Goal: Information Seeking & Learning: Learn about a topic

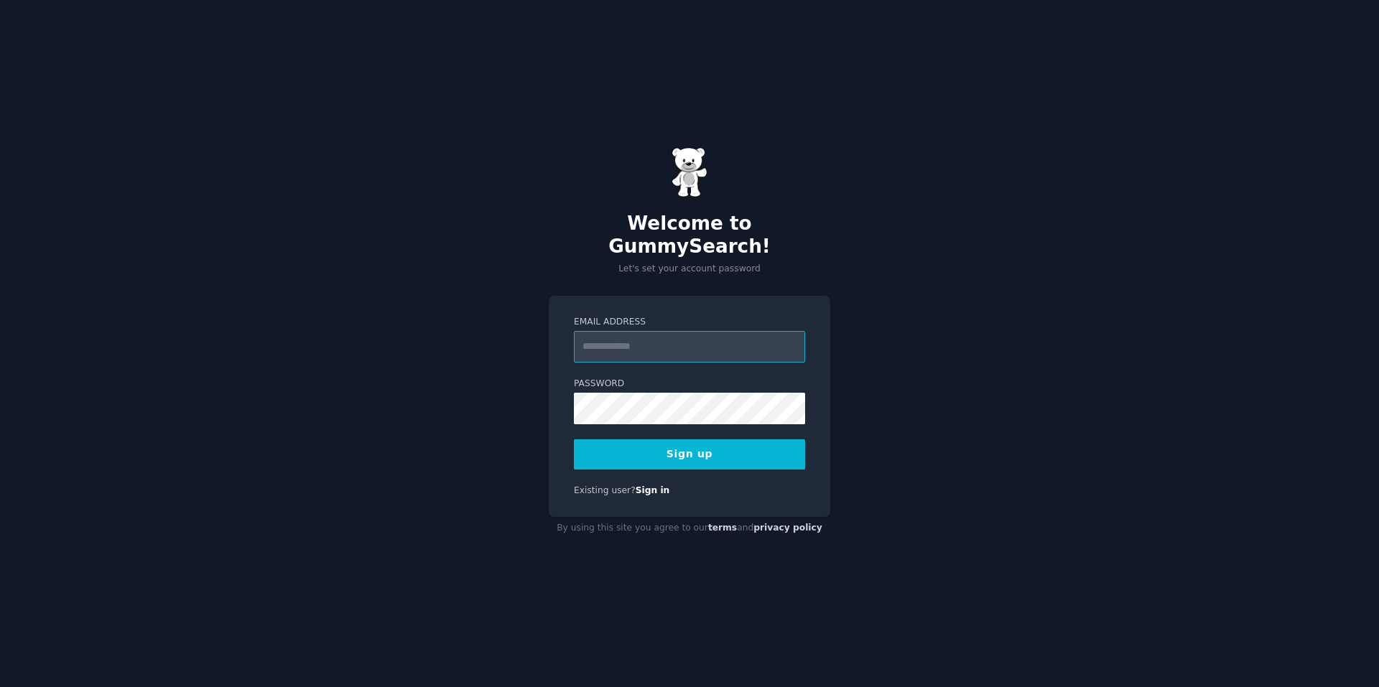
click at [601, 334] on input "Email Address" at bounding box center [689, 347] width 231 height 32
type input "**********"
click at [729, 448] on button "Sign up" at bounding box center [689, 454] width 231 height 30
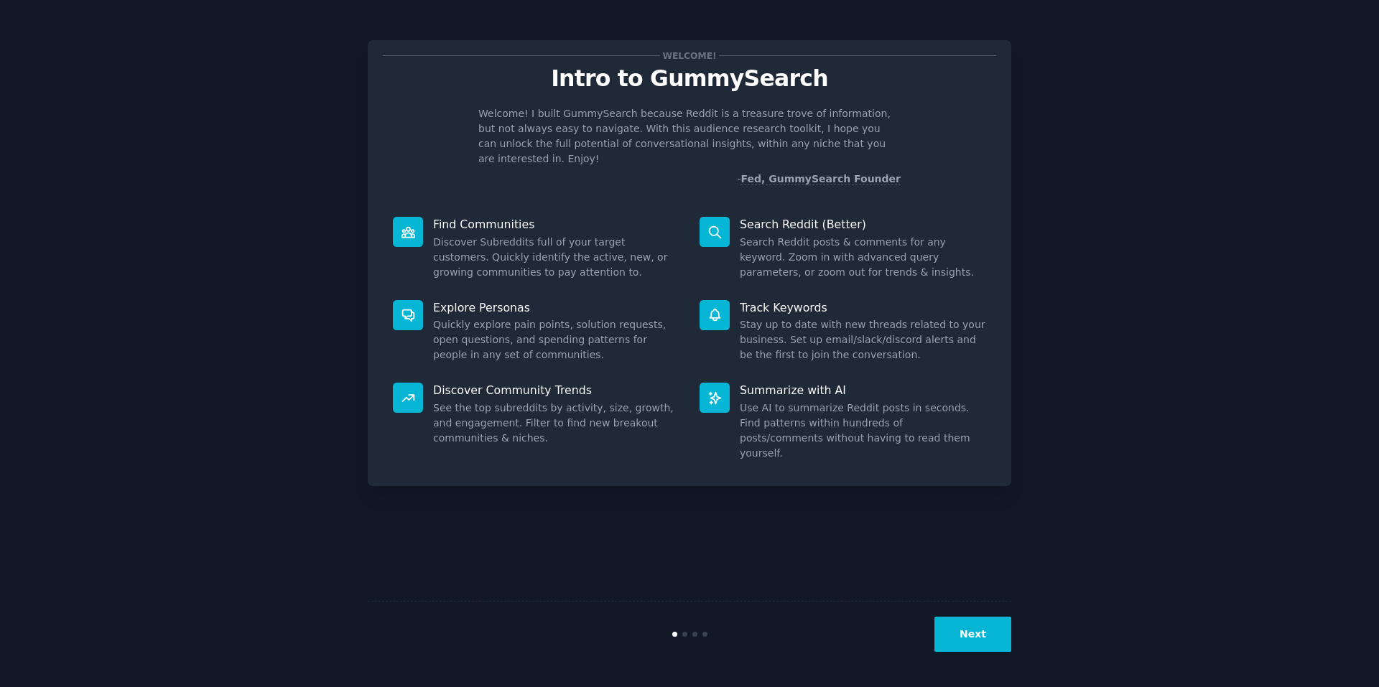
click at [492, 300] on p "Explore Personas" at bounding box center [556, 307] width 246 height 15
click at [476, 383] on p "Discover Community Trends" at bounding box center [556, 390] width 246 height 15
click at [788, 217] on p "Search Reddit (Better)" at bounding box center [863, 224] width 246 height 15
click at [788, 300] on p "Track Keywords" at bounding box center [863, 307] width 246 height 15
click at [786, 383] on p "Summarize with AI" at bounding box center [863, 390] width 246 height 15
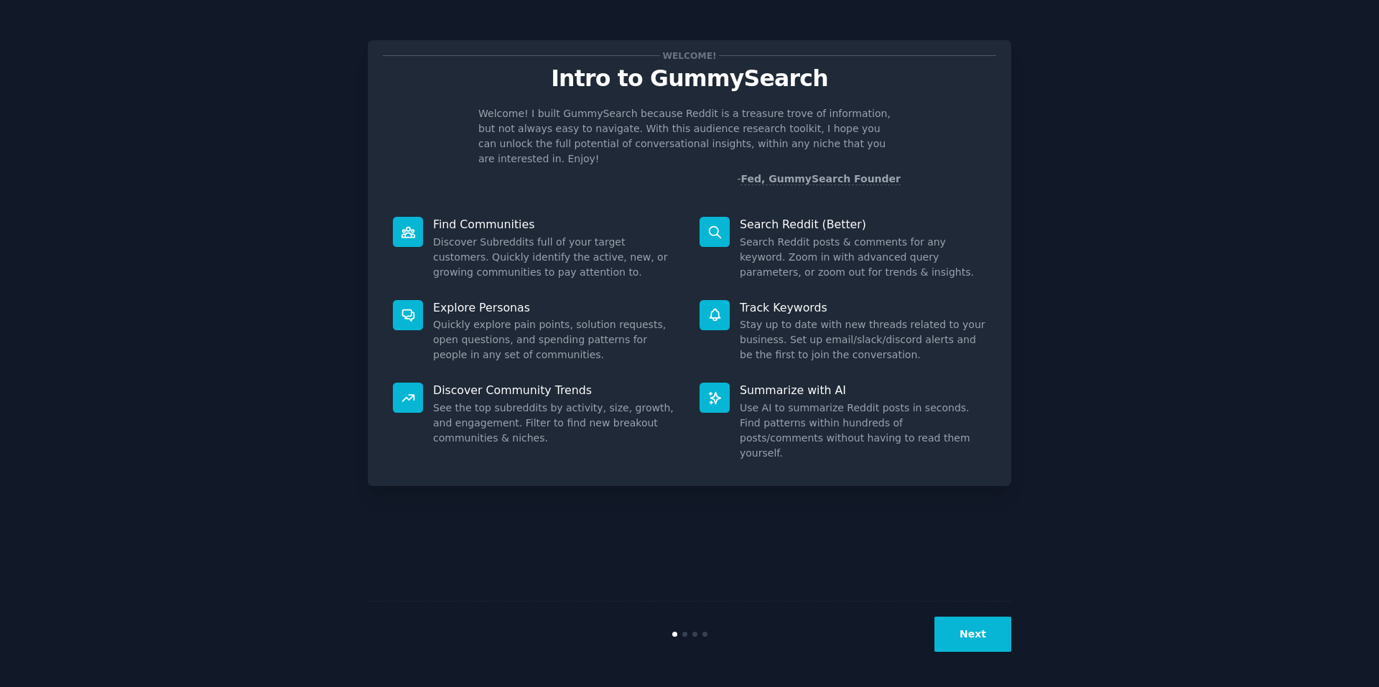
click at [960, 627] on button "Next" at bounding box center [972, 634] width 77 height 35
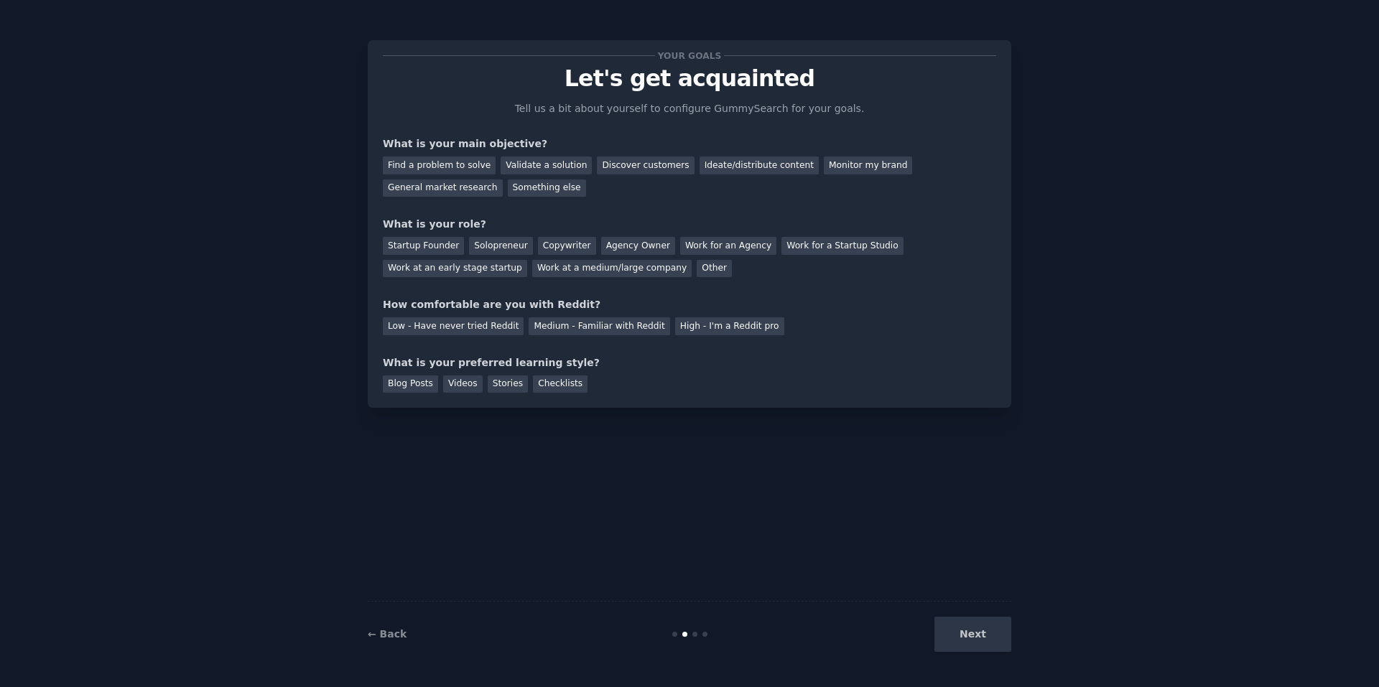
click at [411, 162] on div "Find a problem to solve" at bounding box center [439, 166] width 113 height 18
click at [503, 180] on div "General market research" at bounding box center [443, 189] width 120 height 18
click at [419, 163] on div "Find a problem to solve" at bounding box center [439, 166] width 113 height 18
click at [503, 180] on div "General market research" at bounding box center [443, 189] width 120 height 18
click at [477, 244] on div "Solopreneur" at bounding box center [500, 246] width 63 height 18
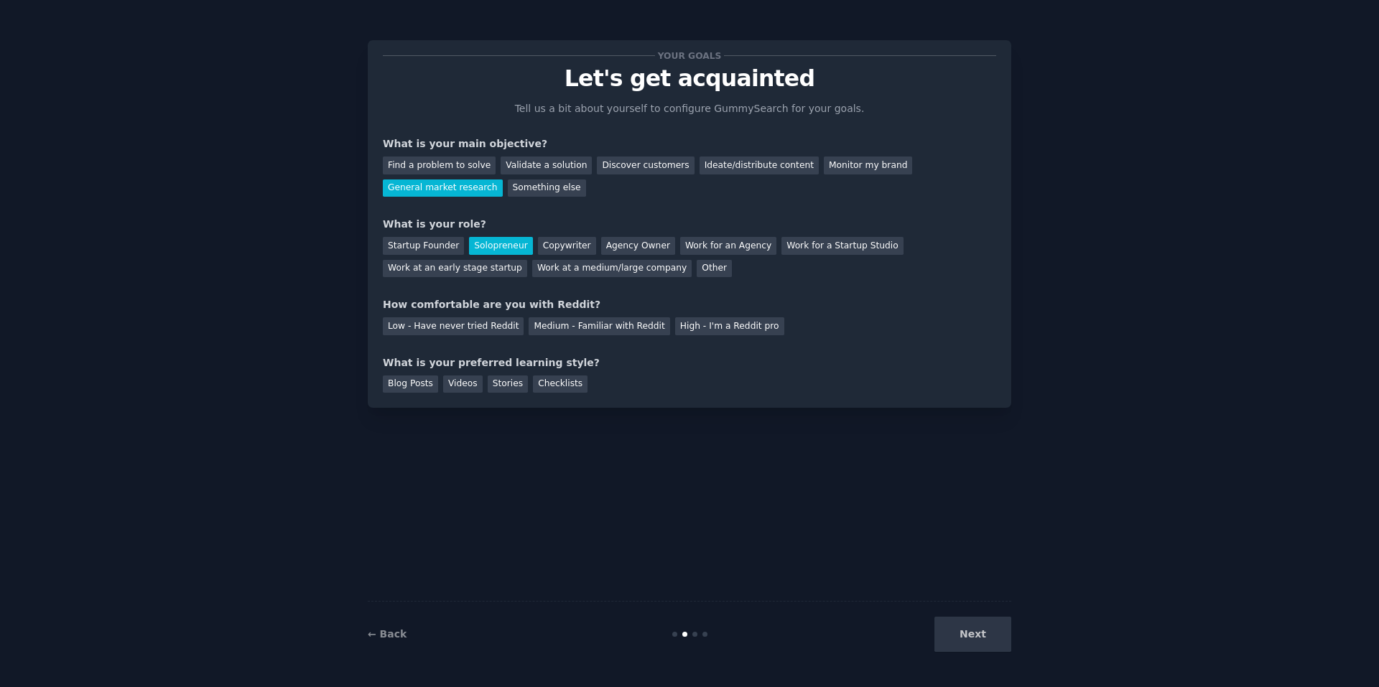
click at [528, 327] on div "Medium - Familiar with Reddit" at bounding box center [598, 326] width 141 height 18
click at [533, 383] on div "Checklists" at bounding box center [560, 385] width 55 height 18
click at [948, 644] on button "Next" at bounding box center [972, 634] width 77 height 35
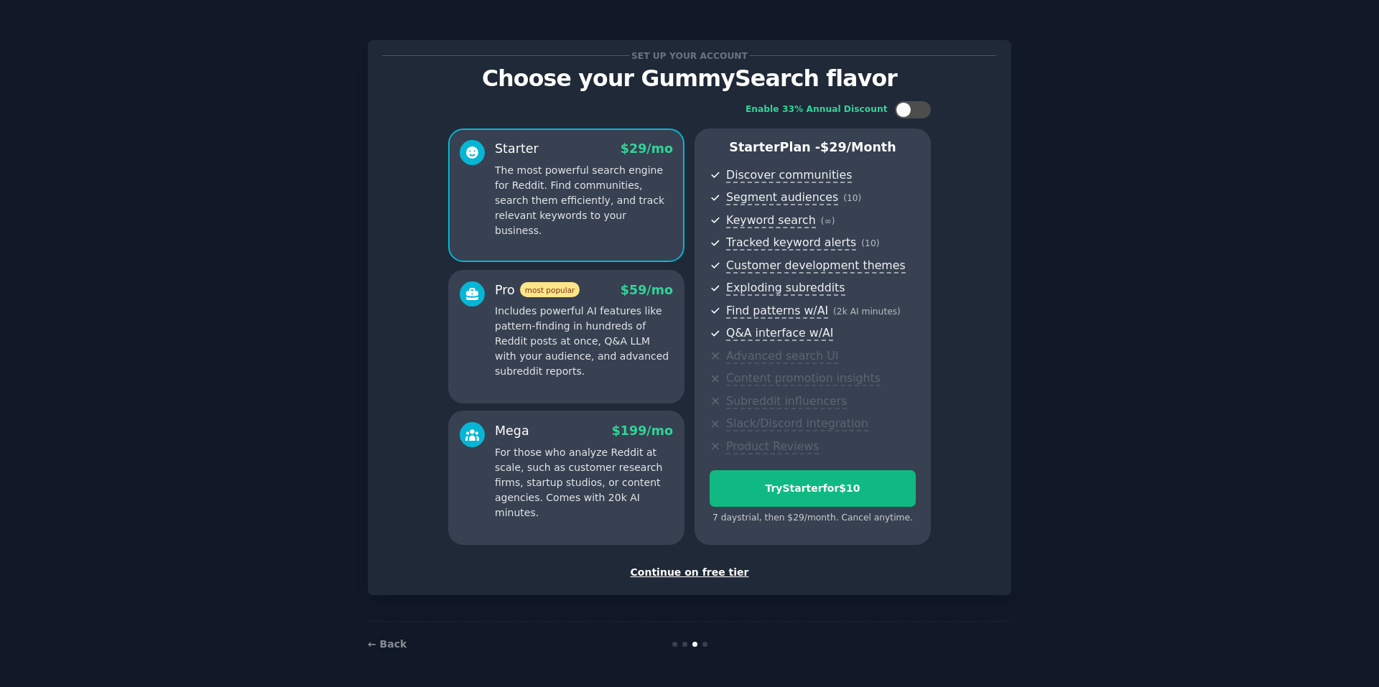
click at [567, 340] on p "Includes powerful AI features like pattern-finding in hundreds of Reddit posts …" at bounding box center [584, 341] width 178 height 75
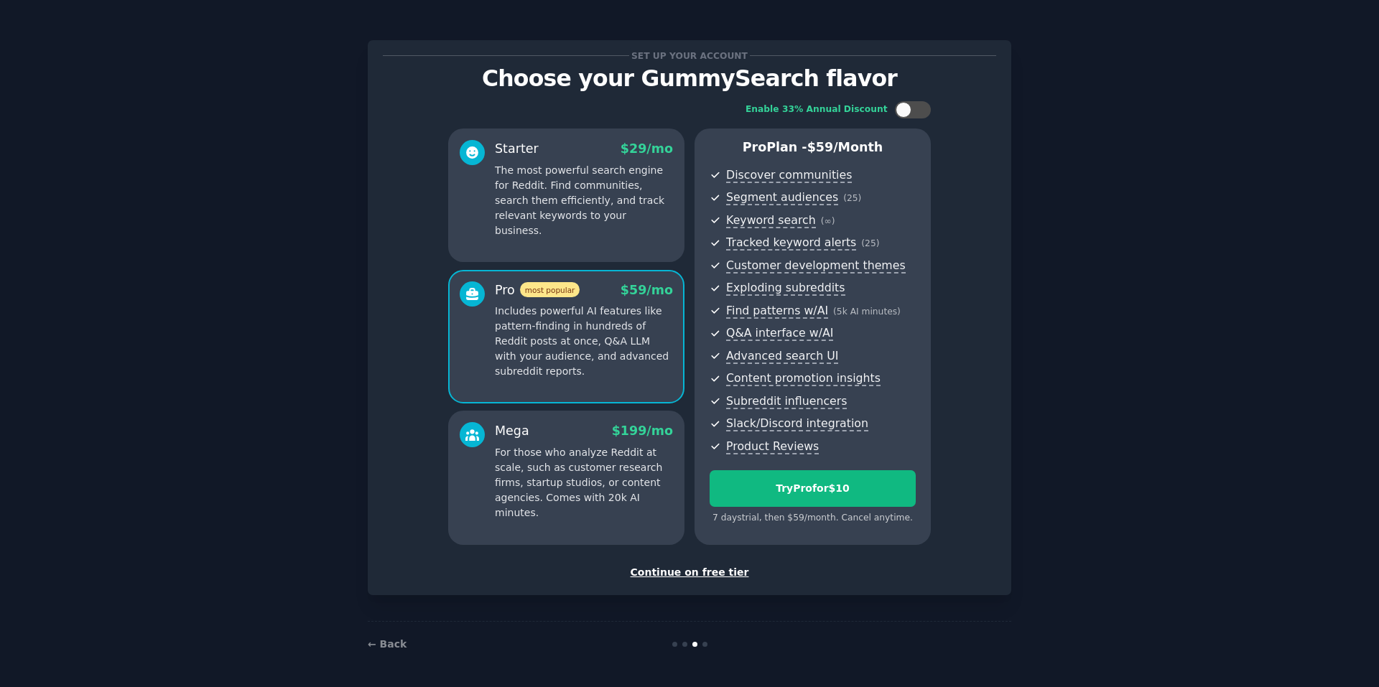
click at [550, 222] on p "The most powerful search engine for Reddit. Find communities, search them effic…" at bounding box center [584, 200] width 178 height 75
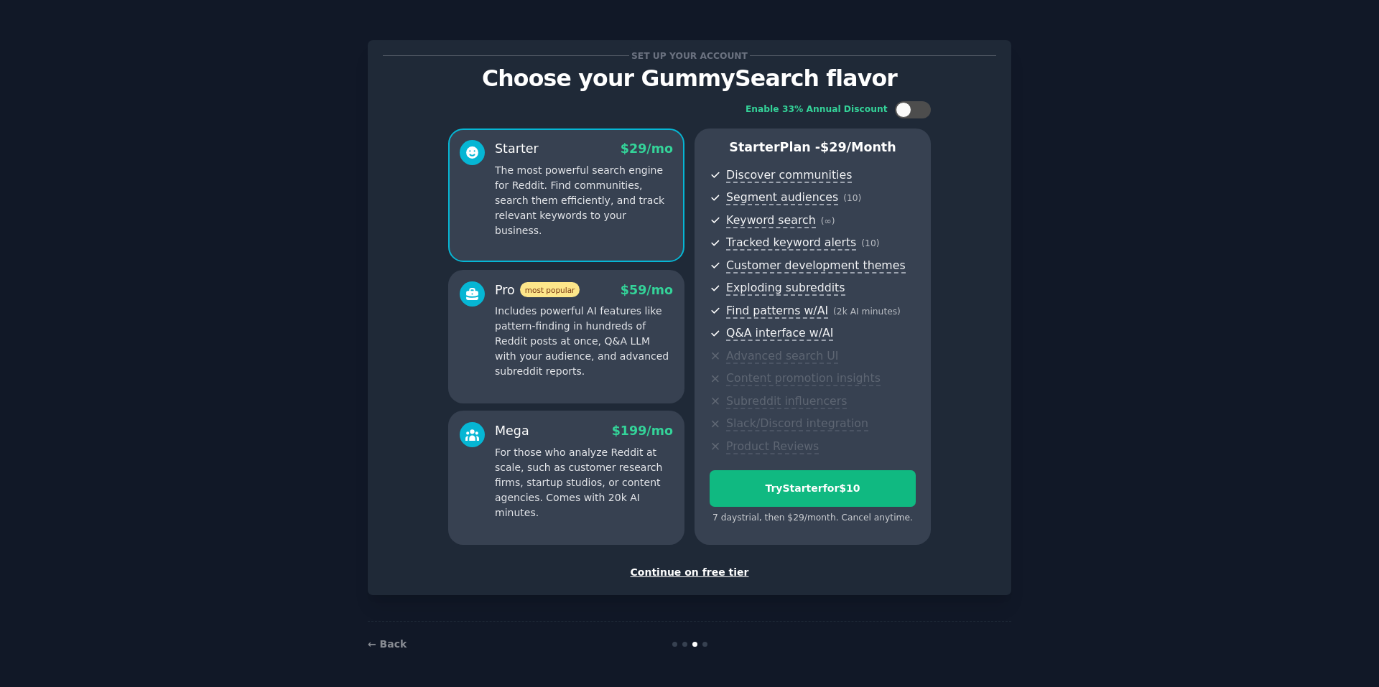
click at [550, 373] on p "Includes powerful AI features like pattern-finding in hundreds of Reddit posts …" at bounding box center [584, 341] width 178 height 75
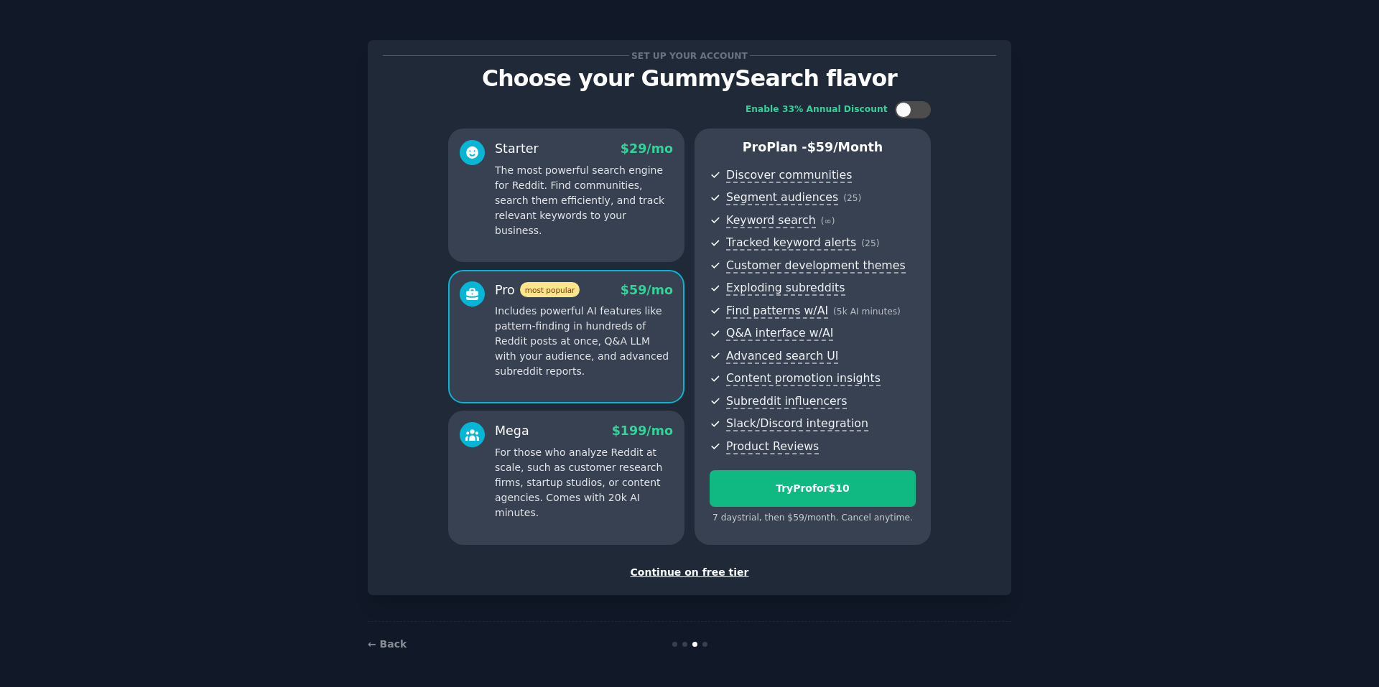
click at [488, 208] on div "Starter $ 29 /mo The most powerful search engine for Reddit. Find communities, …" at bounding box center [566, 189] width 213 height 98
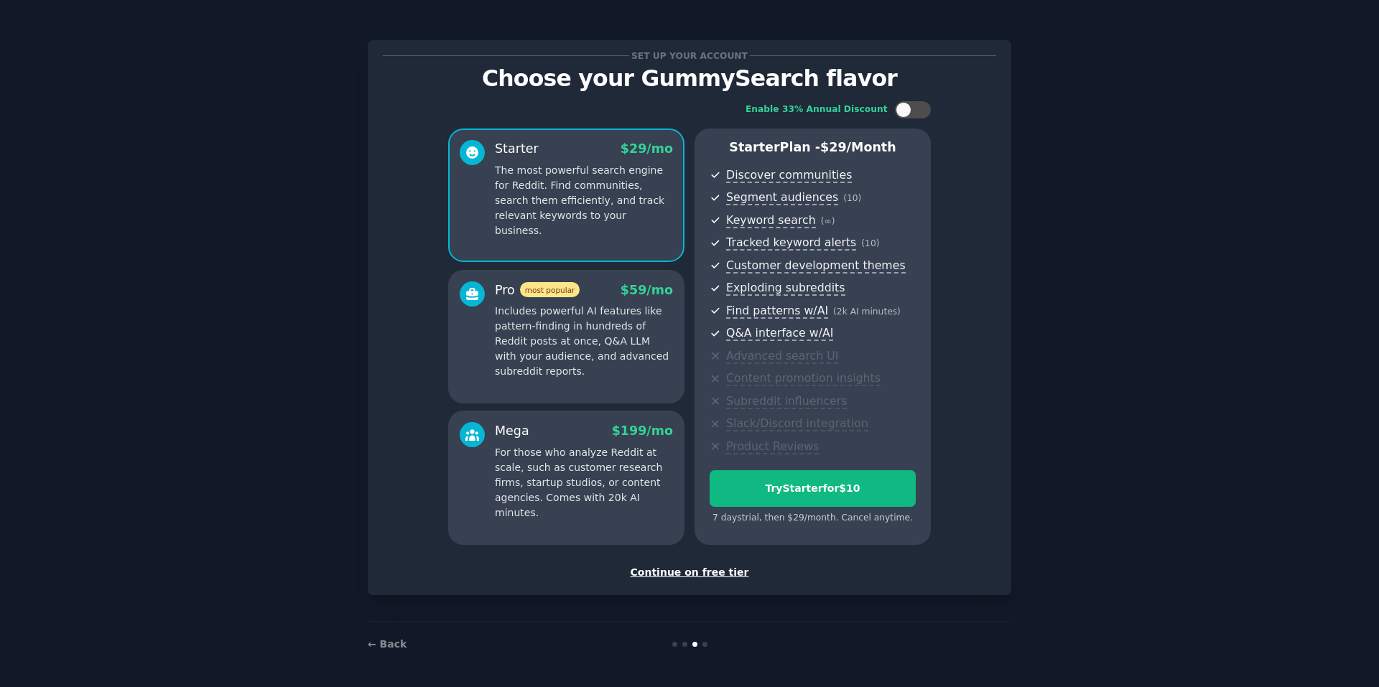
click at [913, 108] on div at bounding box center [913, 109] width 36 height 17
click at [907, 108] on icon at bounding box center [904, 110] width 8 height 8
checkbox input "false"
click at [783, 498] on button "Try Starter for $10" at bounding box center [812, 488] width 206 height 37
click at [695, 573] on div "Continue on free tier" at bounding box center [689, 572] width 613 height 15
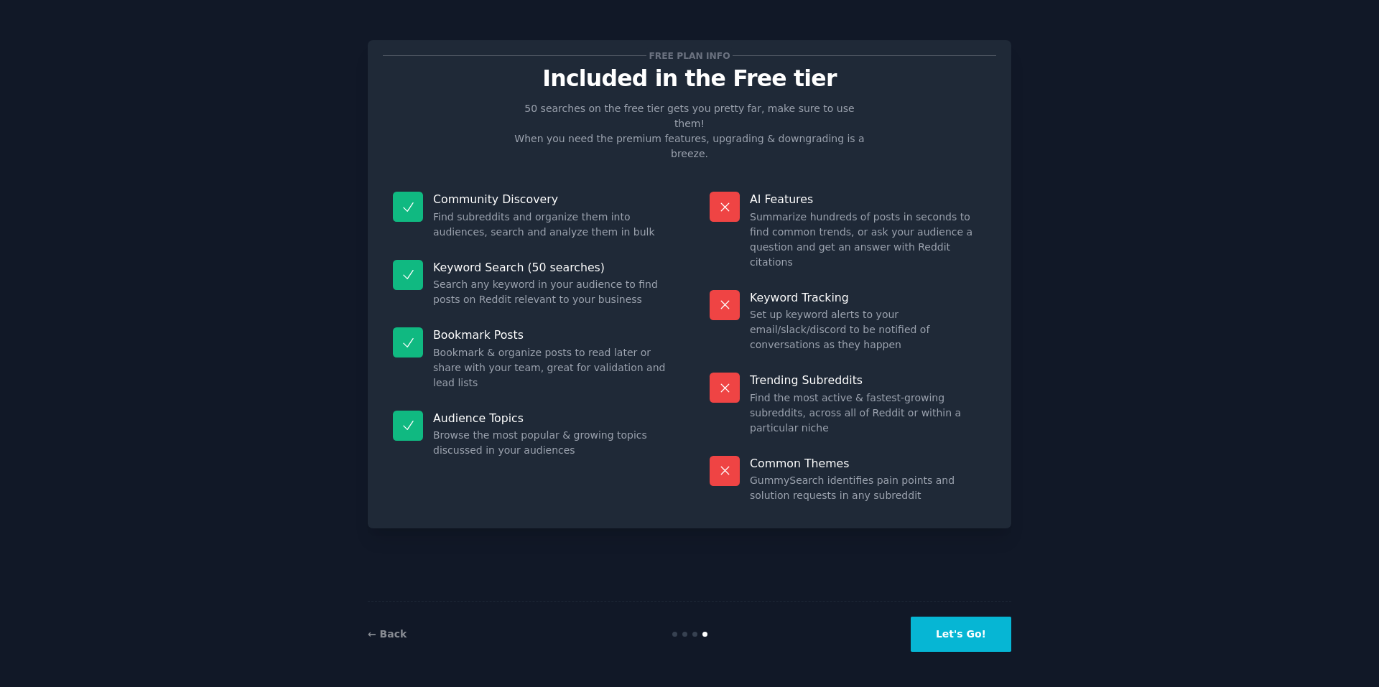
click at [376, 632] on link "← Back" at bounding box center [387, 633] width 39 height 11
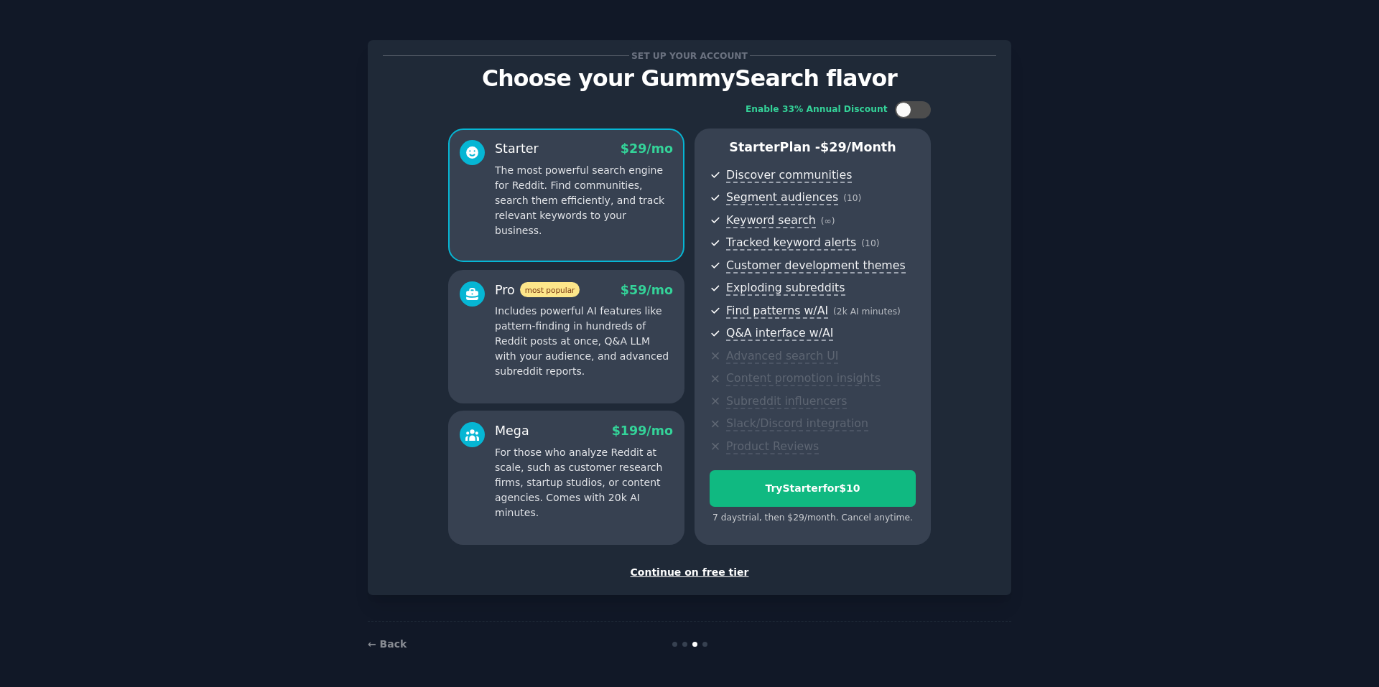
click at [633, 201] on p "The most powerful search engine for Reddit. Find communities, search them effic…" at bounding box center [584, 200] width 178 height 75
click at [601, 230] on div "Starter $ 29 /mo The most powerful search engine for Reddit. Find communities, …" at bounding box center [566, 196] width 236 height 134
click at [751, 517] on div "7 days trial, then $ 29 /month . Cancel anytime." at bounding box center [812, 518] width 206 height 13
click at [864, 519] on div "7 days trial, then $ 29 /month . Cancel anytime." at bounding box center [812, 518] width 206 height 13
click at [630, 336] on p "Includes powerful AI features like pattern-finding in hundreds of Reddit posts …" at bounding box center [584, 341] width 178 height 75
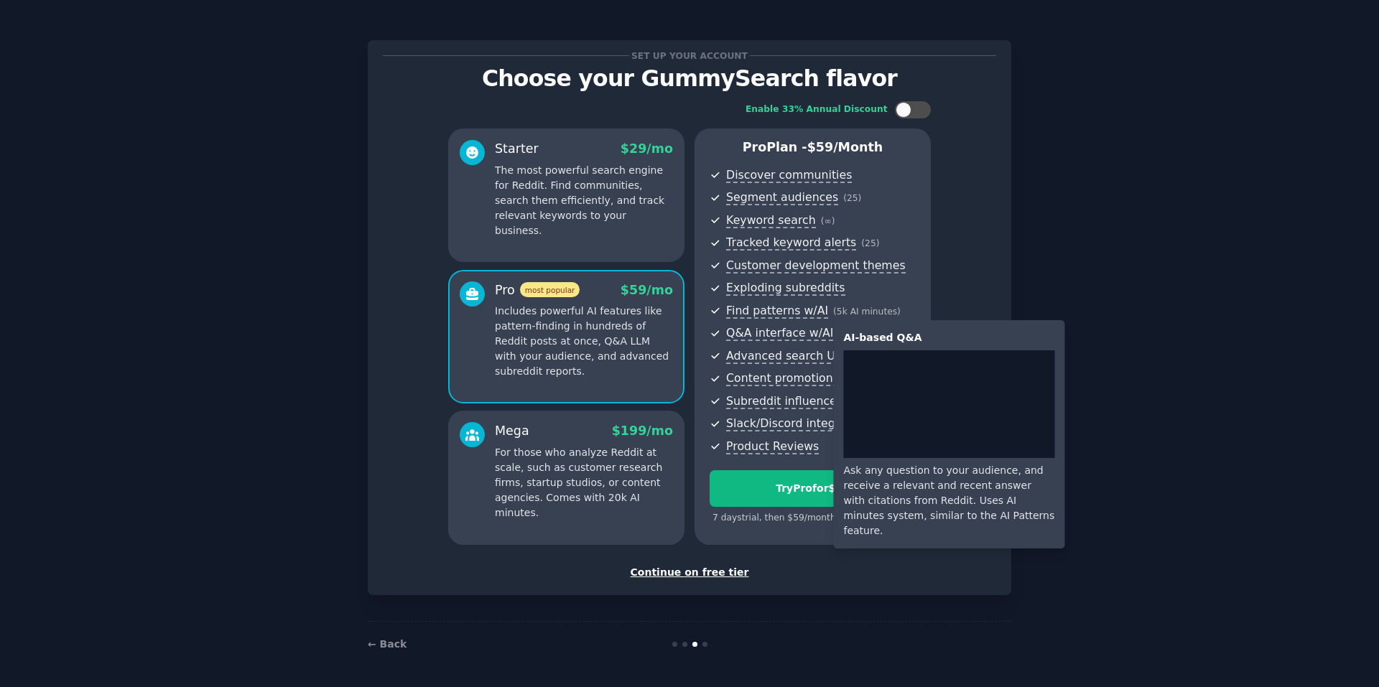
click at [788, 334] on span "Q&A interface w/AI" at bounding box center [779, 333] width 107 height 15
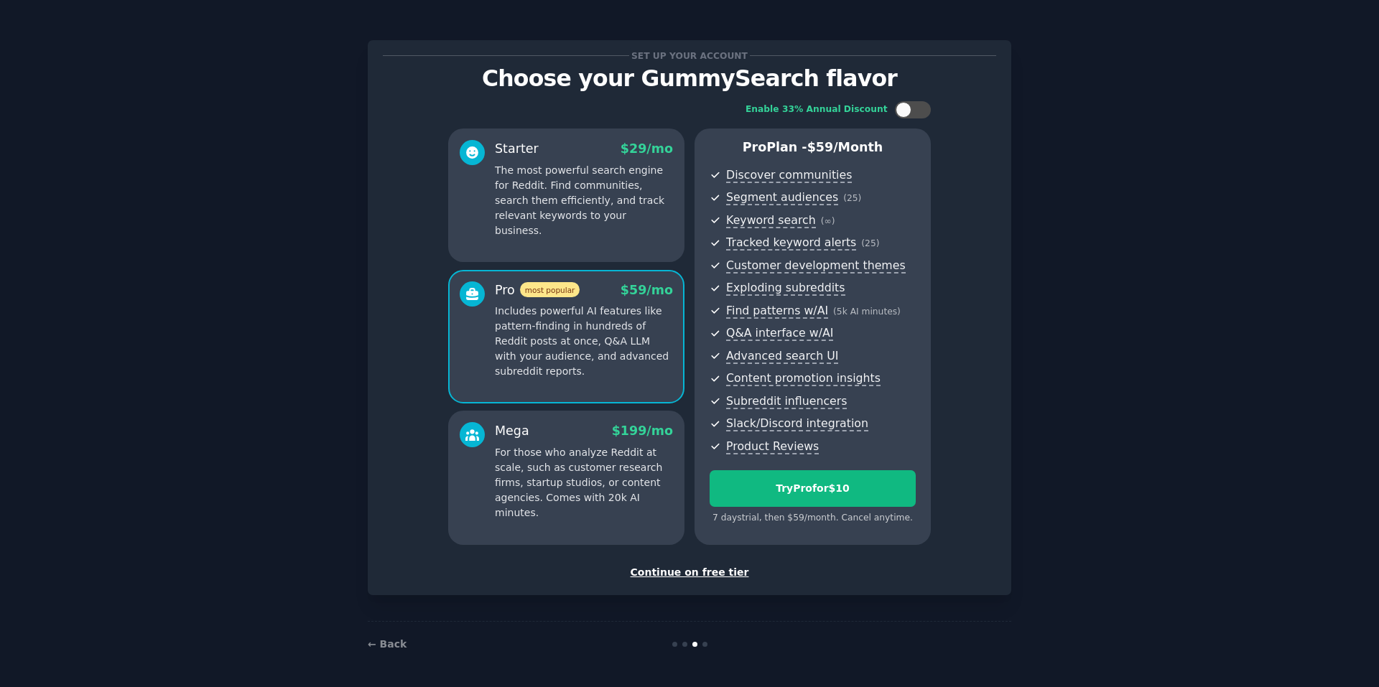
click at [577, 239] on div "Starter $ 29 /mo The most powerful search engine for Reddit. Find communities, …" at bounding box center [566, 196] width 236 height 134
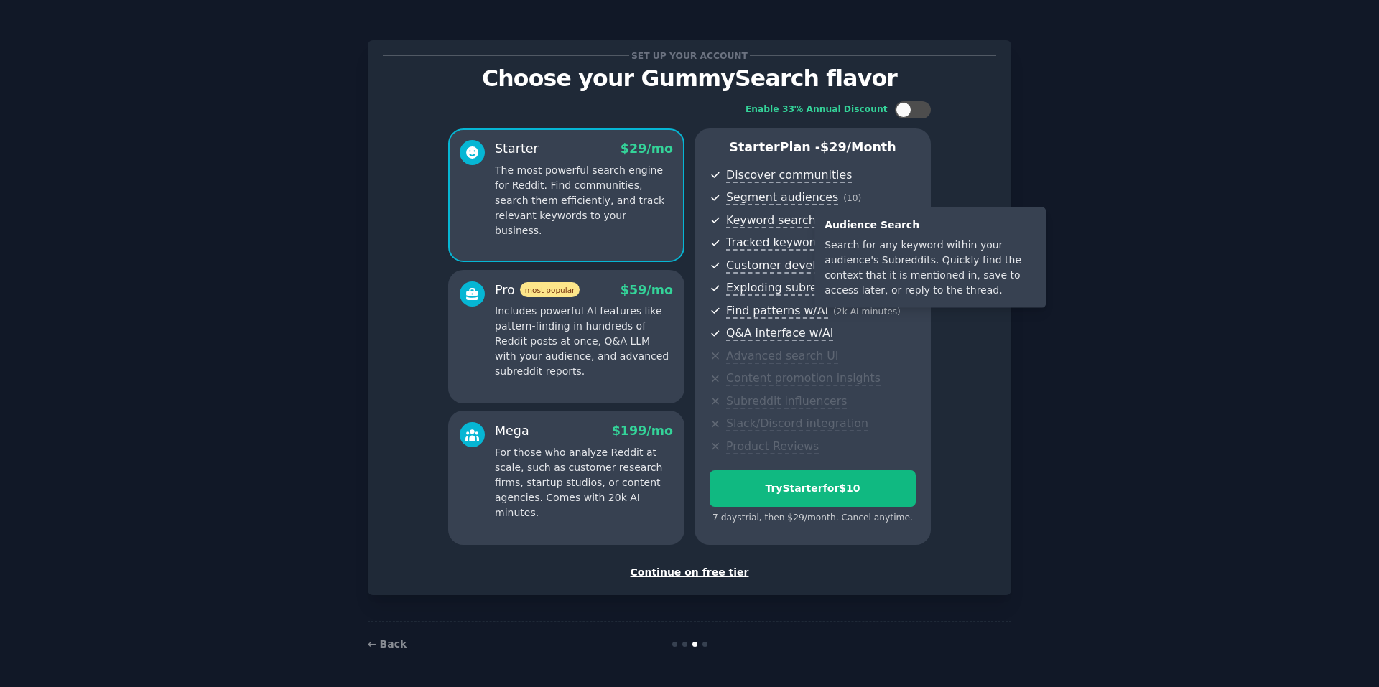
click at [787, 219] on span "Keyword search" at bounding box center [771, 220] width 90 height 15
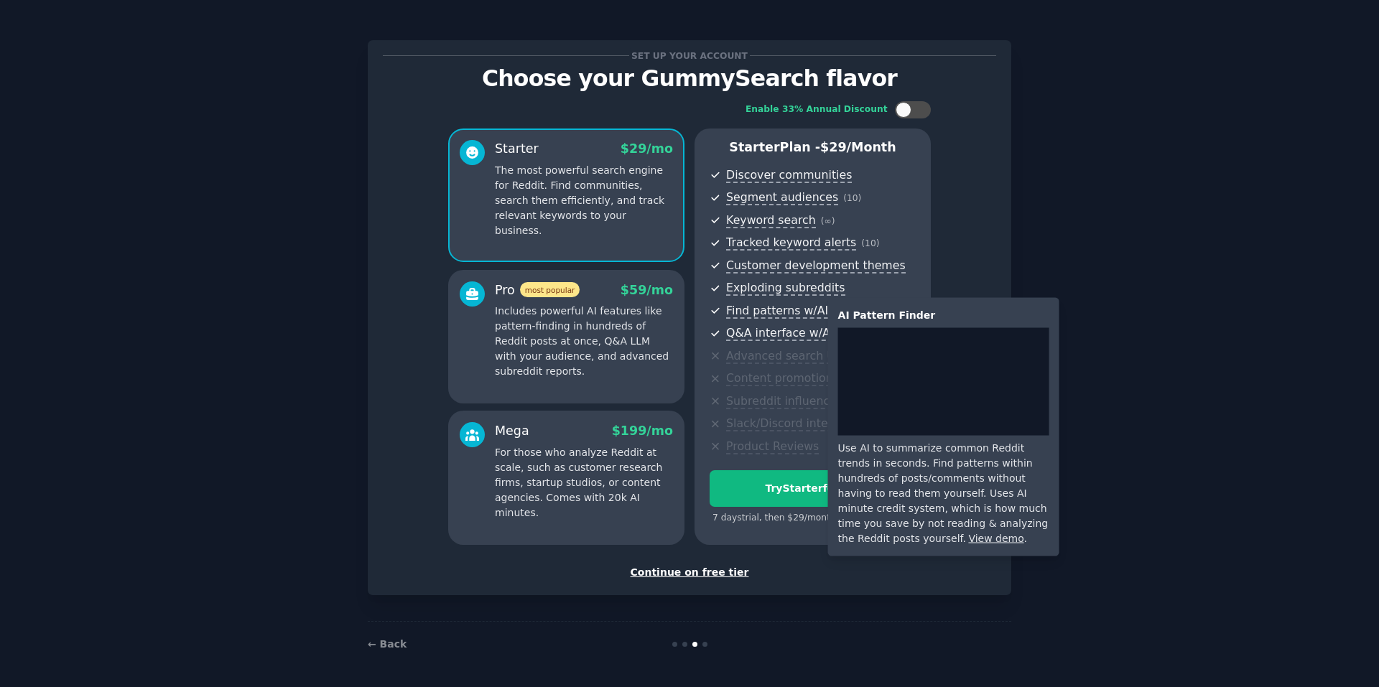
click at [781, 312] on span "Find patterns w/AI" at bounding box center [777, 311] width 102 height 15
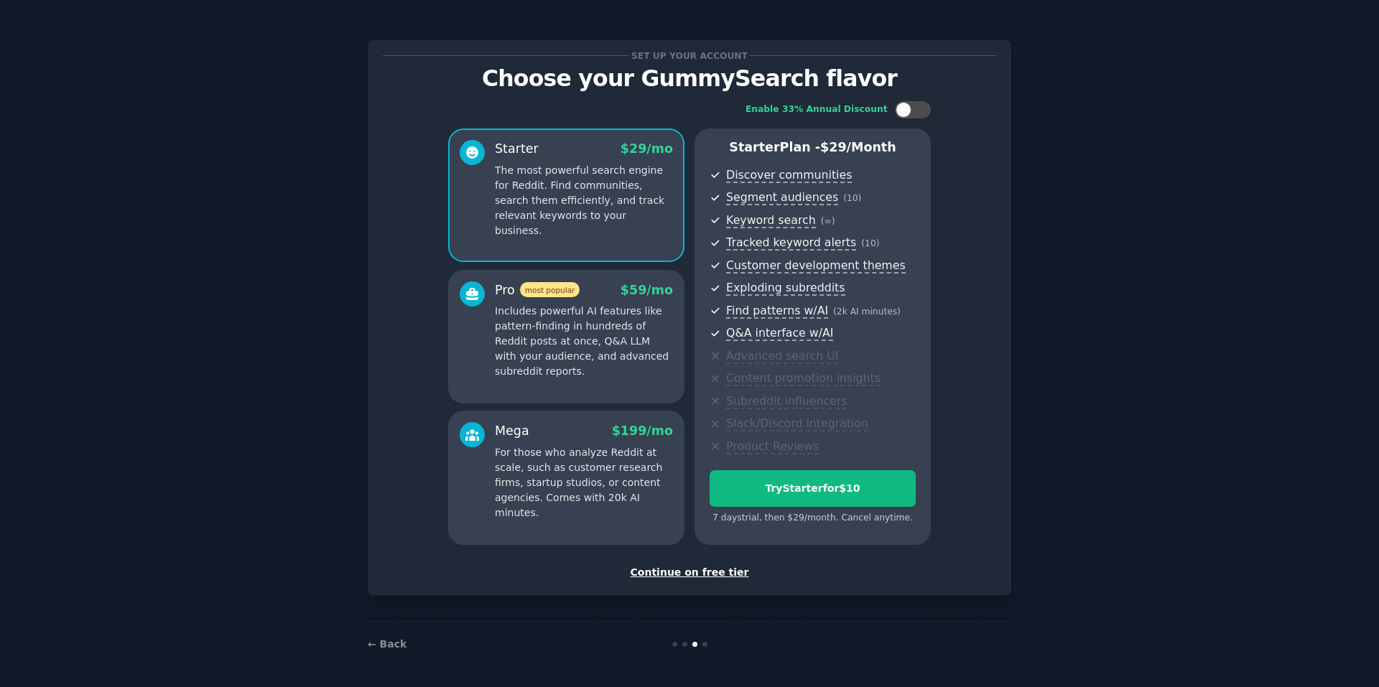
click at [537, 212] on p "The most powerful search engine for Reddit. Find communities, search them effic…" at bounding box center [584, 200] width 178 height 75
click at [726, 574] on div "Continue on free tier" at bounding box center [689, 572] width 613 height 15
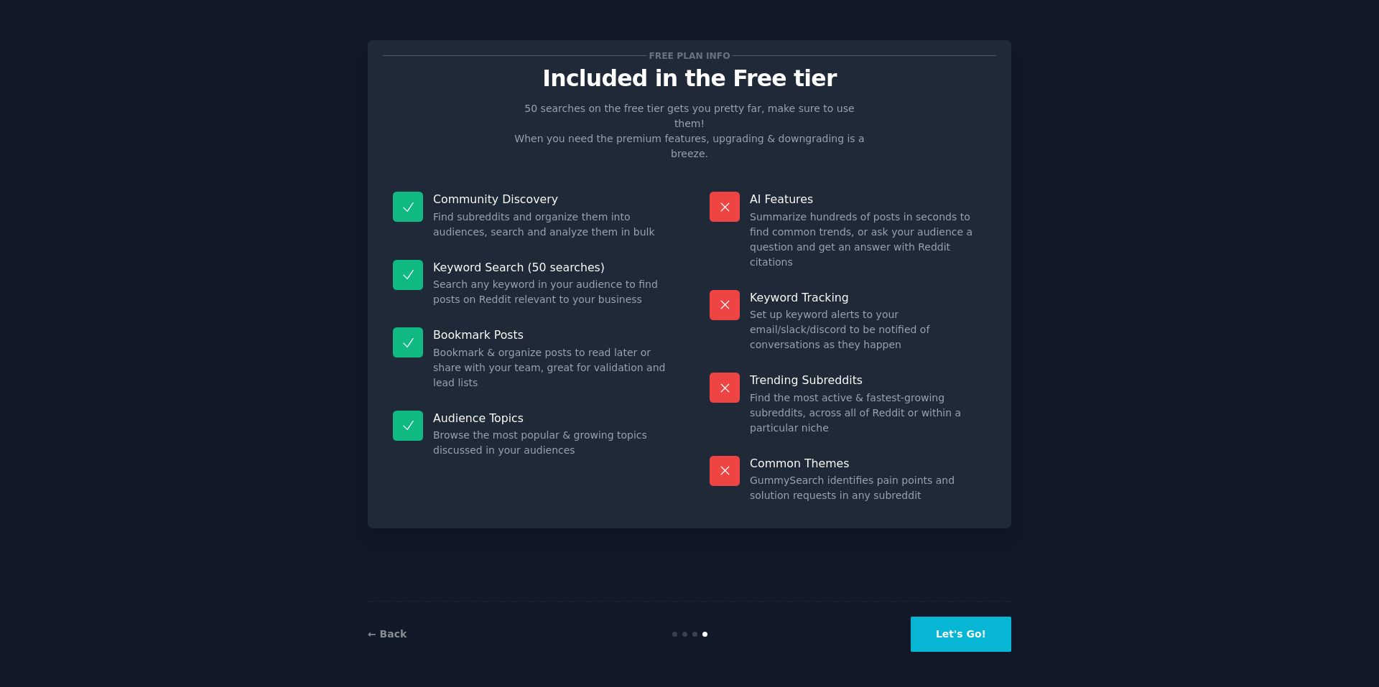
click at [967, 638] on button "Let's Go!" at bounding box center [961, 634] width 101 height 35
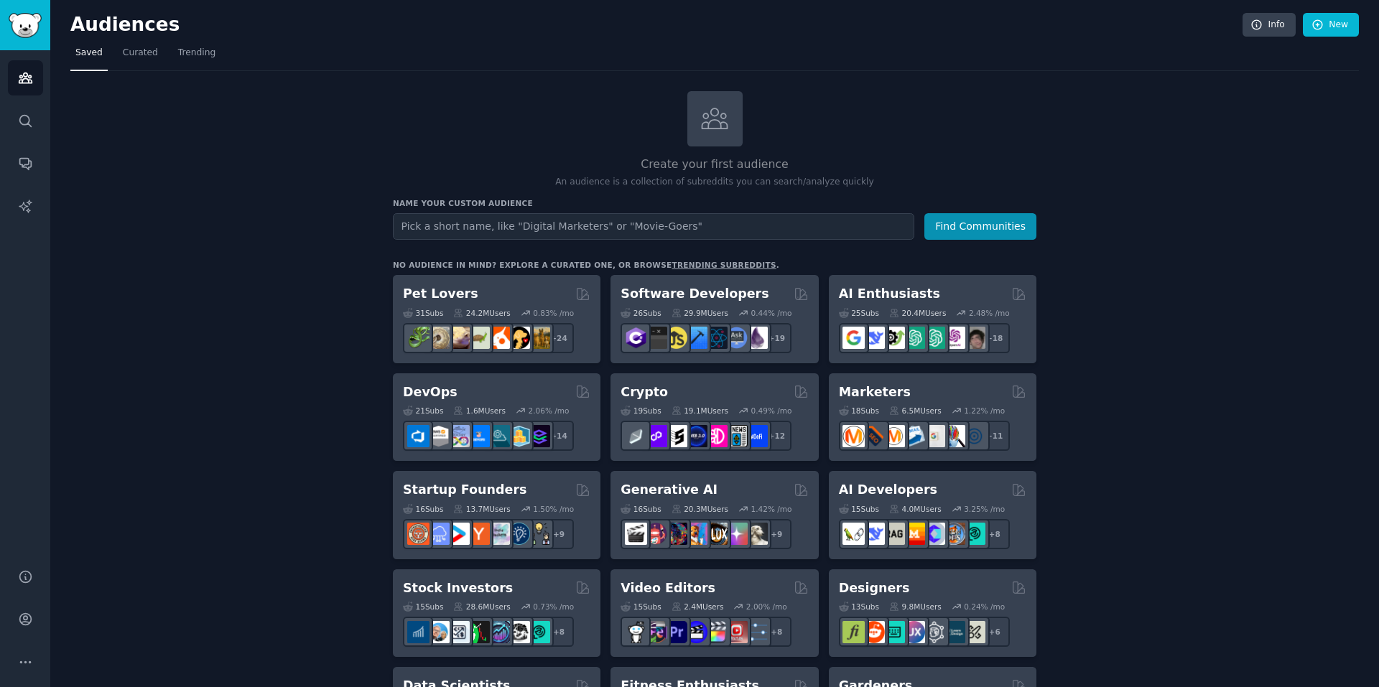
click at [489, 225] on input "text" at bounding box center [653, 226] width 521 height 27
type input "Muslim parent"
click at [924, 213] on button "Find Communities" at bounding box center [980, 226] width 112 height 27
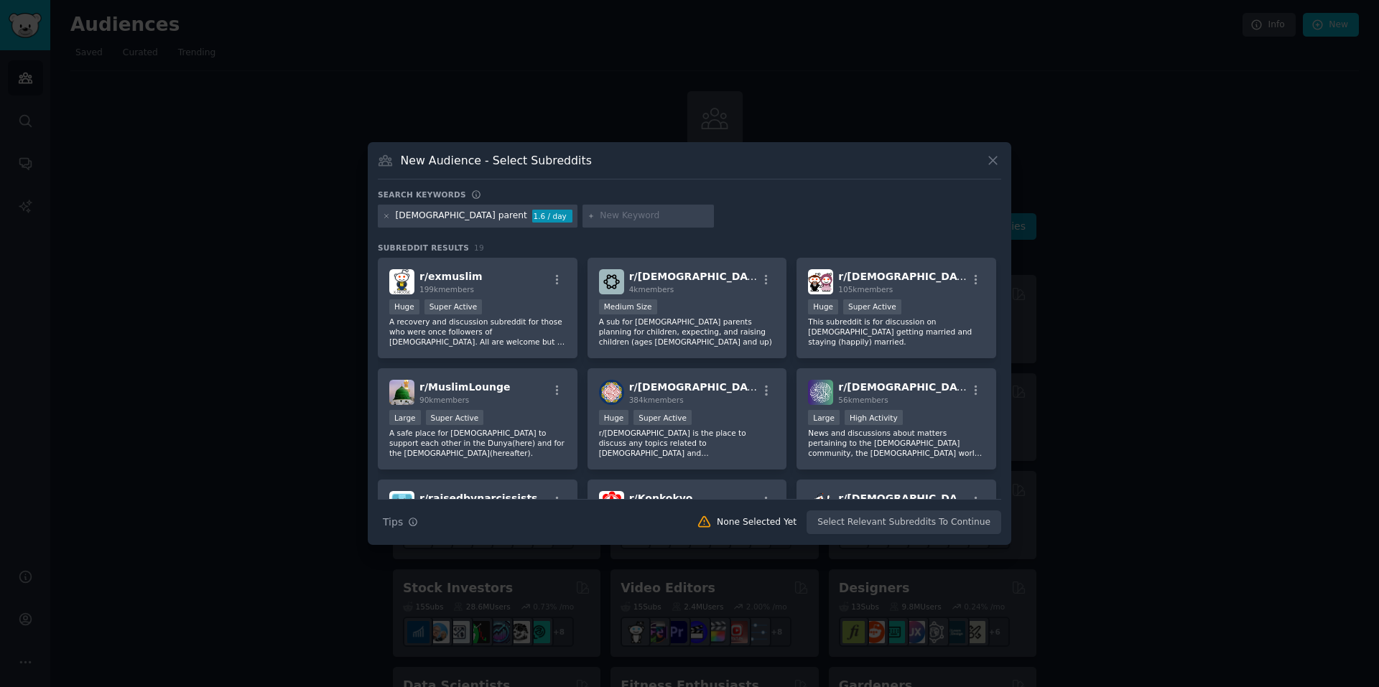
click at [768, 279] on icon "button" at bounding box center [766, 280] width 13 height 13
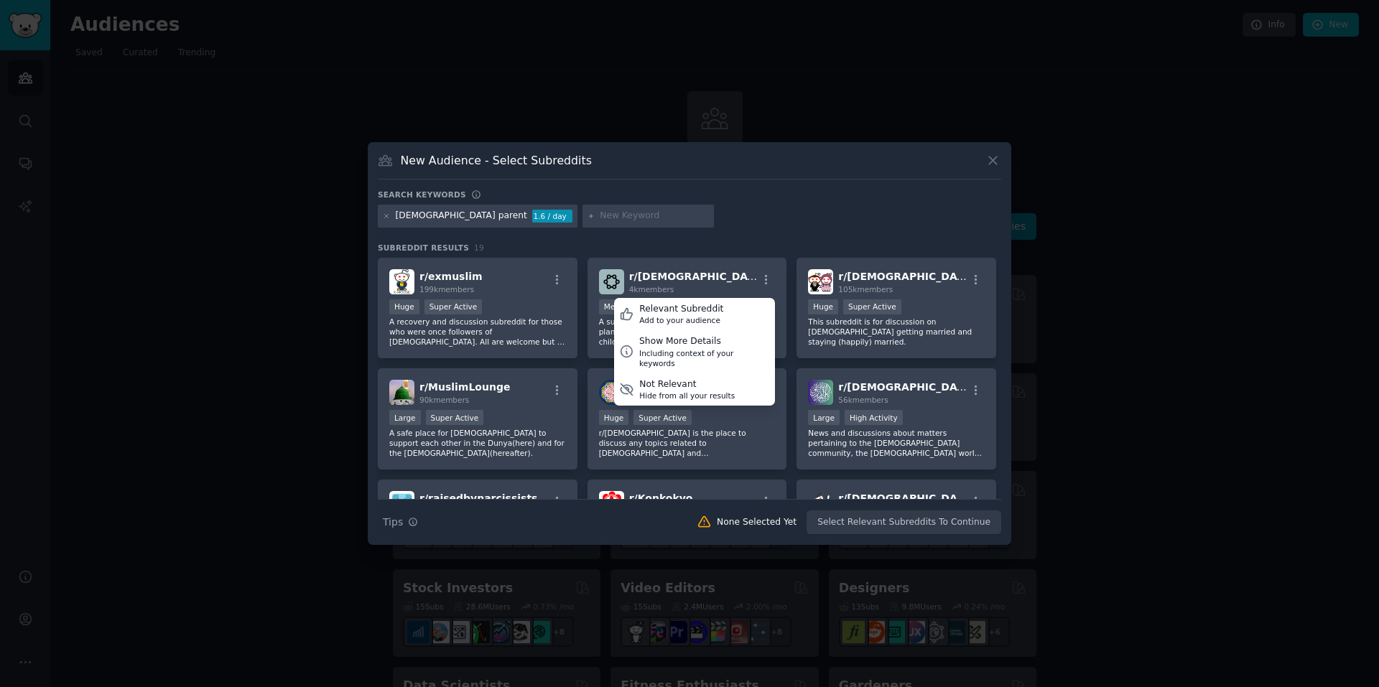
click at [551, 280] on icon "button" at bounding box center [557, 280] width 13 height 13
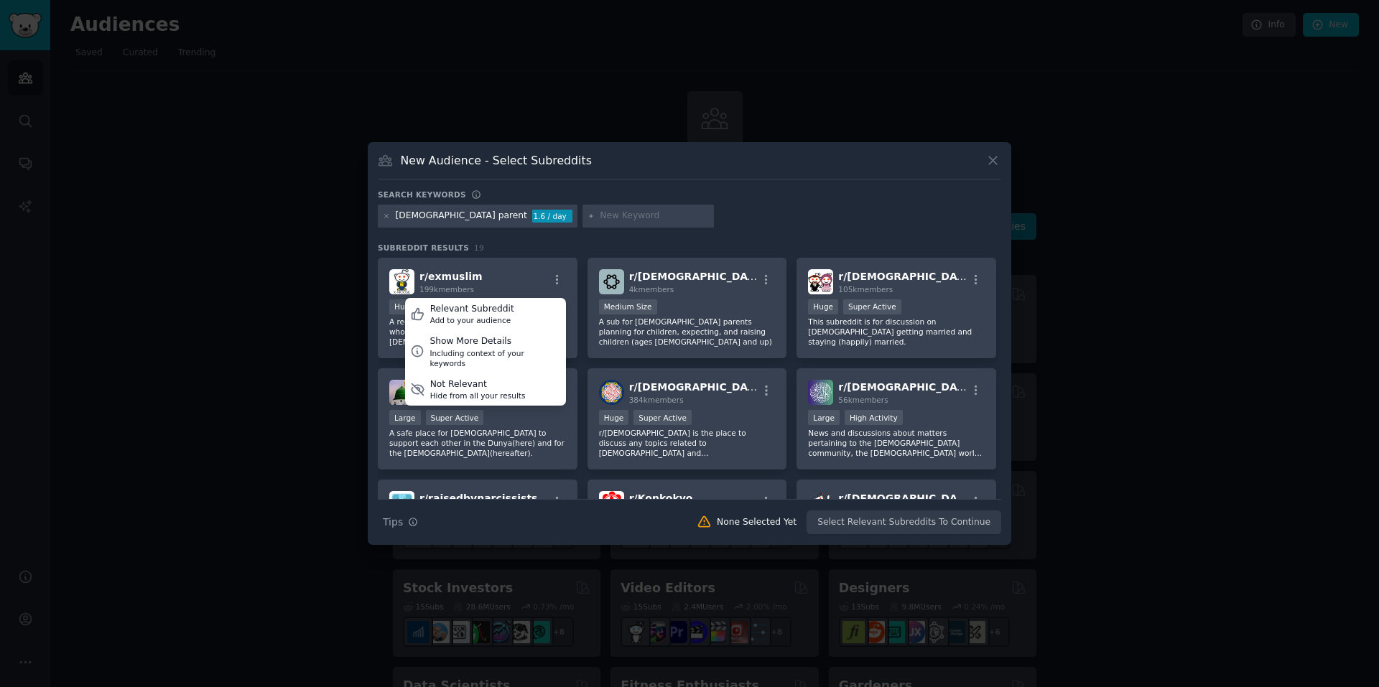
click at [760, 278] on icon "button" at bounding box center [766, 280] width 13 height 13
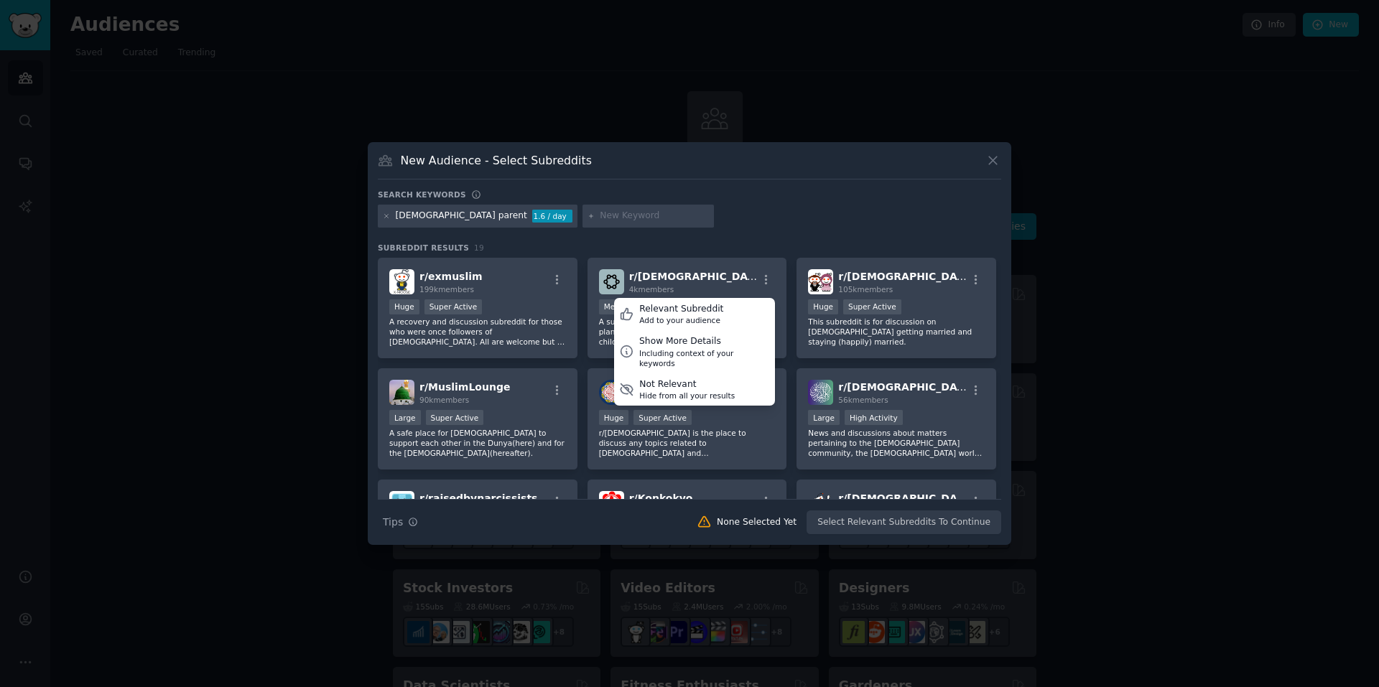
click at [694, 315] on div "Add to your audience" at bounding box center [681, 320] width 84 height 10
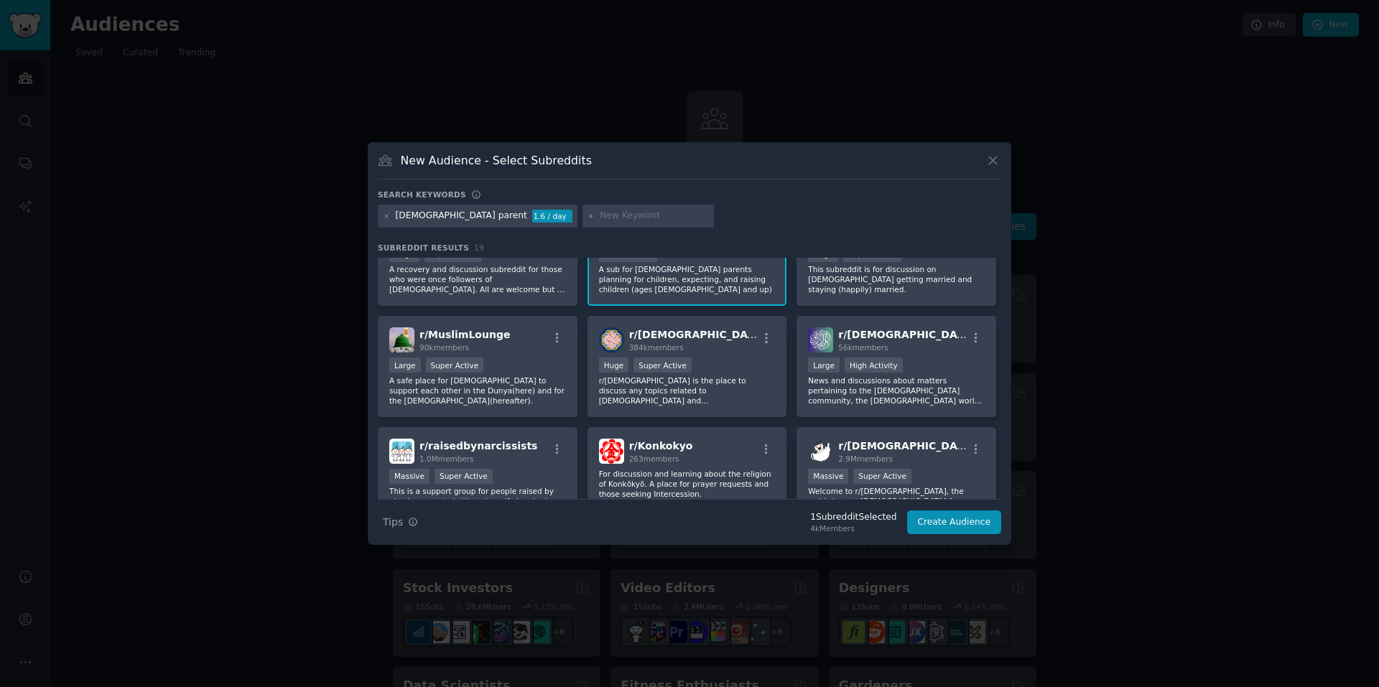
scroll to position [72, 0]
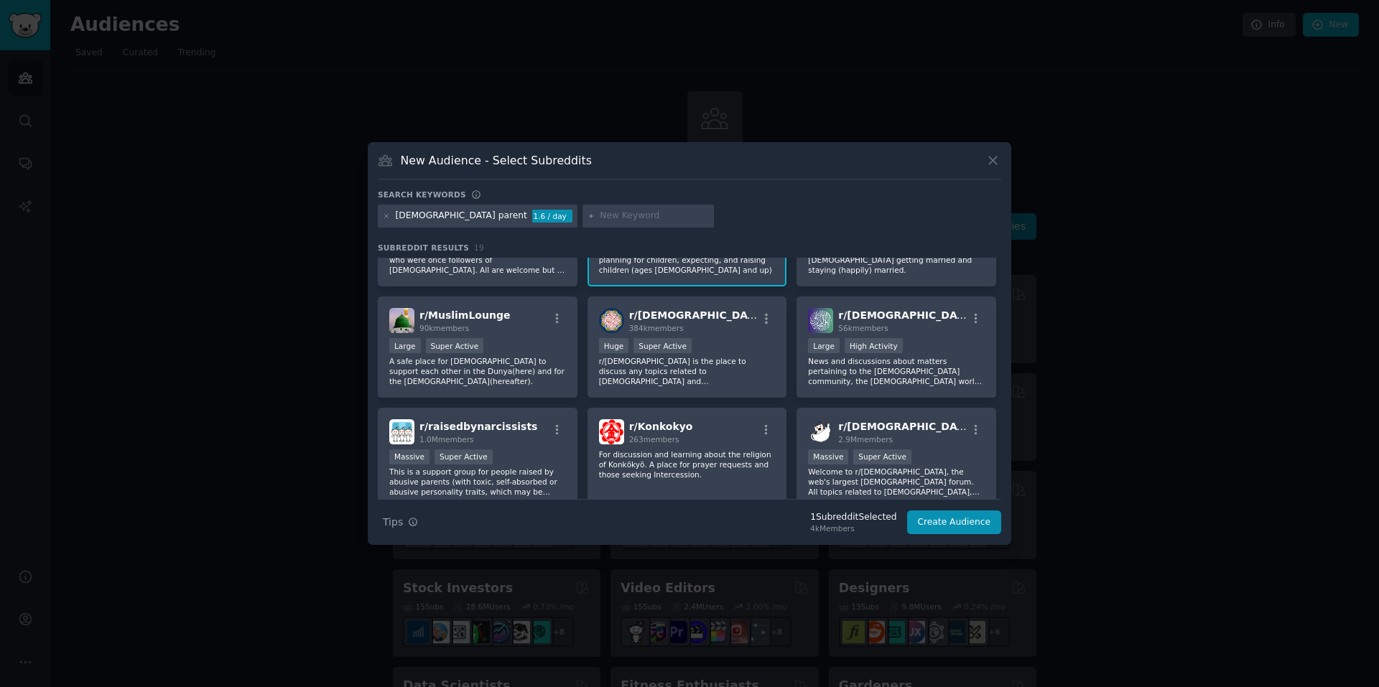
click at [553, 322] on icon "button" at bounding box center [557, 318] width 13 height 13
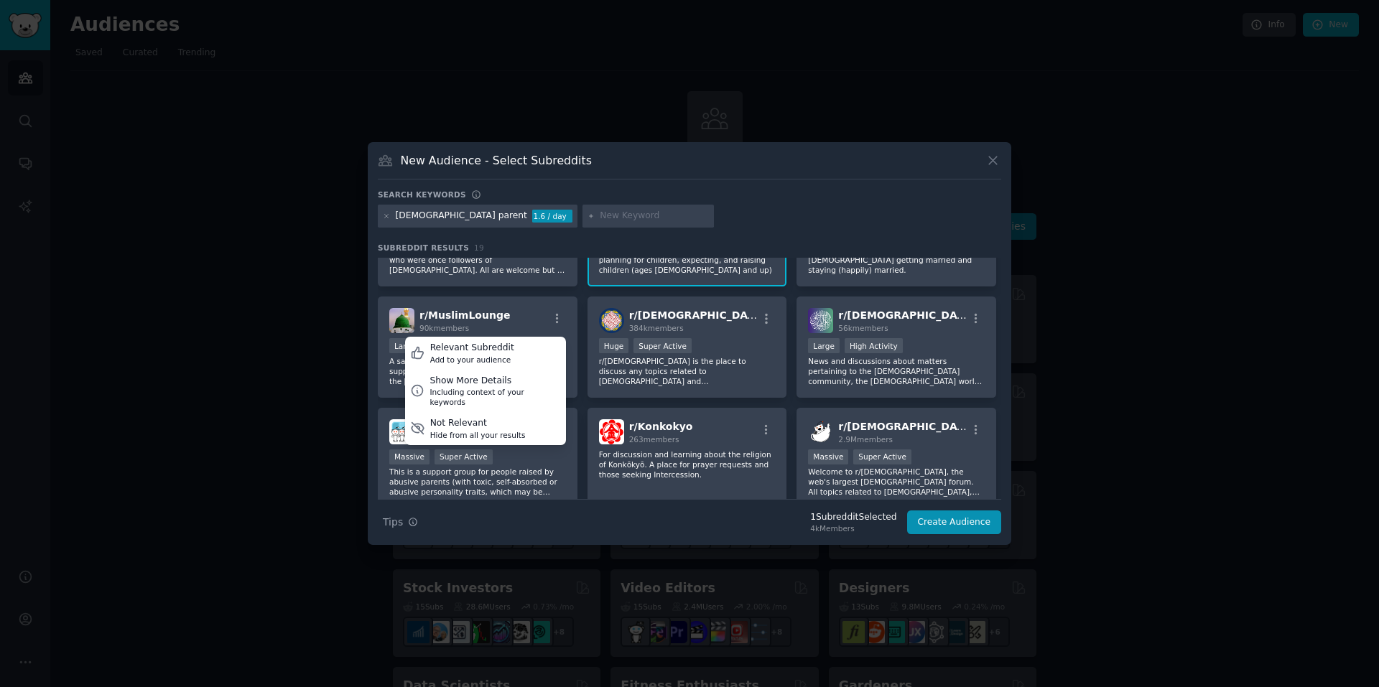
click at [506, 358] on div "Relevant Subreddit Add to your audience" at bounding box center [485, 353] width 161 height 33
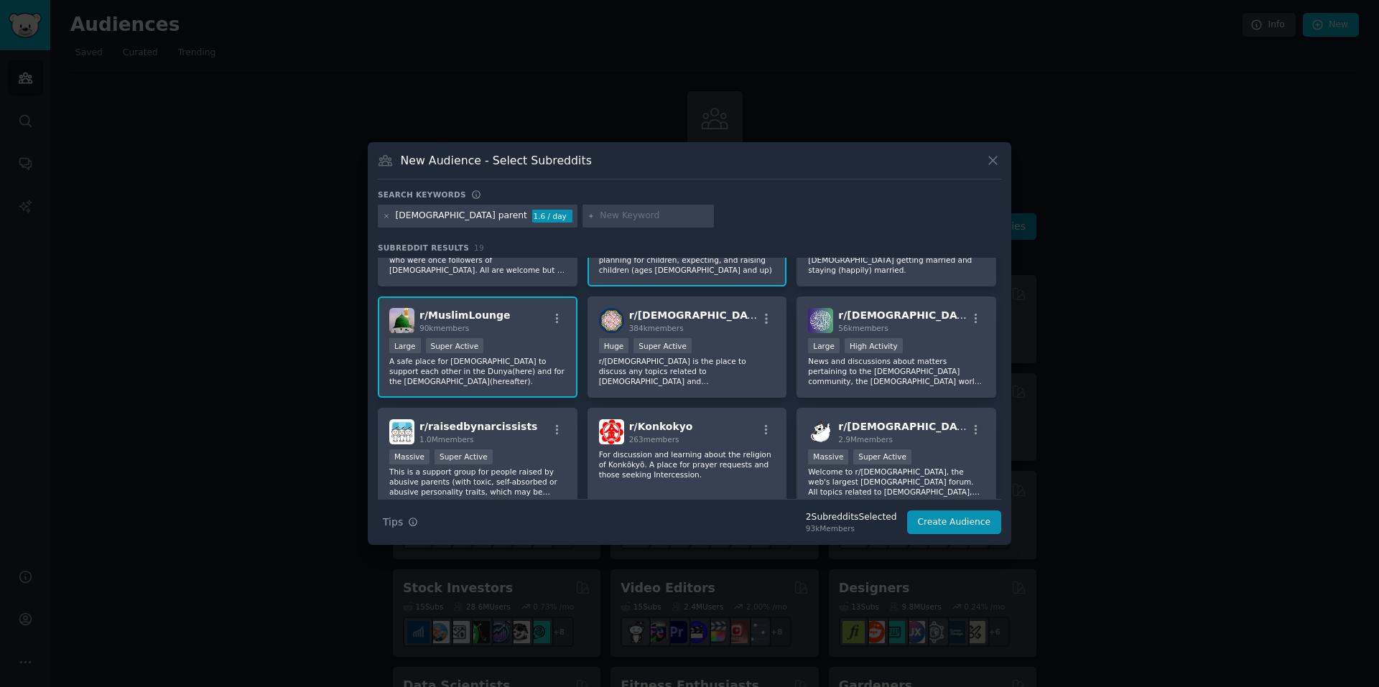
scroll to position [144, 0]
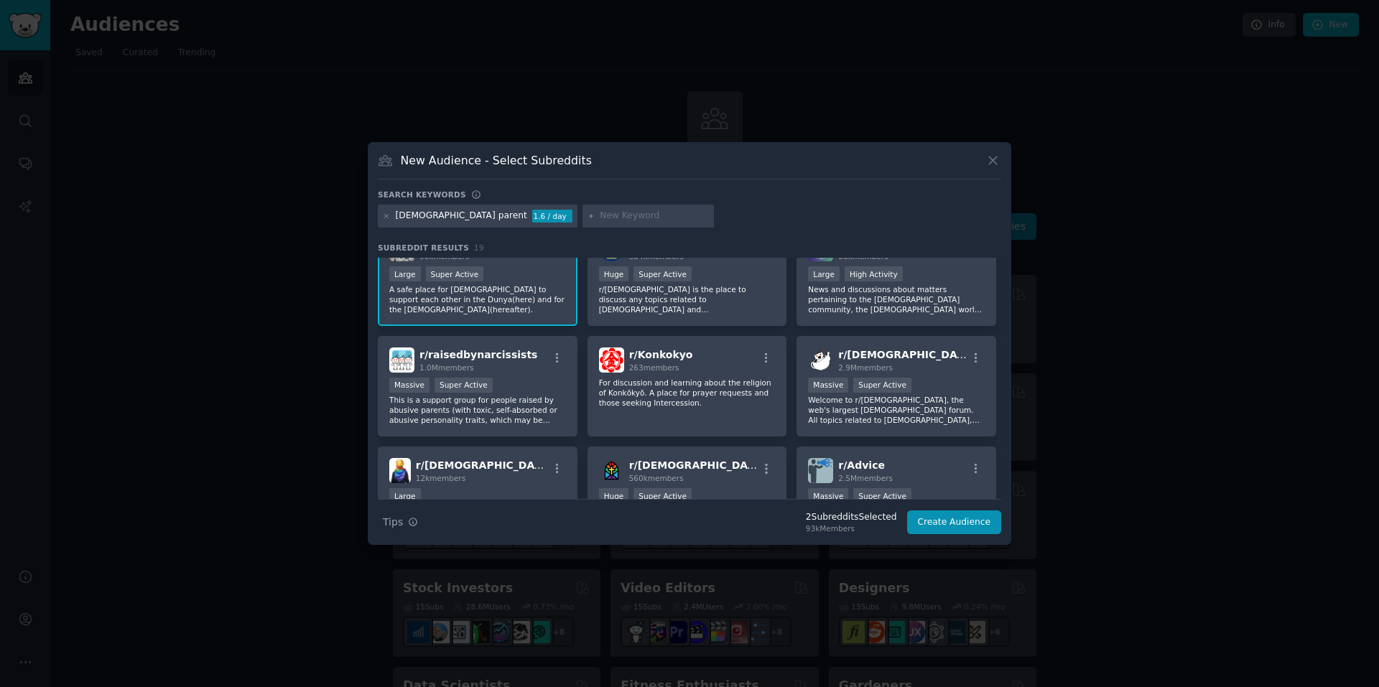
click at [557, 358] on icon "button" at bounding box center [557, 358] width 13 height 13
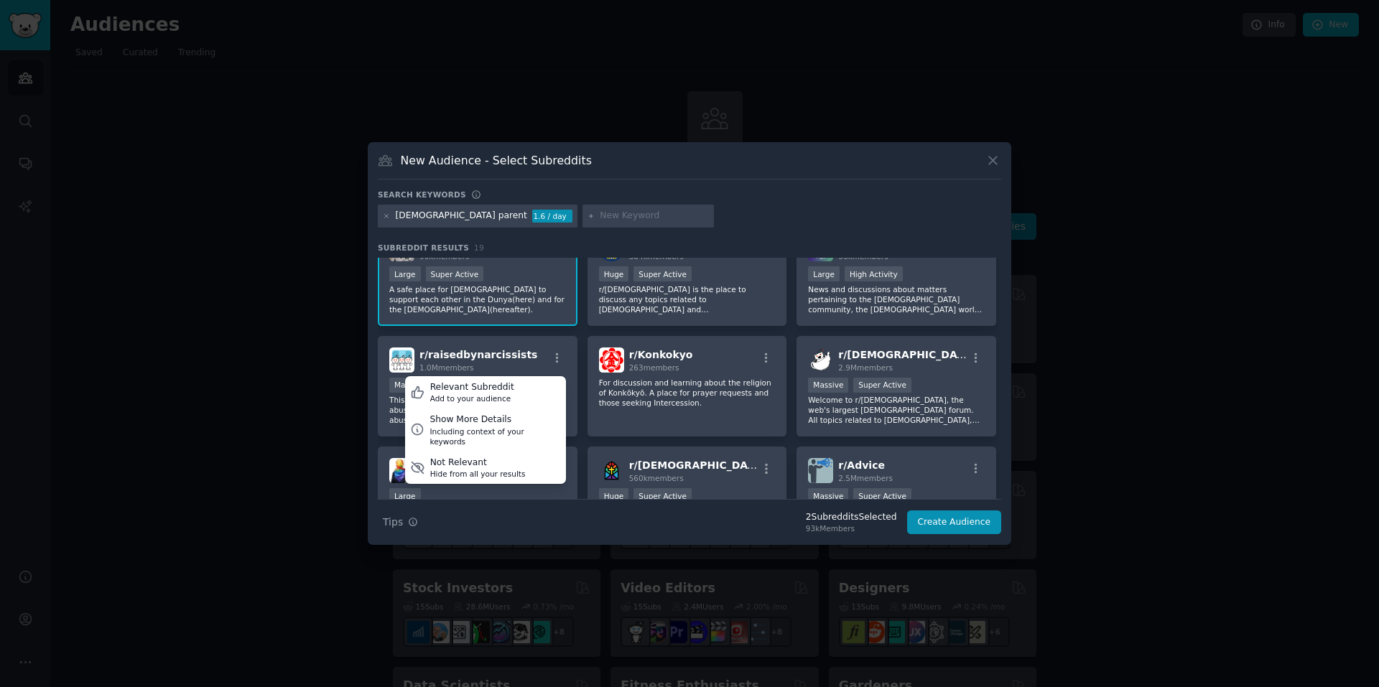
click at [514, 392] on div "Relevant Subreddit Add to your audience" at bounding box center [485, 392] width 161 height 33
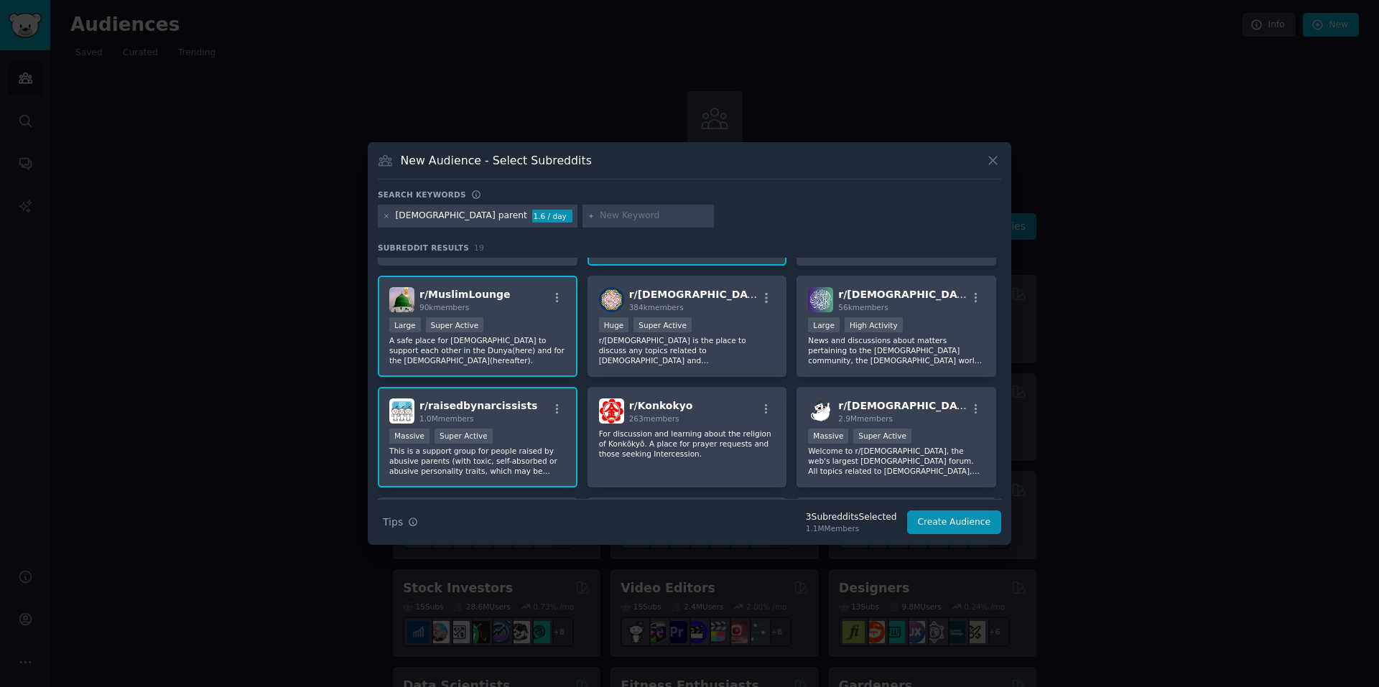
scroll to position [72, 0]
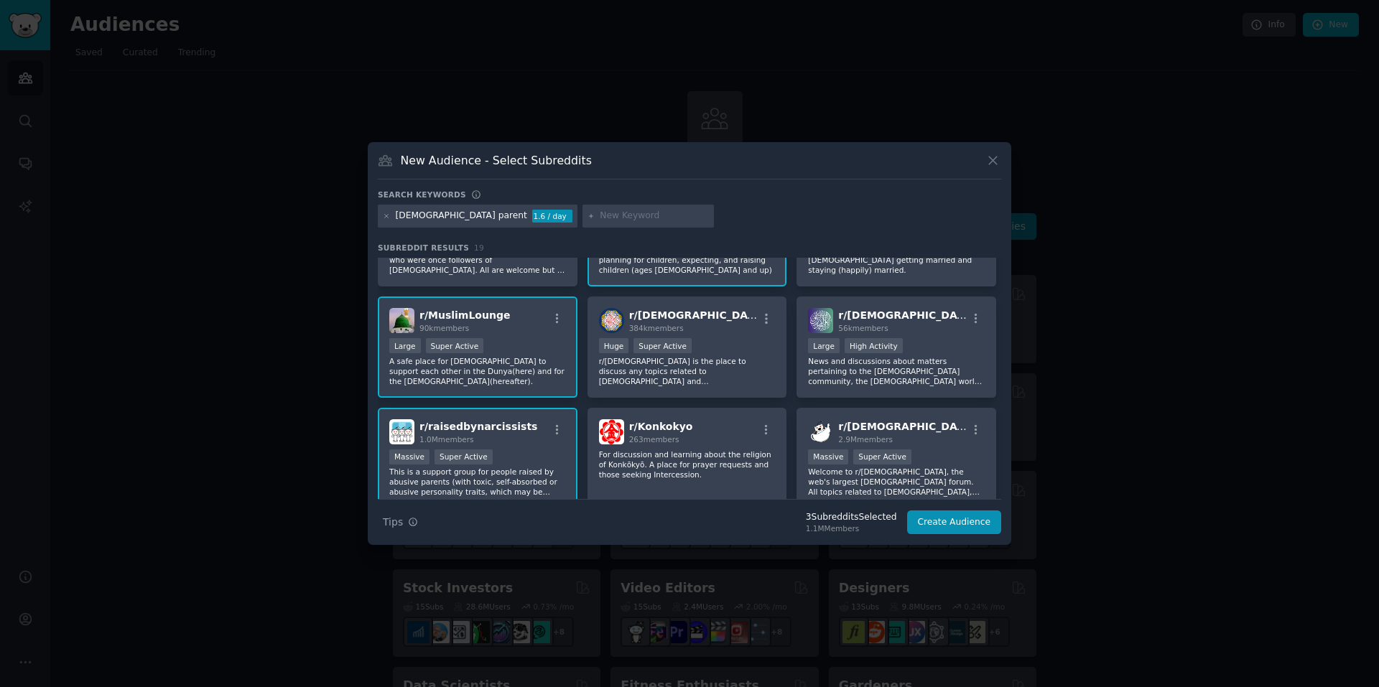
click at [769, 322] on icon "button" at bounding box center [766, 318] width 13 height 13
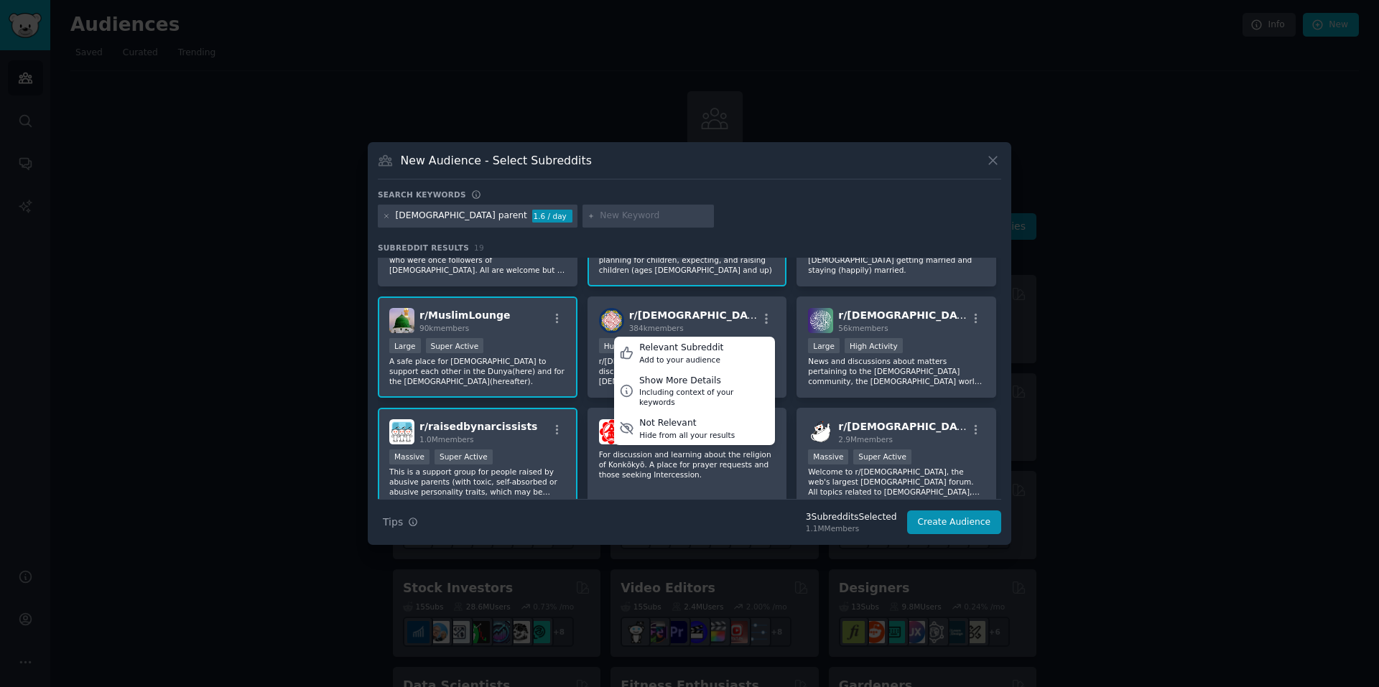
click at [719, 355] on div "Relevant Subreddit Add to your audience" at bounding box center [694, 353] width 161 height 33
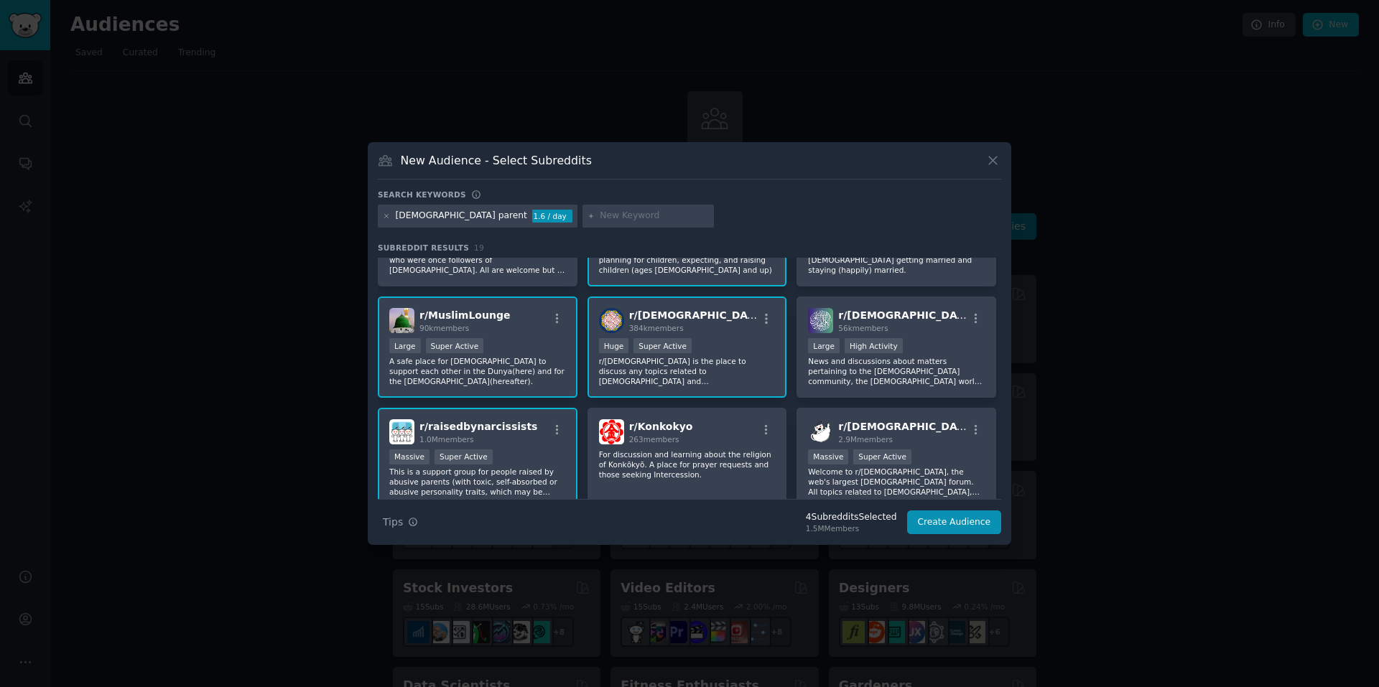
click at [969, 319] on icon "button" at bounding box center [975, 318] width 13 height 13
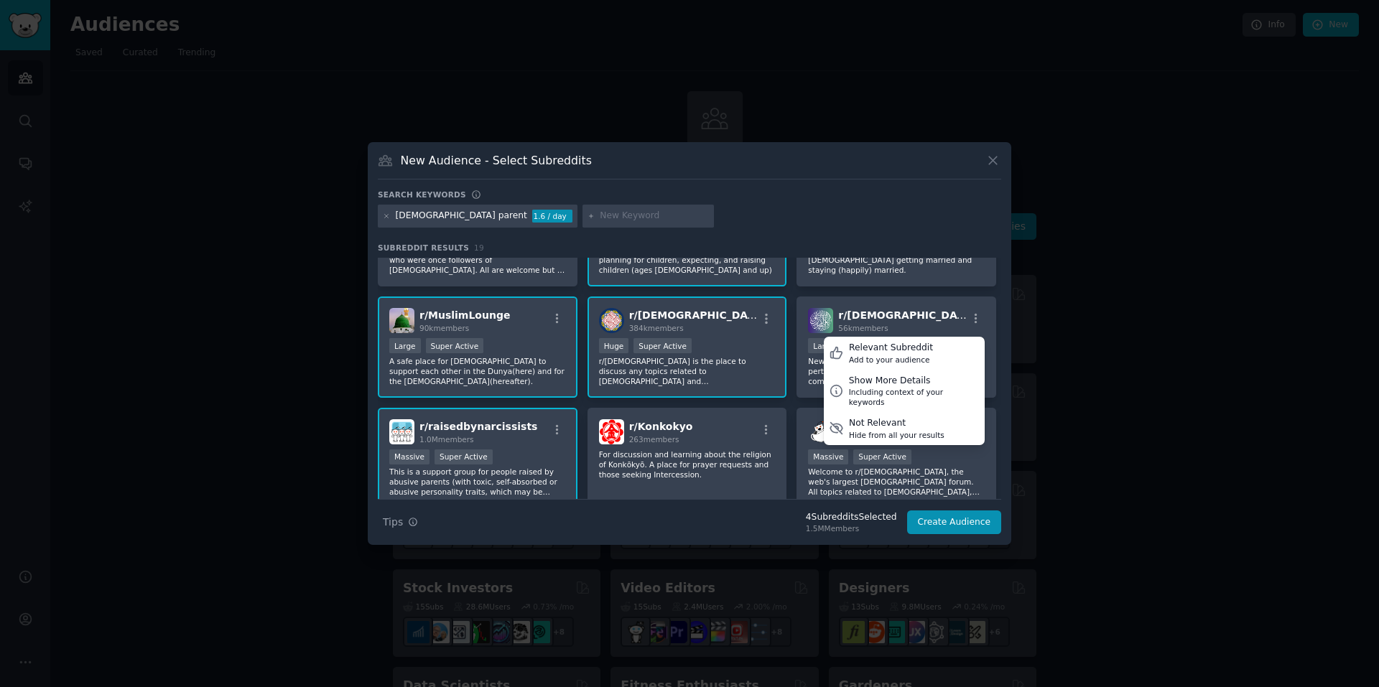
click at [890, 355] on div "Add to your audience" at bounding box center [891, 360] width 84 height 10
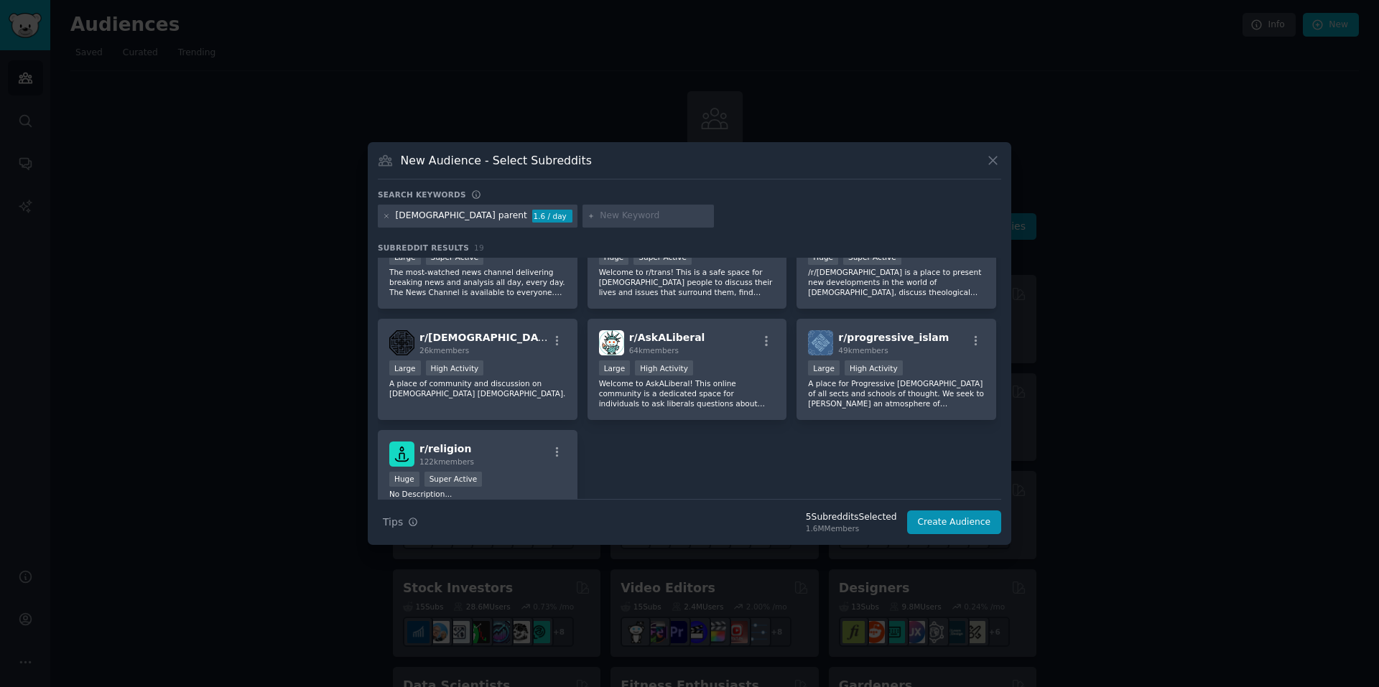
scroll to position [555, 0]
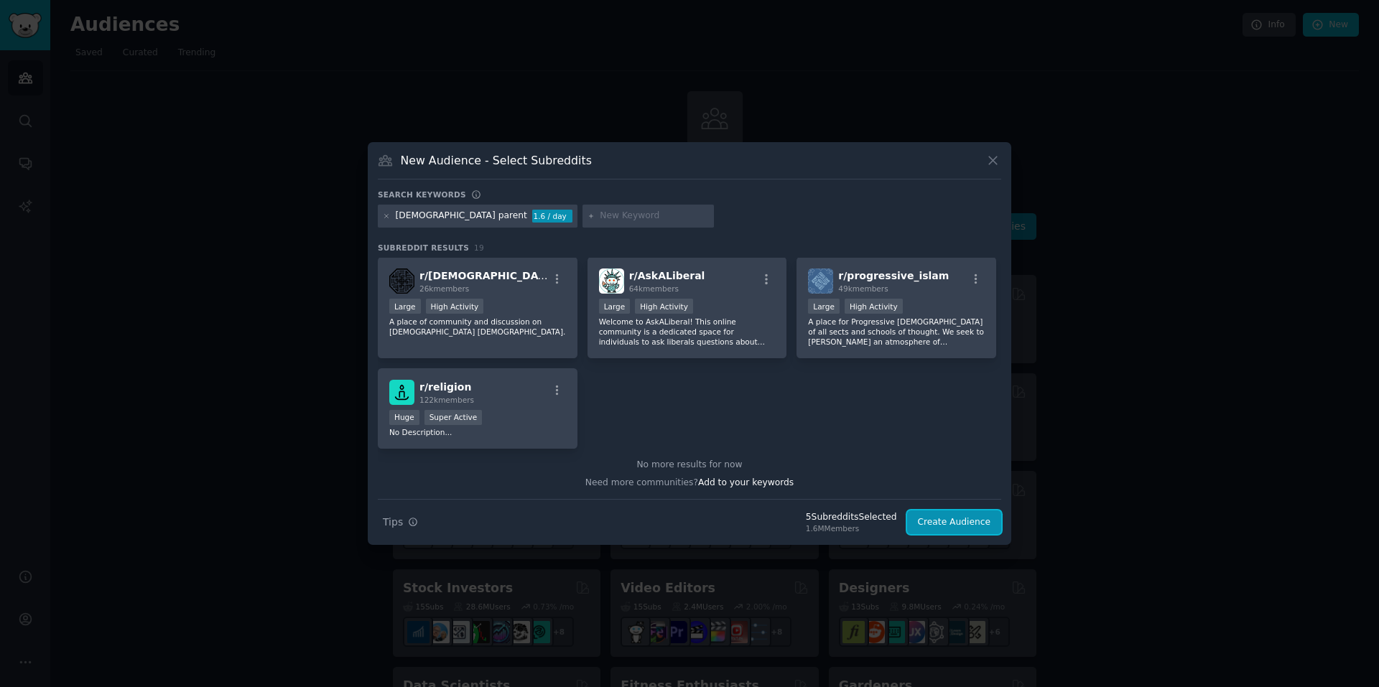
click at [959, 521] on button "Create Audience" at bounding box center [954, 523] width 95 height 24
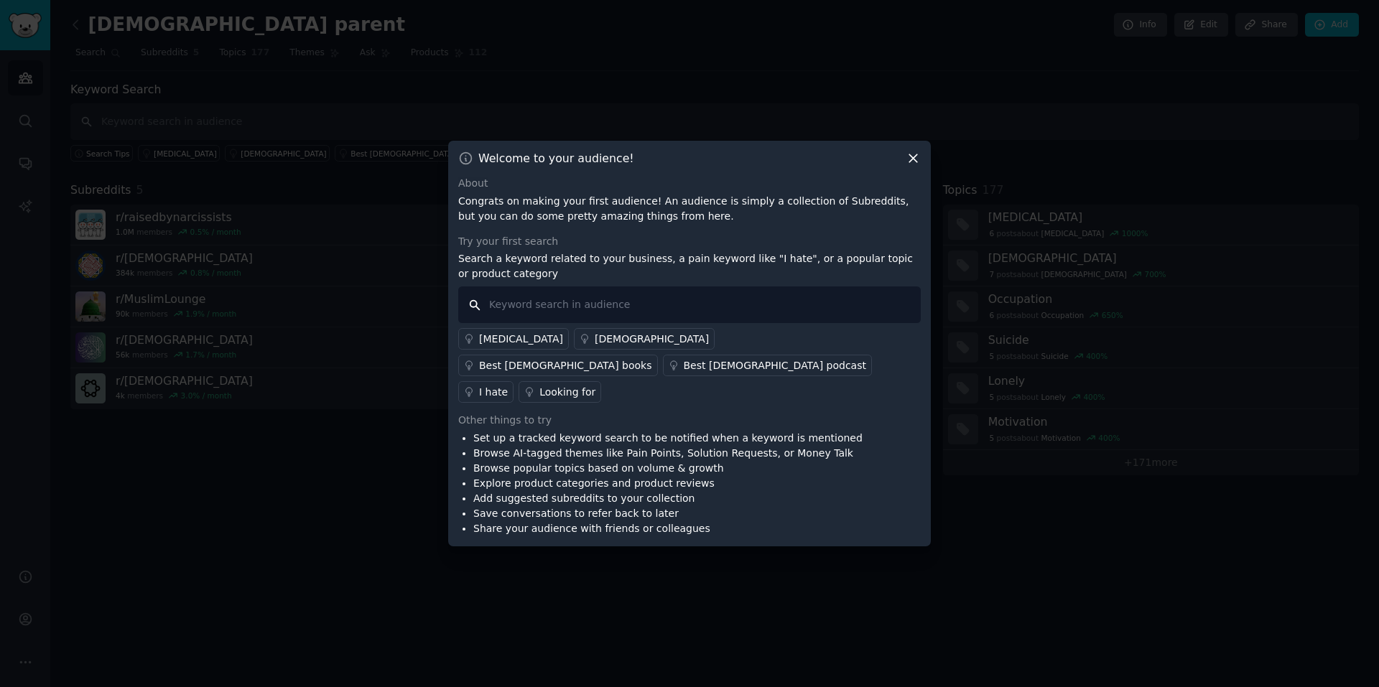
click at [597, 317] on input "text" at bounding box center [689, 305] width 462 height 37
type input "parenting struggle"
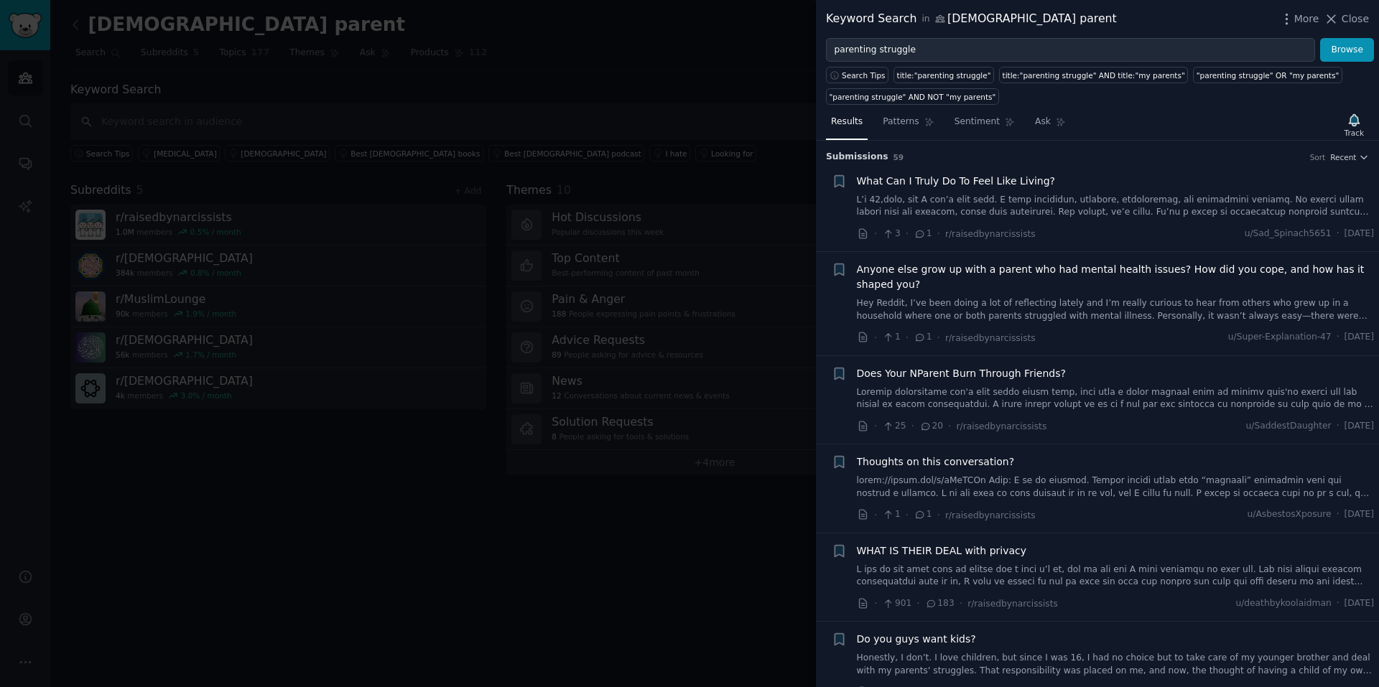
click at [924, 100] on div ""parenting struggle" AND NOT "my parents"" at bounding box center [912, 97] width 167 height 10
click at [859, 71] on span "Search Tips" at bounding box center [864, 75] width 44 height 10
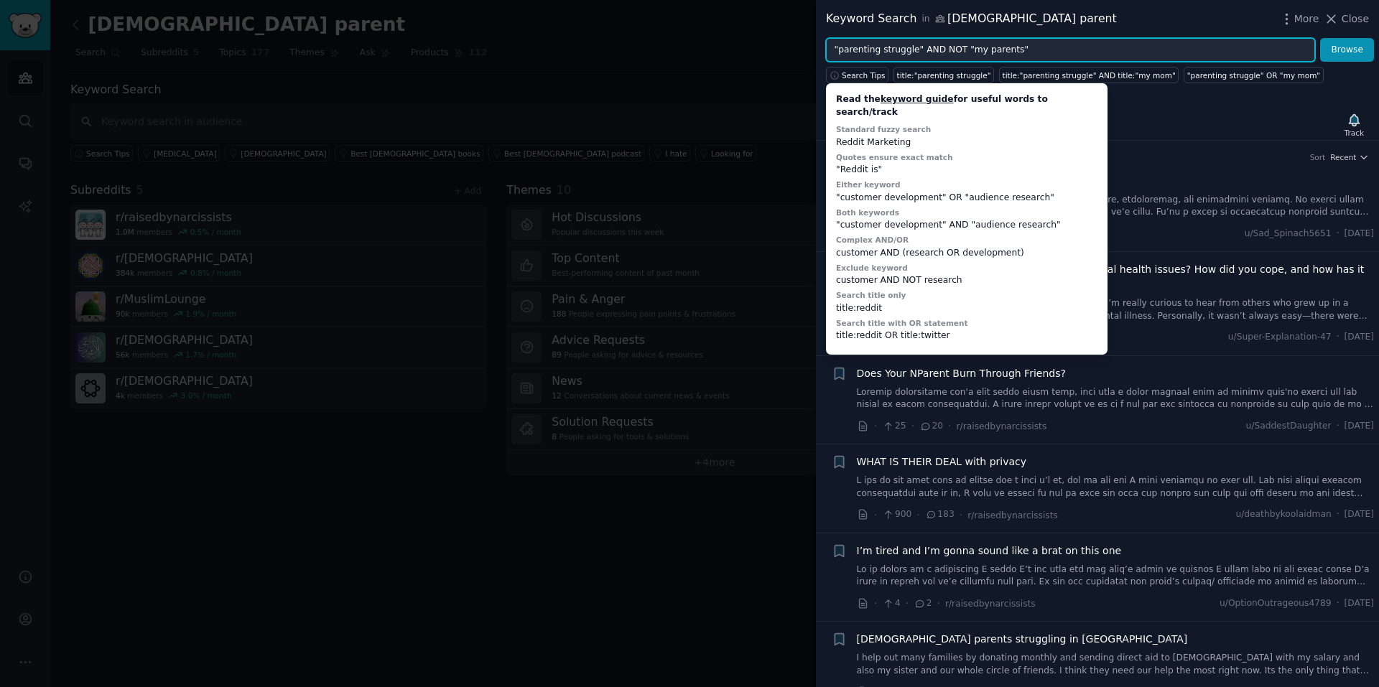
click at [1033, 39] on input ""parenting struggle" AND NOT "my parents"" at bounding box center [1070, 50] width 489 height 24
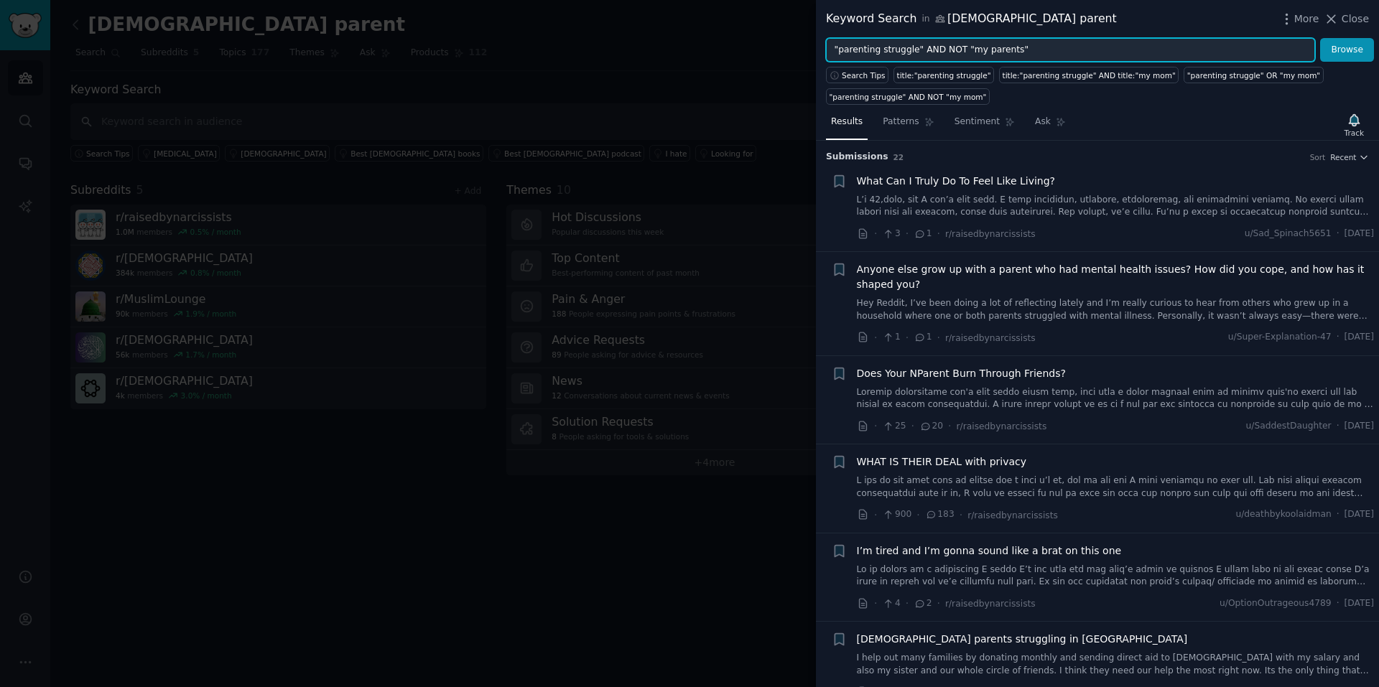
drag, startPoint x: 1033, startPoint y: 39, endPoint x: 778, endPoint y: 53, distance: 255.3
click at [778, 53] on div "Keyword Search in Muslim parent More Close "parenting struggle" AND NOT "my par…" at bounding box center [689, 343] width 1379 height 687
type input "parenting"
click at [1320, 38] on button "Browse" at bounding box center [1347, 50] width 54 height 24
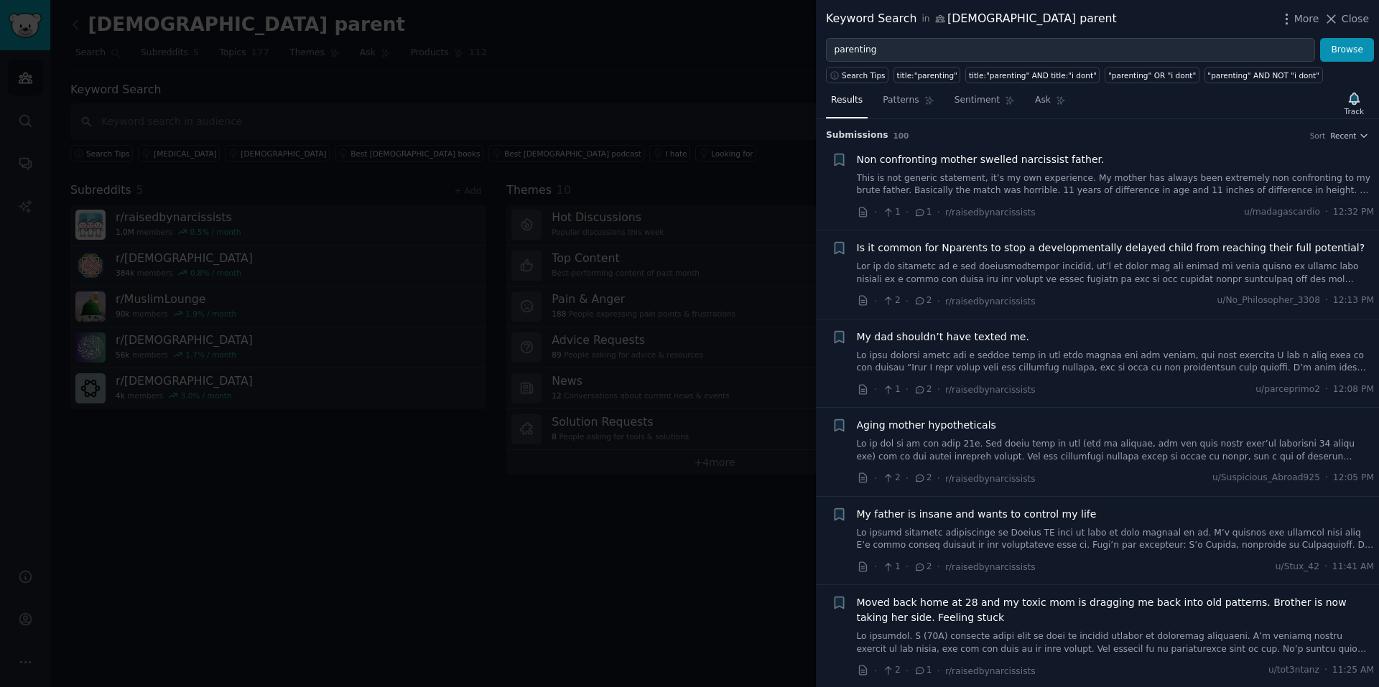
click at [1084, 359] on link at bounding box center [1116, 362] width 518 height 25
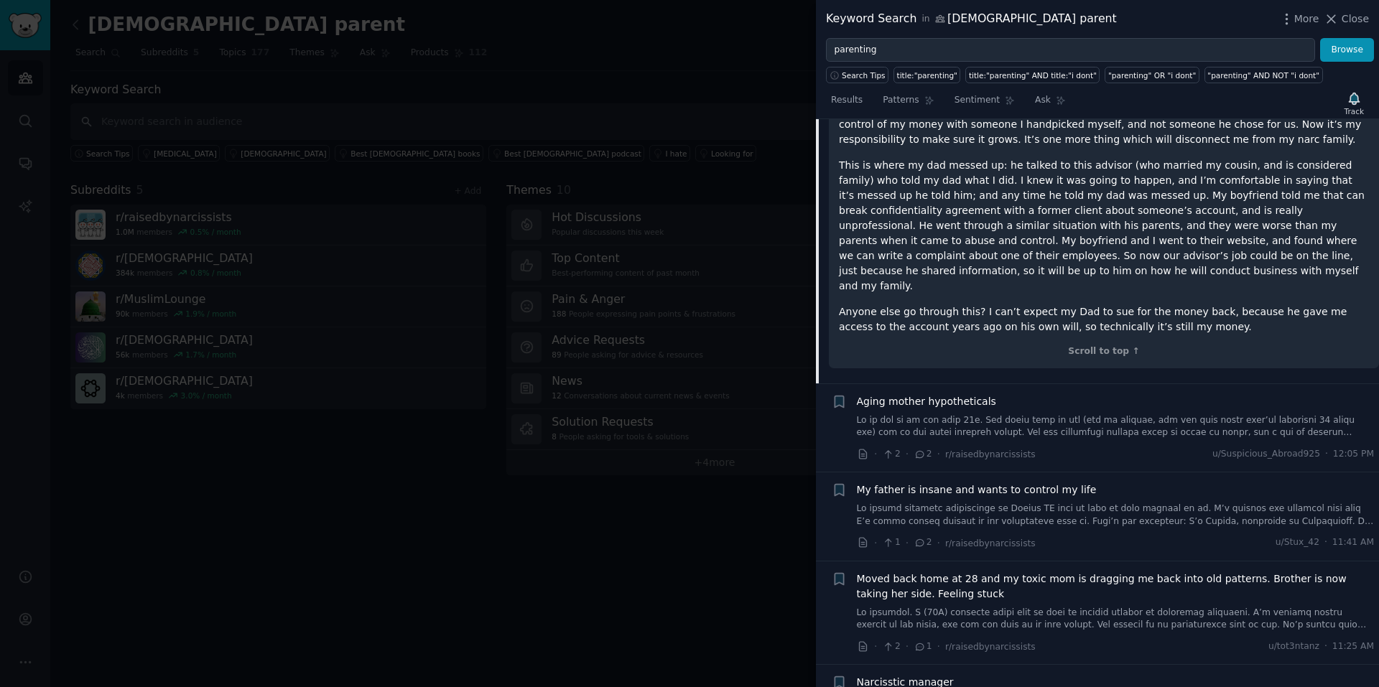
scroll to position [559, 0]
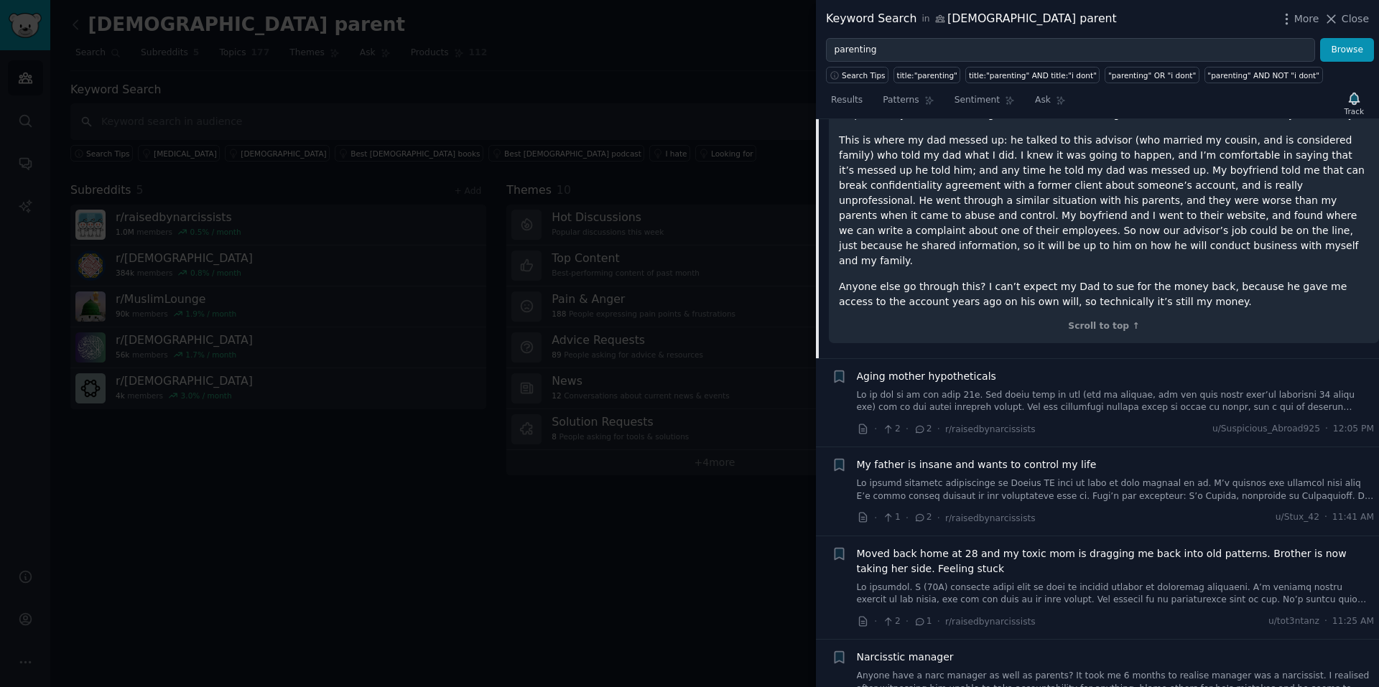
click at [979, 279] on p "Anyone else go through this? I can’t expect my Dad to sue for the money back, b…" at bounding box center [1104, 294] width 530 height 30
click at [1109, 320] on div "Scroll to top ↑" at bounding box center [1104, 326] width 530 height 13
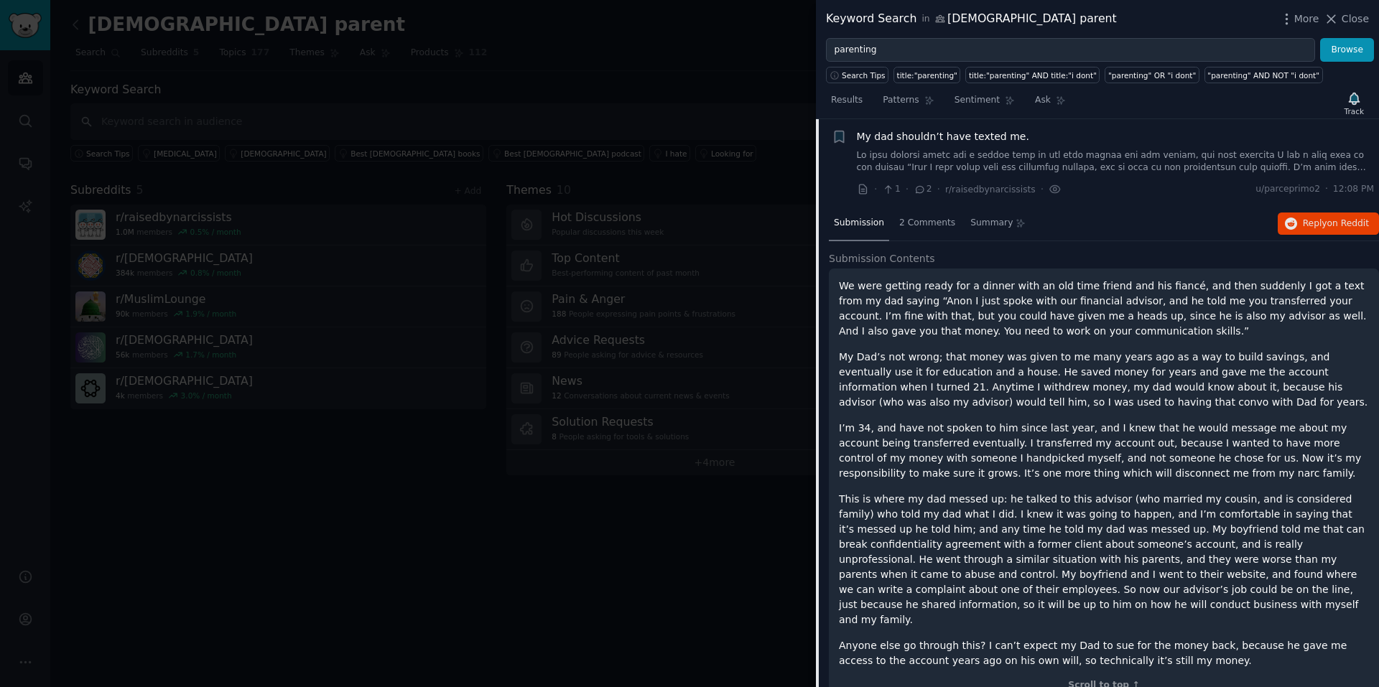
click at [905, 224] on span "2 Comments" at bounding box center [927, 223] width 56 height 13
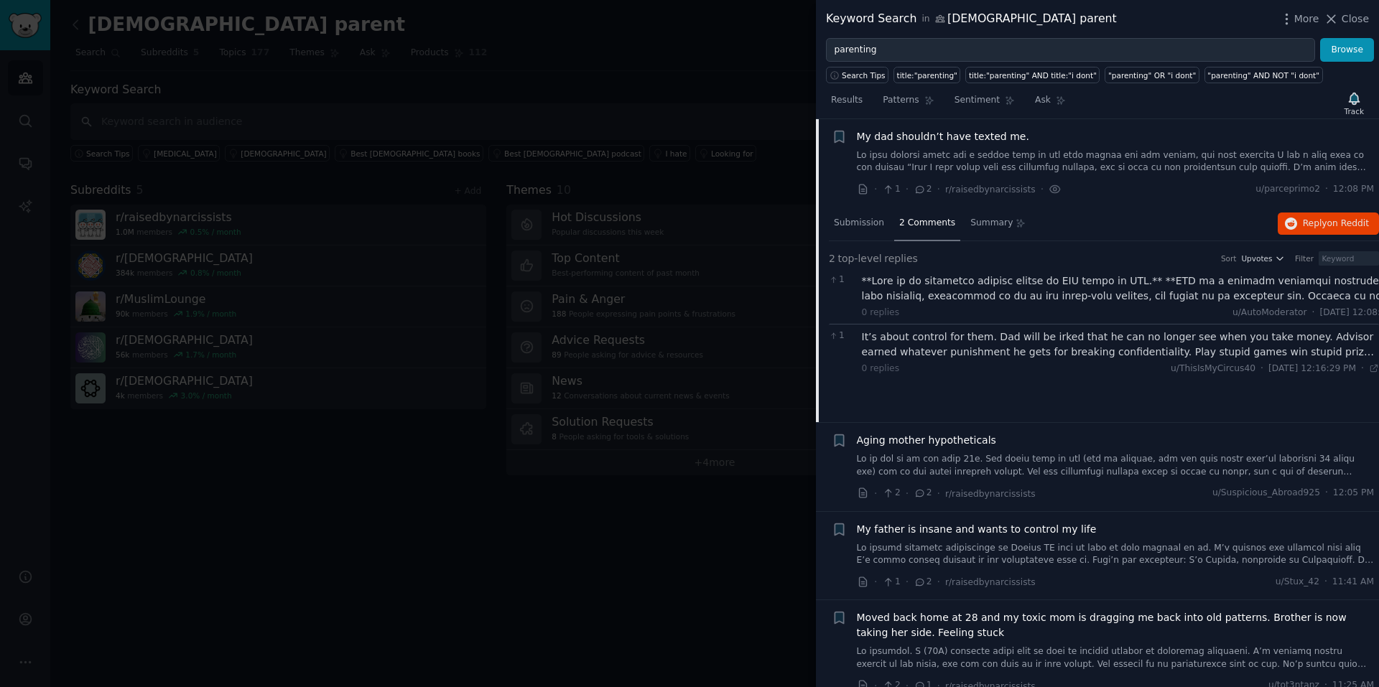
click at [972, 221] on span "Summary" at bounding box center [991, 223] width 42 height 13
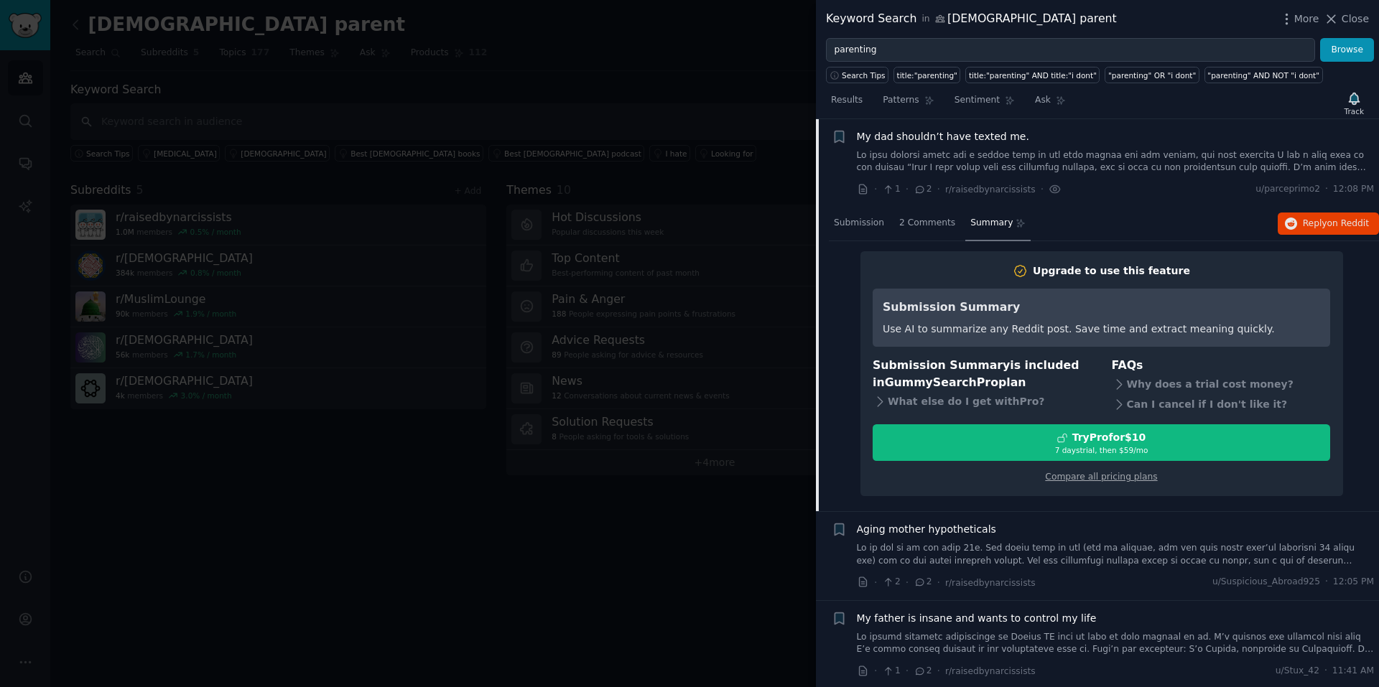
click at [723, 62] on div at bounding box center [689, 343] width 1379 height 687
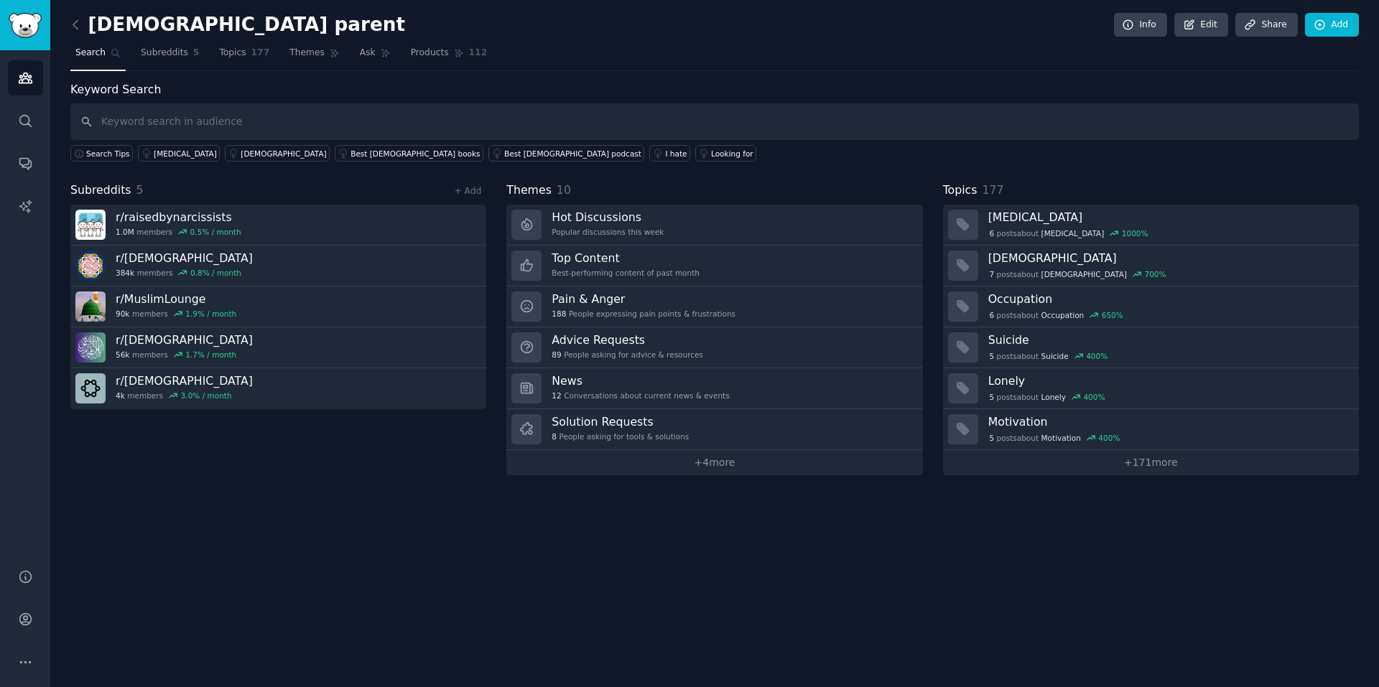
click at [742, 360] on link "Advice Requests 89 People asking for advice & resources" at bounding box center [714, 347] width 416 height 41
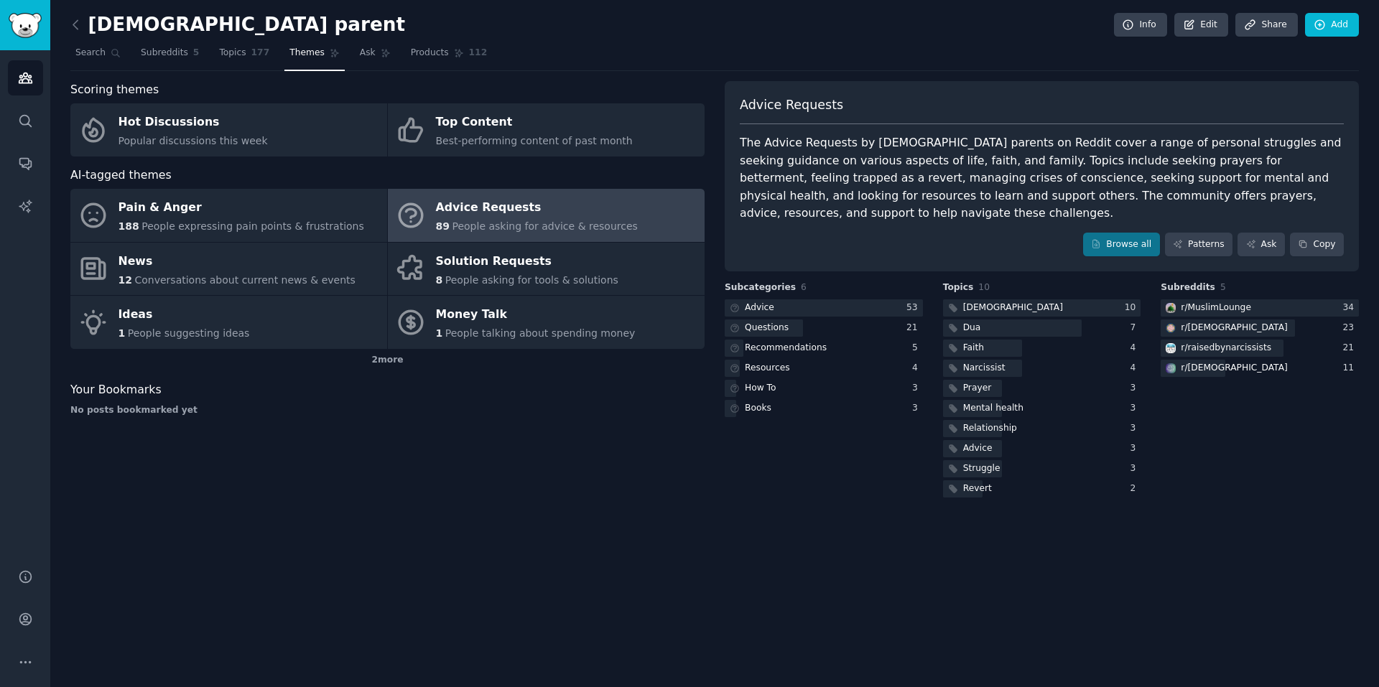
click at [561, 269] on div "Solution Requests" at bounding box center [527, 261] width 182 height 23
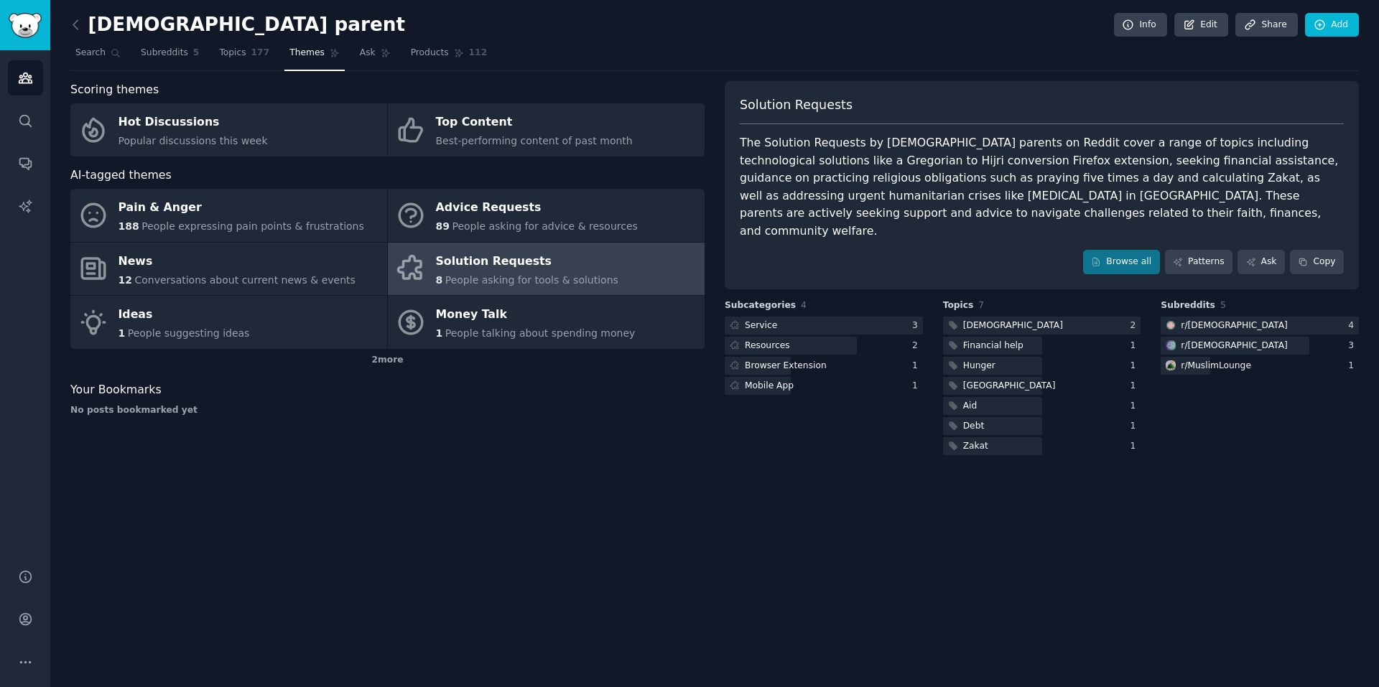
click at [136, 56] on link "Subreddits 5" at bounding box center [170, 56] width 68 height 29
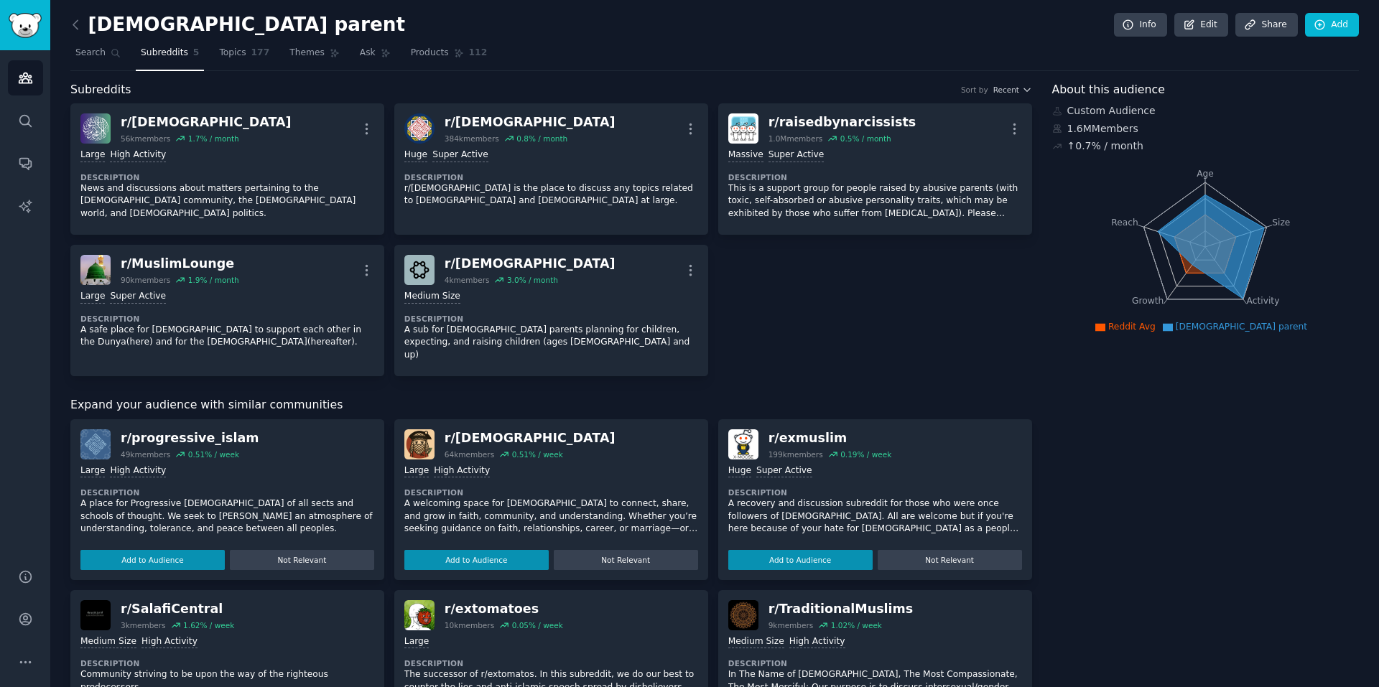
click at [220, 60] on link "Topics 177" at bounding box center [244, 56] width 60 height 29
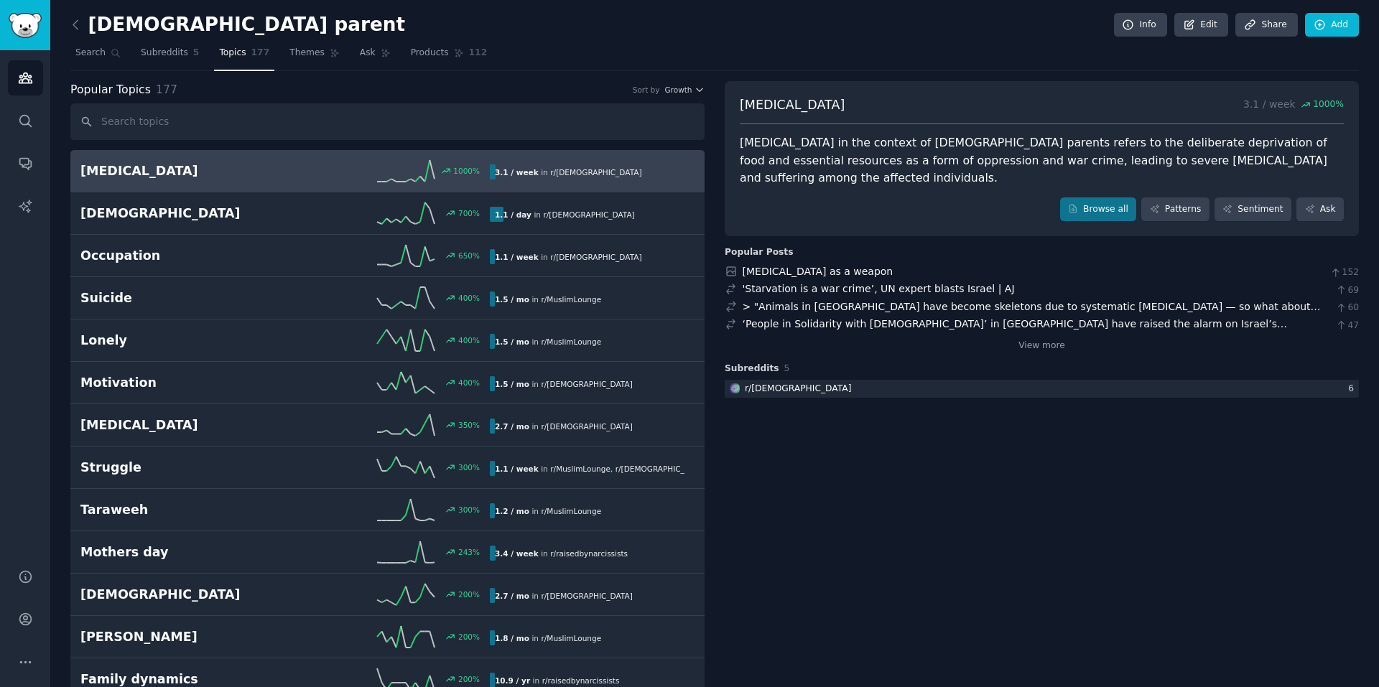
click at [148, 48] on span "Subreddits" at bounding box center [164, 53] width 47 height 13
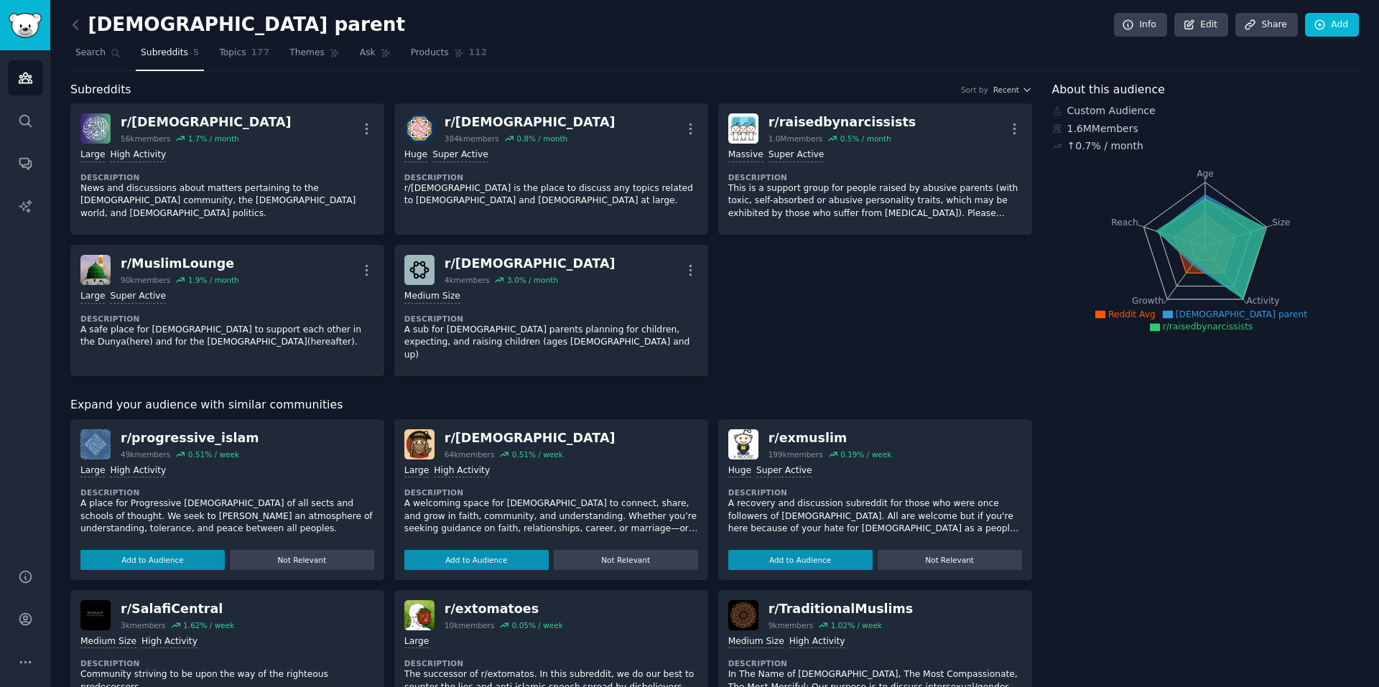
click at [1014, 126] on icon "button" at bounding box center [1014, 128] width 15 height 15
click at [944, 178] on p "Delete" at bounding box center [957, 184] width 33 height 15
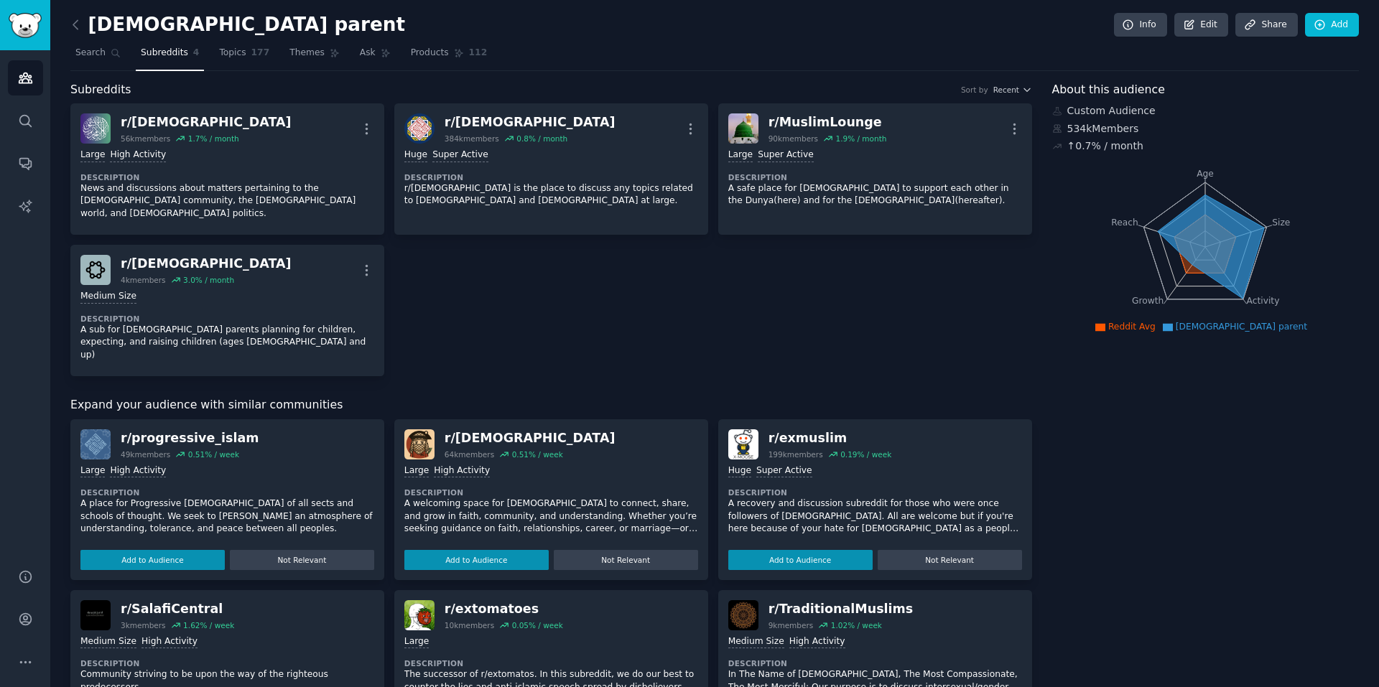
click at [220, 52] on span "Topics" at bounding box center [232, 53] width 27 height 13
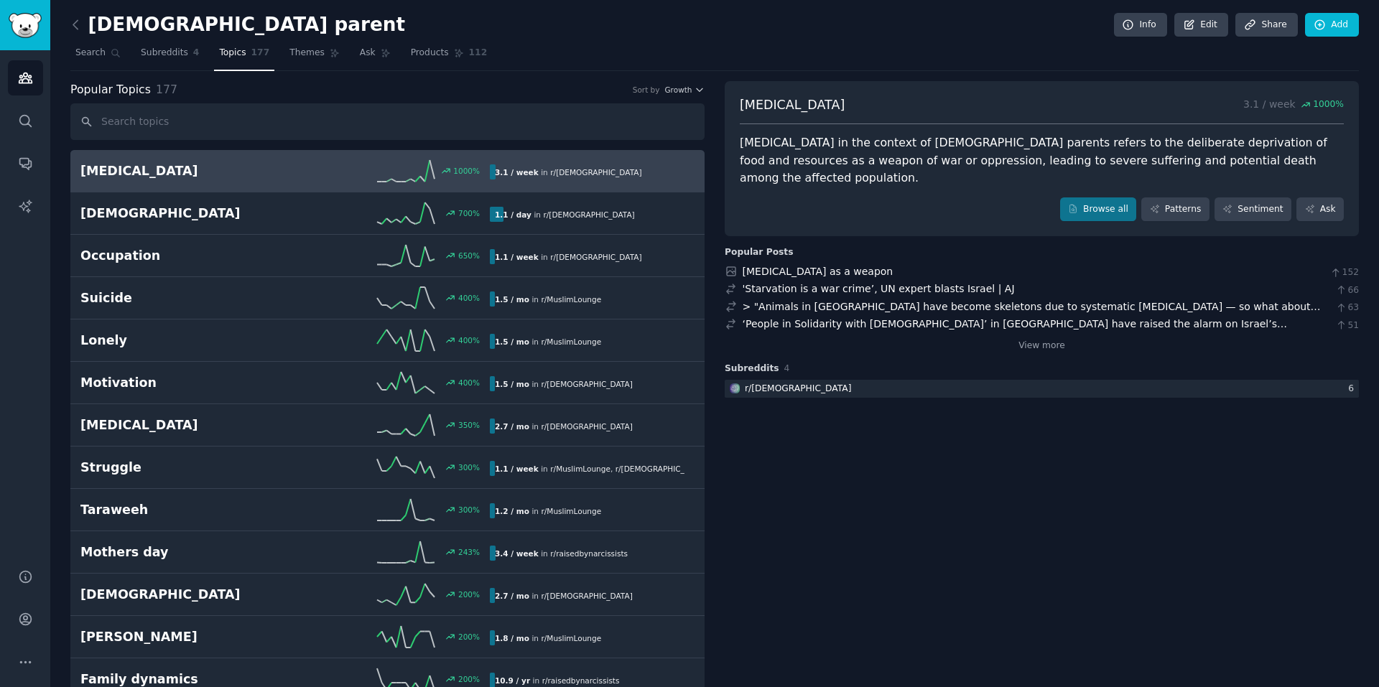
click at [71, 22] on icon at bounding box center [75, 24] width 15 height 15
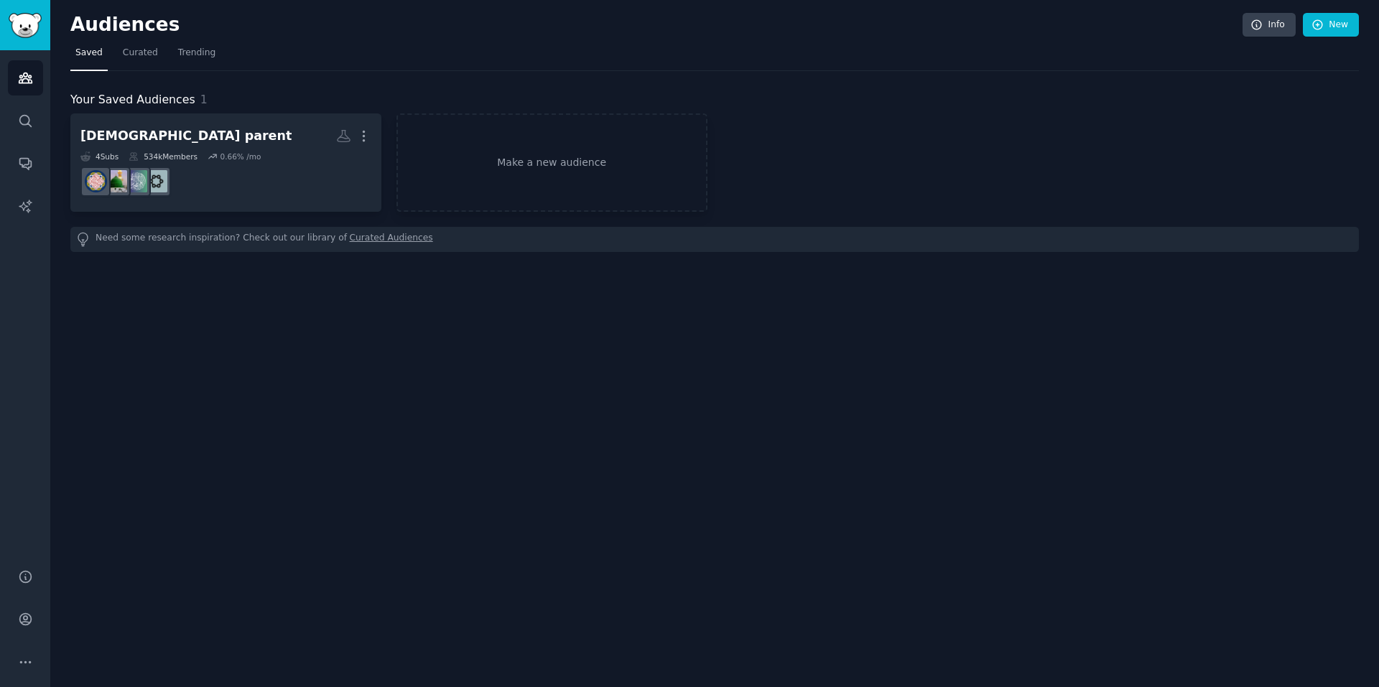
click at [225, 134] on h2 "Muslim parent More" at bounding box center [225, 136] width 291 height 25
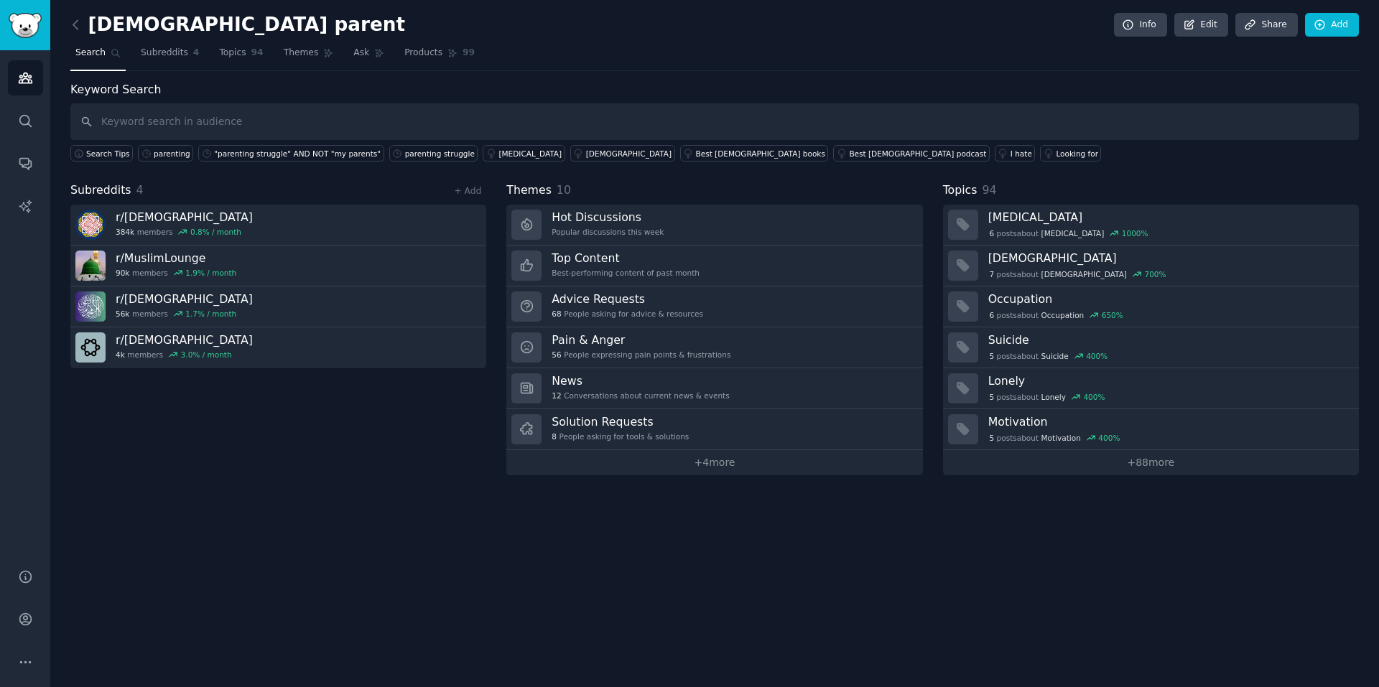
click at [687, 414] on link "Solution Requests 8 People asking for tools & solutions" at bounding box center [714, 429] width 416 height 41
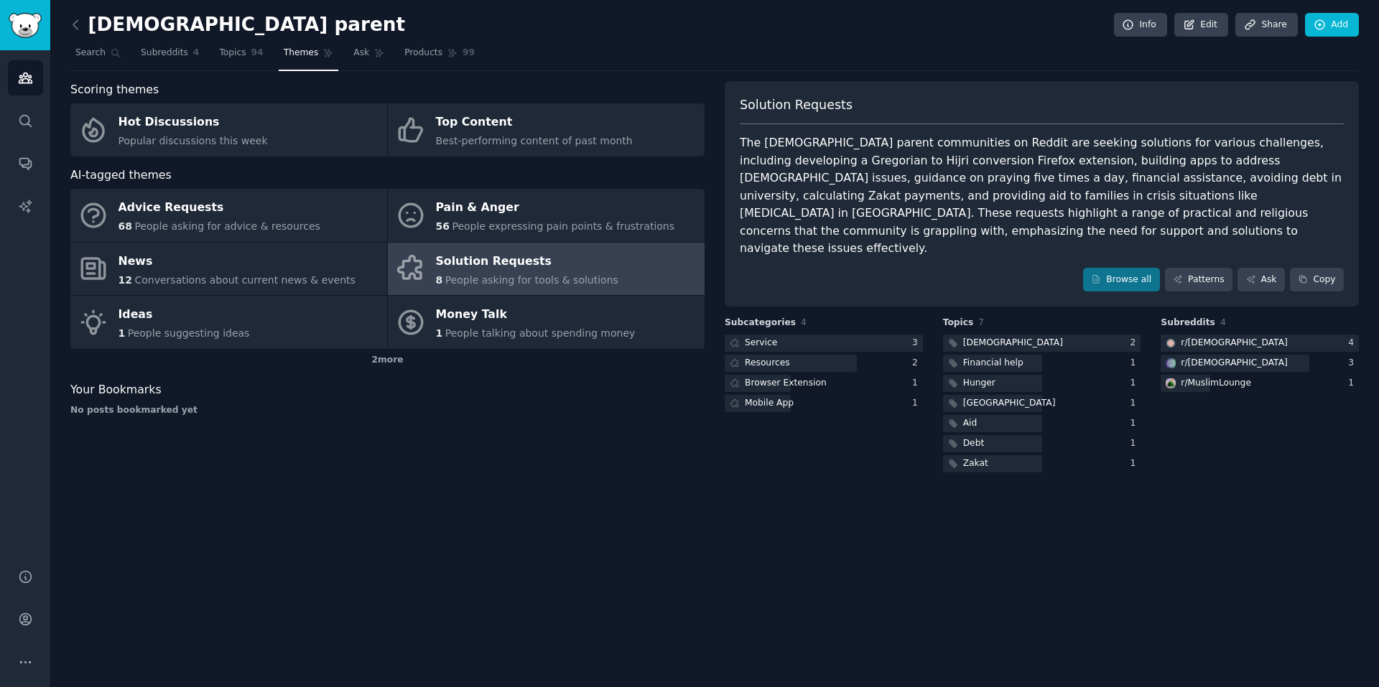
click at [452, 222] on span "People expressing pain points & frustrations" at bounding box center [563, 225] width 223 height 11
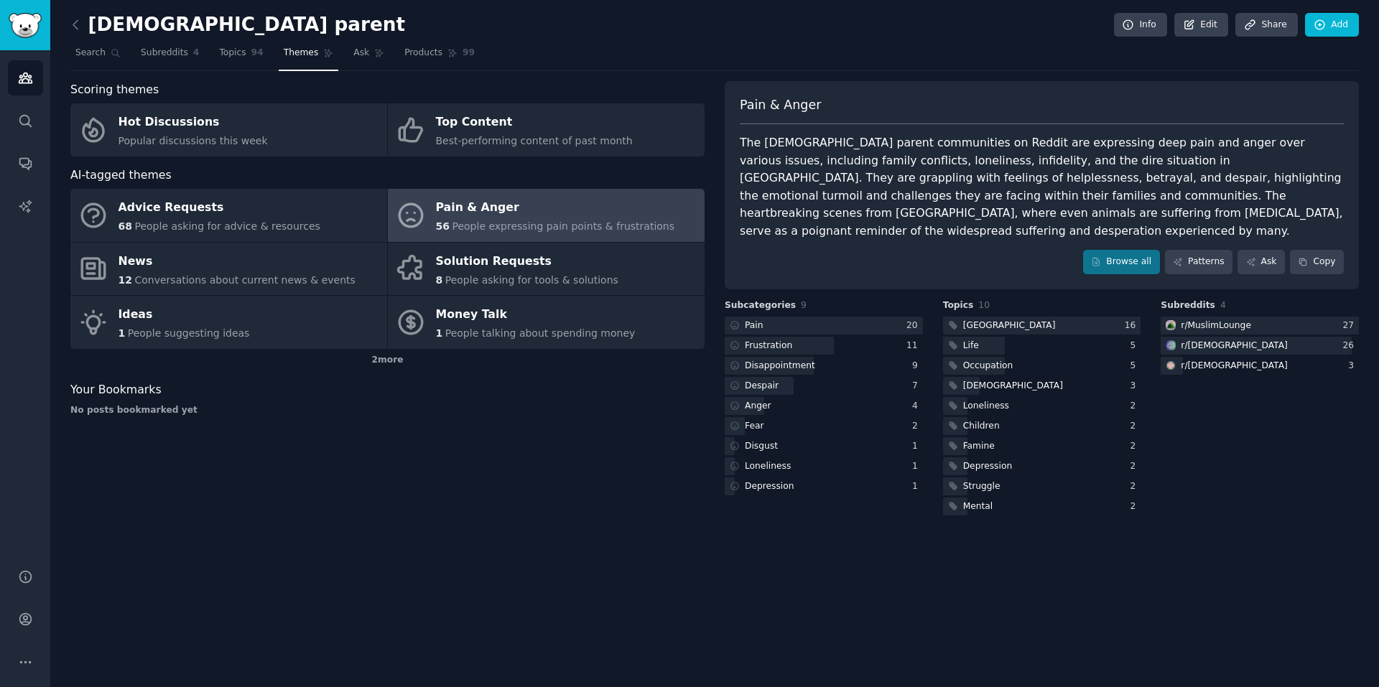
click at [146, 58] on span "Subreddits" at bounding box center [164, 53] width 47 height 13
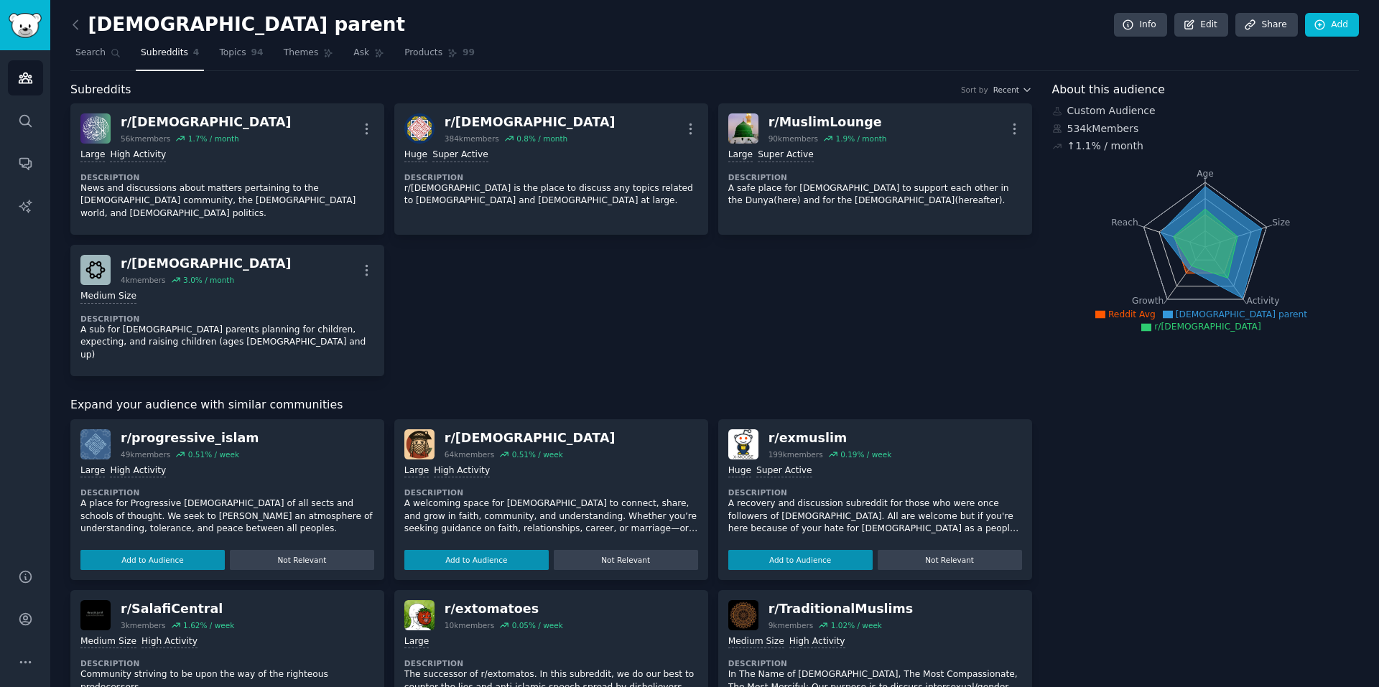
click at [368, 131] on icon "button" at bounding box center [366, 128] width 15 height 15
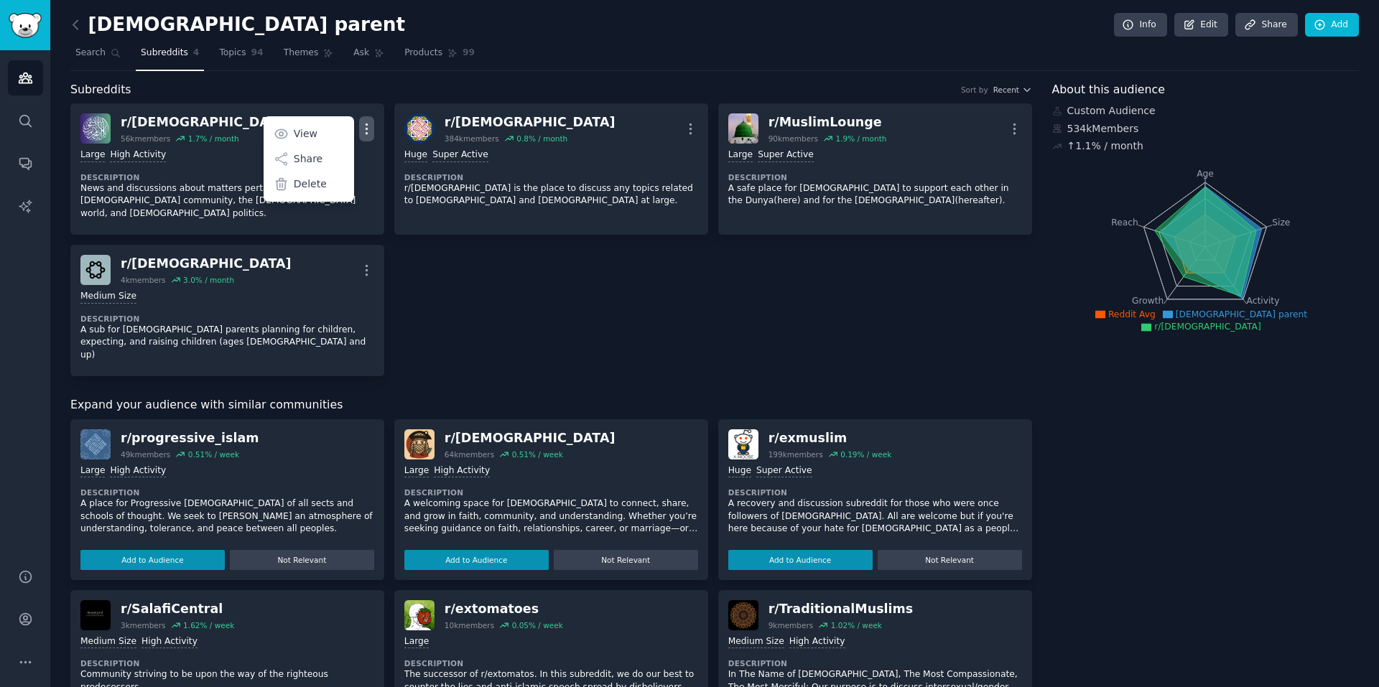
click at [315, 180] on p "Delete" at bounding box center [310, 184] width 33 height 15
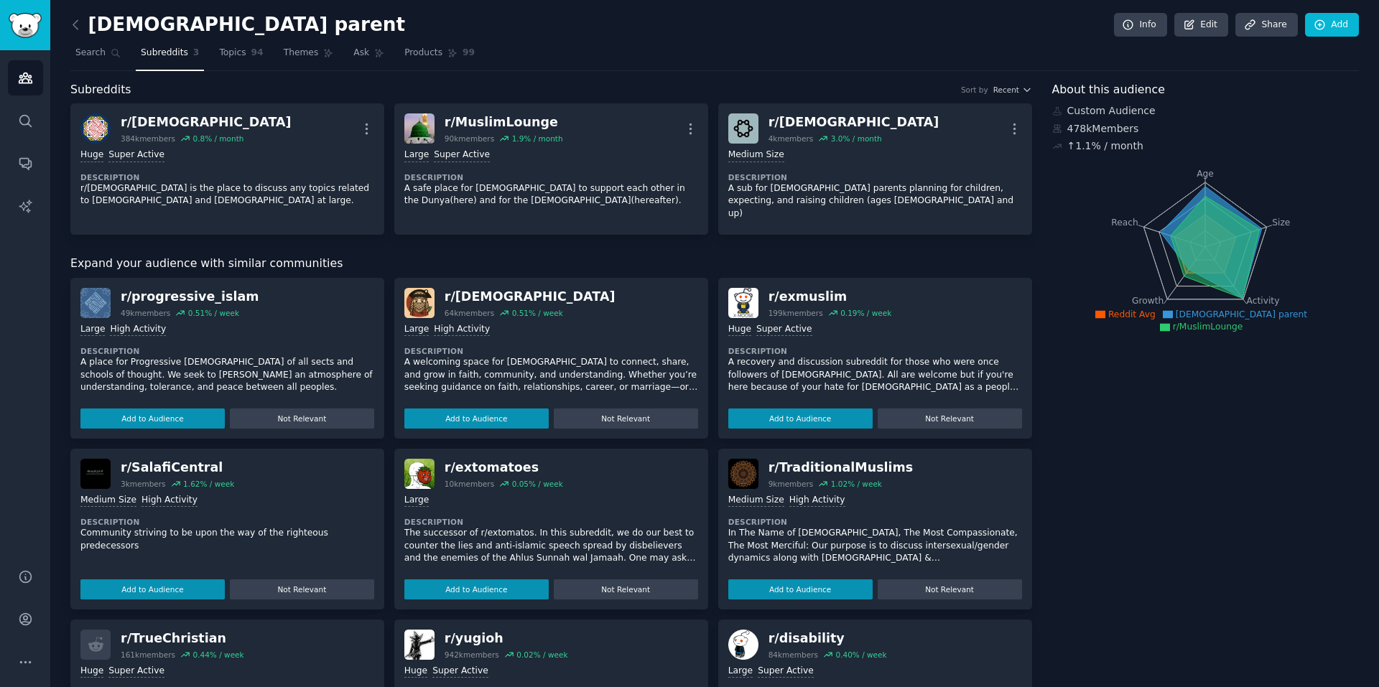
click at [683, 129] on icon "button" at bounding box center [690, 128] width 15 height 15
click at [656, 185] on div "Delete" at bounding box center [632, 184] width 85 height 30
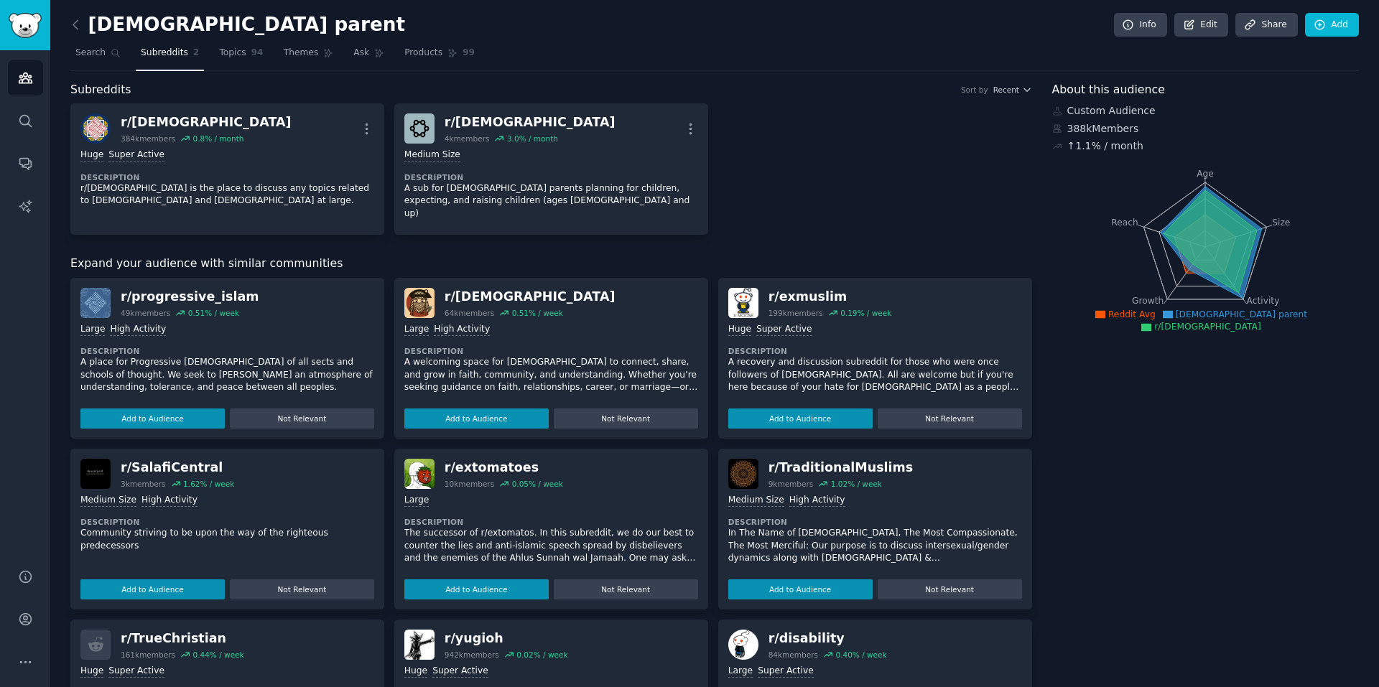
click at [365, 126] on icon "button" at bounding box center [366, 128] width 15 height 15
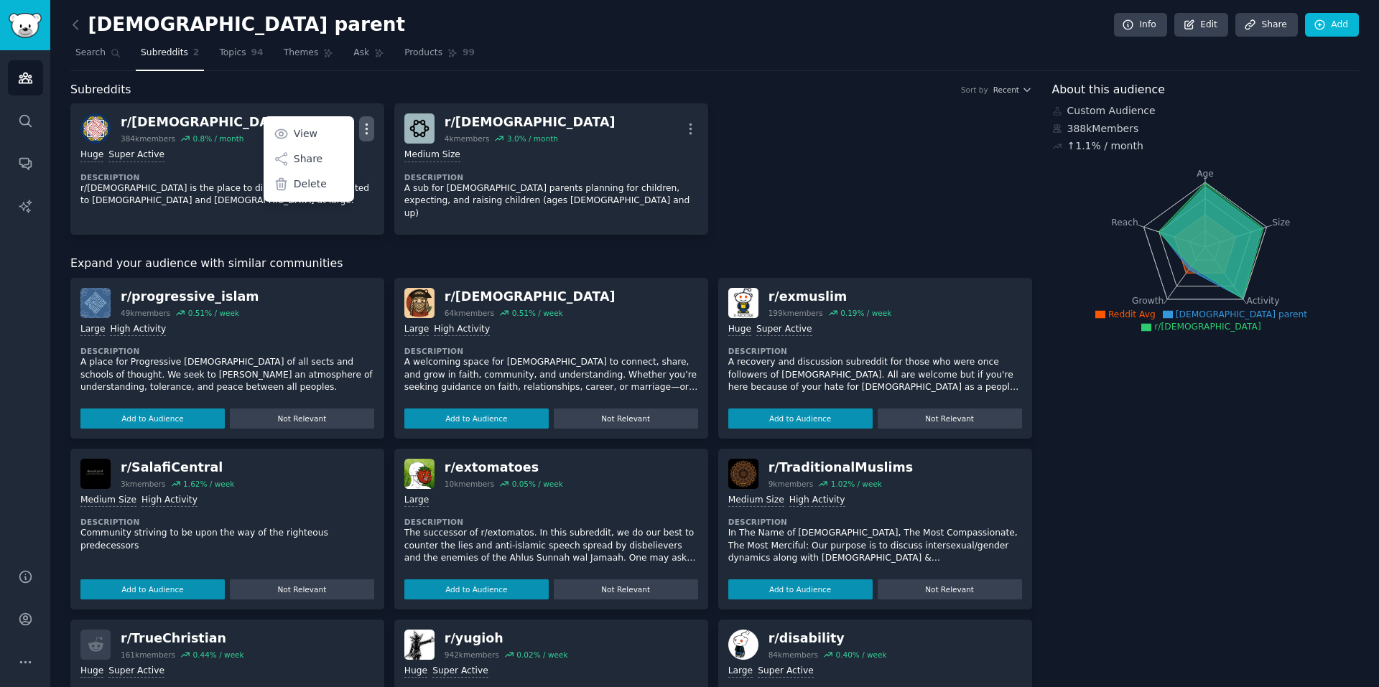
click at [327, 183] on div "Delete" at bounding box center [308, 184] width 85 height 30
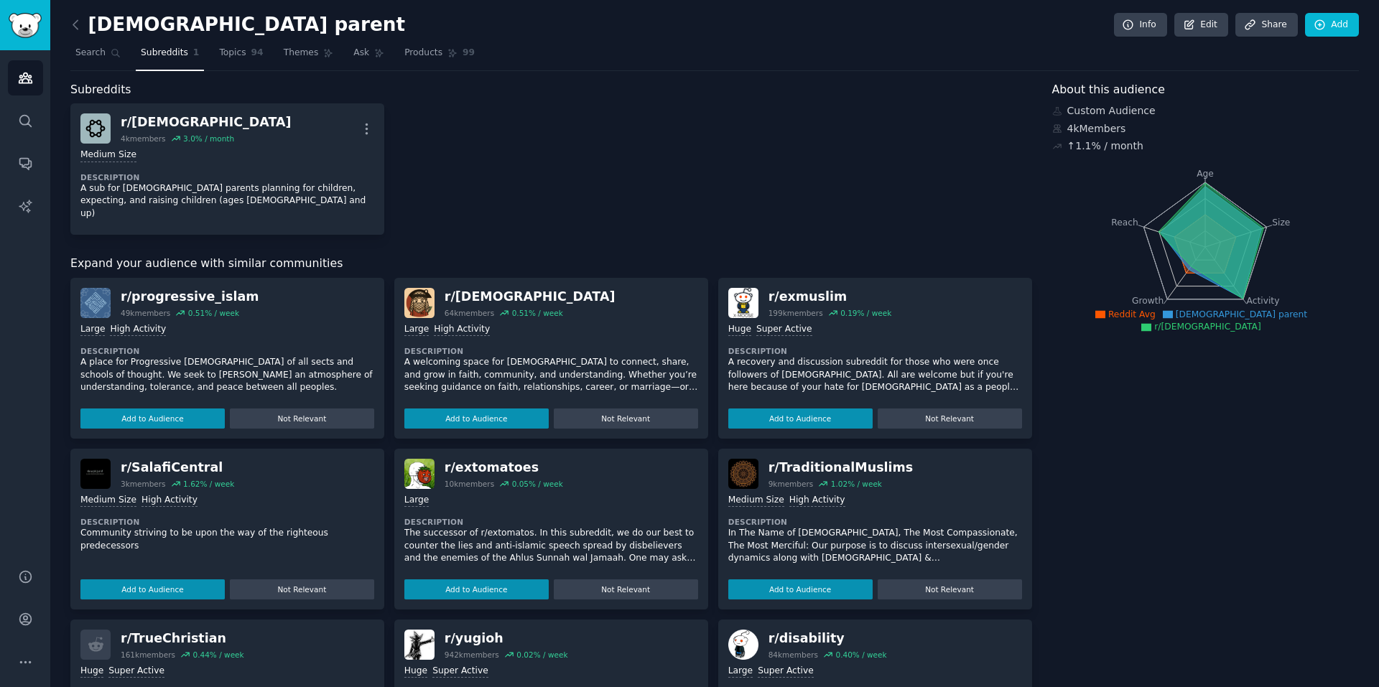
click at [248, 146] on div "Medium Size Description A sub for Muslim parents planning for children, expecti…" at bounding box center [227, 184] width 294 height 81
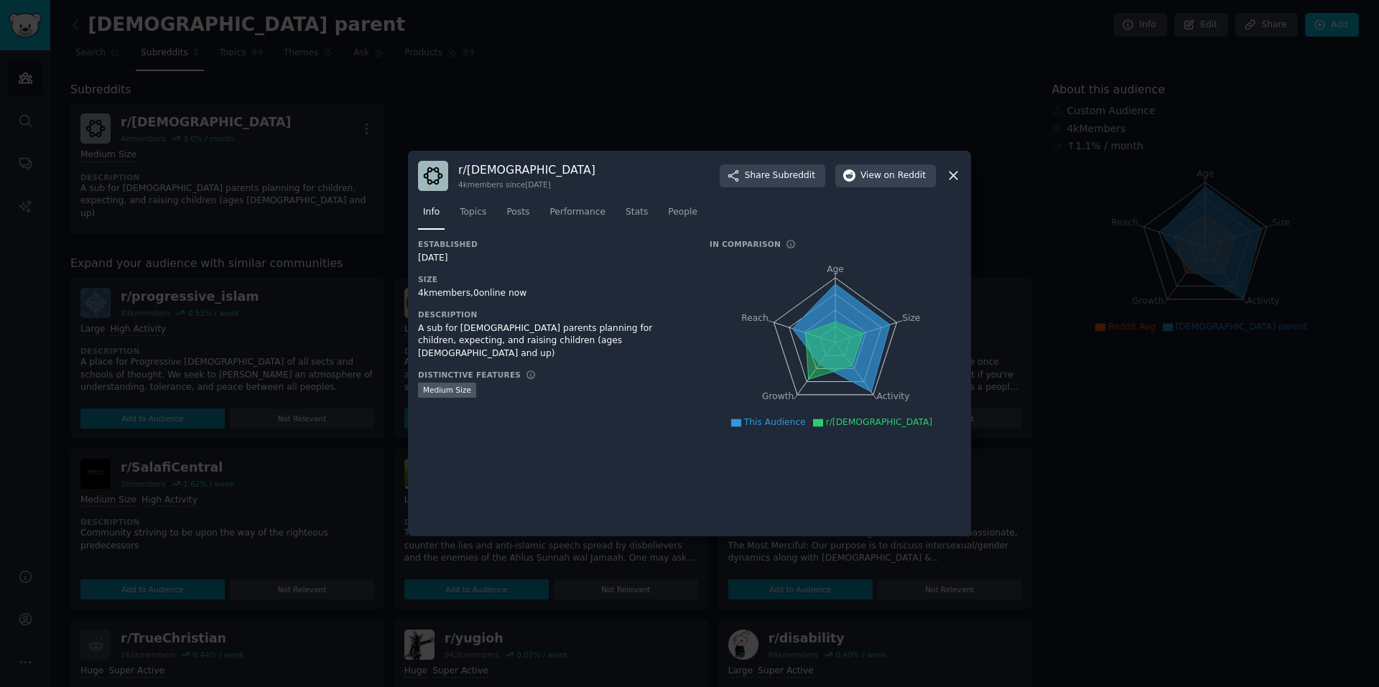
click at [498, 113] on div at bounding box center [689, 343] width 1379 height 687
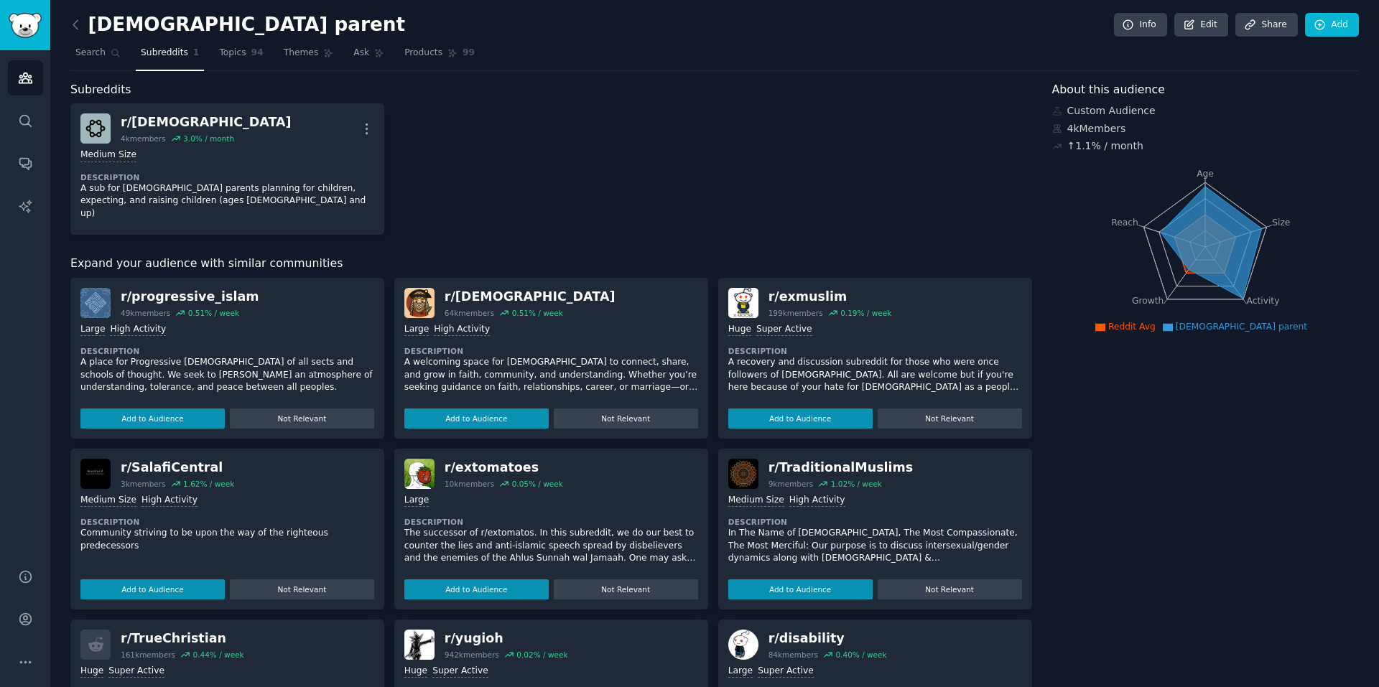
click at [214, 48] on link "Topics 94" at bounding box center [241, 56] width 54 height 29
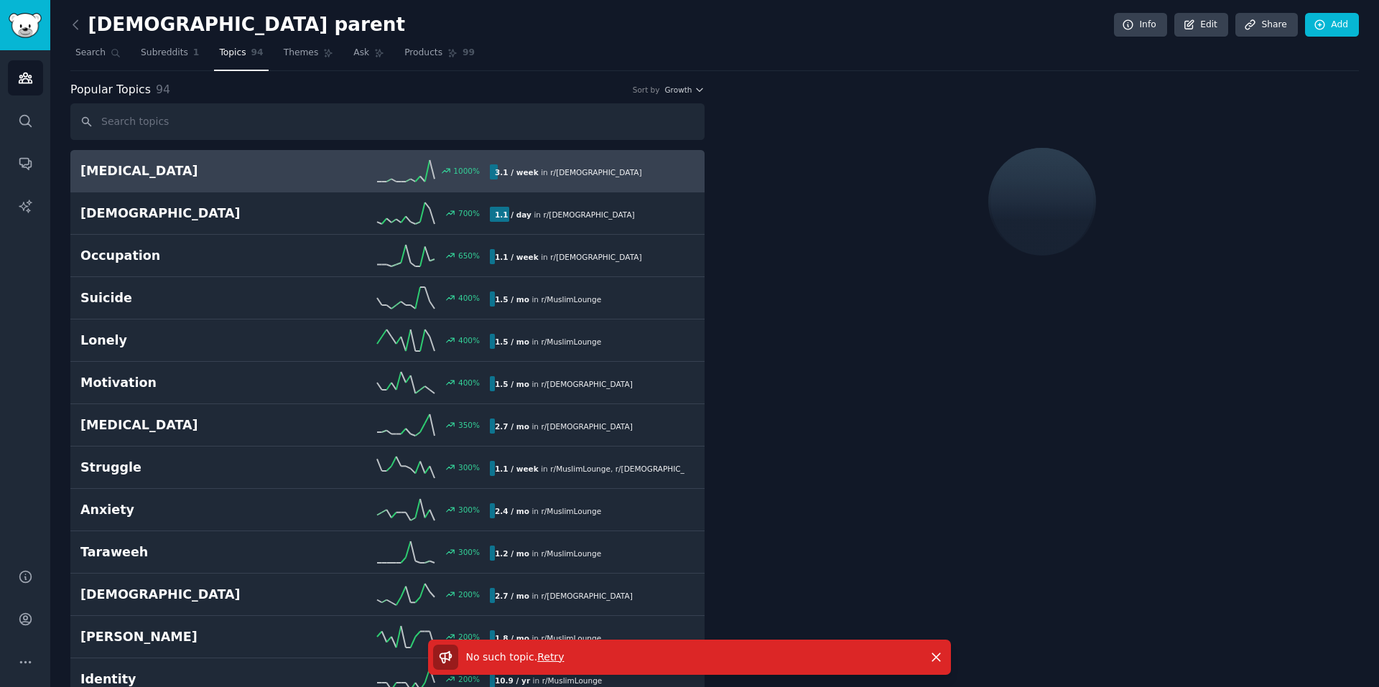
click at [93, 44] on link "Search" at bounding box center [97, 56] width 55 height 29
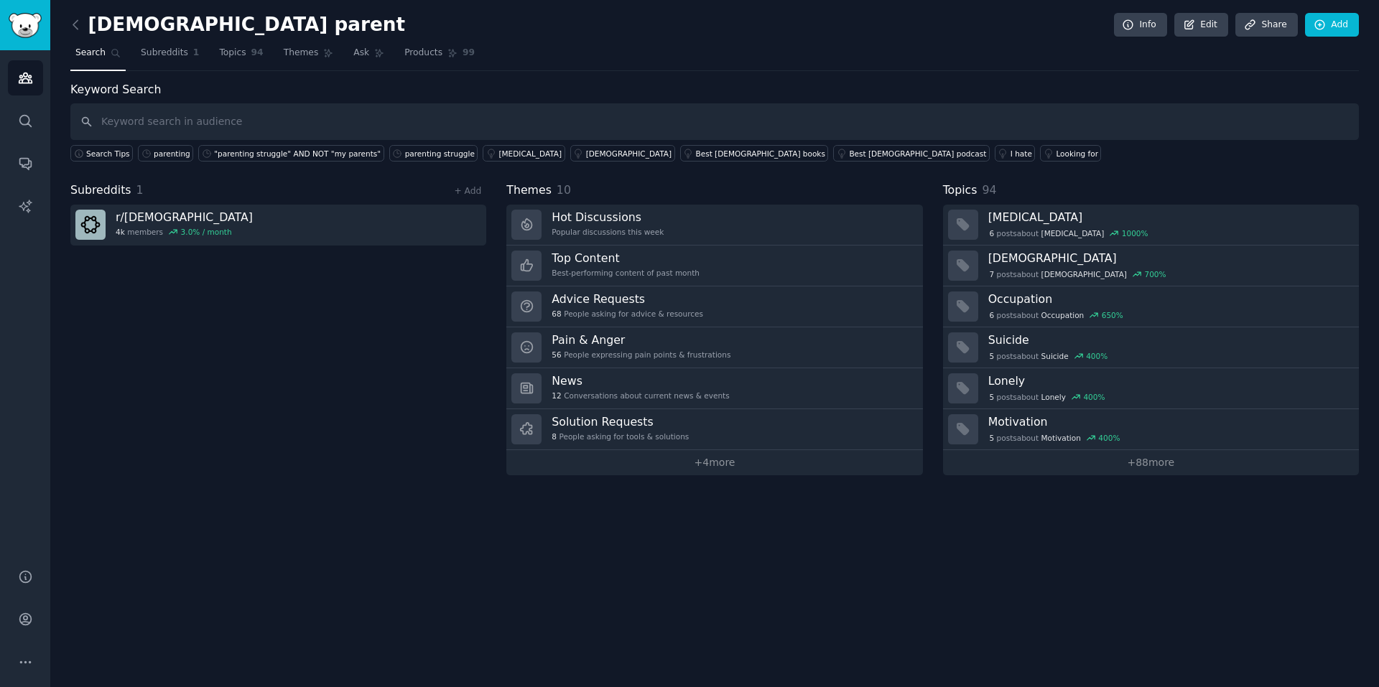
click at [284, 217] on link "r/ MuslimParenting 4k members 3.0 % / month" at bounding box center [278, 225] width 416 height 41
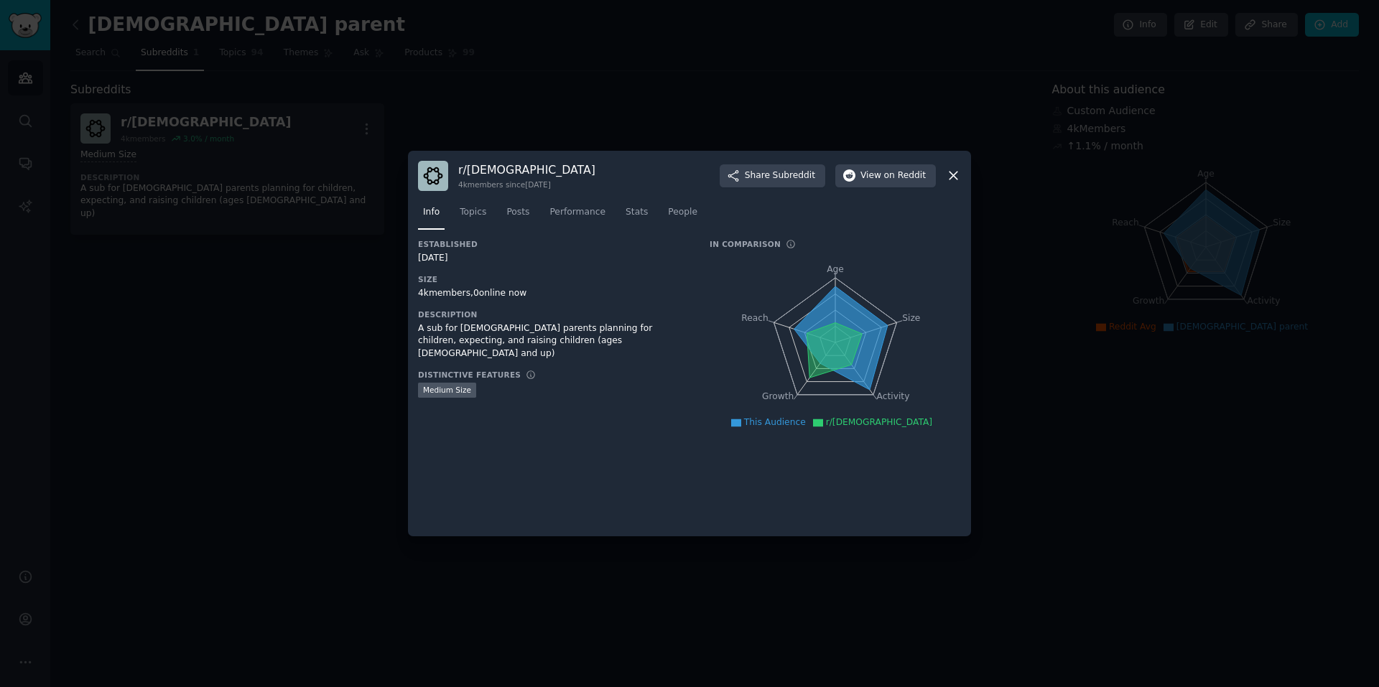
click at [434, 106] on div at bounding box center [689, 343] width 1379 height 687
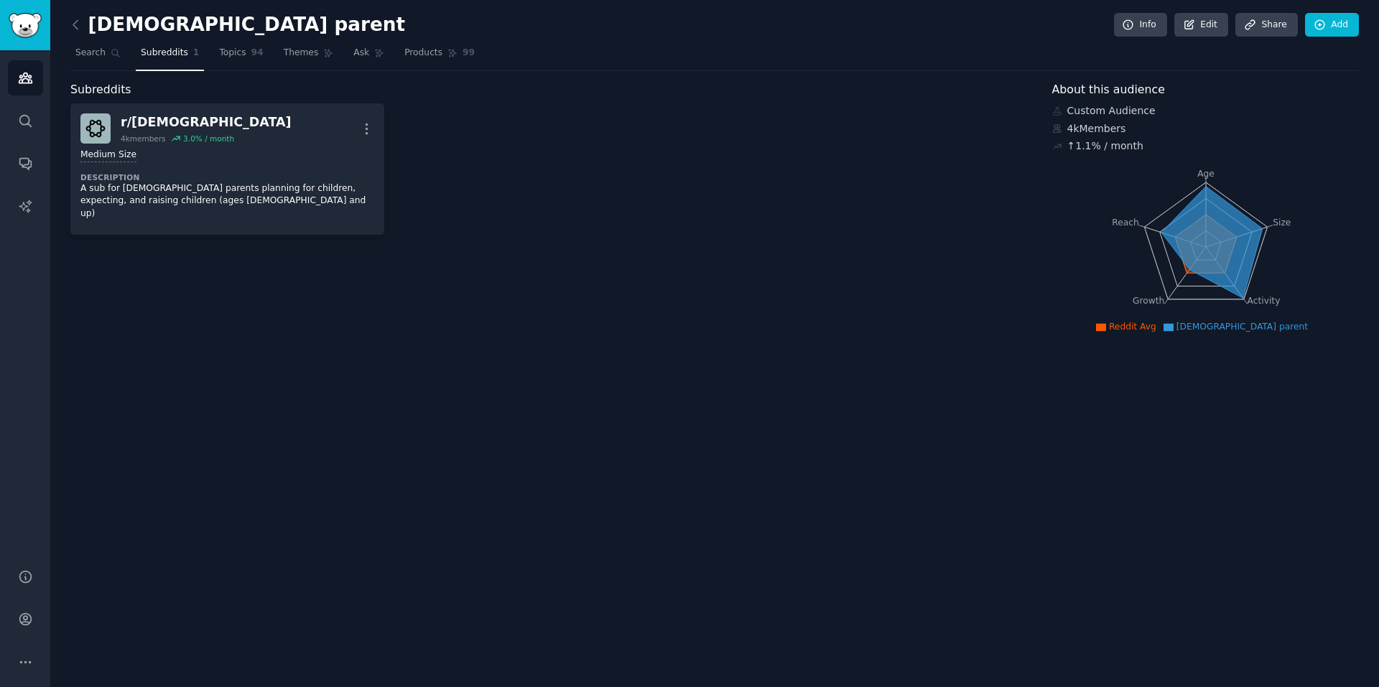
click at [81, 53] on span "Search" at bounding box center [90, 53] width 30 height 13
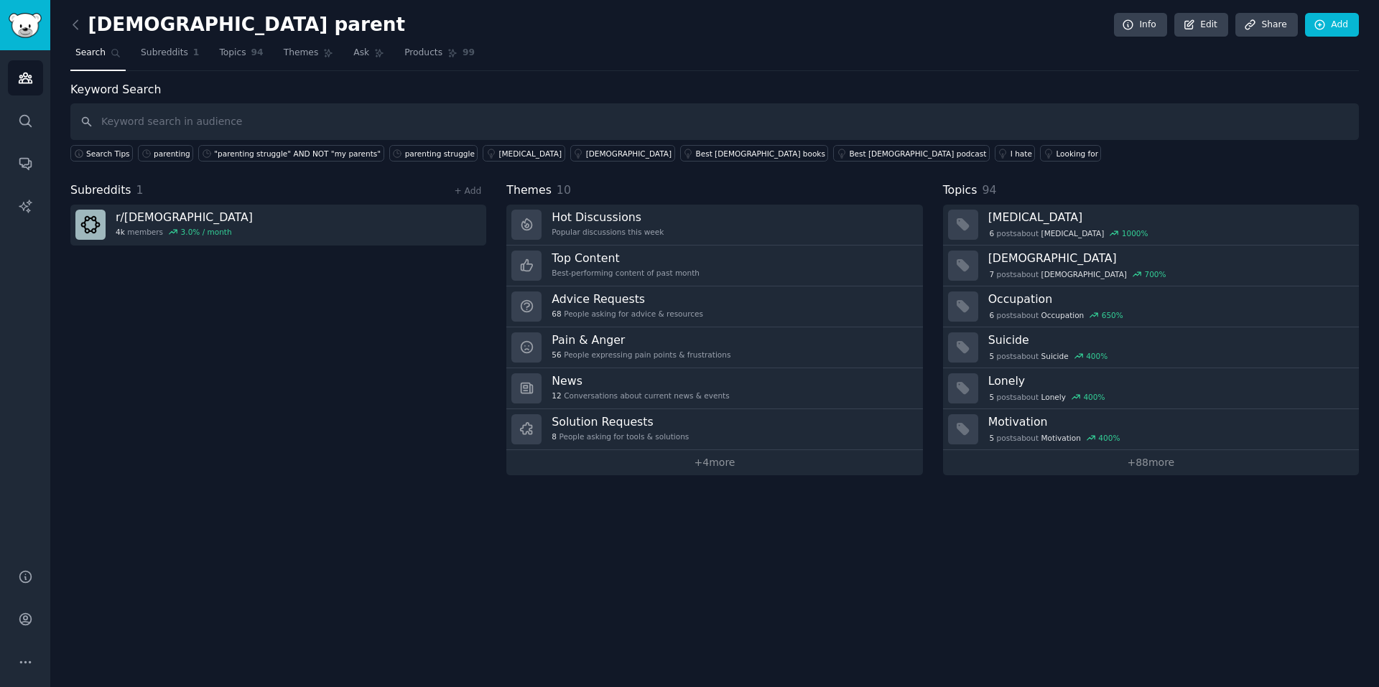
click at [746, 427] on link "Solution Requests 8 People asking for tools & solutions" at bounding box center [714, 429] width 416 height 41
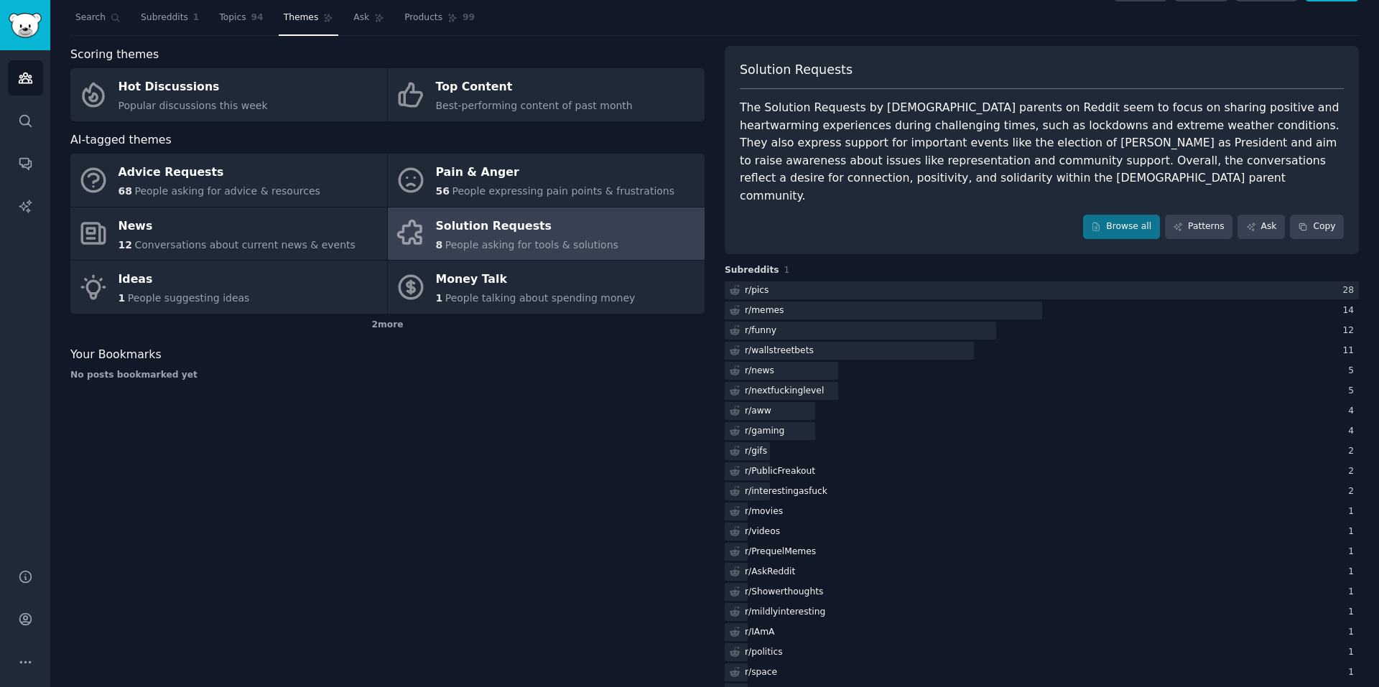
scroll to position [55, 0]
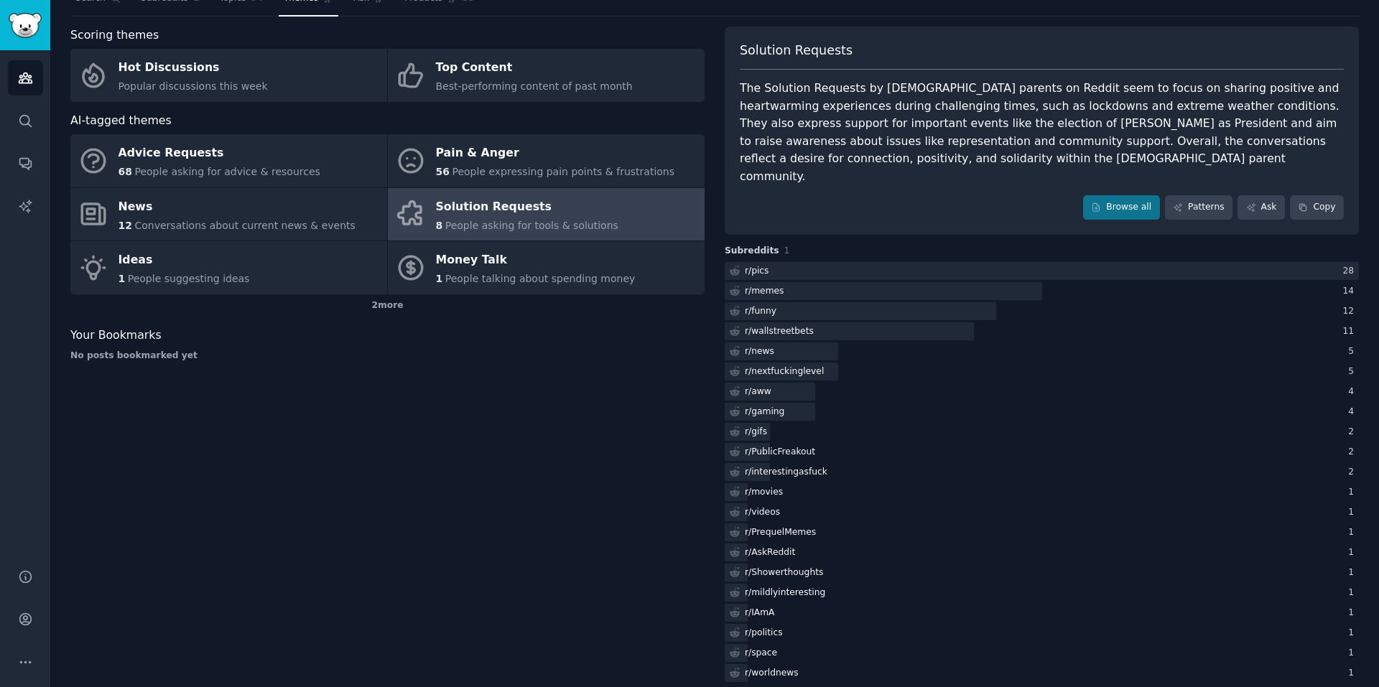
click at [544, 175] on span "People expressing pain points & frustrations" at bounding box center [563, 171] width 223 height 11
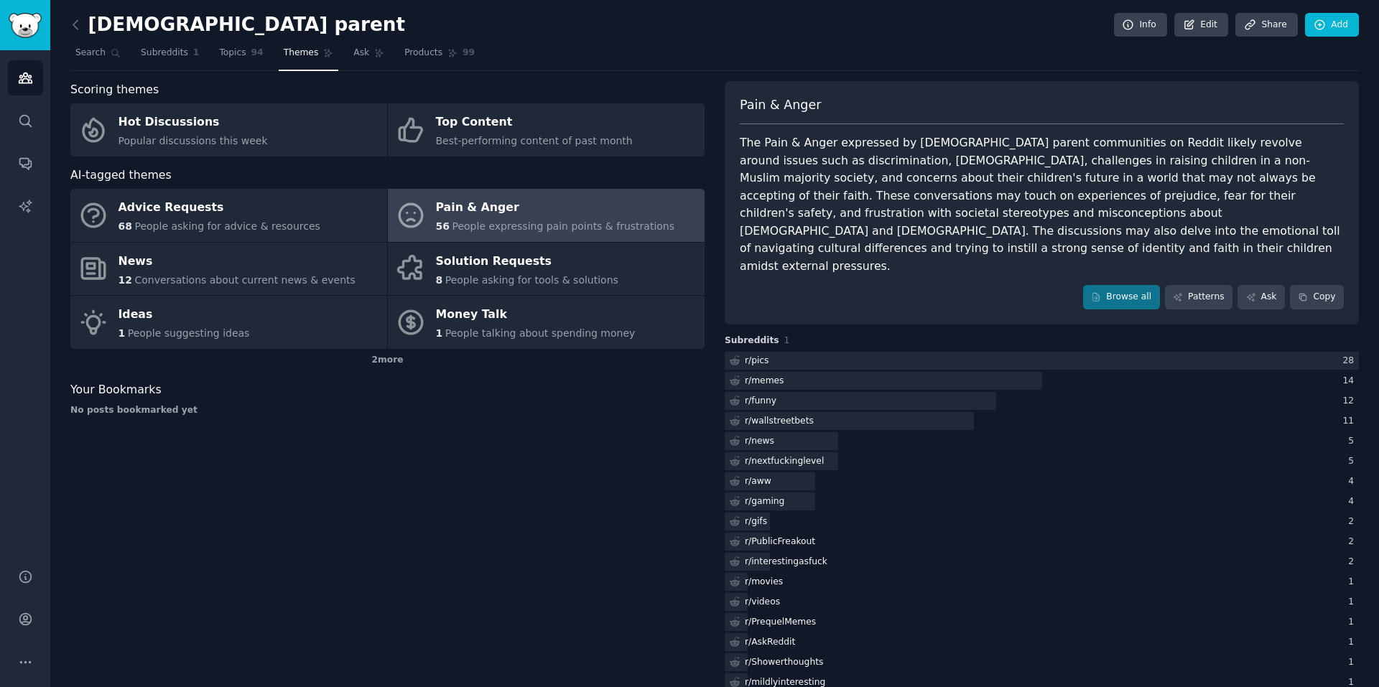
click at [205, 232] on span "People asking for advice & resources" at bounding box center [226, 225] width 185 height 11
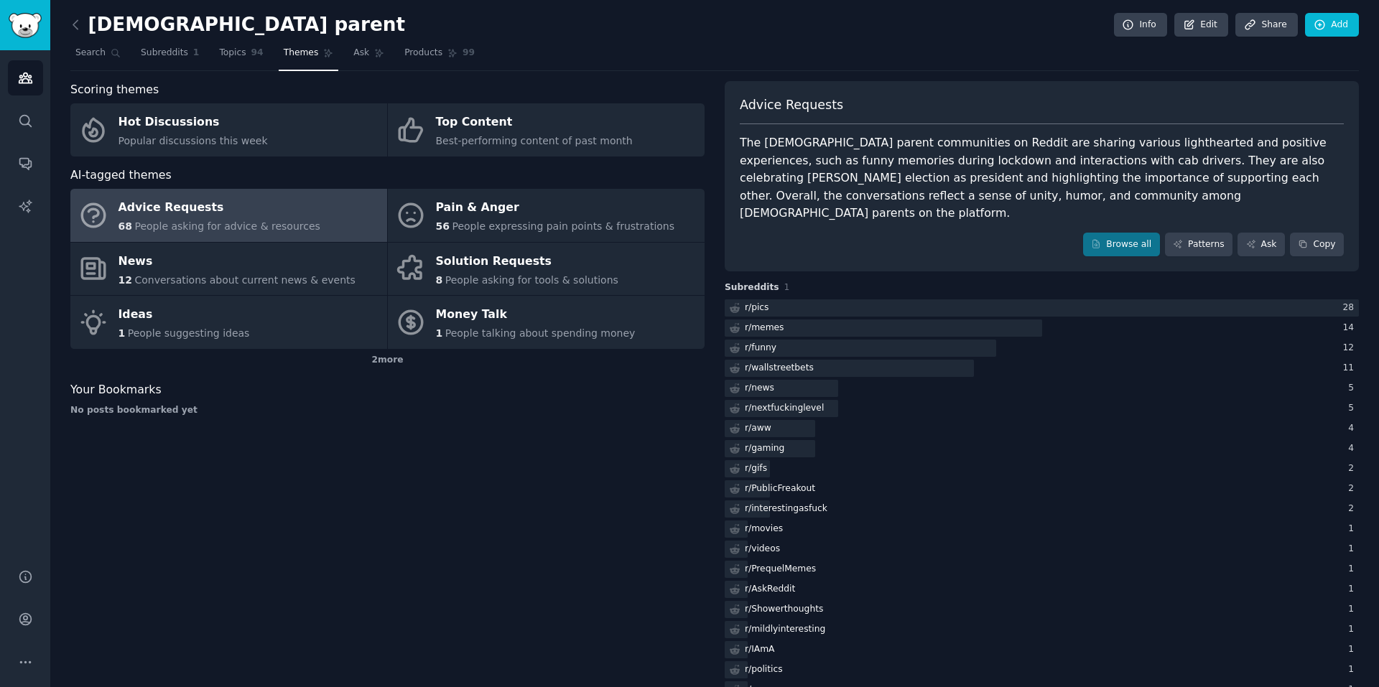
click at [116, 27] on h2 "Muslim parent" at bounding box center [237, 25] width 335 height 23
click at [78, 27] on icon at bounding box center [75, 24] width 15 height 15
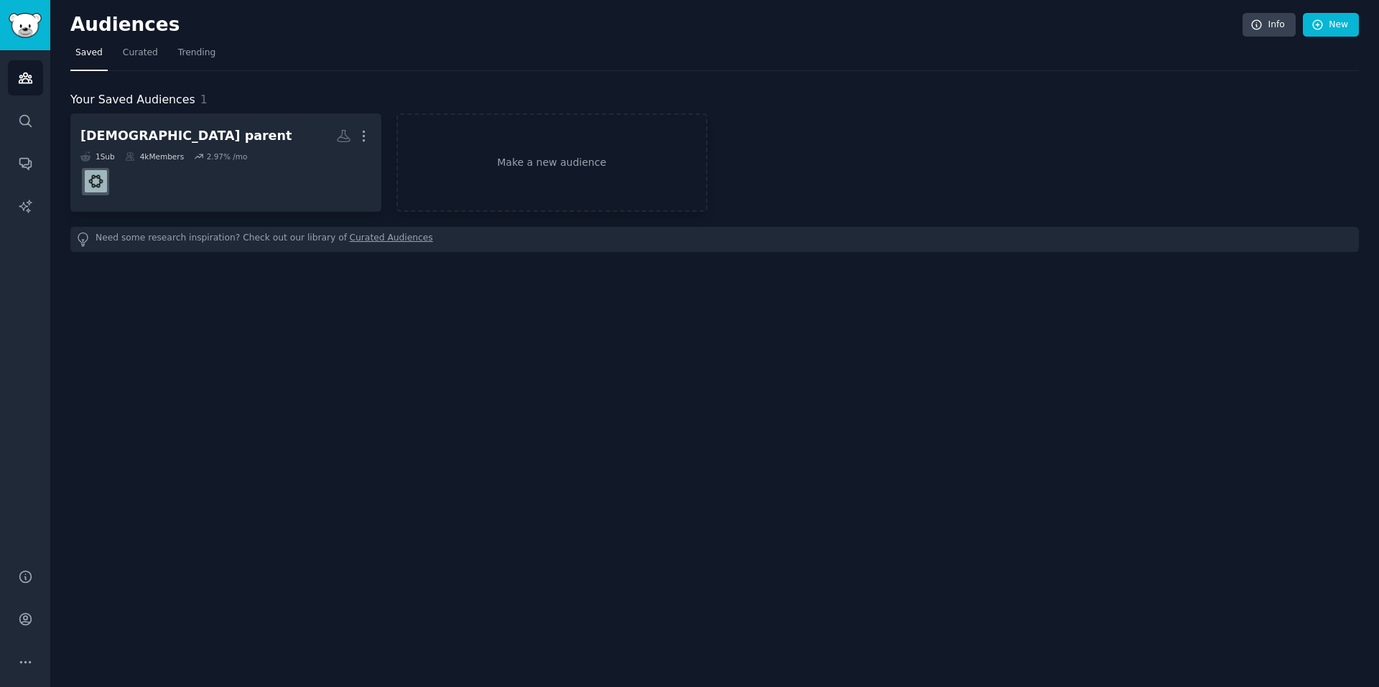
click at [319, 184] on dd at bounding box center [225, 182] width 291 height 40
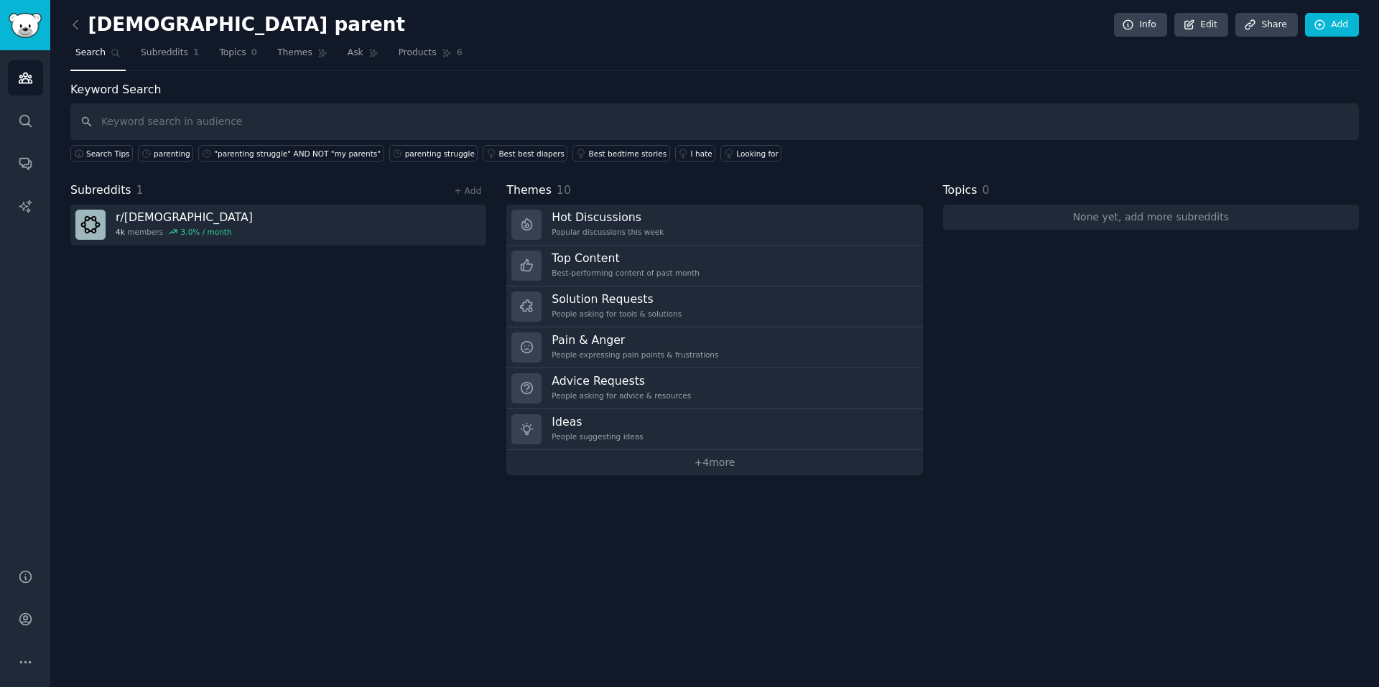
click at [765, 472] on link "+ 4 more" at bounding box center [714, 462] width 416 height 25
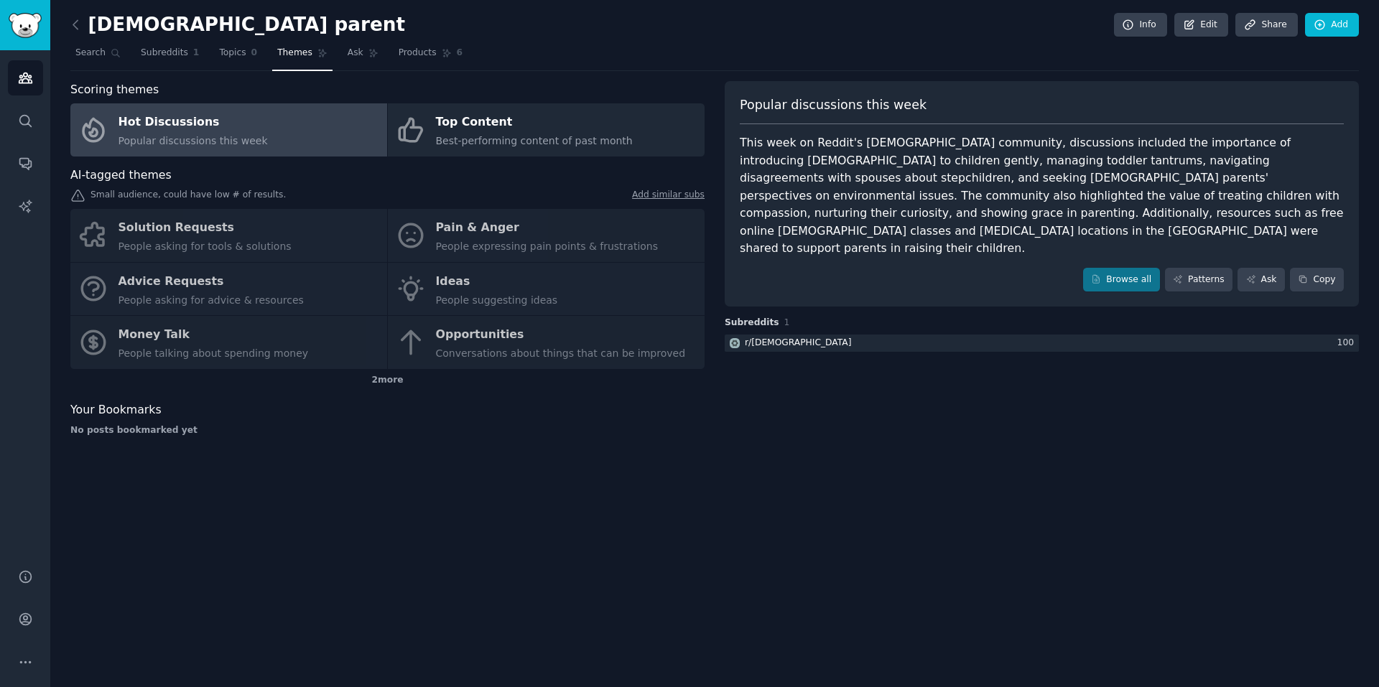
click at [218, 290] on div "Solution Requests People asking for tools & solutions Pain & Anger People expre…" at bounding box center [387, 289] width 634 height 160
click at [183, 283] on div "Solution Requests People asking for tools & solutions Pain & Anger People expre…" at bounding box center [387, 289] width 634 height 160
click at [164, 217] on div "Solution Requests People asking for tools & solutions Pain & Anger People expre…" at bounding box center [387, 289] width 634 height 160
click at [169, 238] on div "Solution Requests People asking for tools & solutions Pain & Anger People expre…" at bounding box center [387, 289] width 634 height 160
click at [229, 52] on span "Topics" at bounding box center [232, 53] width 27 height 13
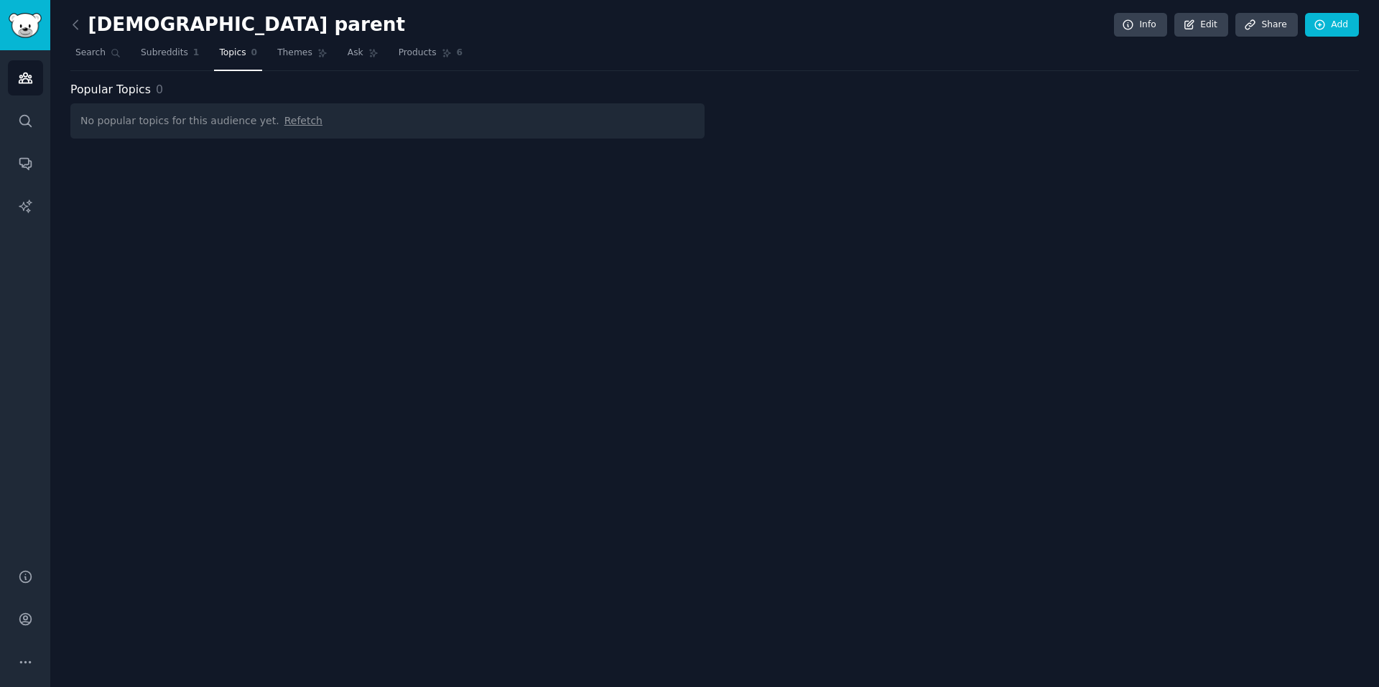
click at [85, 52] on span "Search" at bounding box center [90, 53] width 30 height 13
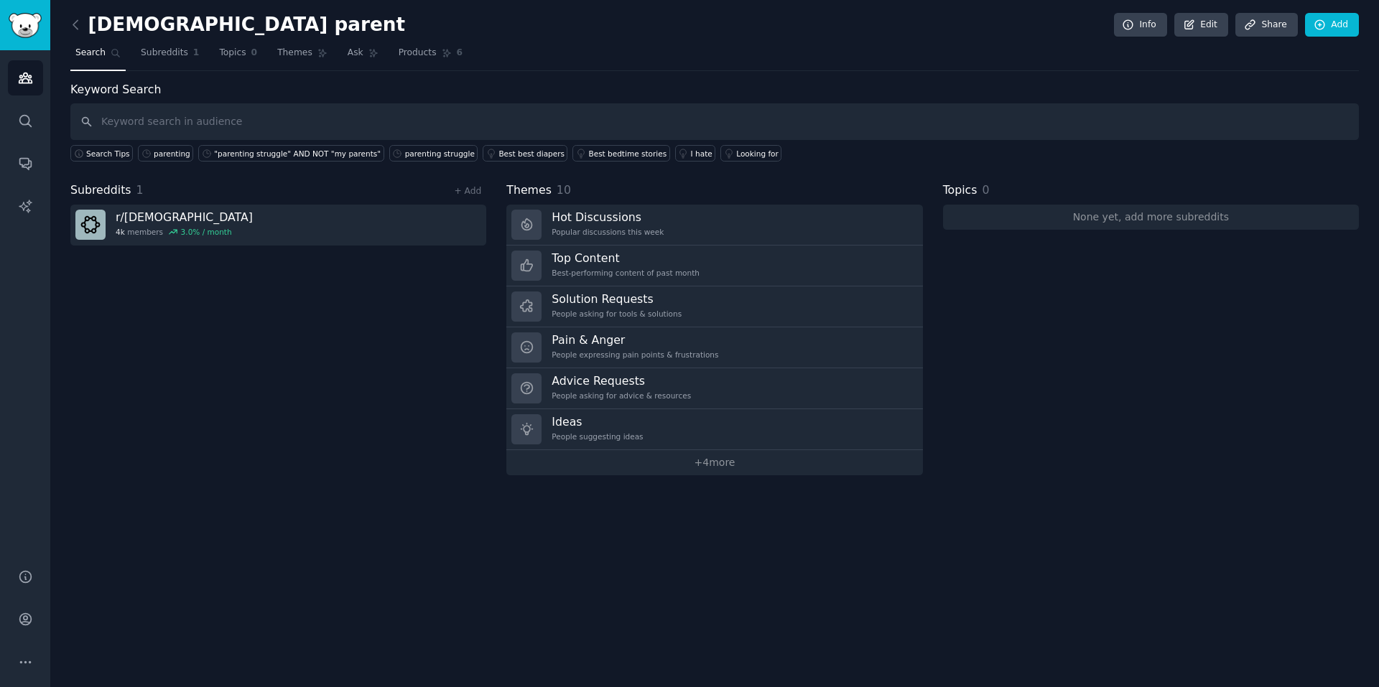
click at [600, 309] on div "People asking for tools & solutions" at bounding box center [616, 314] width 130 height 10
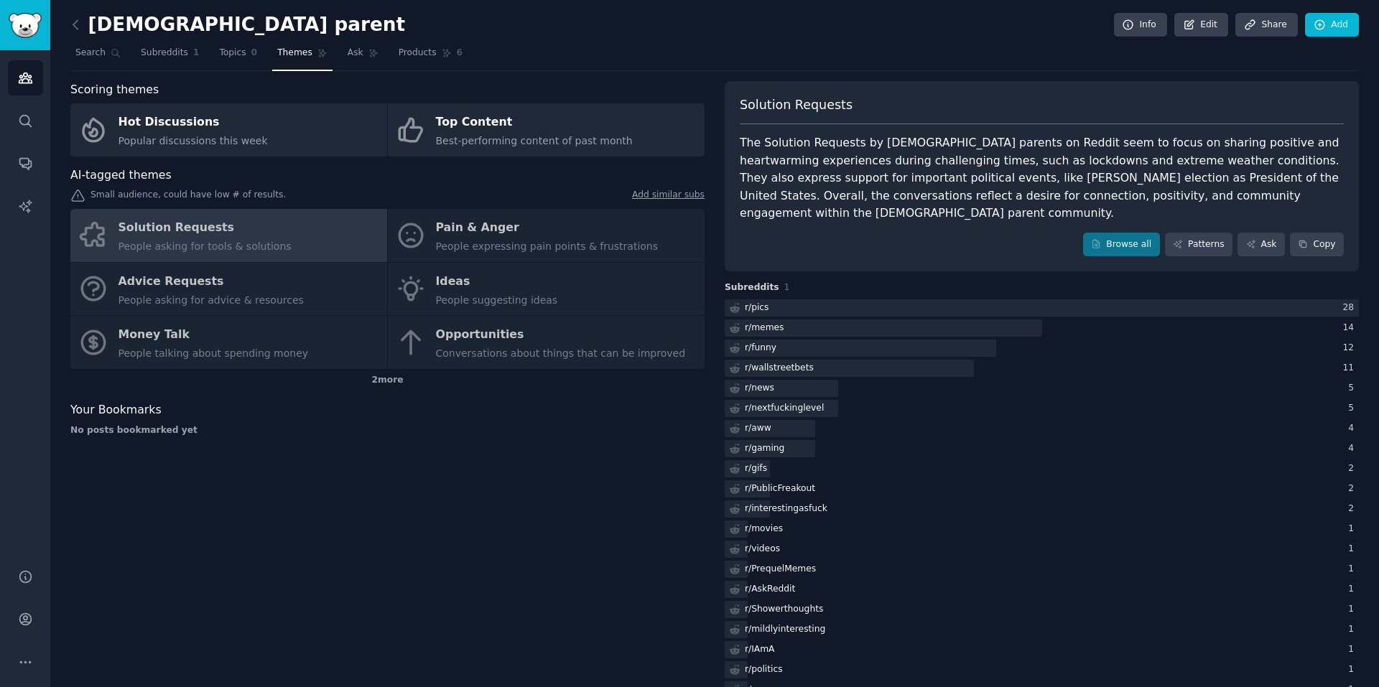
click at [407, 56] on span "Products" at bounding box center [418, 53] width 38 height 13
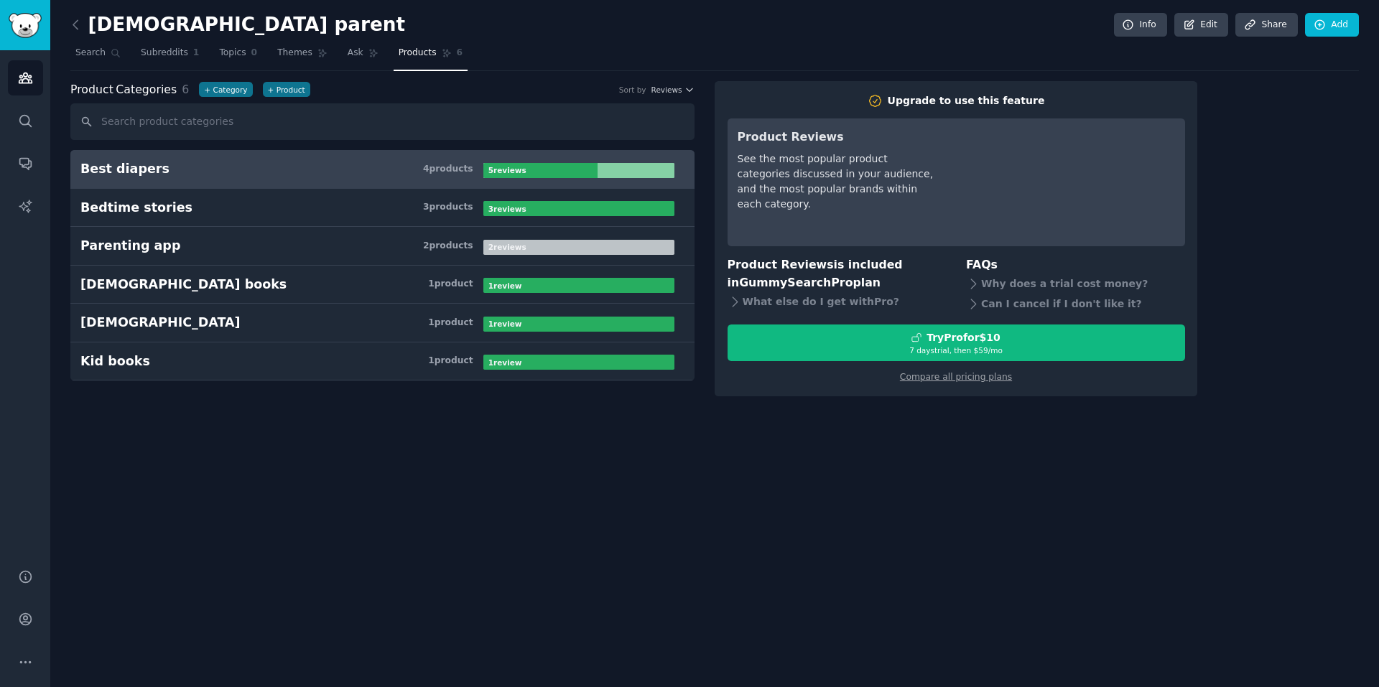
click at [148, 45] on link "Subreddits 1" at bounding box center [170, 56] width 68 height 29
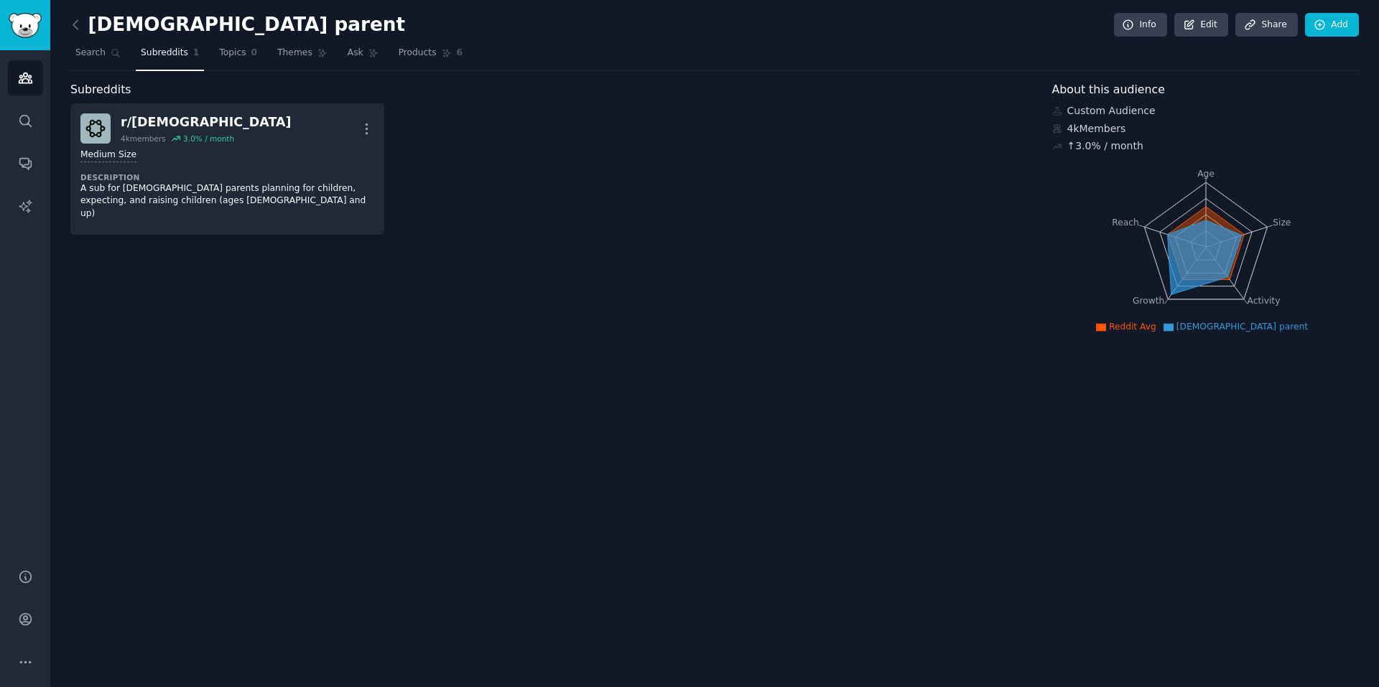
click at [76, 24] on icon at bounding box center [75, 24] width 15 height 15
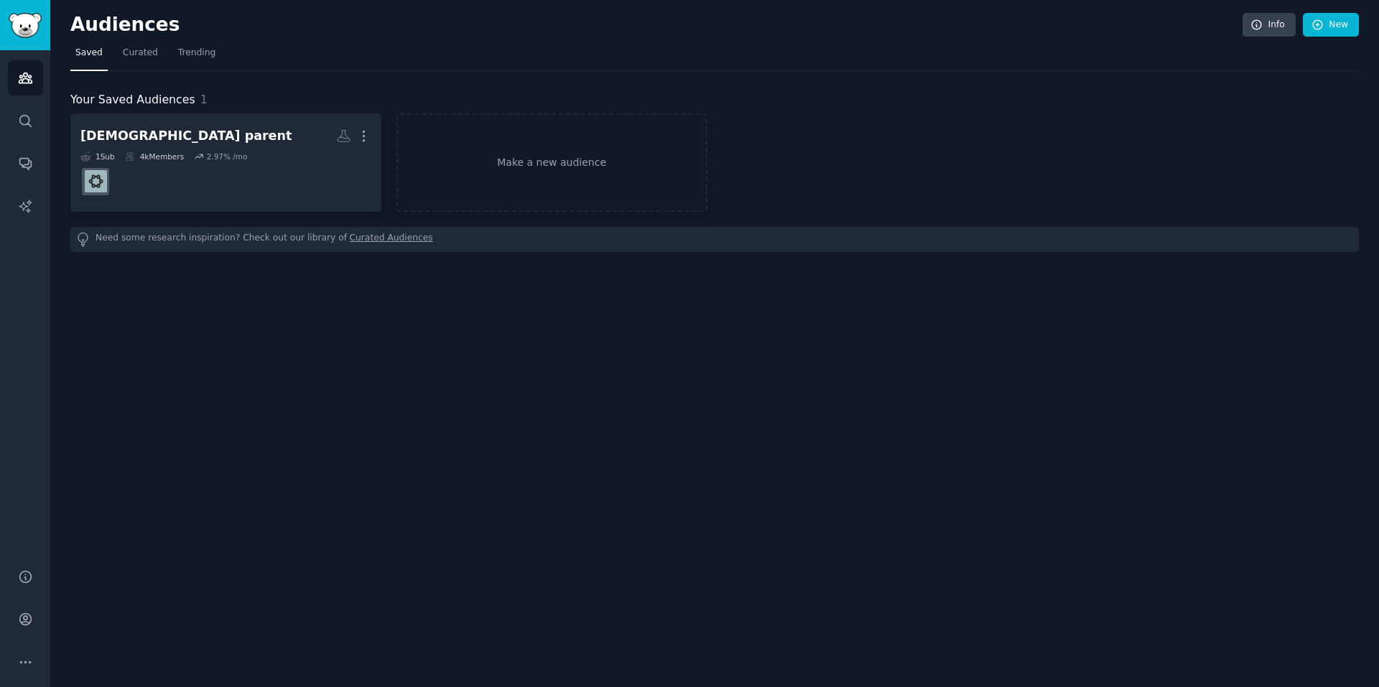
click at [259, 152] on div "1 Sub 4k Members 2.97 % /mo" at bounding box center [225, 157] width 291 height 10
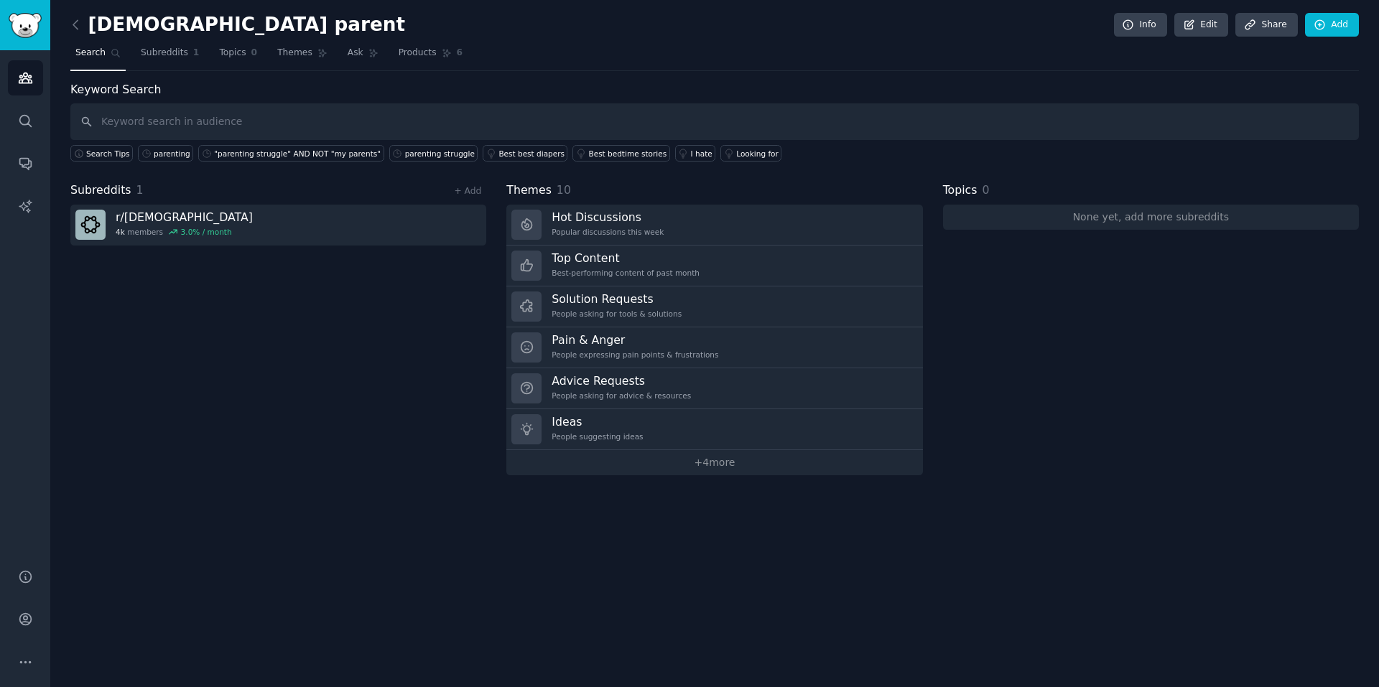
click at [155, 50] on span "Subreddits" at bounding box center [164, 53] width 47 height 13
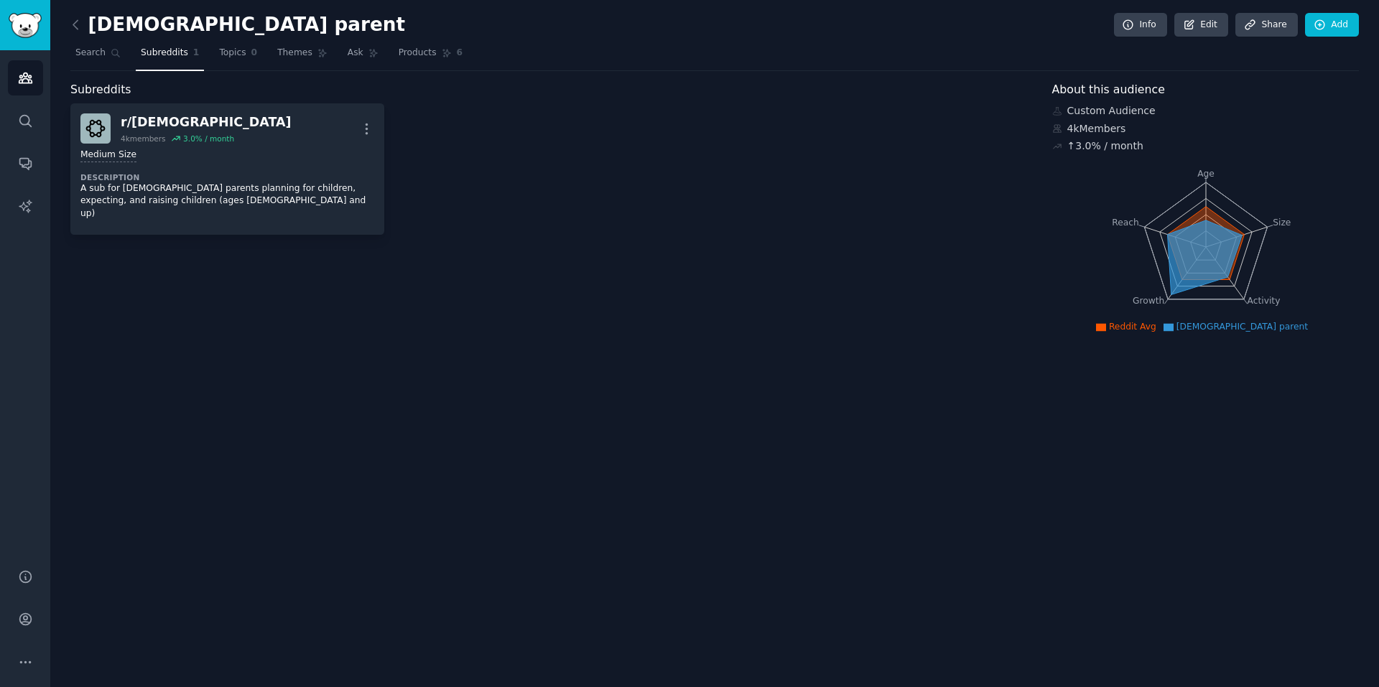
click at [549, 276] on div "Subreddits r/ MuslimParenting 4k members 3.0 % / month More Medium Size Descrip…" at bounding box center [550, 209] width 961 height 256
click at [371, 129] on icon "button" at bounding box center [366, 128] width 15 height 15
click at [565, 167] on div "r/ MuslimParenting 4k members 3.0 % / month More View Share Delete Medium Size …" at bounding box center [550, 168] width 961 height 131
click at [1323, 29] on icon at bounding box center [1319, 25] width 13 height 13
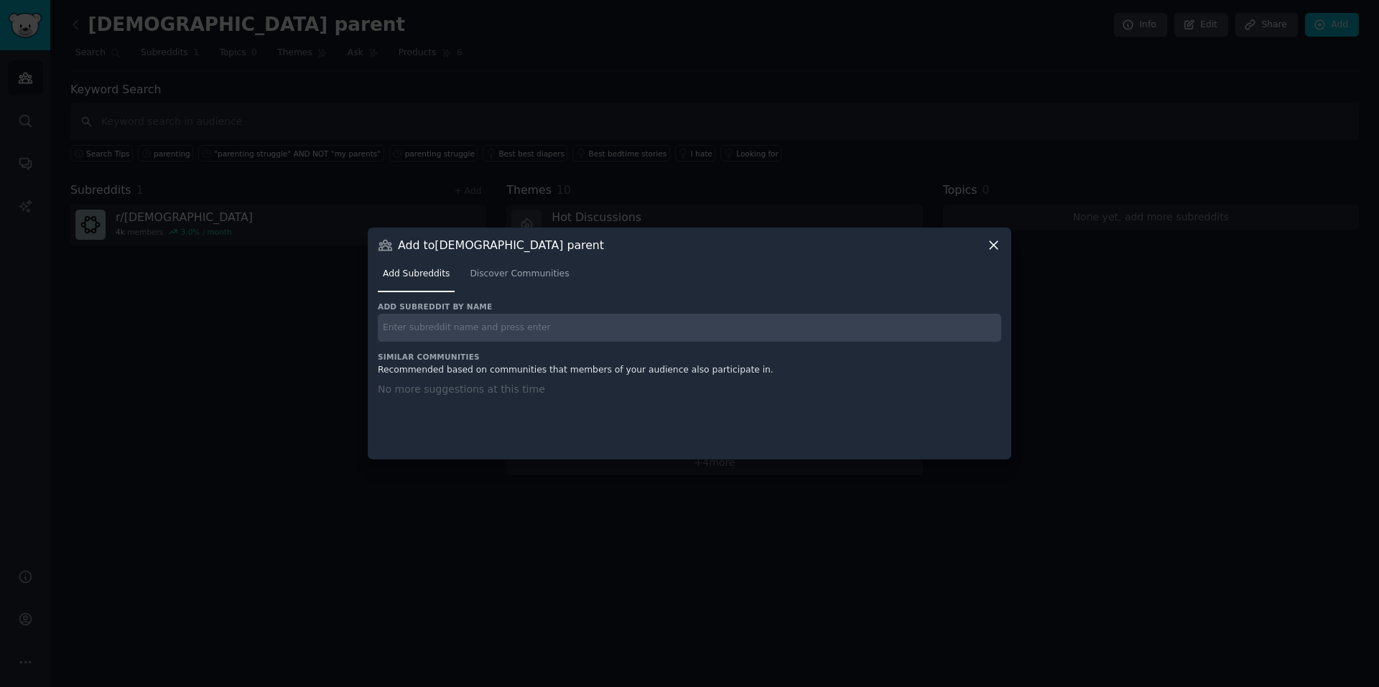
click at [540, 333] on input "text" at bounding box center [689, 328] width 623 height 28
type input "parenting"
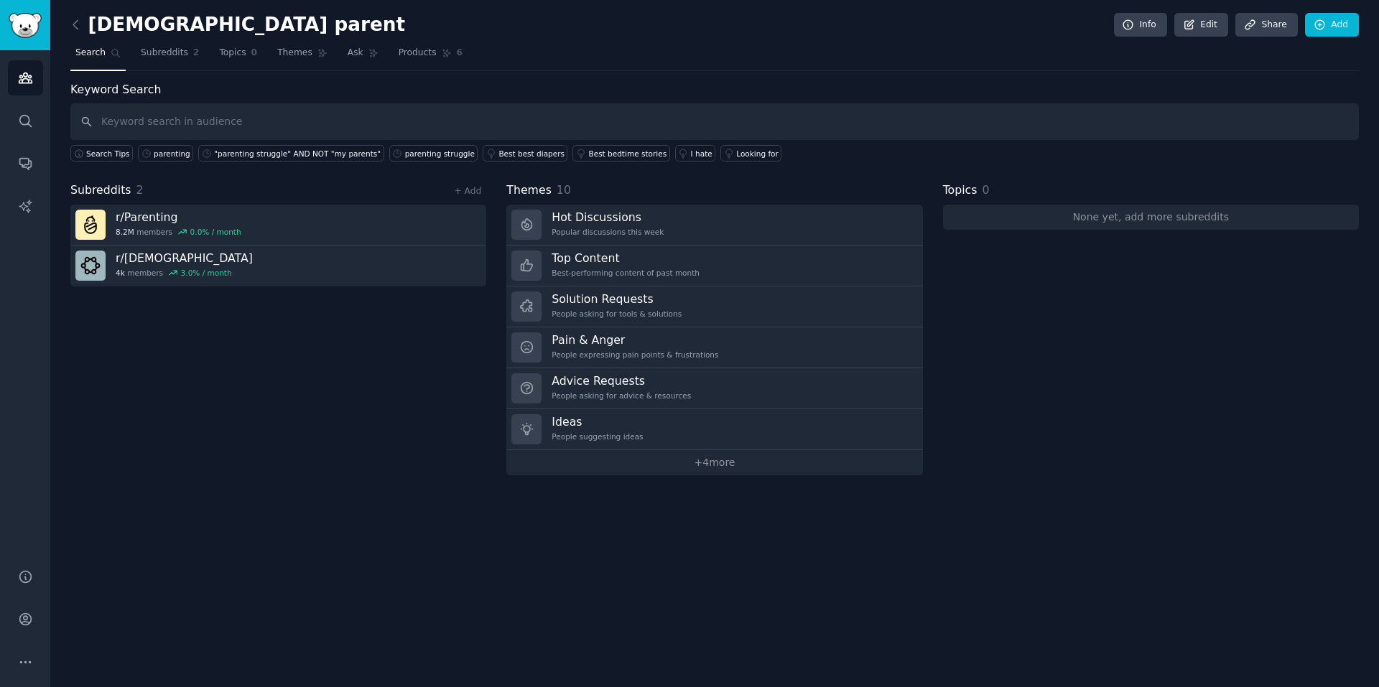
click at [467, 190] on link "+ Add" at bounding box center [467, 191] width 27 height 10
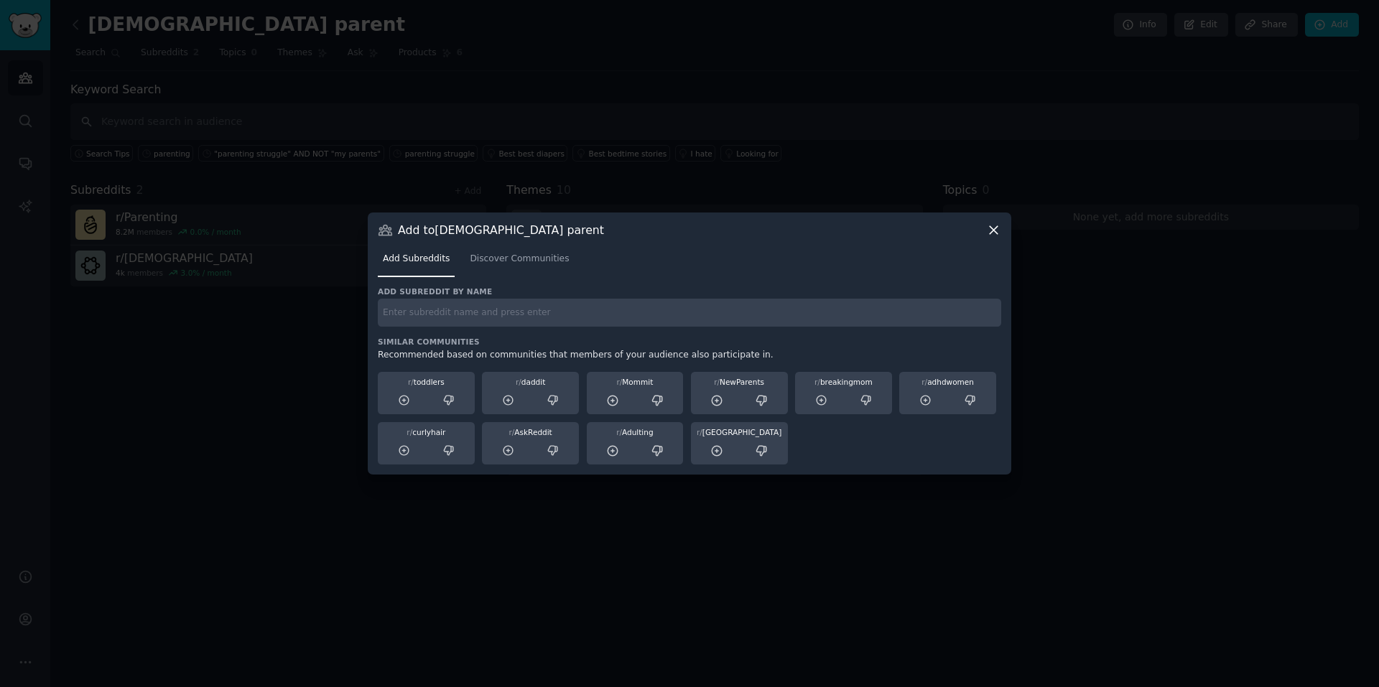
click at [523, 318] on input "text" at bounding box center [689, 313] width 623 height 28
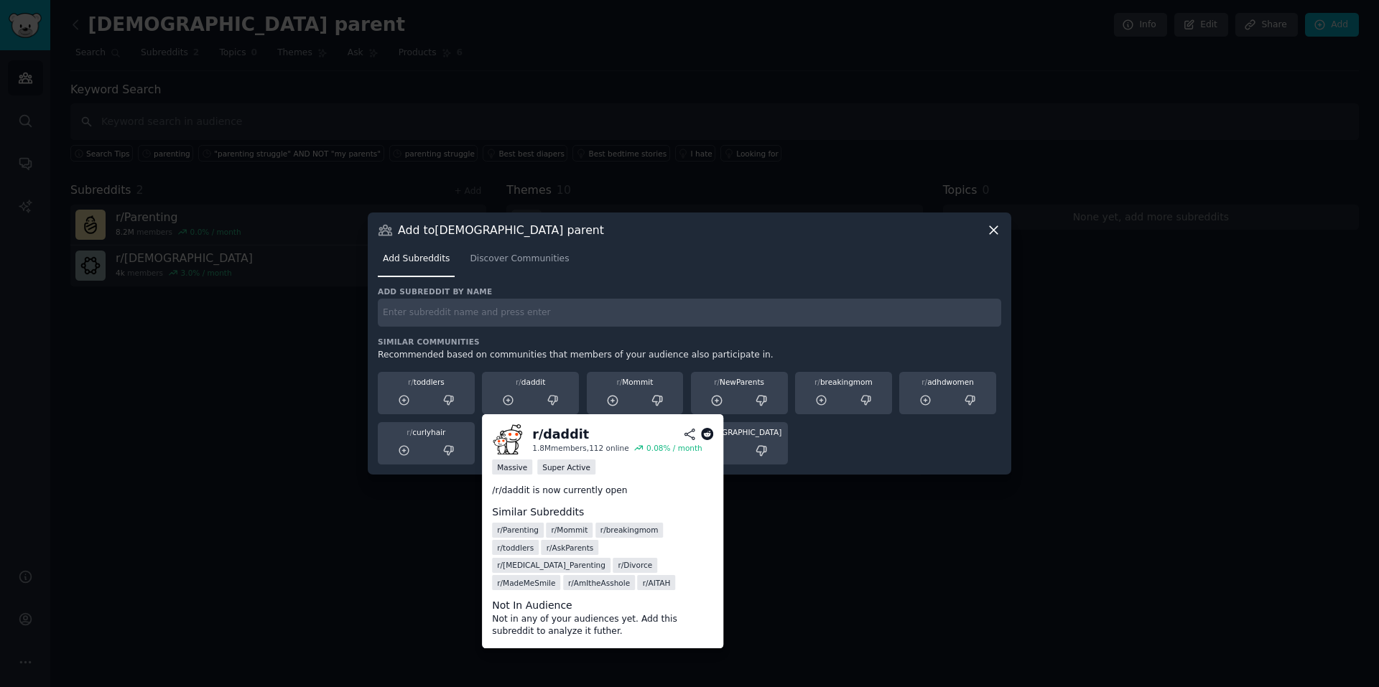
click at [506, 401] on icon at bounding box center [507, 400] width 9 height 9
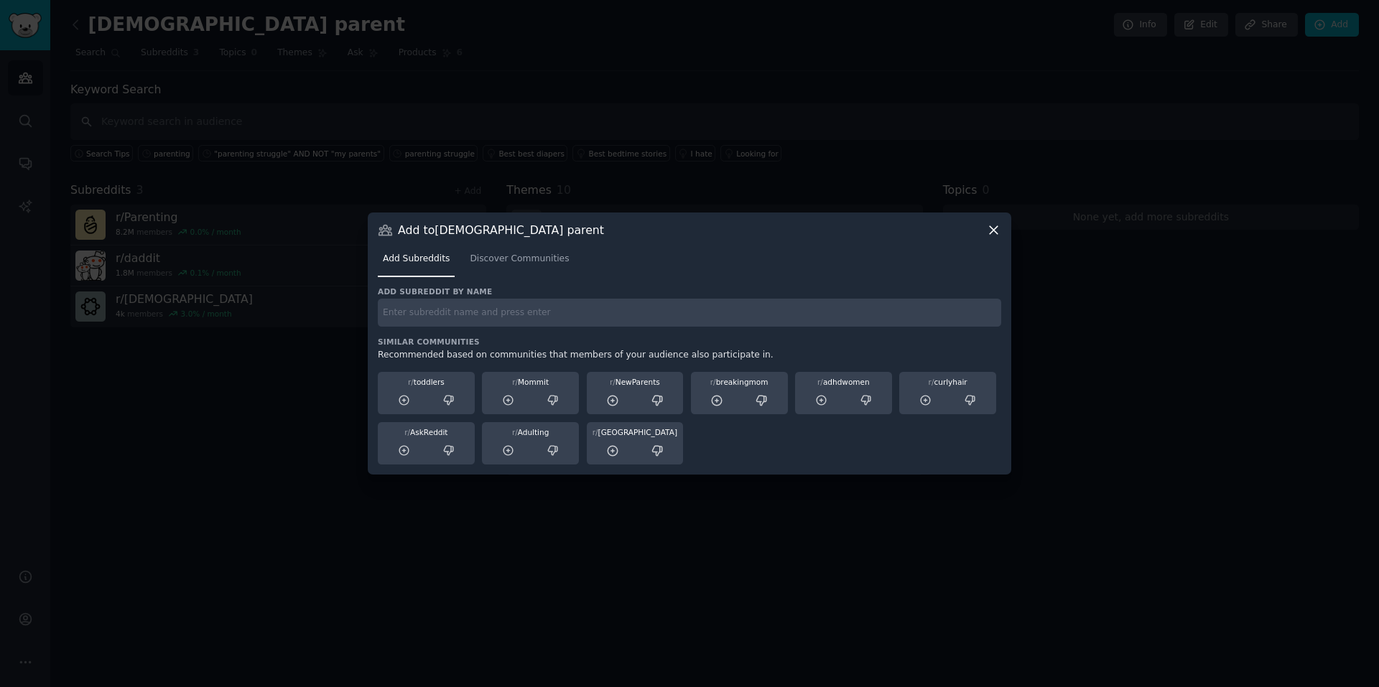
click at [517, 271] on link "Discover Communities" at bounding box center [519, 262] width 109 height 29
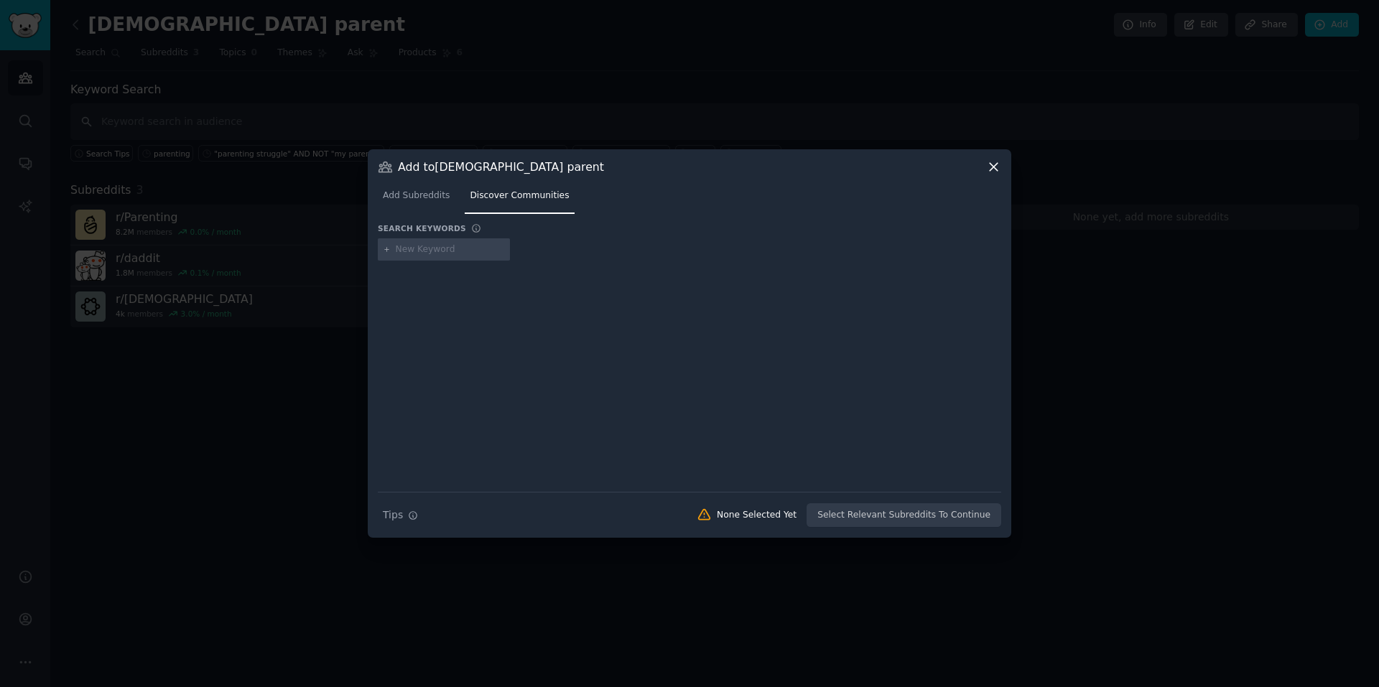
click at [990, 164] on icon at bounding box center [993, 167] width 8 height 8
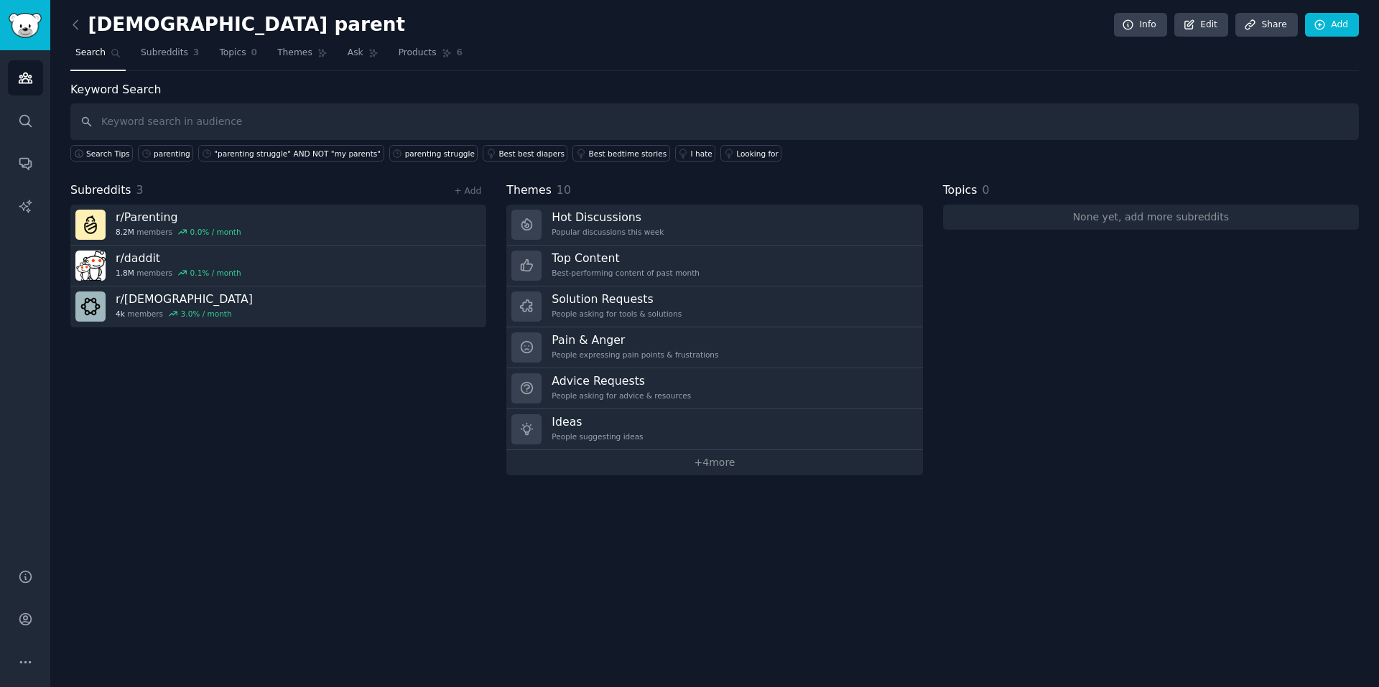
click at [271, 258] on link "r/ daddit 1.8M members 0.1 % / month" at bounding box center [278, 266] width 416 height 41
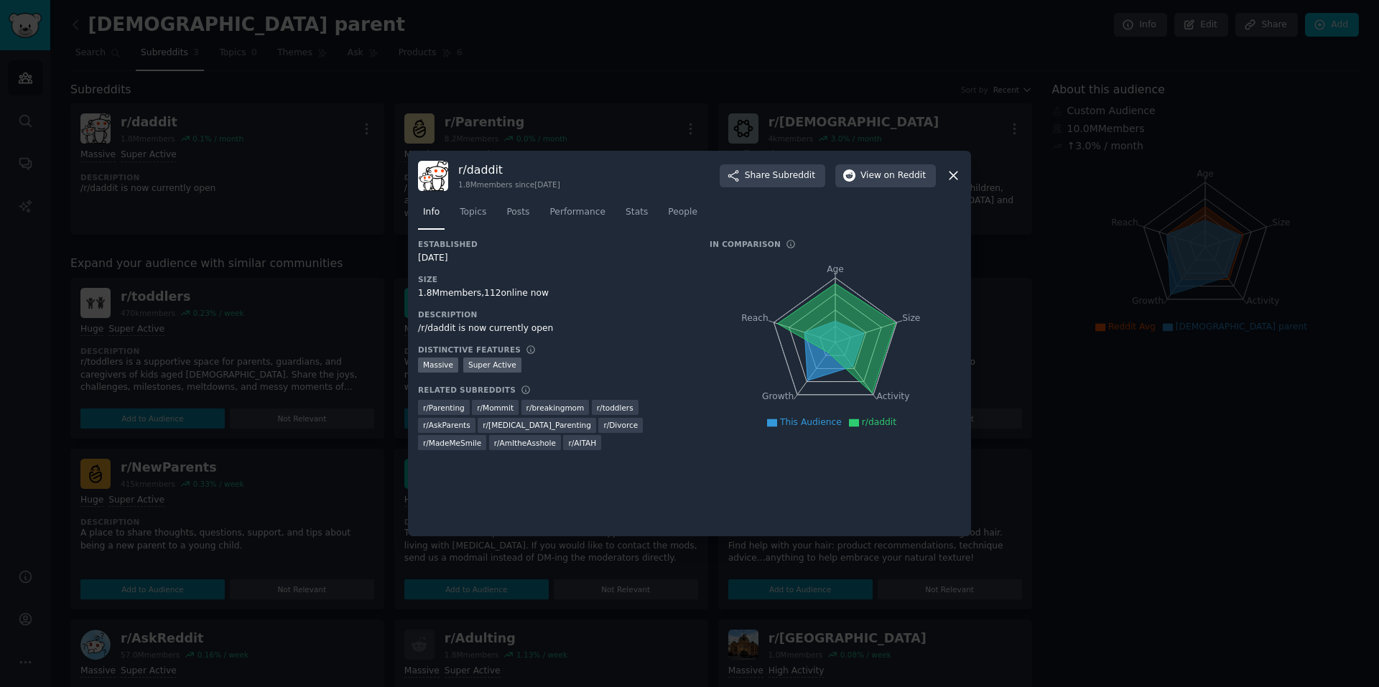
click at [321, 144] on div at bounding box center [689, 343] width 1379 height 687
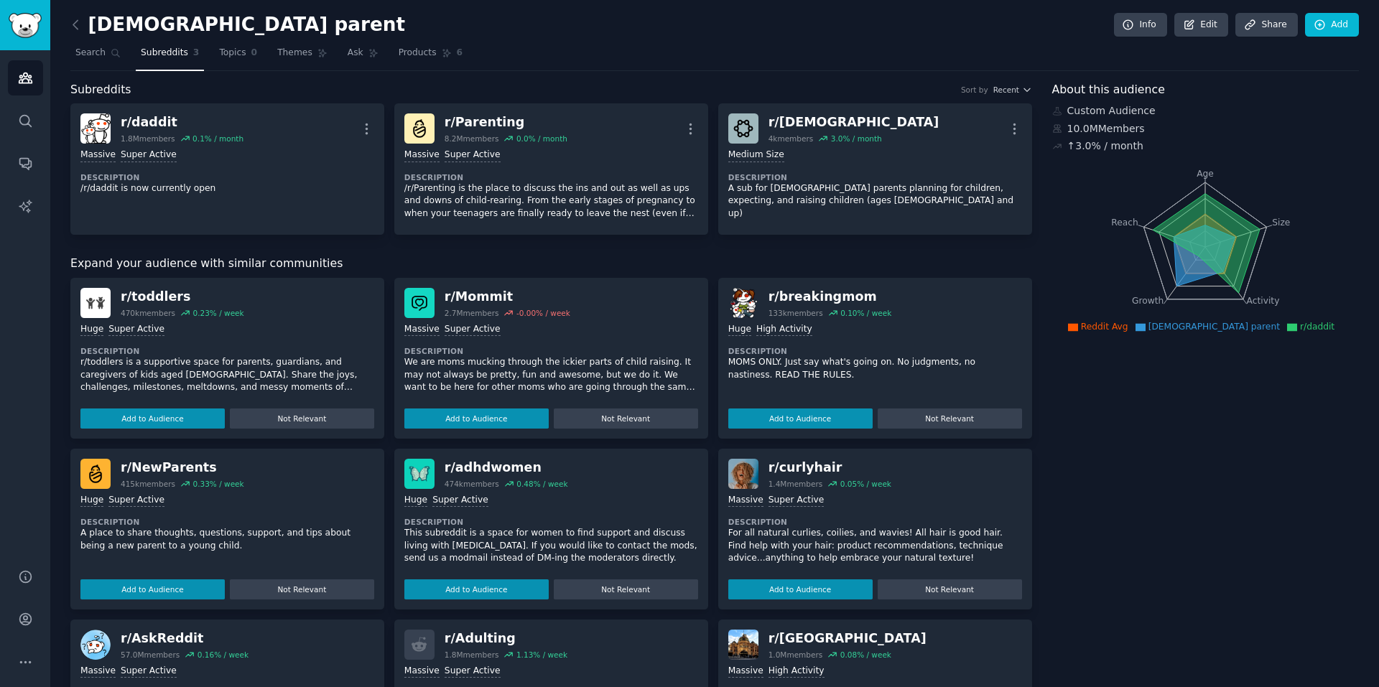
click at [363, 127] on icon "button" at bounding box center [366, 128] width 15 height 15
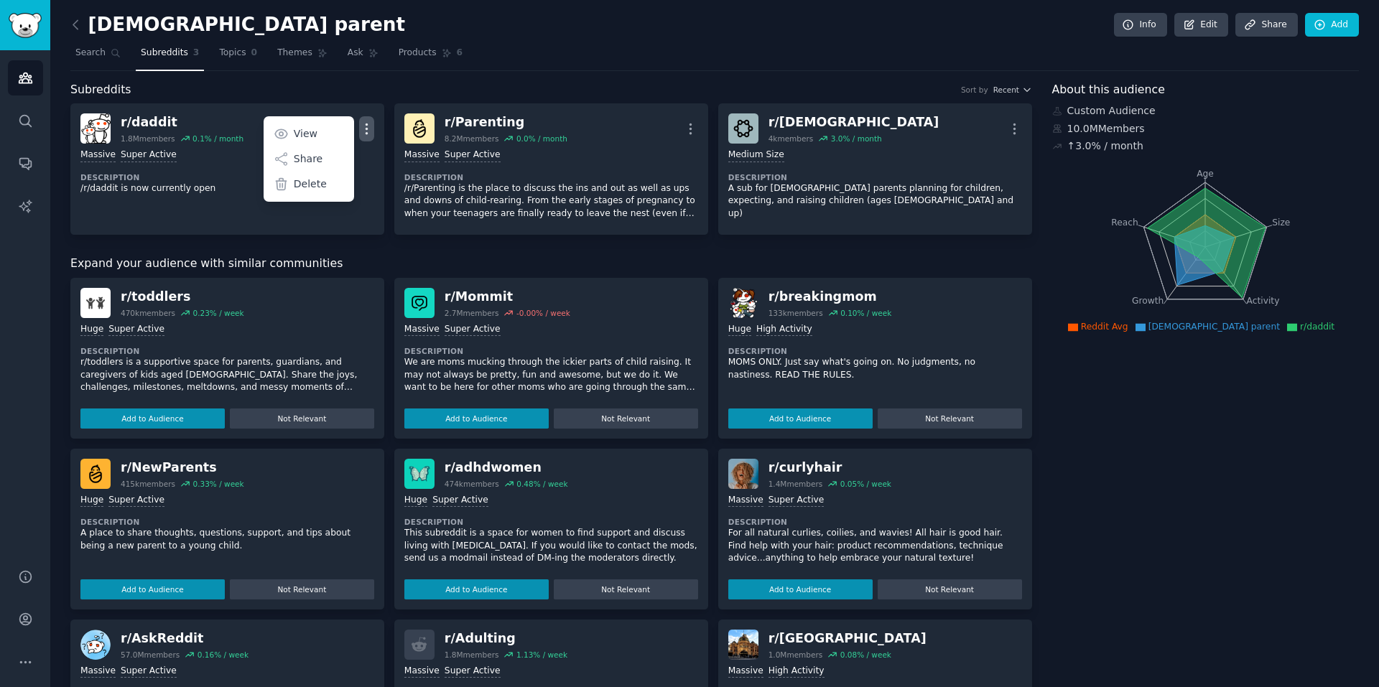
click at [319, 185] on p "Delete" at bounding box center [310, 184] width 33 height 15
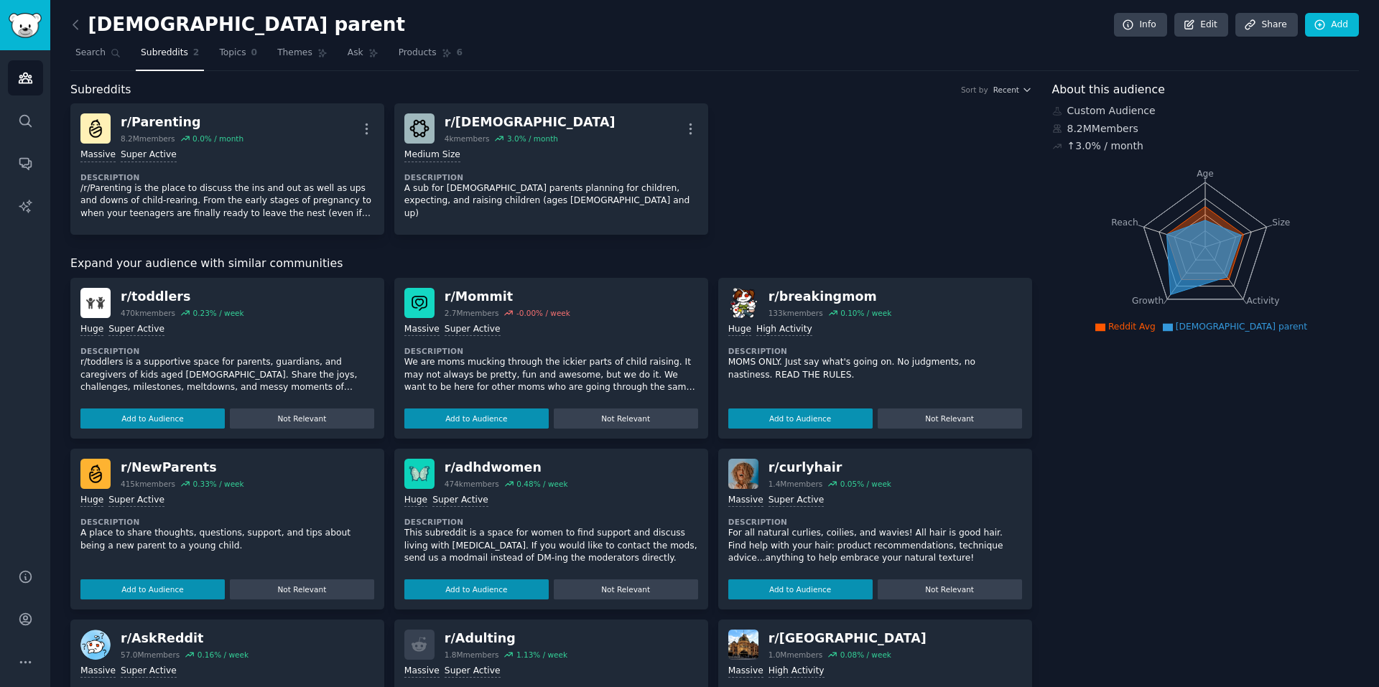
click at [835, 105] on div "r/ Parenting 8.2M members 0.0 % / month More >= 95th percentile for submissions…" at bounding box center [550, 168] width 961 height 131
click at [80, 25] on icon at bounding box center [75, 24] width 15 height 15
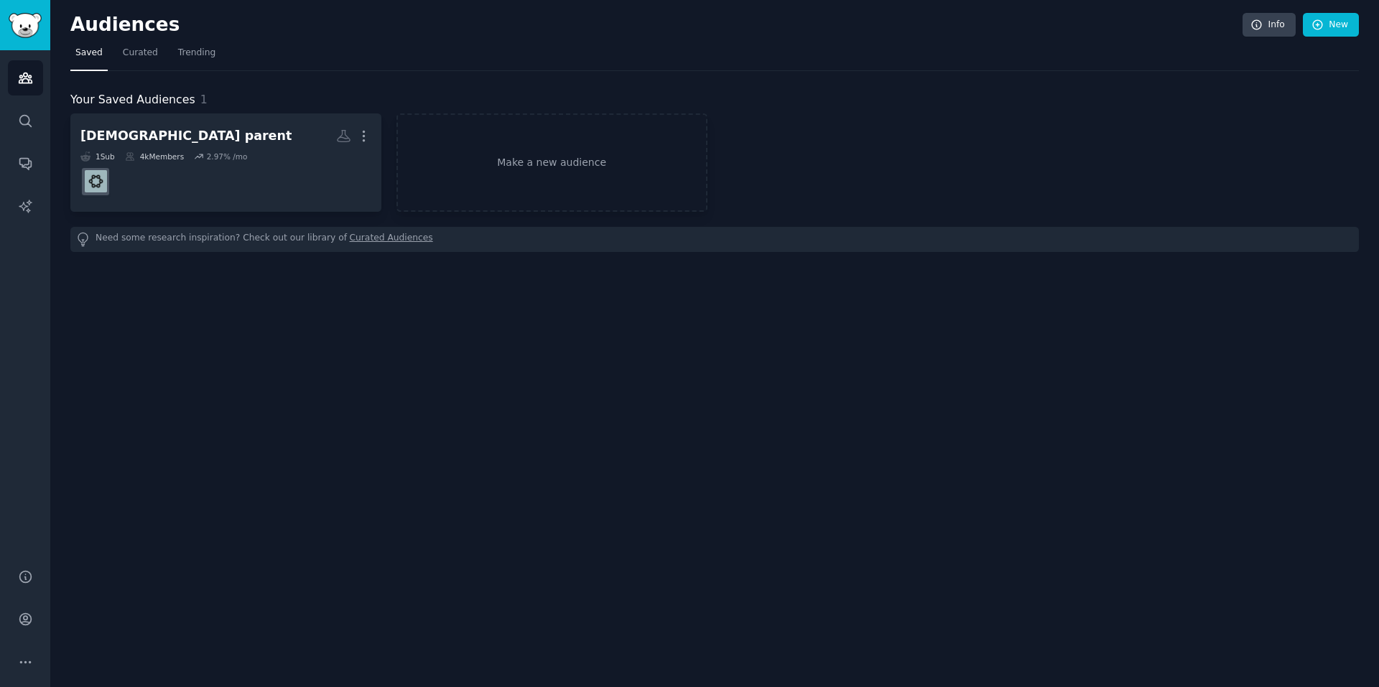
click at [540, 157] on link "Make a new audience" at bounding box center [551, 162] width 311 height 98
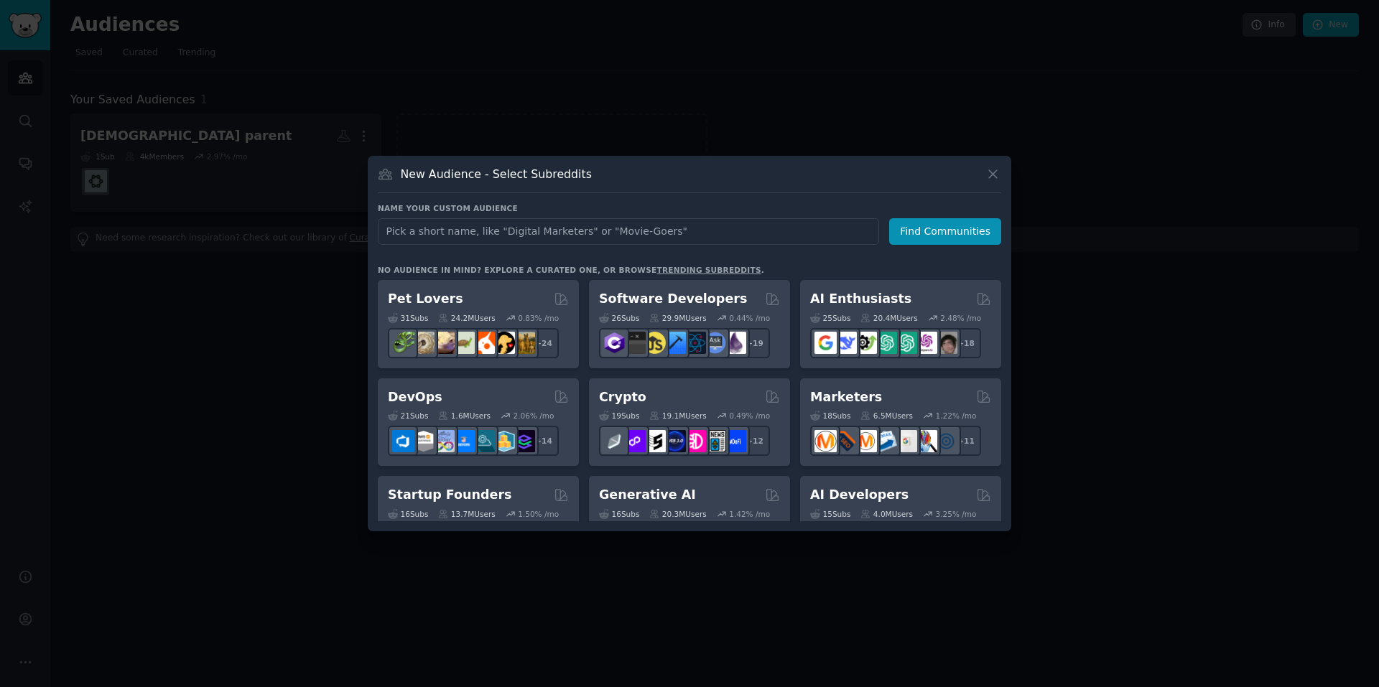
click at [523, 230] on input "text" at bounding box center [628, 231] width 501 height 27
type input "Fathers"
click at [928, 231] on button "Find Communities" at bounding box center [945, 231] width 112 height 27
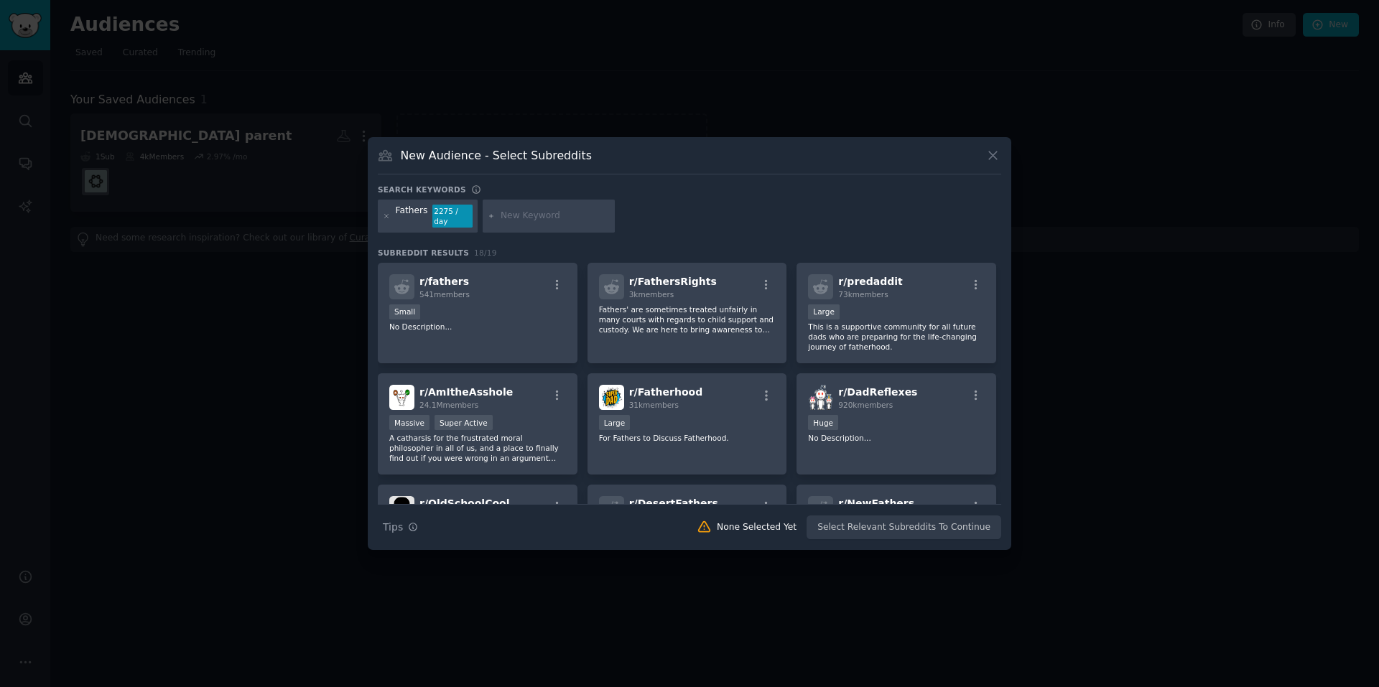
click at [758, 389] on button "button" at bounding box center [767, 395] width 18 height 13
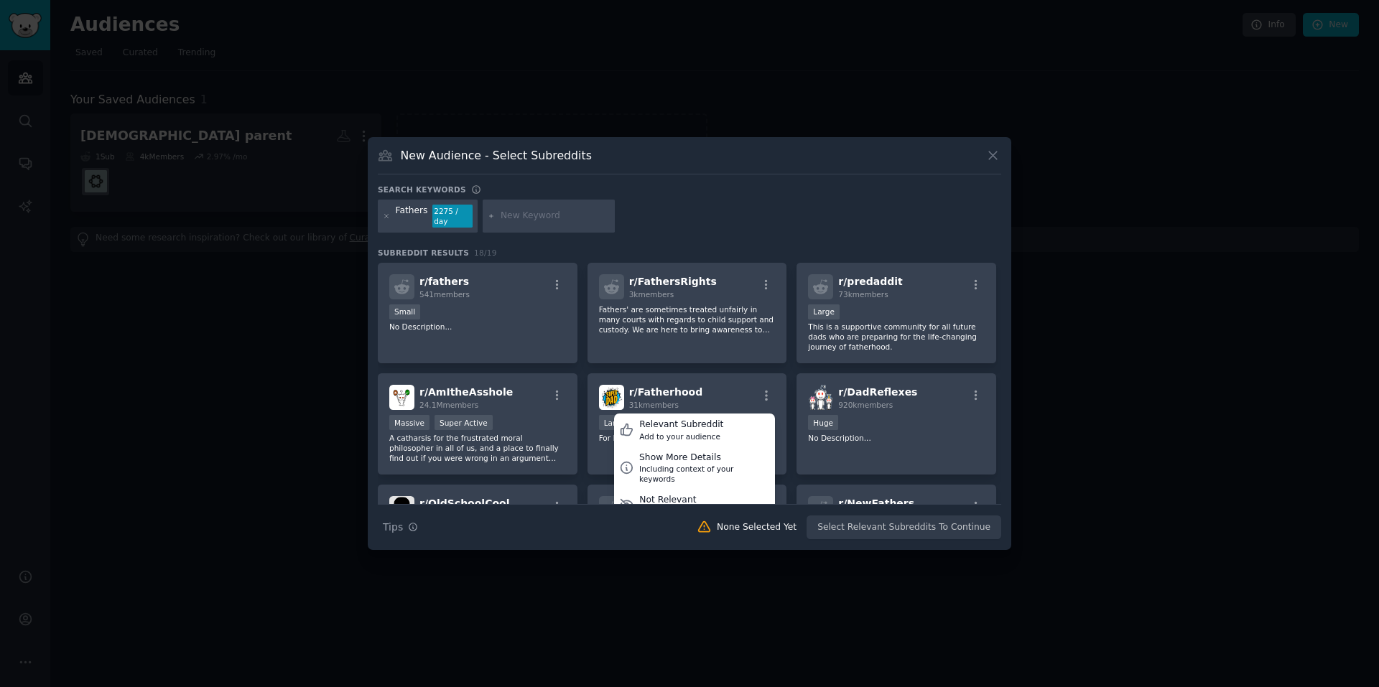
click at [736, 419] on div "Relevant Subreddit Add to your audience" at bounding box center [694, 430] width 161 height 33
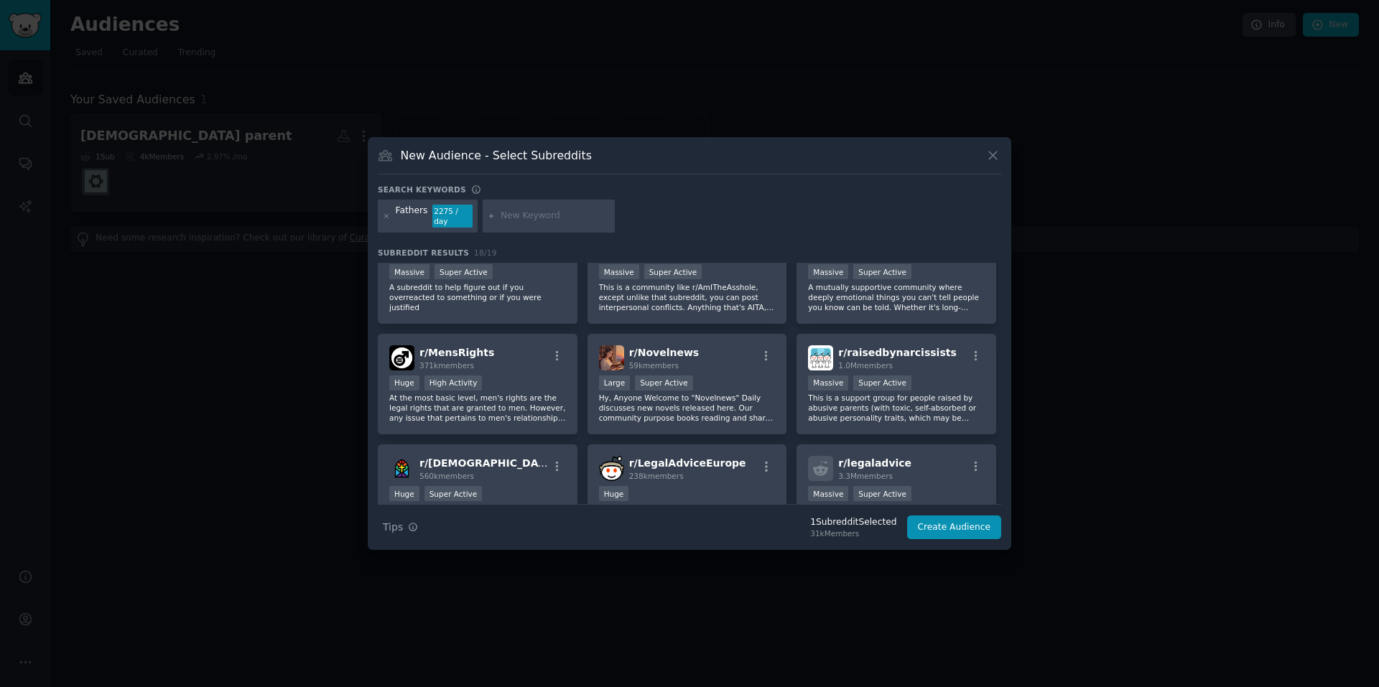
scroll to position [465, 0]
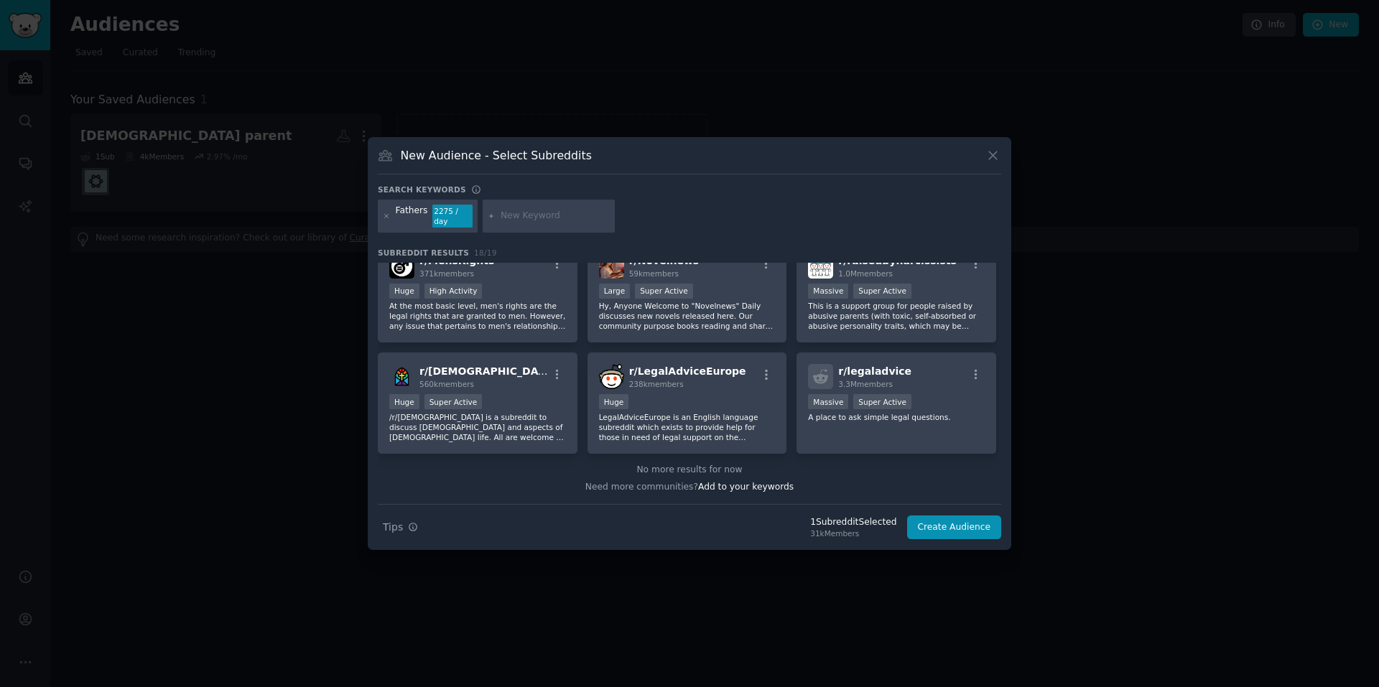
click at [516, 219] on input "text" at bounding box center [554, 216] width 109 height 13
type input "dad"
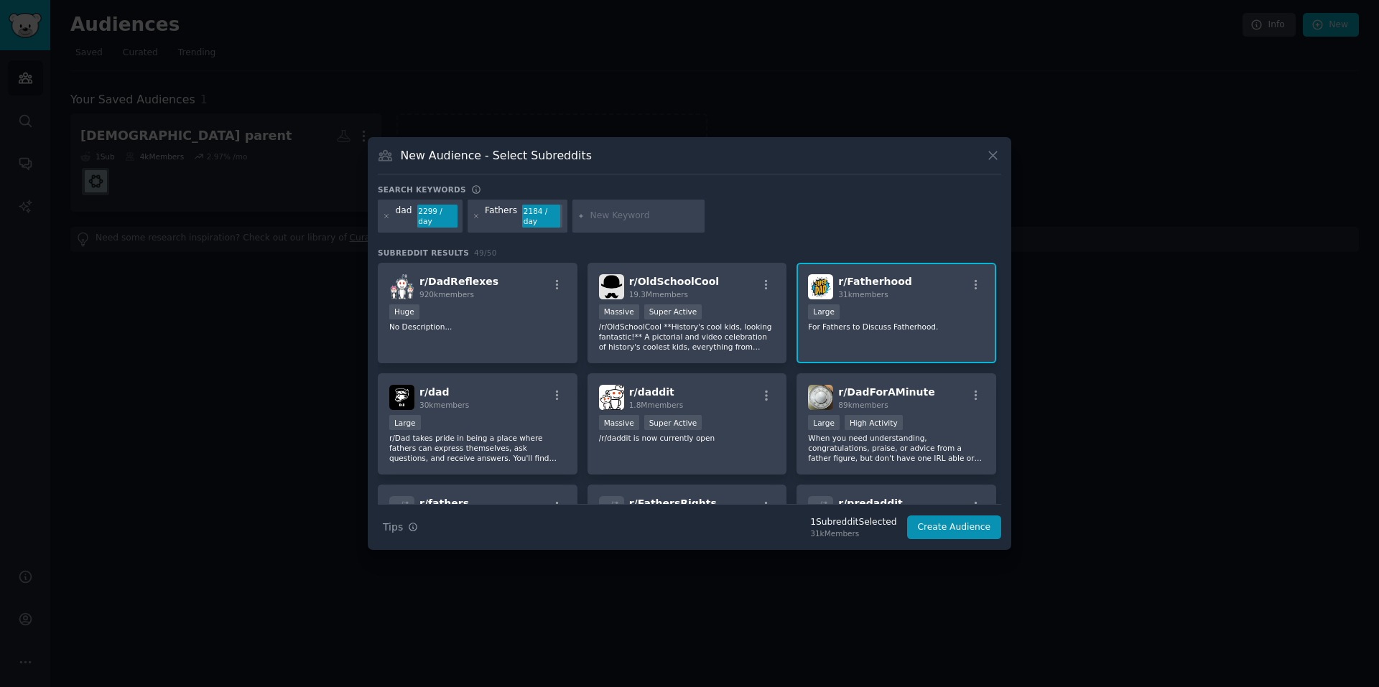
click at [761, 390] on icon "button" at bounding box center [766, 395] width 13 height 13
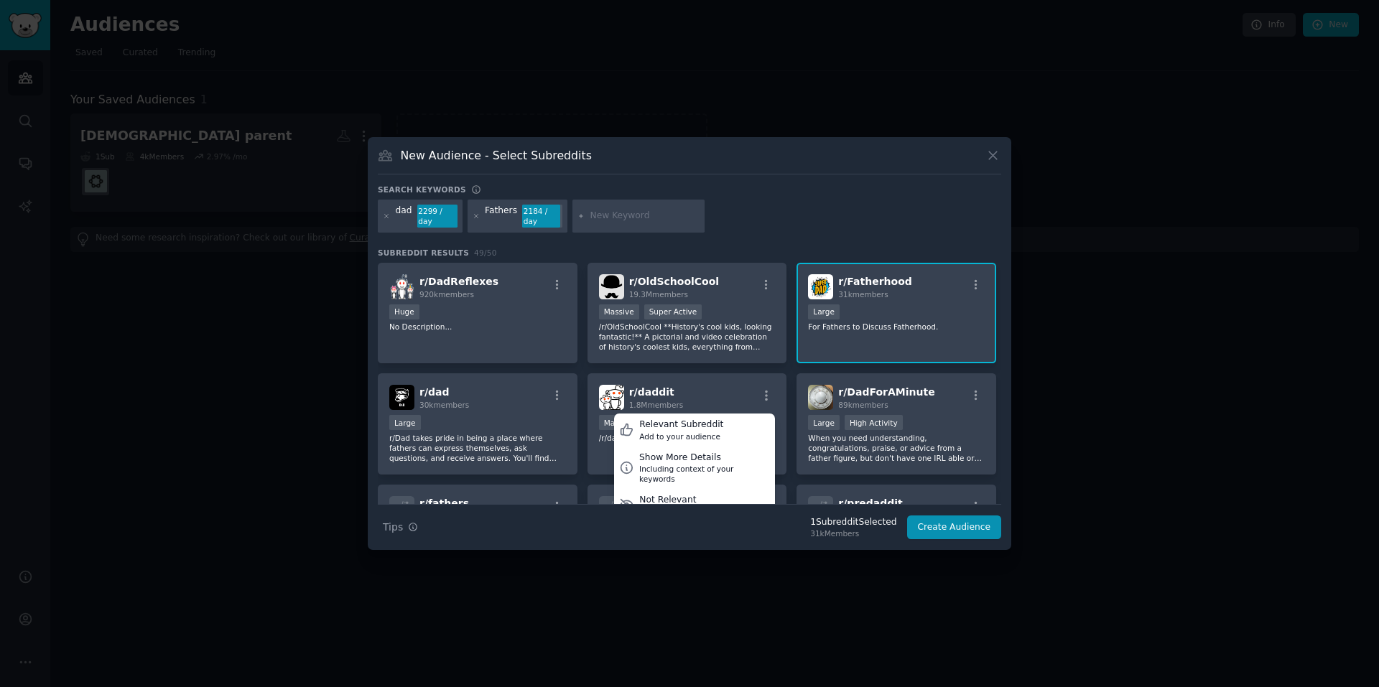
click at [686, 419] on div "Relevant Subreddit" at bounding box center [681, 425] width 84 height 13
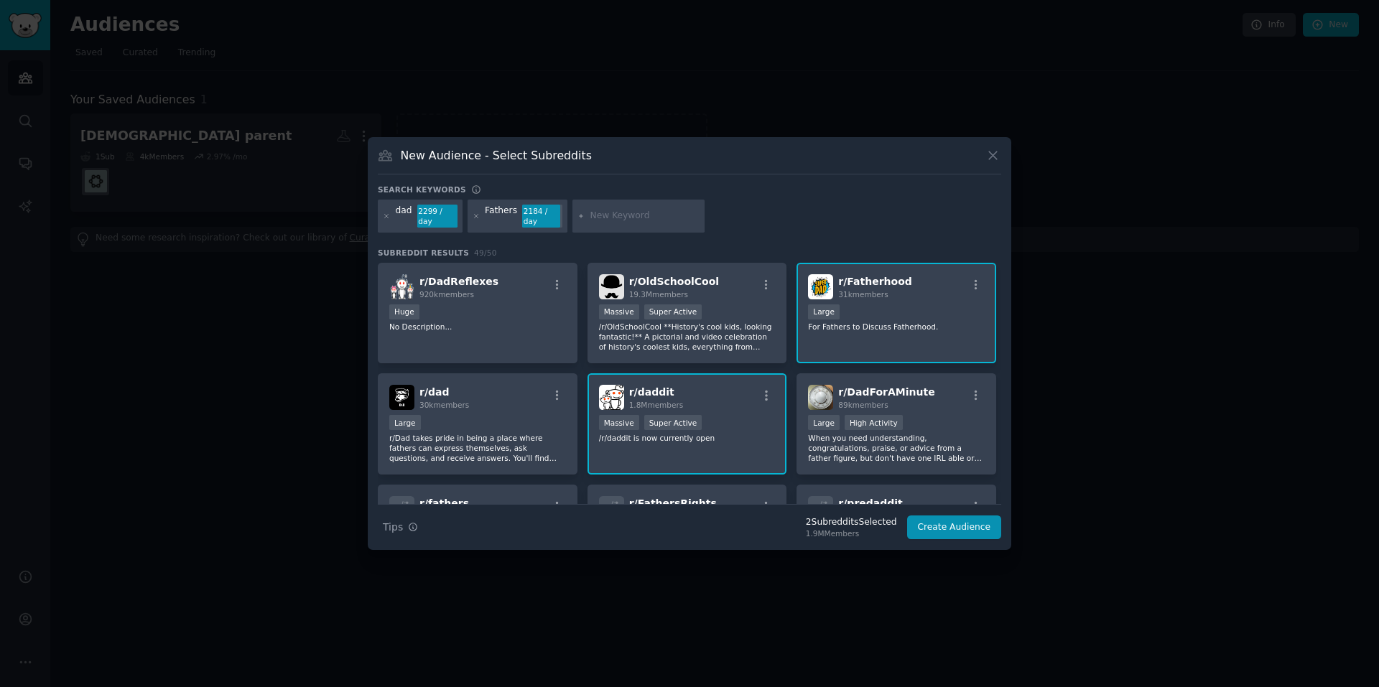
click at [973, 281] on icon "button" at bounding box center [975, 285] width 13 height 13
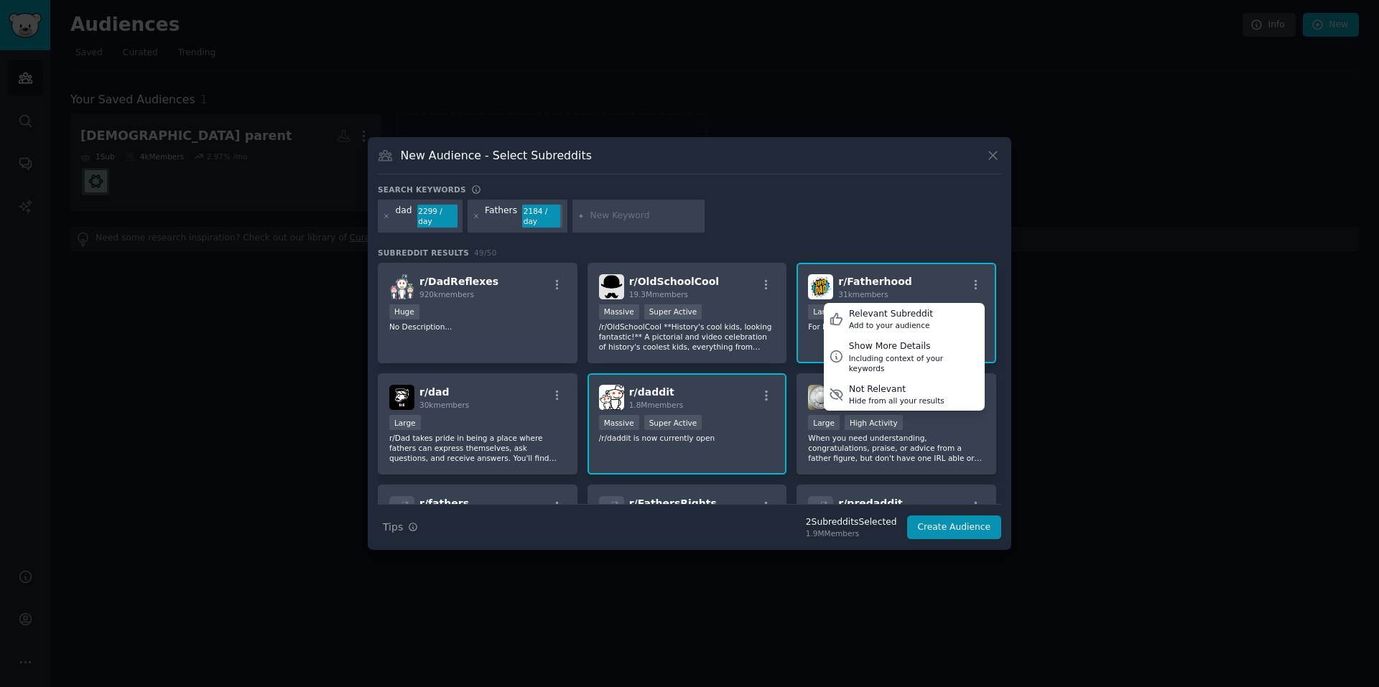
click at [907, 320] on div "Add to your audience" at bounding box center [891, 325] width 84 height 10
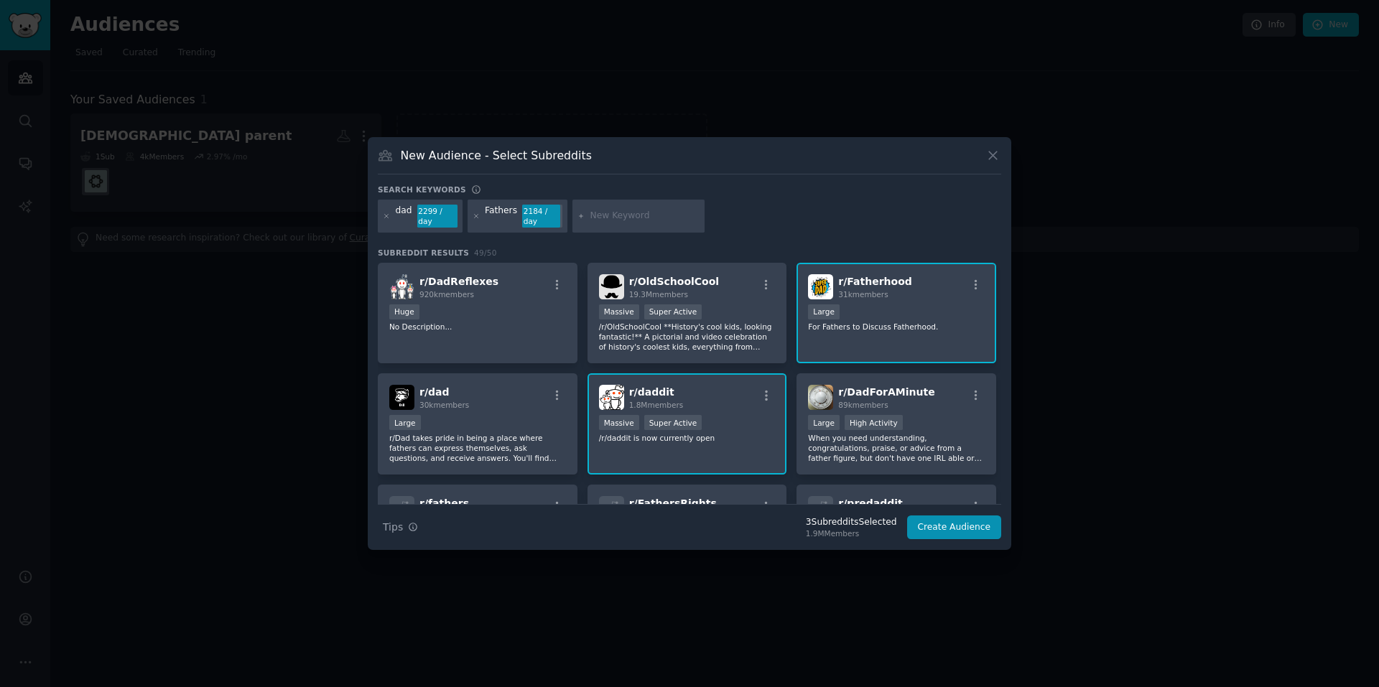
scroll to position [72, 0]
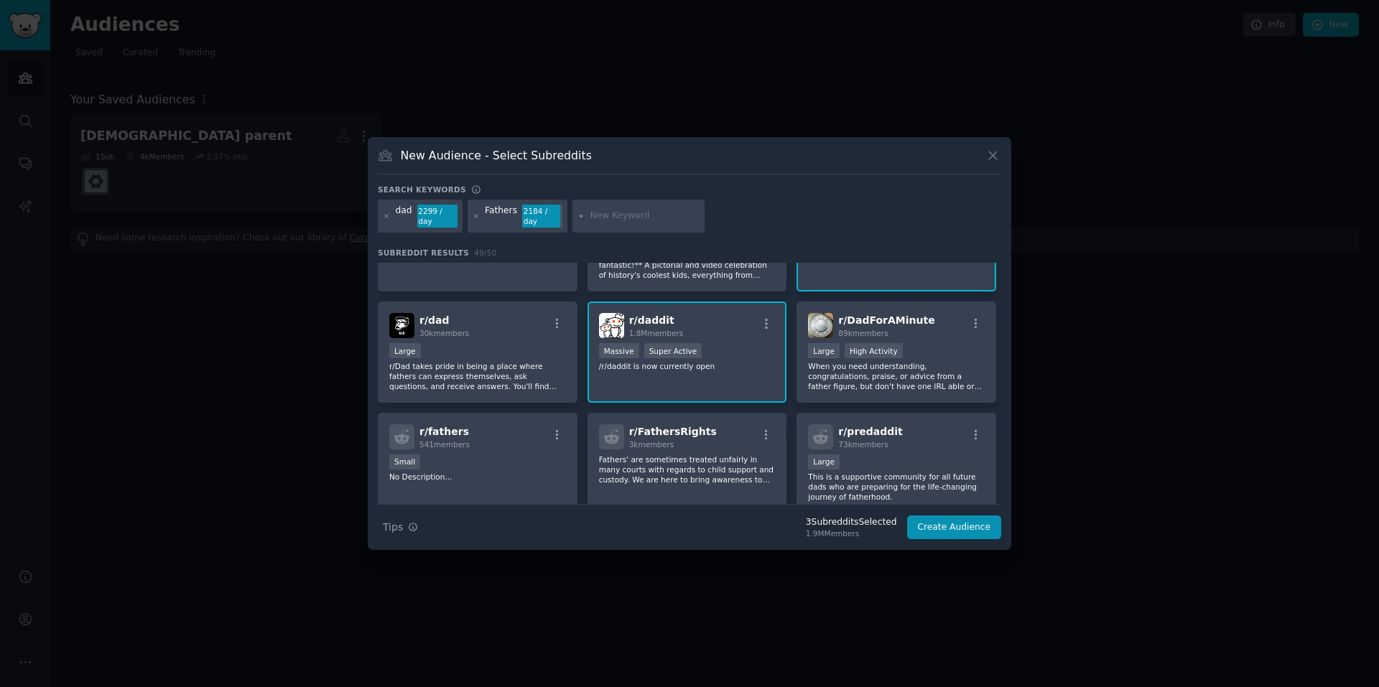
click at [556, 317] on icon "button" at bounding box center [557, 323] width 13 height 13
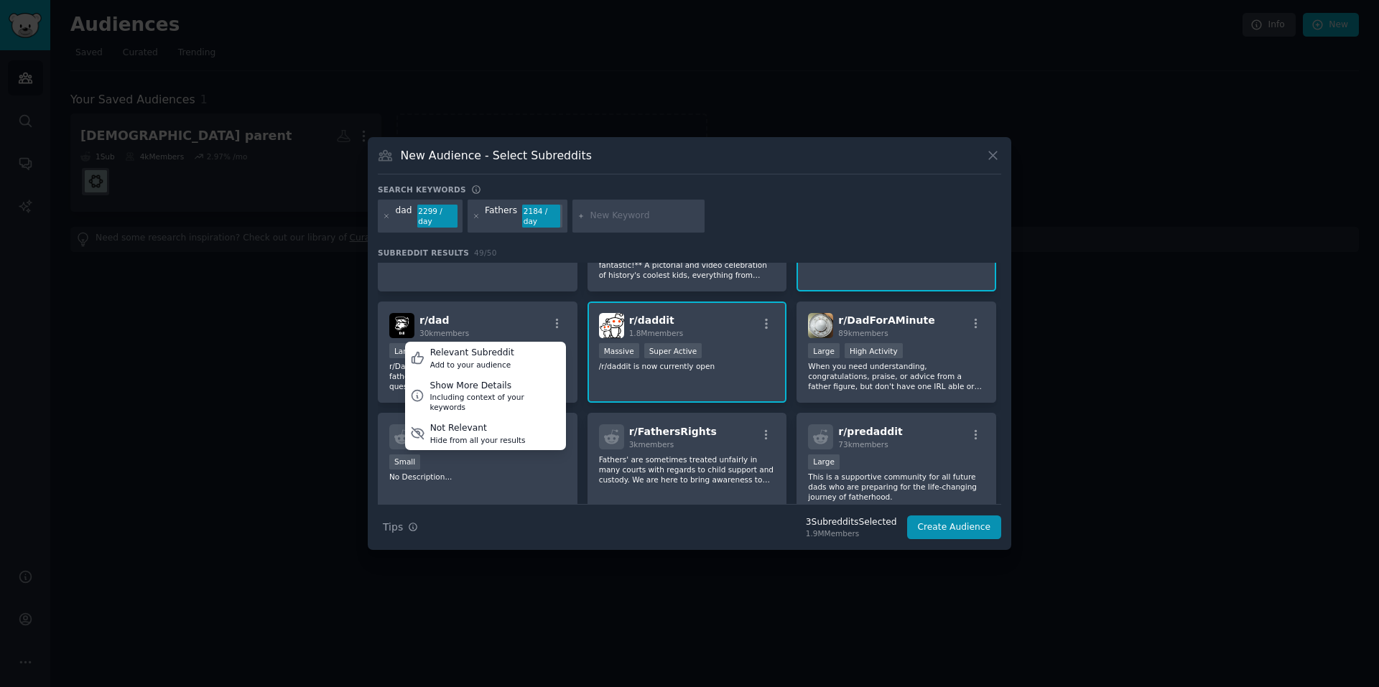
click at [534, 350] on div "Relevant Subreddit Add to your audience" at bounding box center [485, 358] width 161 height 33
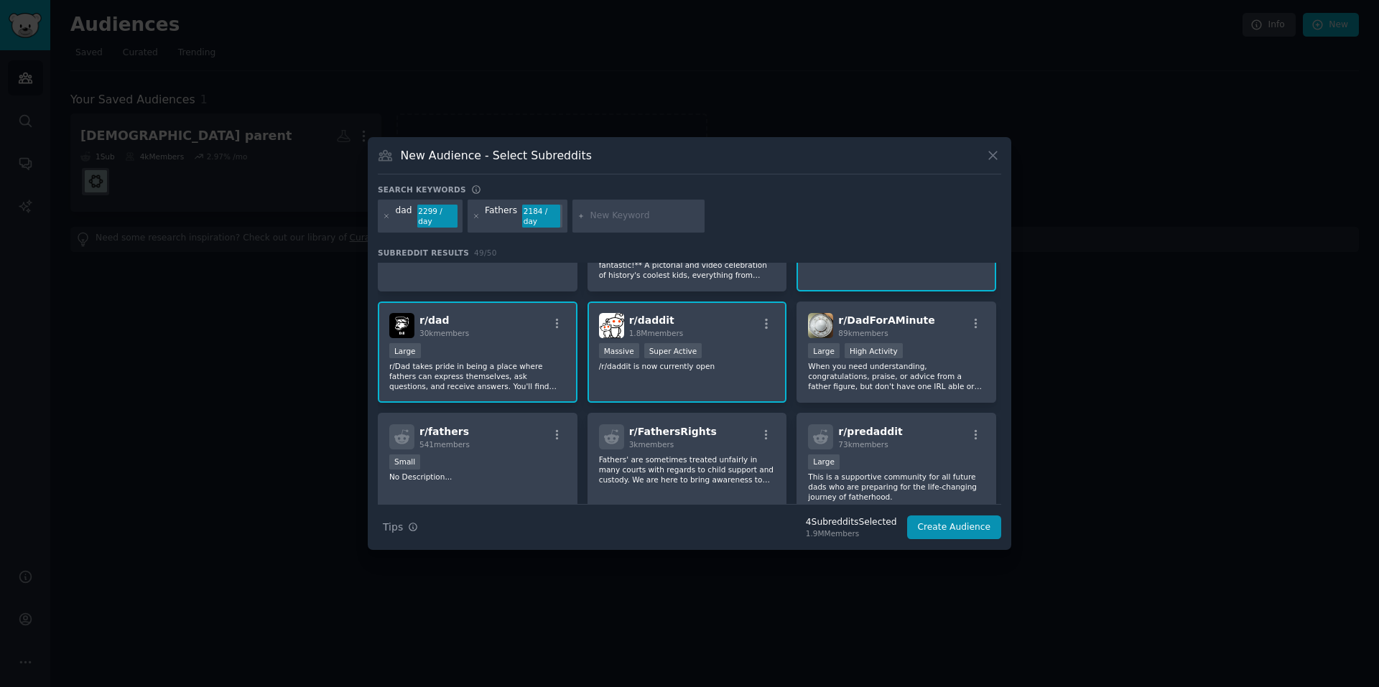
scroll to position [215, 0]
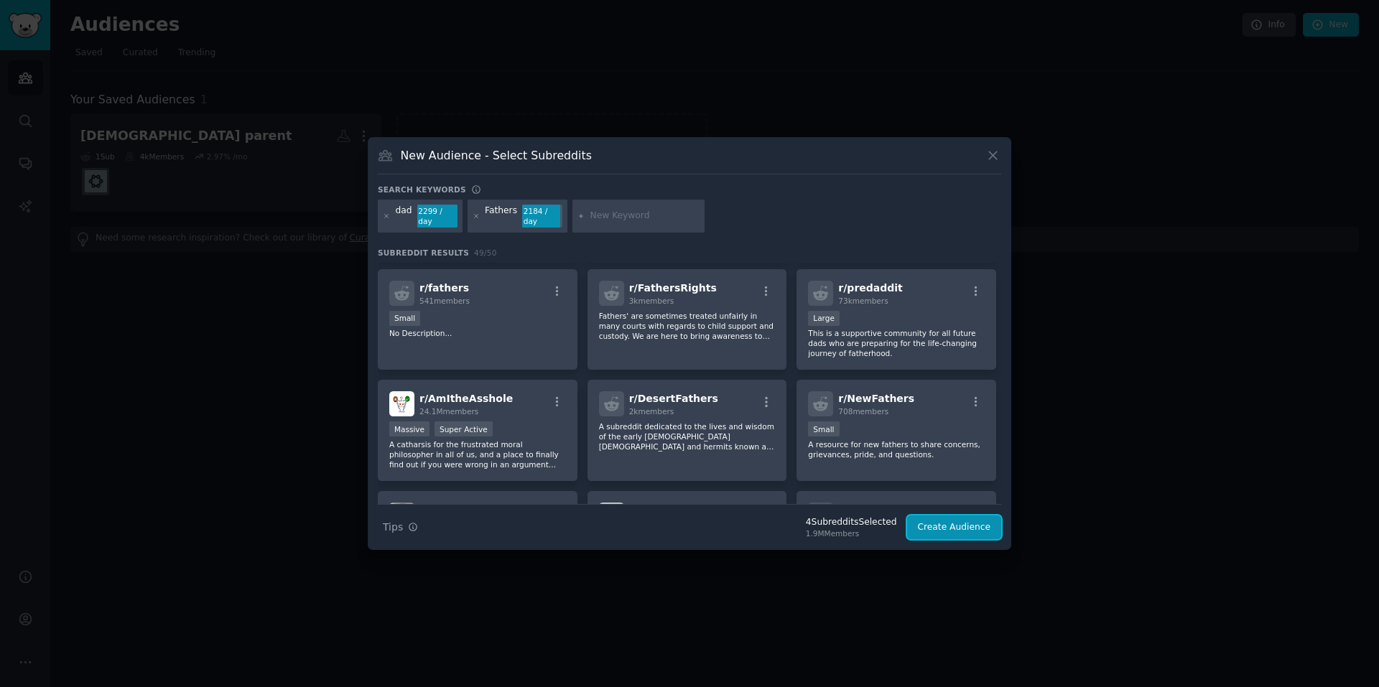
click at [936, 518] on button "Create Audience" at bounding box center [954, 528] width 95 height 24
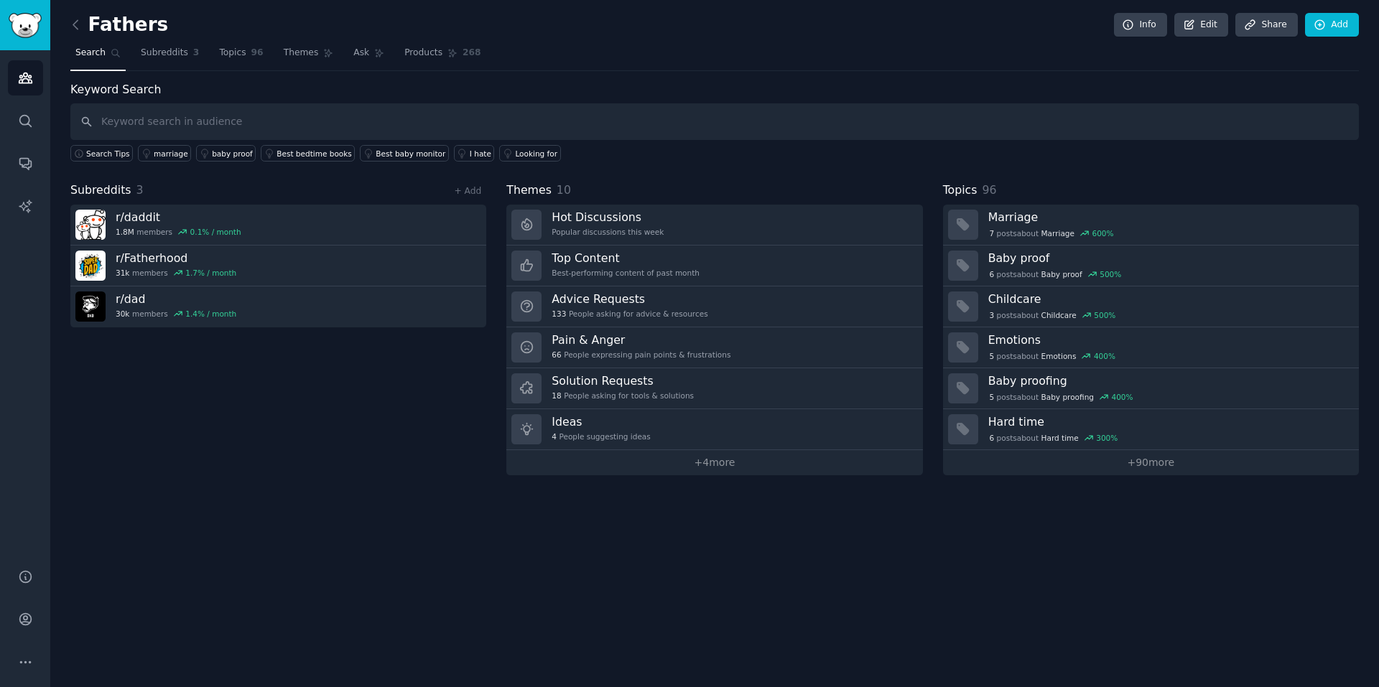
click at [75, 29] on icon at bounding box center [75, 24] width 15 height 15
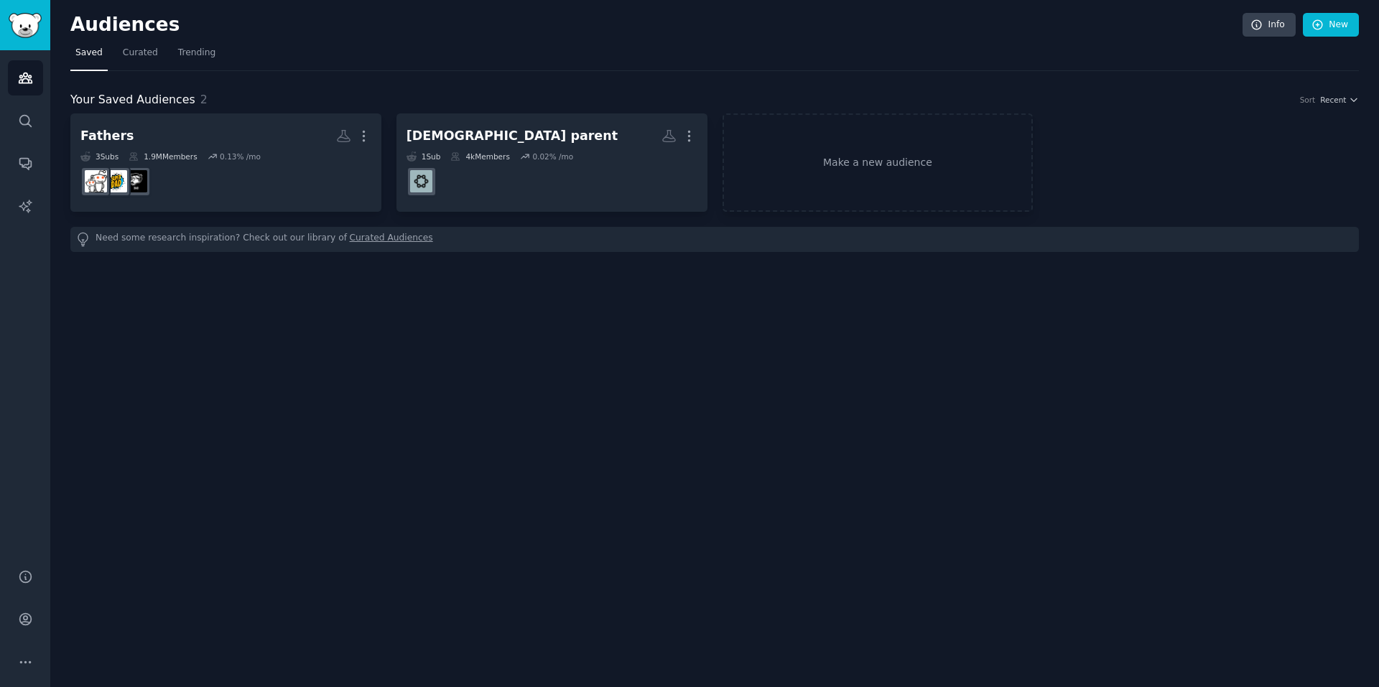
click at [888, 169] on link "Make a new audience" at bounding box center [877, 162] width 311 height 98
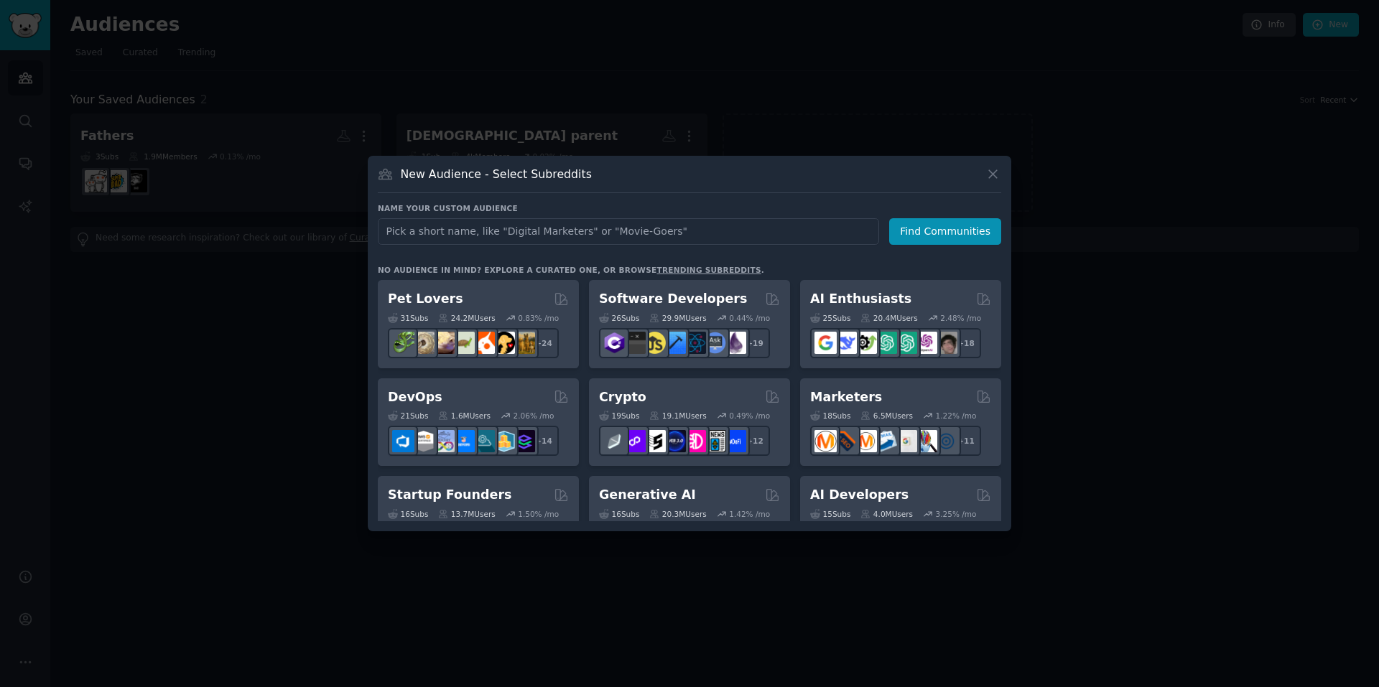
click at [610, 234] on input "text" at bounding box center [628, 231] width 501 height 27
type input "Mothers"
click button "Find Communities" at bounding box center [945, 231] width 112 height 27
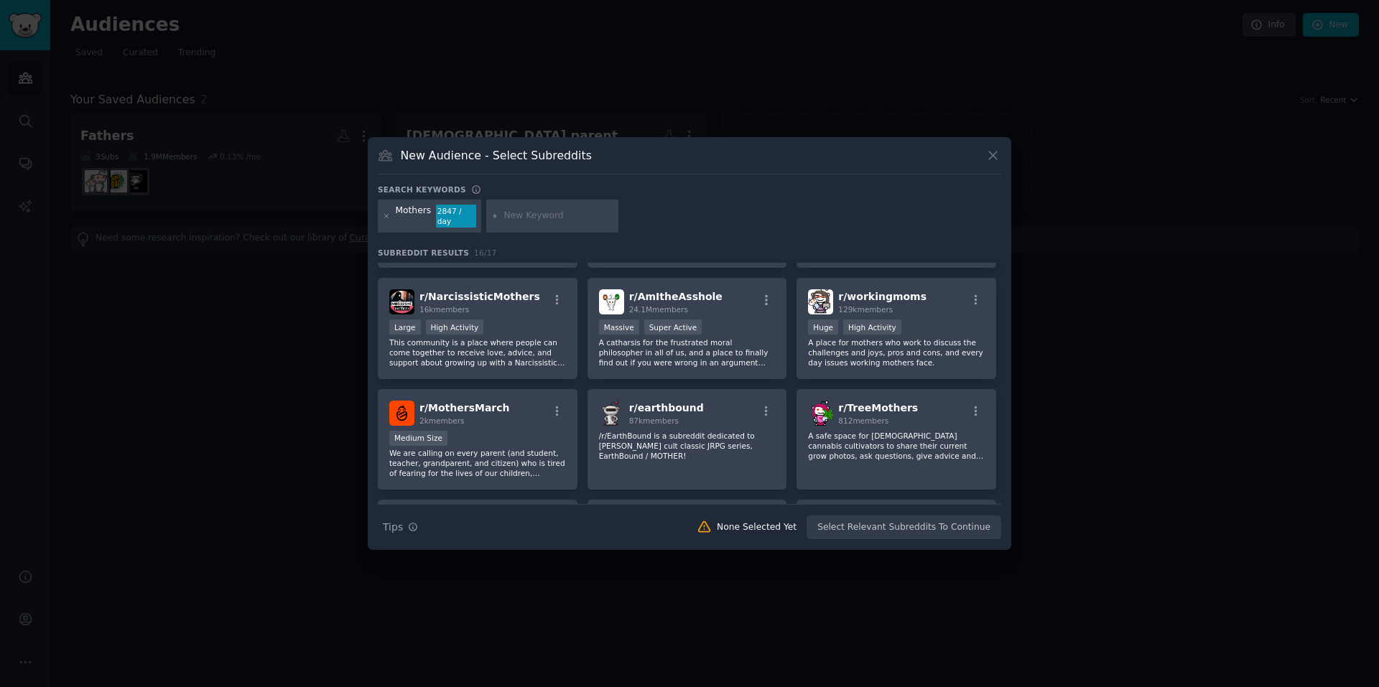
scroll to position [72, 0]
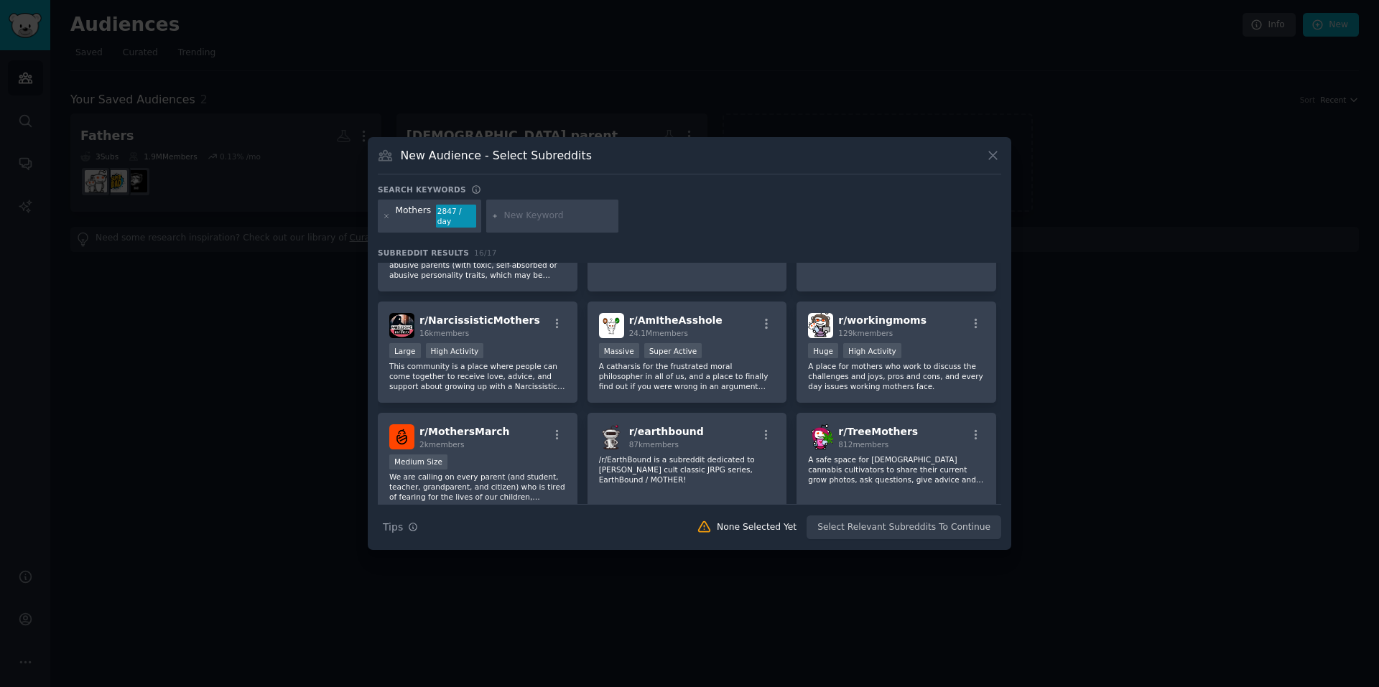
click at [979, 320] on button "button" at bounding box center [976, 323] width 18 height 13
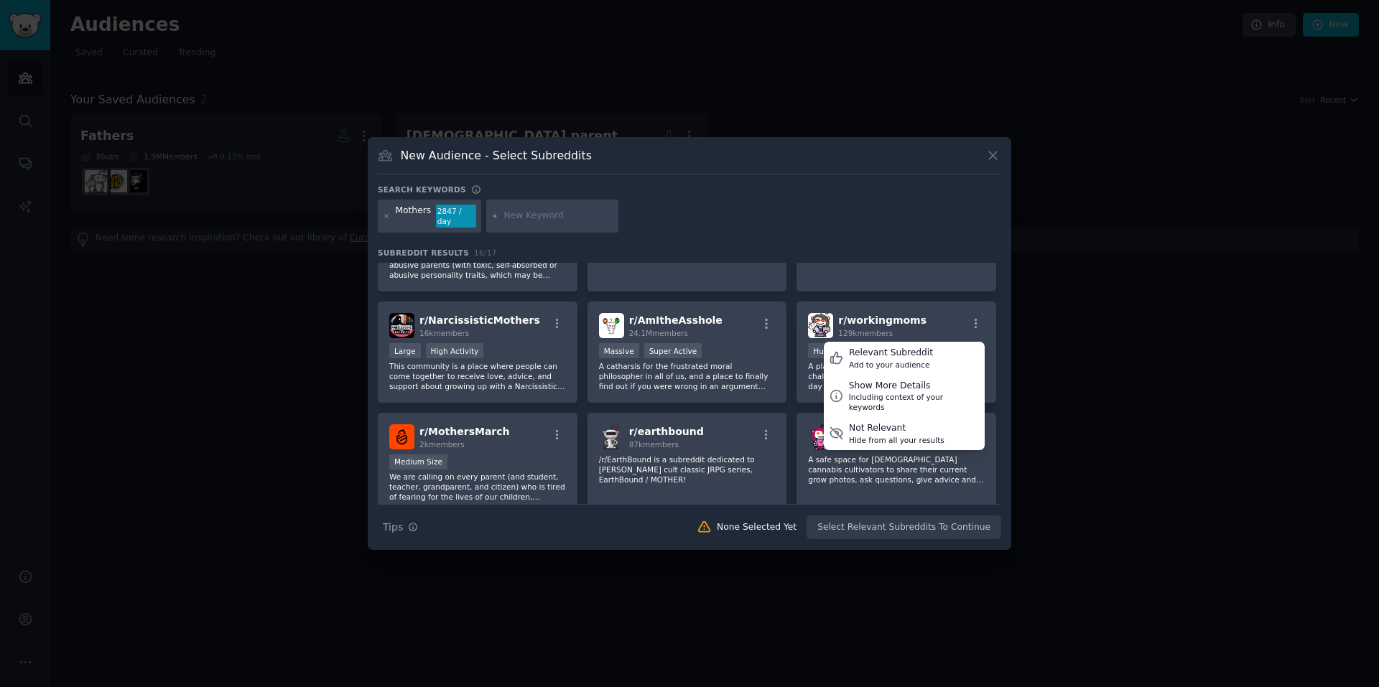
click at [912, 360] on div "Add to your audience" at bounding box center [891, 365] width 84 height 10
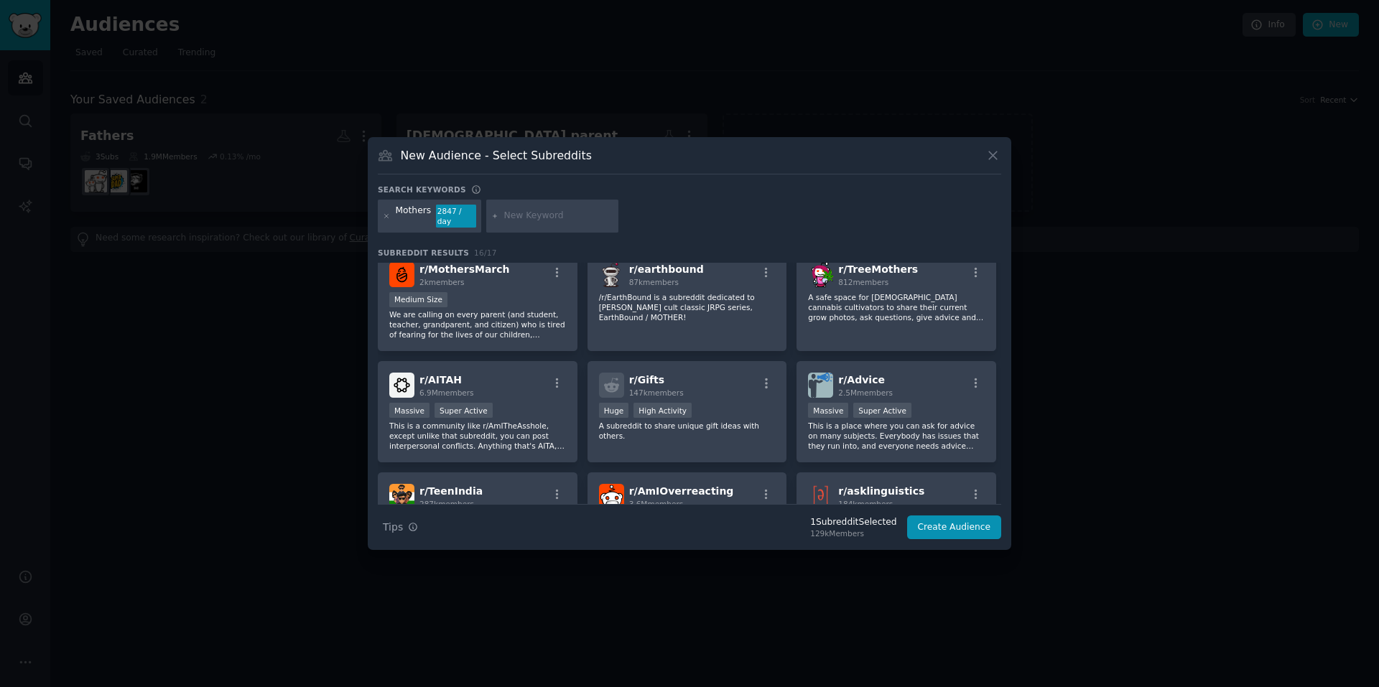
scroll to position [106, 0]
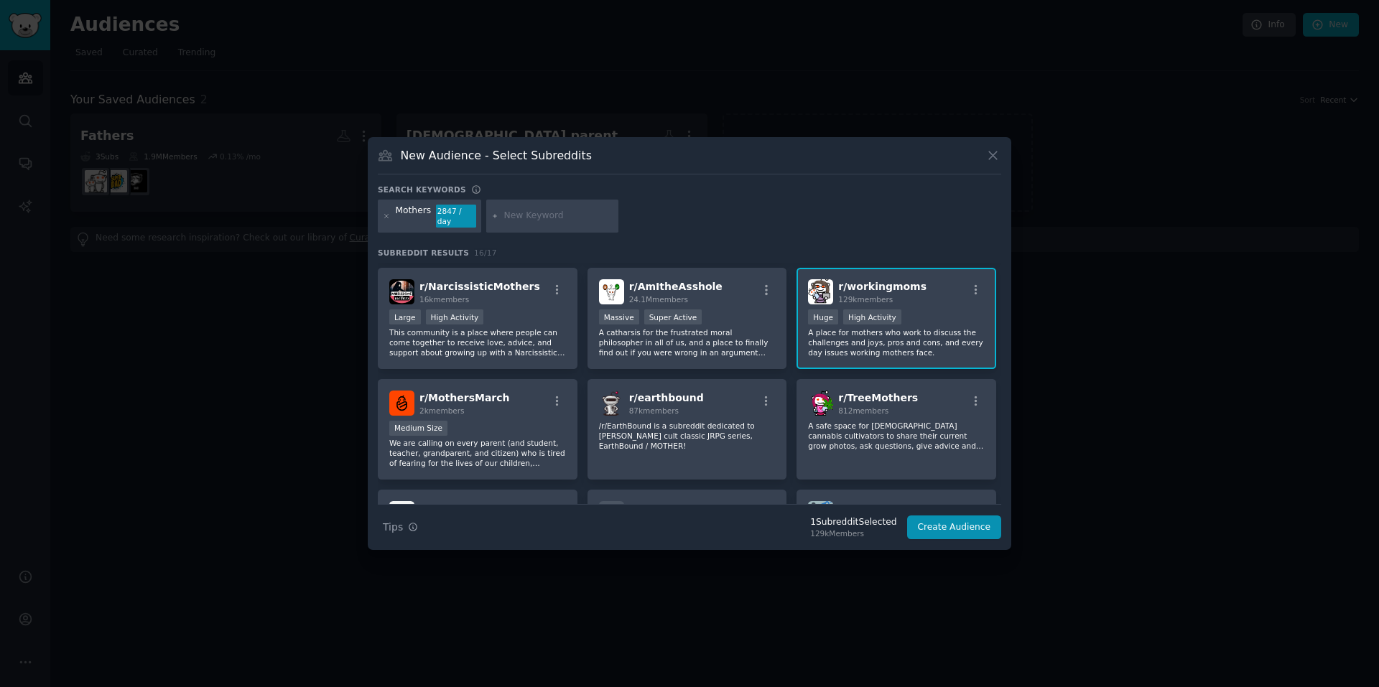
click at [528, 219] on input "text" at bounding box center [558, 216] width 109 height 13
type input "mom"
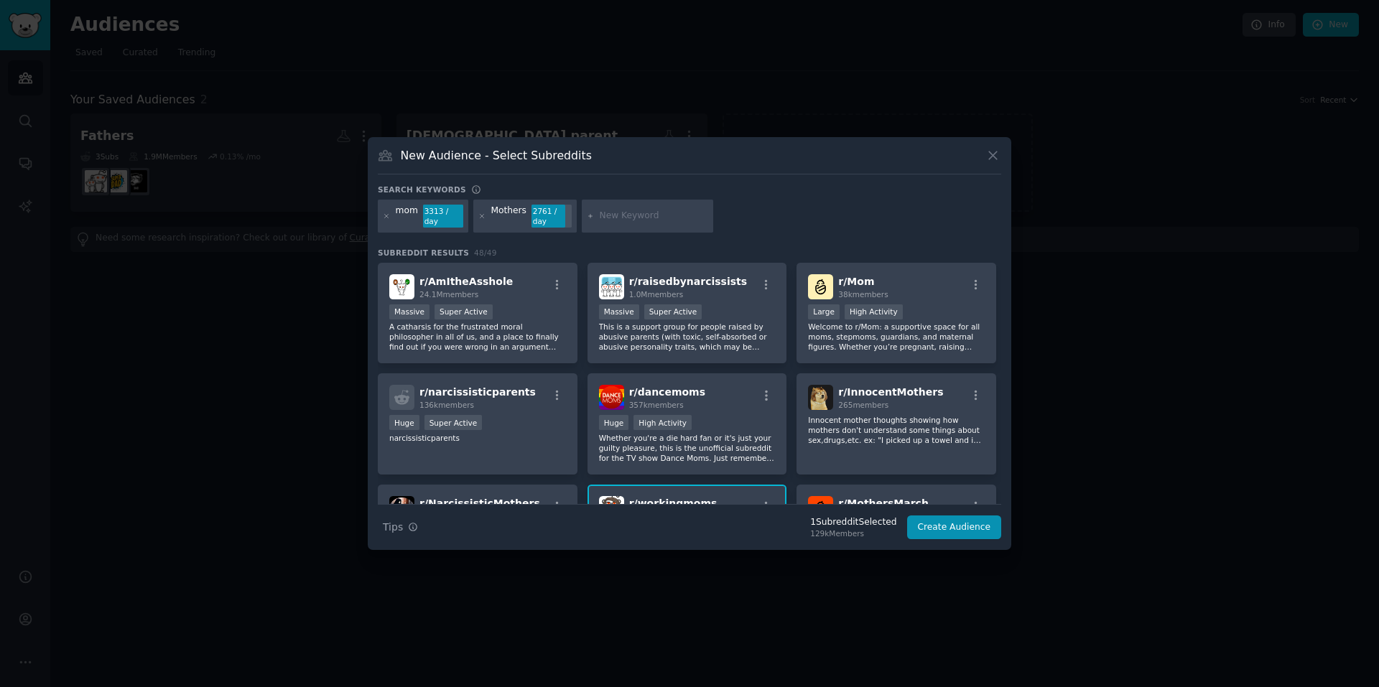
click at [969, 279] on icon "button" at bounding box center [975, 285] width 13 height 13
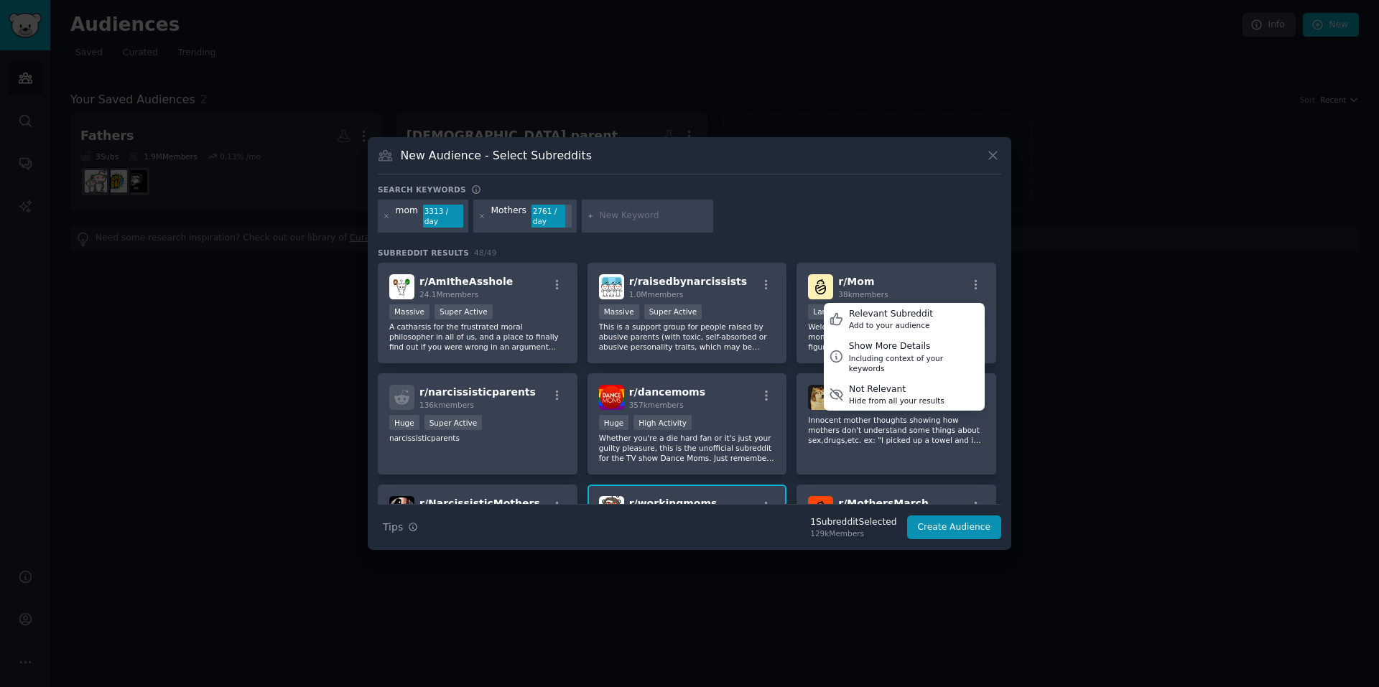
click at [918, 313] on div "Relevant Subreddit" at bounding box center [891, 314] width 84 height 13
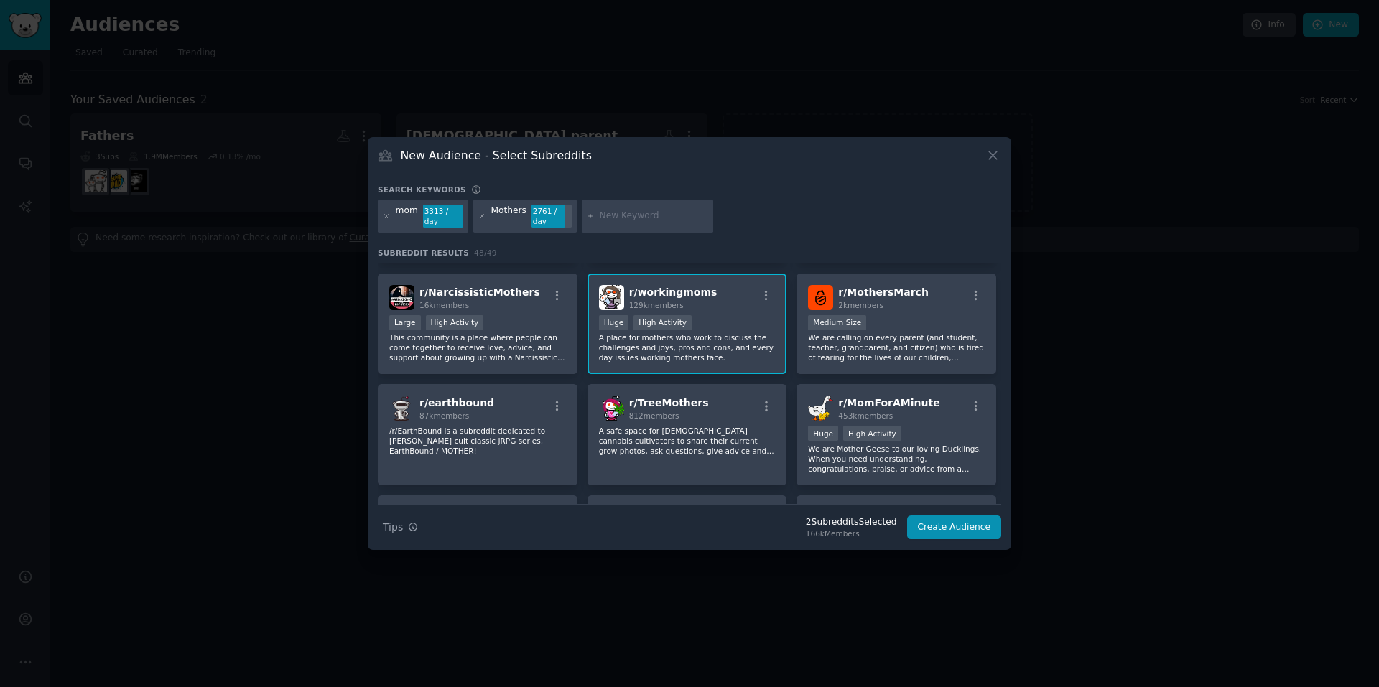
scroll to position [215, 0]
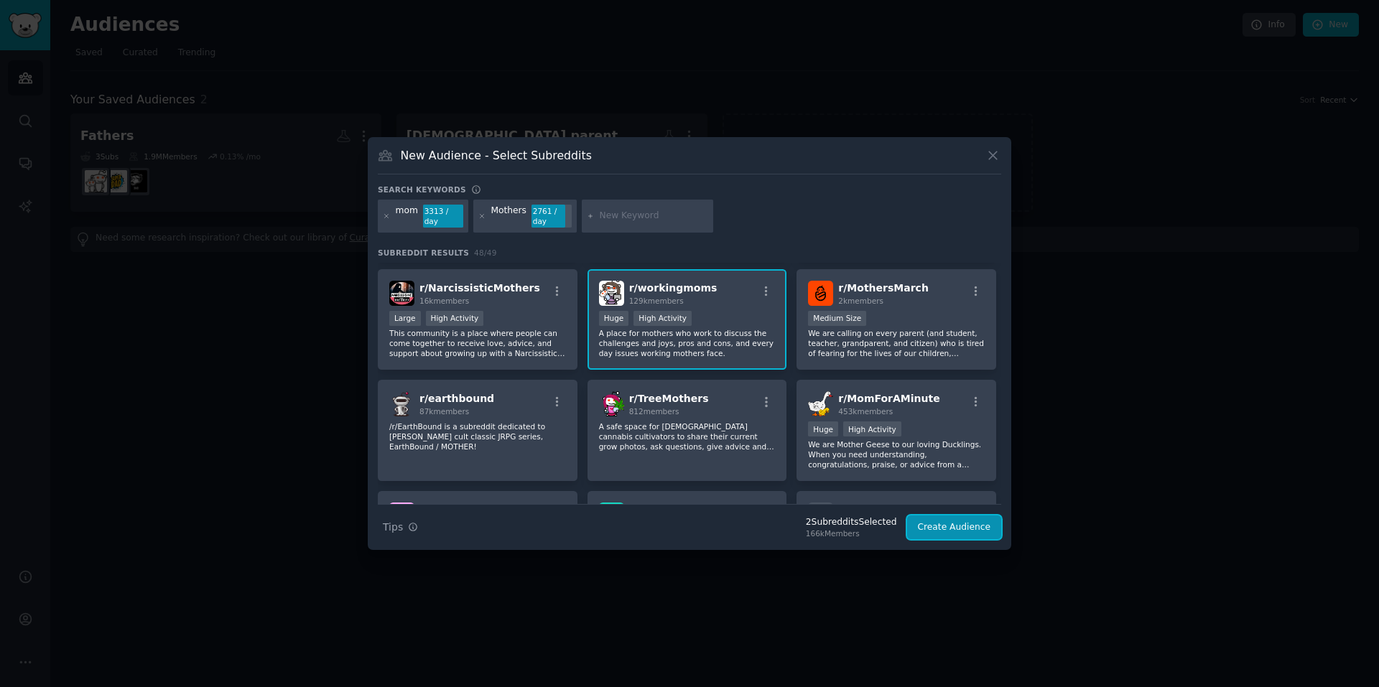
click at [936, 516] on button "Create Audience" at bounding box center [954, 528] width 95 height 24
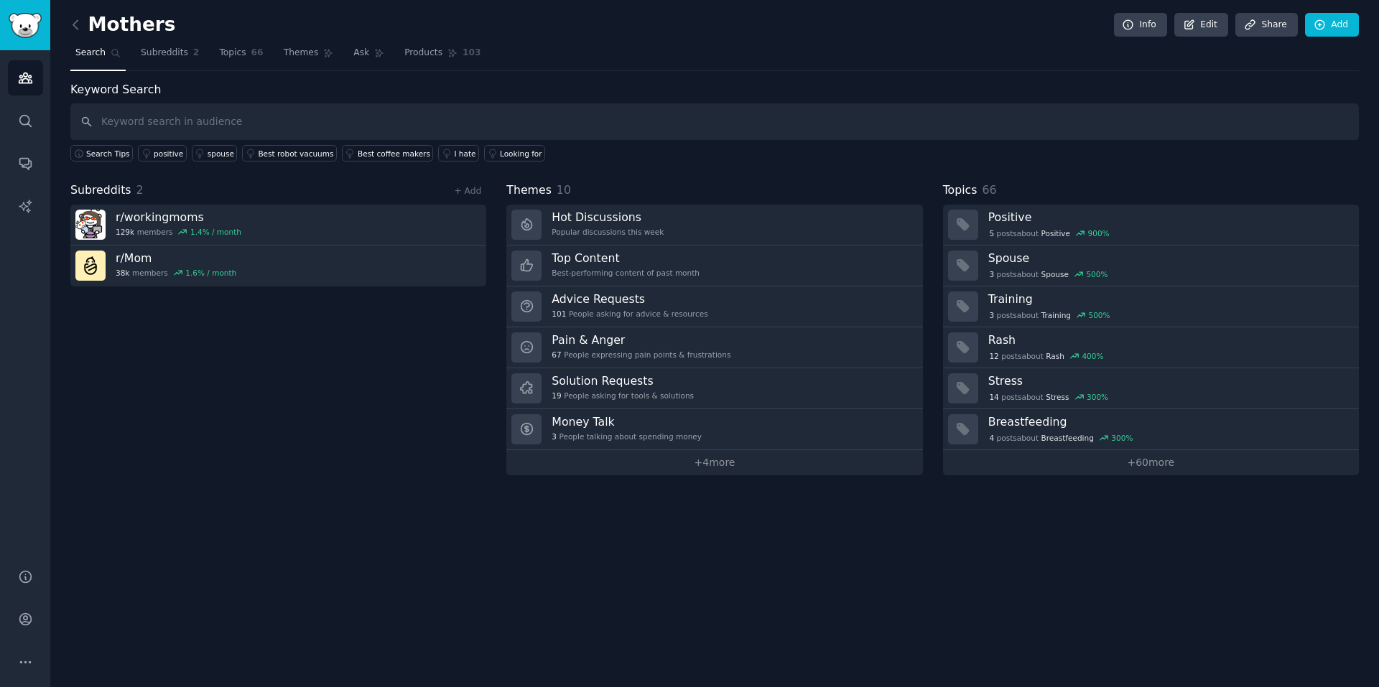
click at [75, 24] on icon at bounding box center [75, 24] width 15 height 15
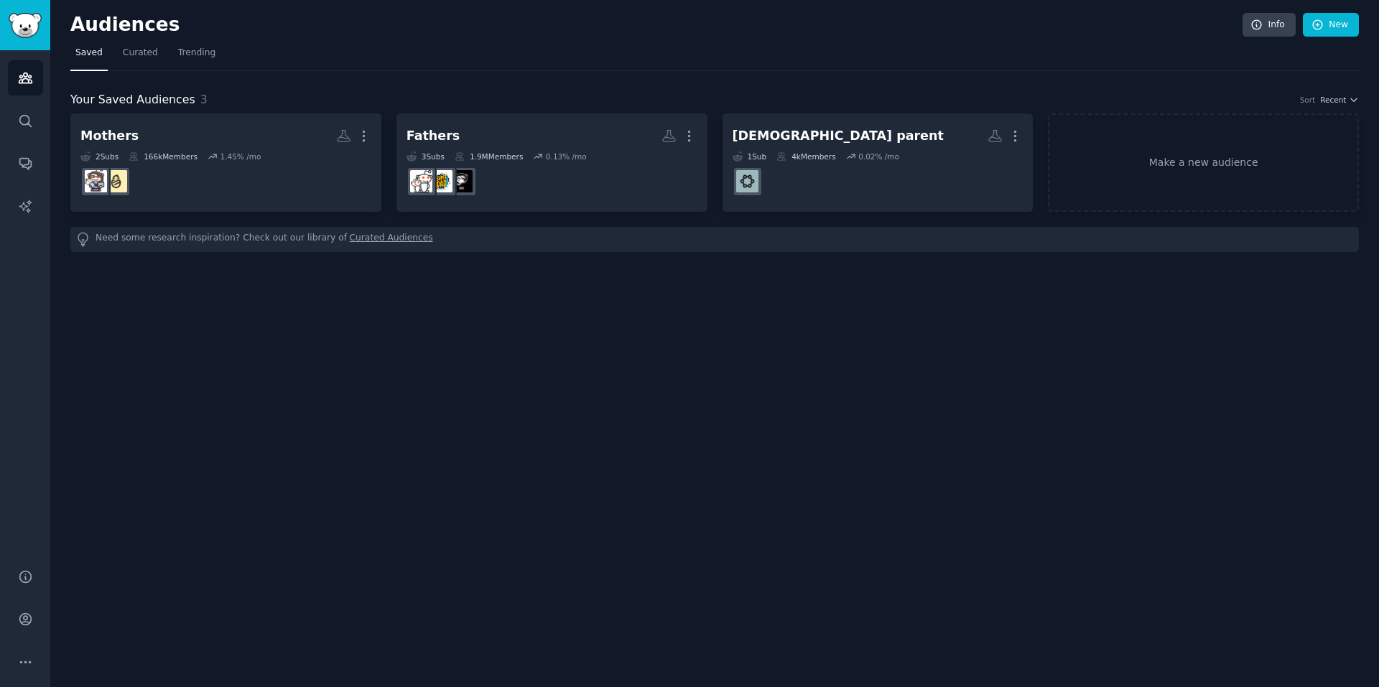
click at [829, 167] on dd "r/MuslimParenting" at bounding box center [877, 182] width 291 height 40
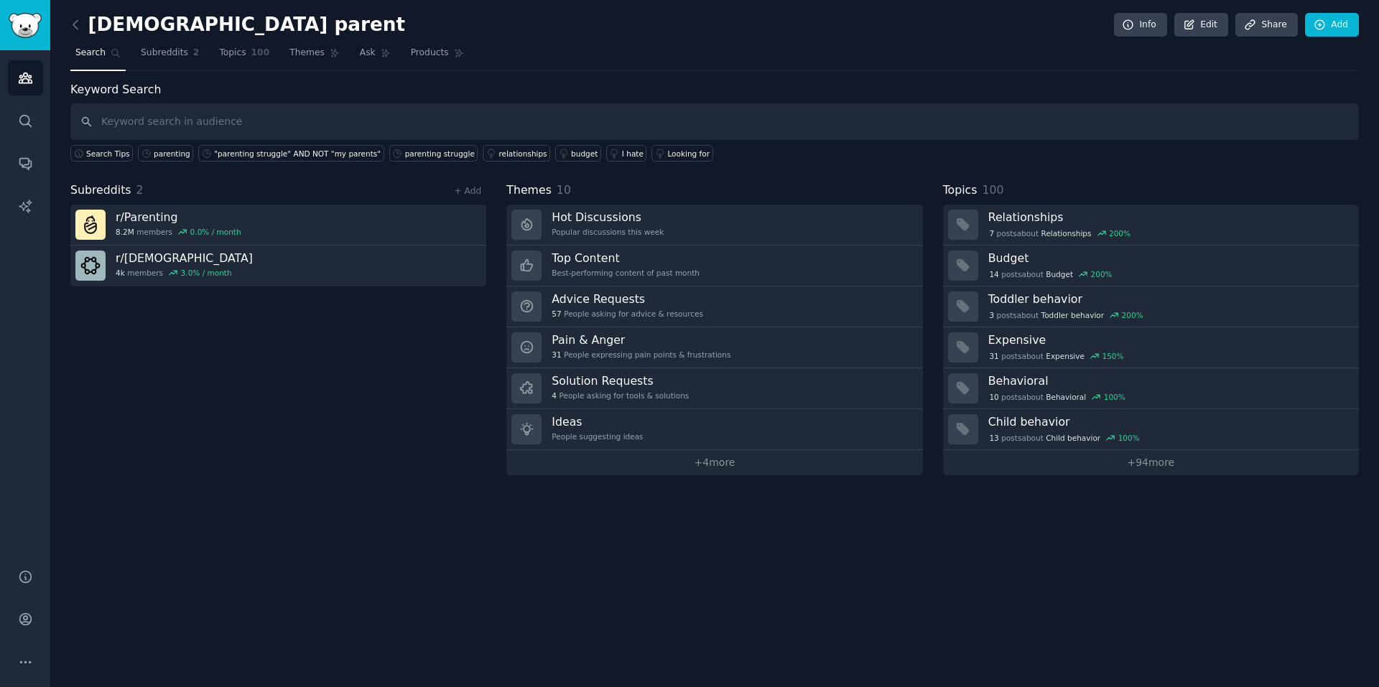
click at [412, 401] on div "Subreddits 2 + Add r/ Parenting 8.2M members 0.0 % / month r/ MuslimParenting 4…" at bounding box center [278, 329] width 416 height 294
click at [243, 126] on input "text" at bounding box center [714, 121] width 1288 height 37
click at [686, 455] on link "+ 4 more" at bounding box center [714, 462] width 416 height 25
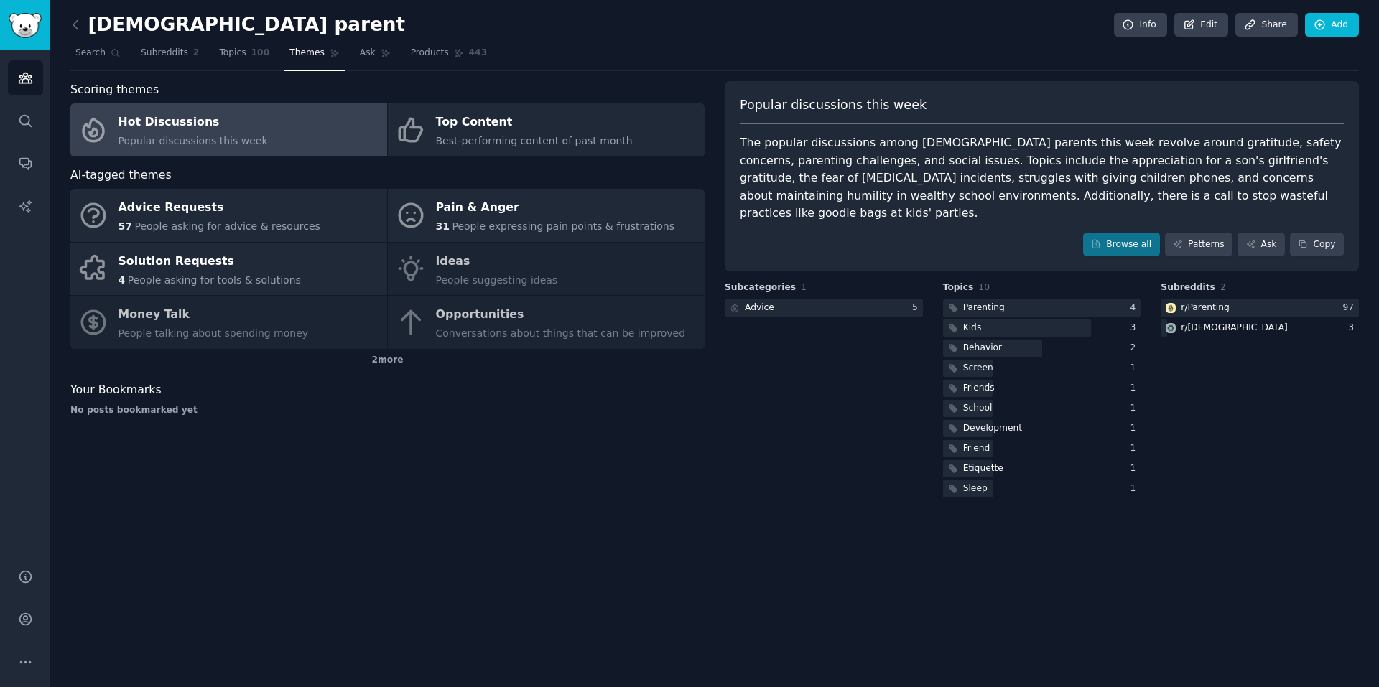
click at [116, 214] on link "Advice Requests 57 People asking for advice & resources" at bounding box center [228, 215] width 317 height 53
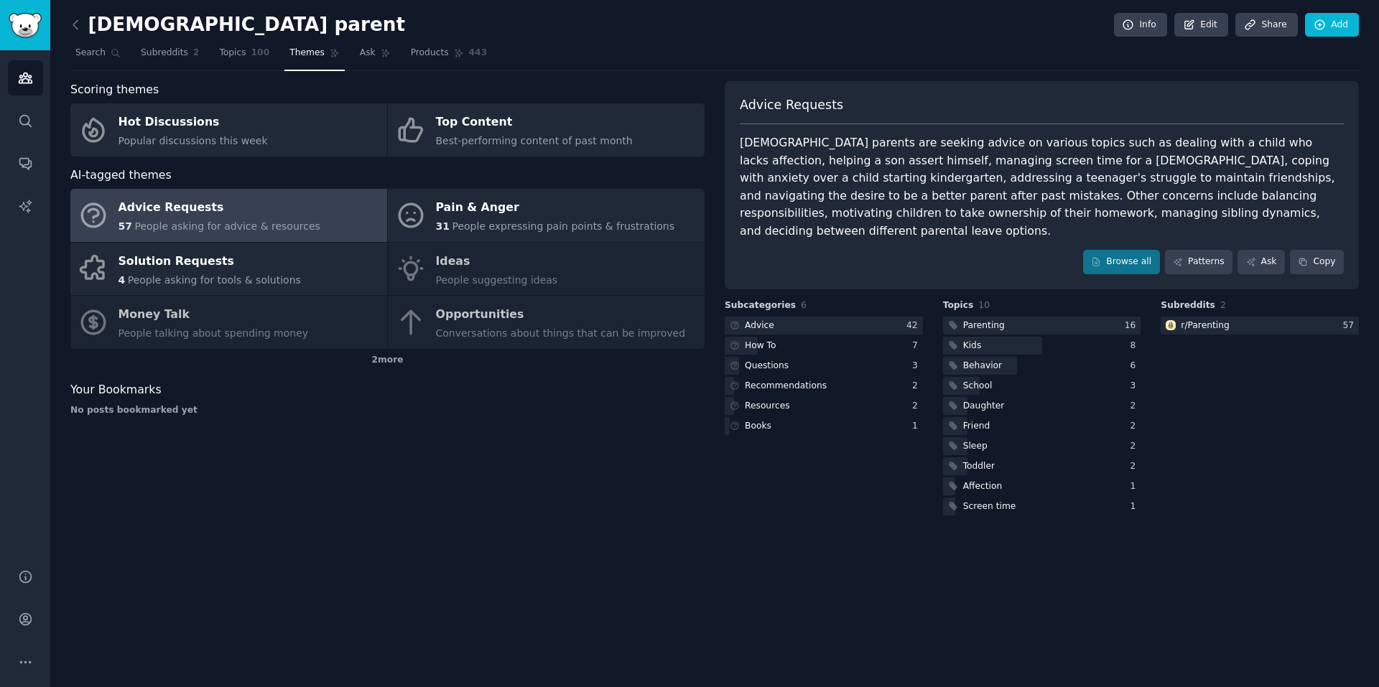
click at [1024, 317] on div at bounding box center [1042, 326] width 198 height 18
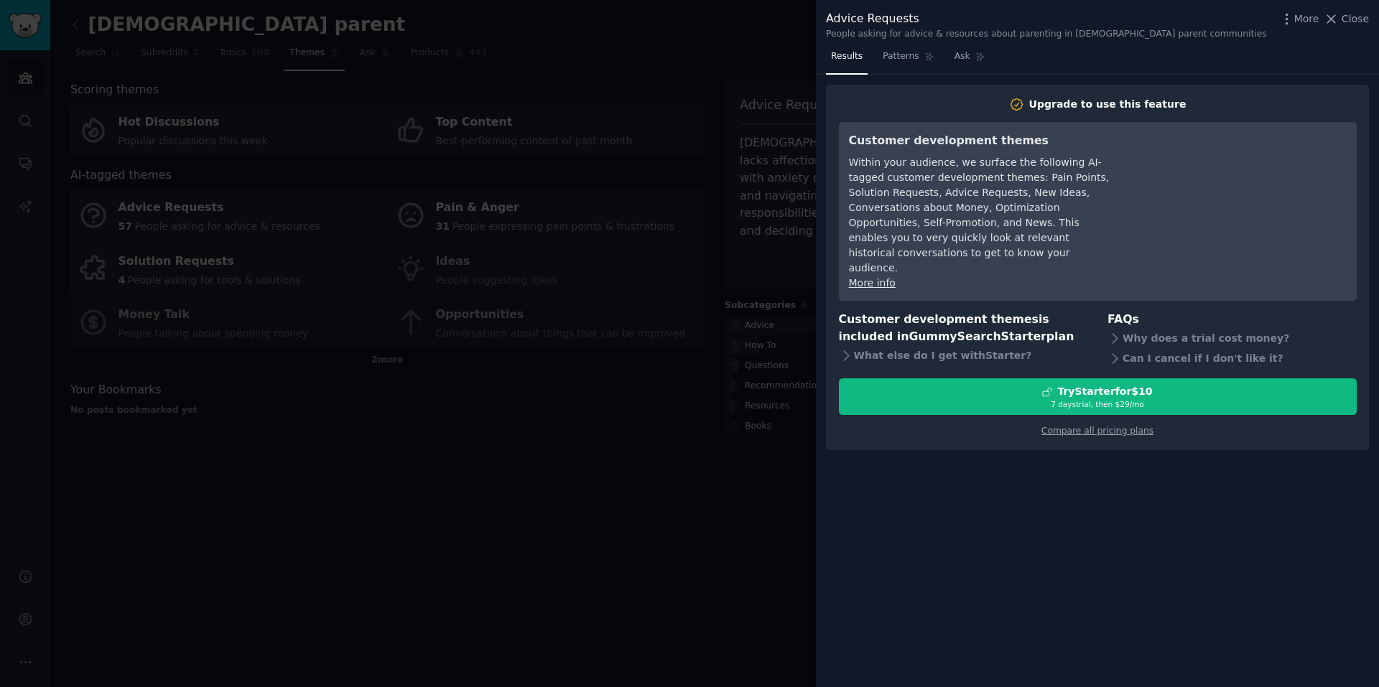
click at [663, 422] on div at bounding box center [689, 343] width 1379 height 687
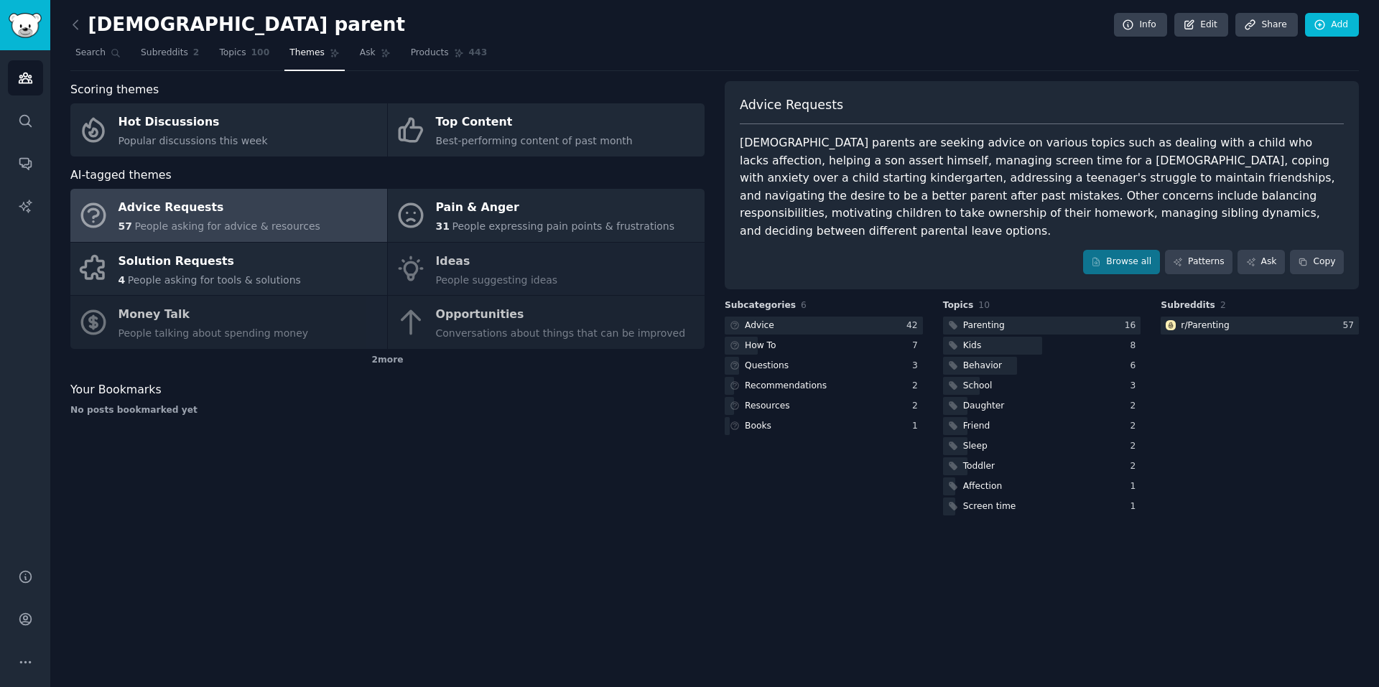
click at [227, 278] on span "People asking for tools & solutions" at bounding box center [214, 279] width 173 height 11
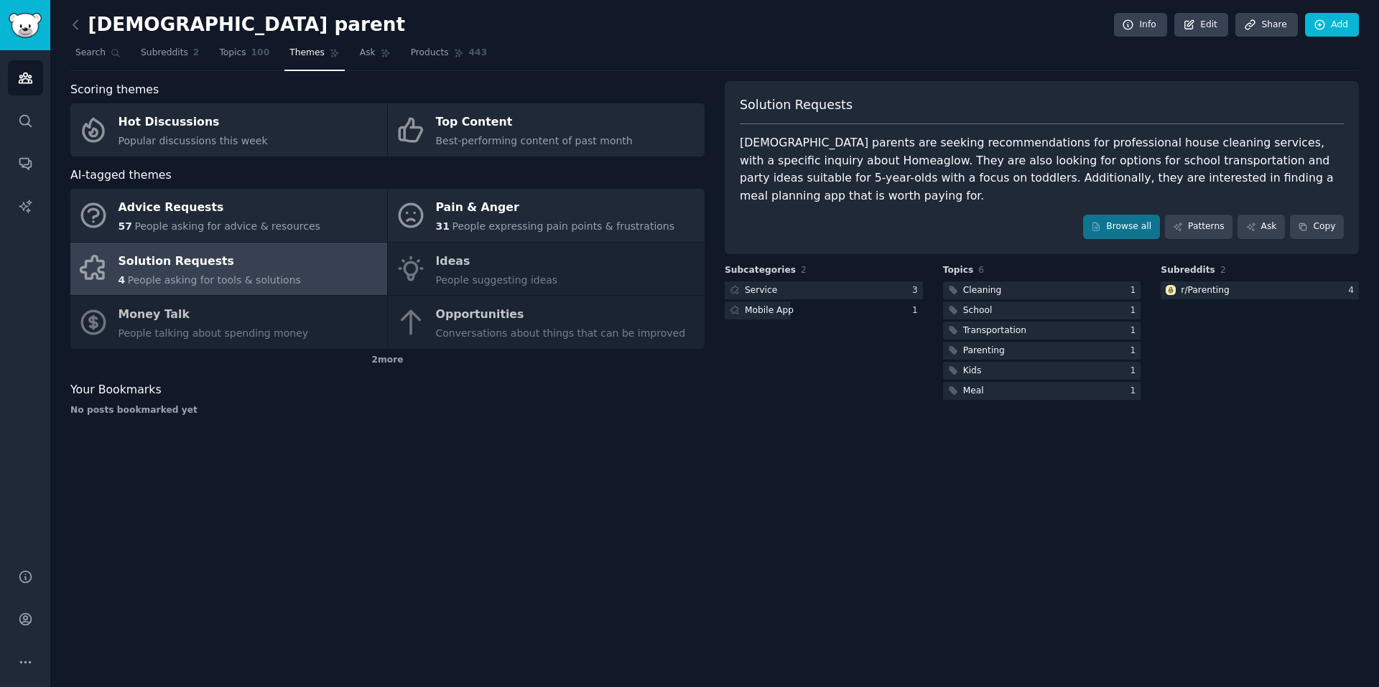
click at [1023, 342] on div at bounding box center [1042, 351] width 198 height 18
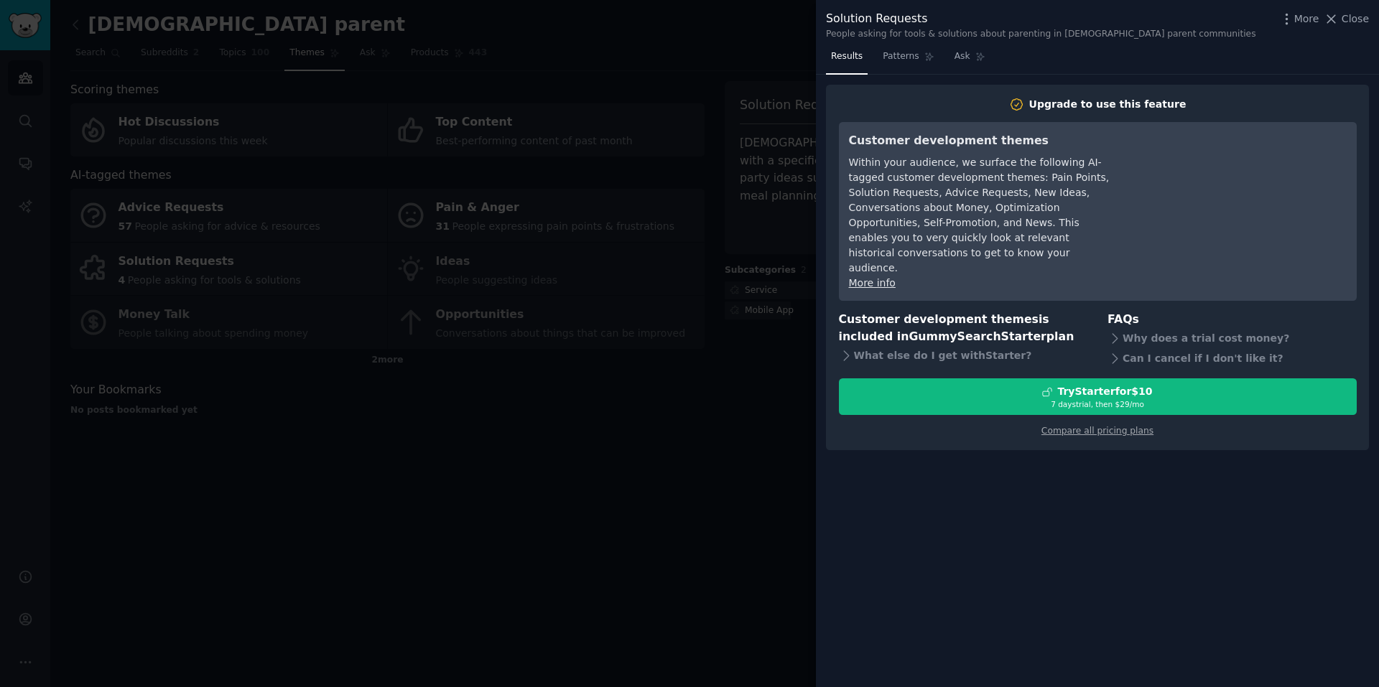
click at [768, 451] on div at bounding box center [689, 343] width 1379 height 687
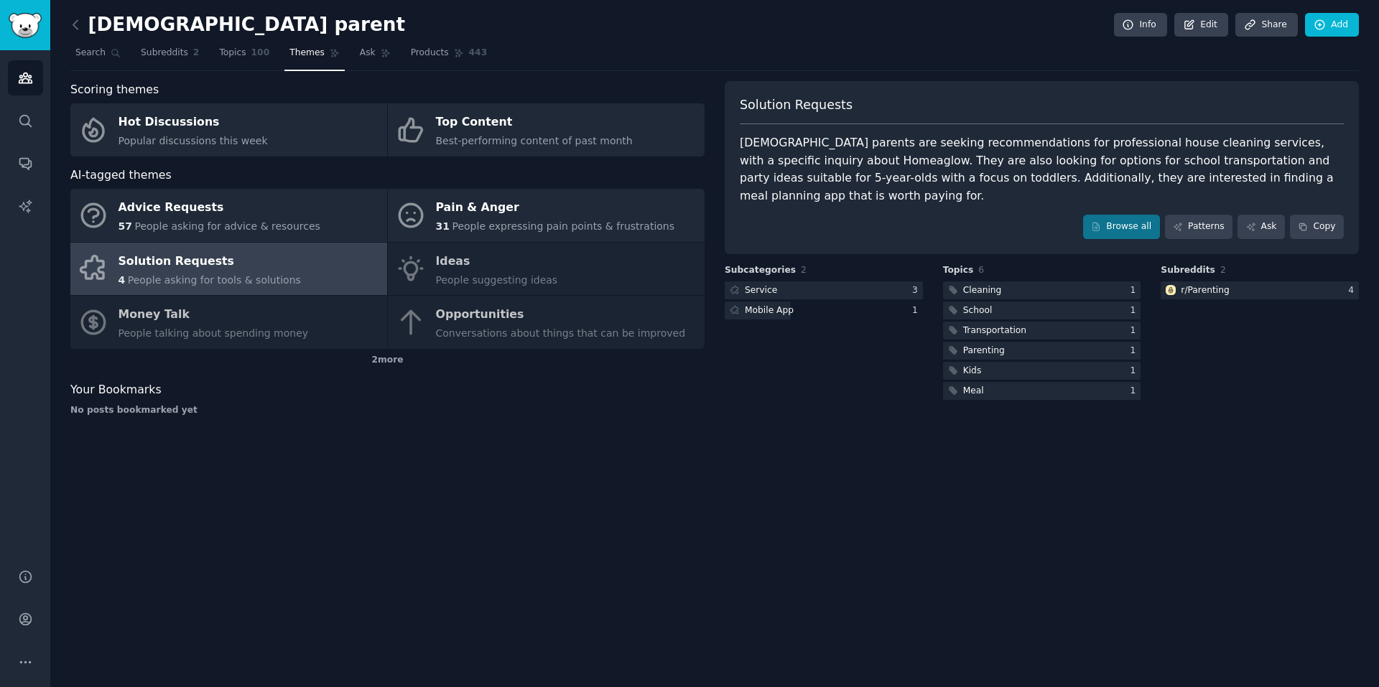
click at [239, 50] on link "Topics 100" at bounding box center [244, 56] width 60 height 29
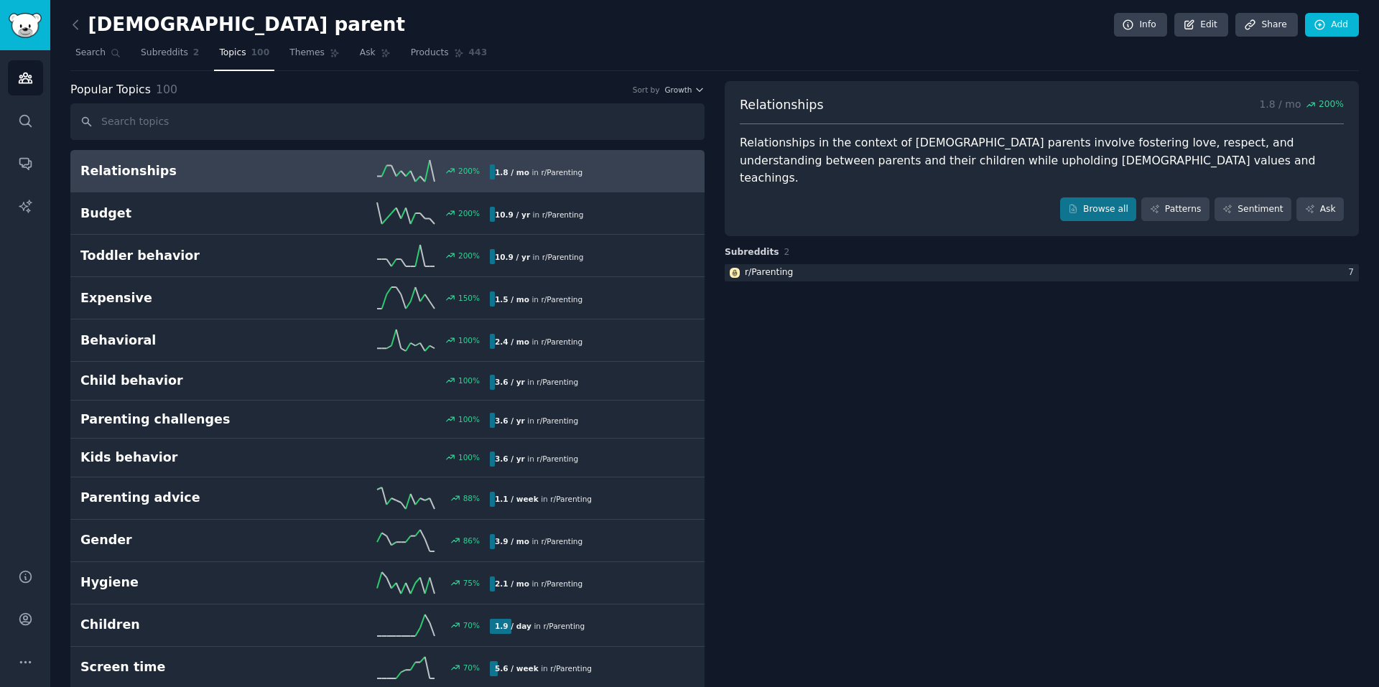
click at [167, 427] on h2 "Parenting challenges" at bounding box center [182, 420] width 205 height 18
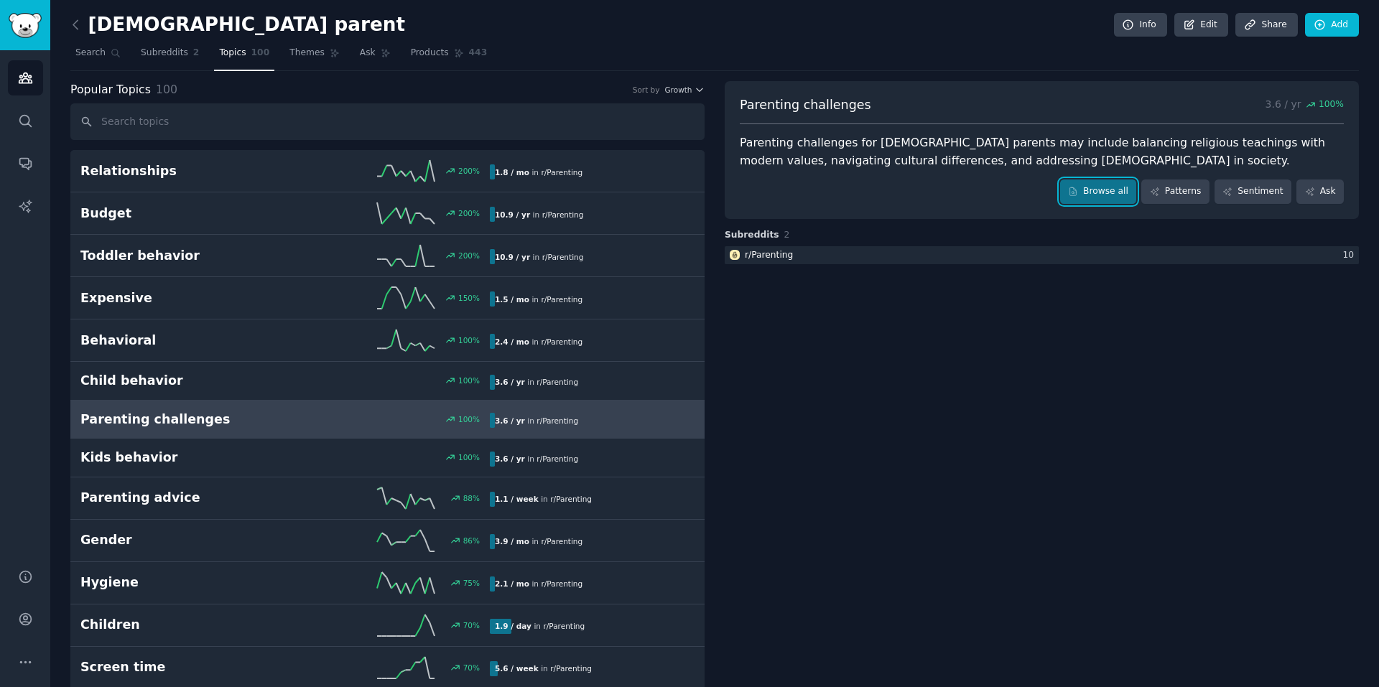
click at [1078, 194] on icon at bounding box center [1073, 192] width 10 height 10
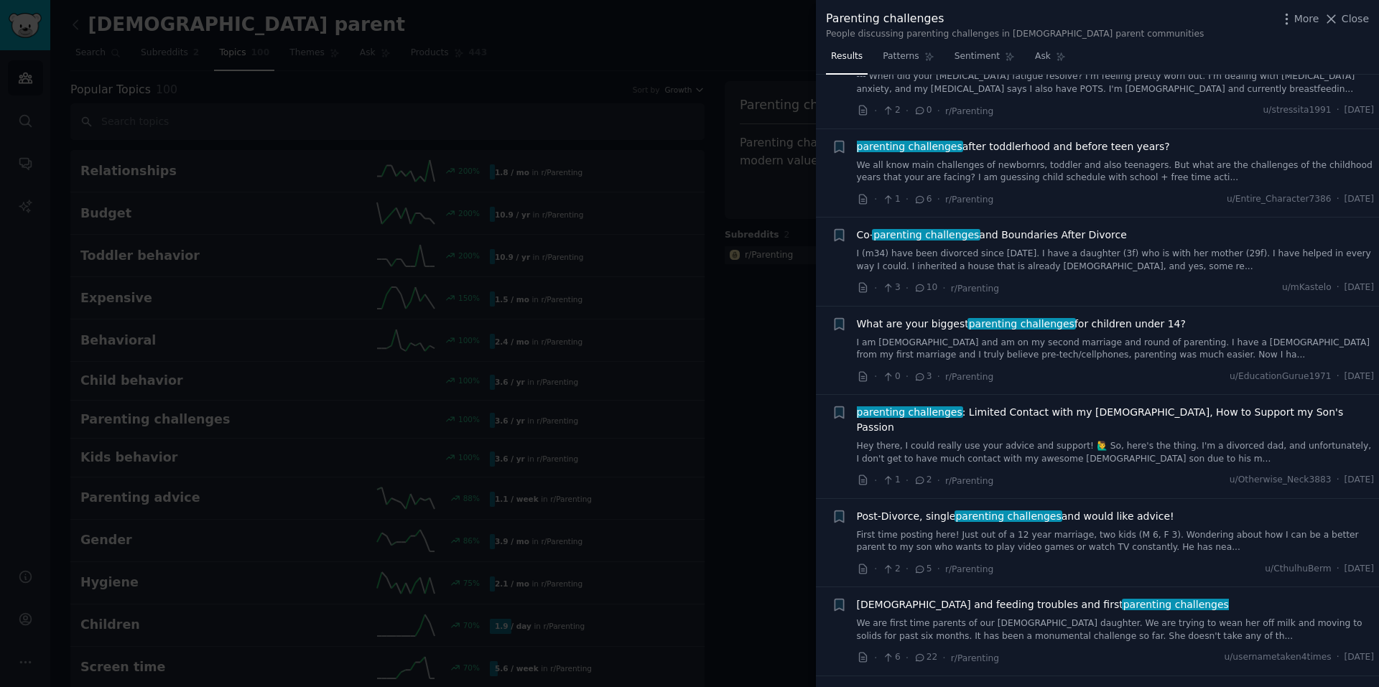
scroll to position [790, 0]
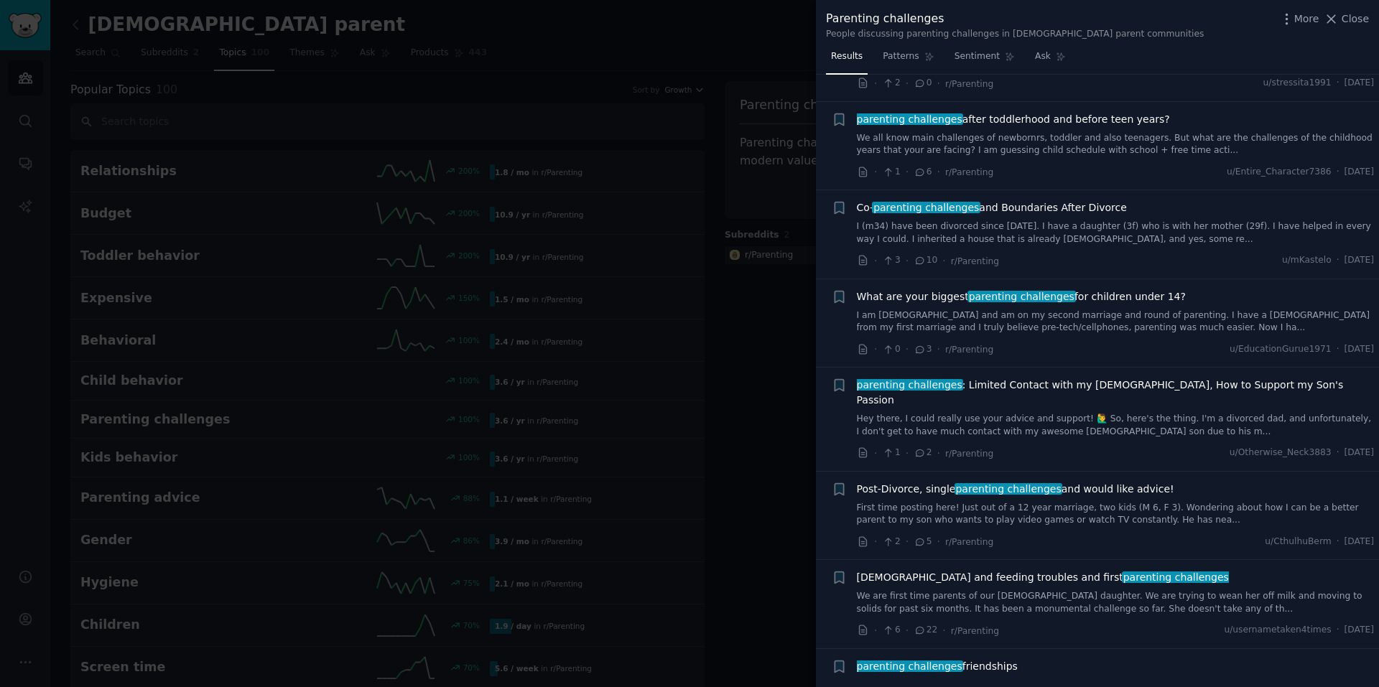
click at [1354, 9] on div "Parenting challenges People discussing parenting challenges in Muslim parent co…" at bounding box center [1097, 22] width 563 height 45
click at [1354, 13] on span "Close" at bounding box center [1354, 18] width 27 height 15
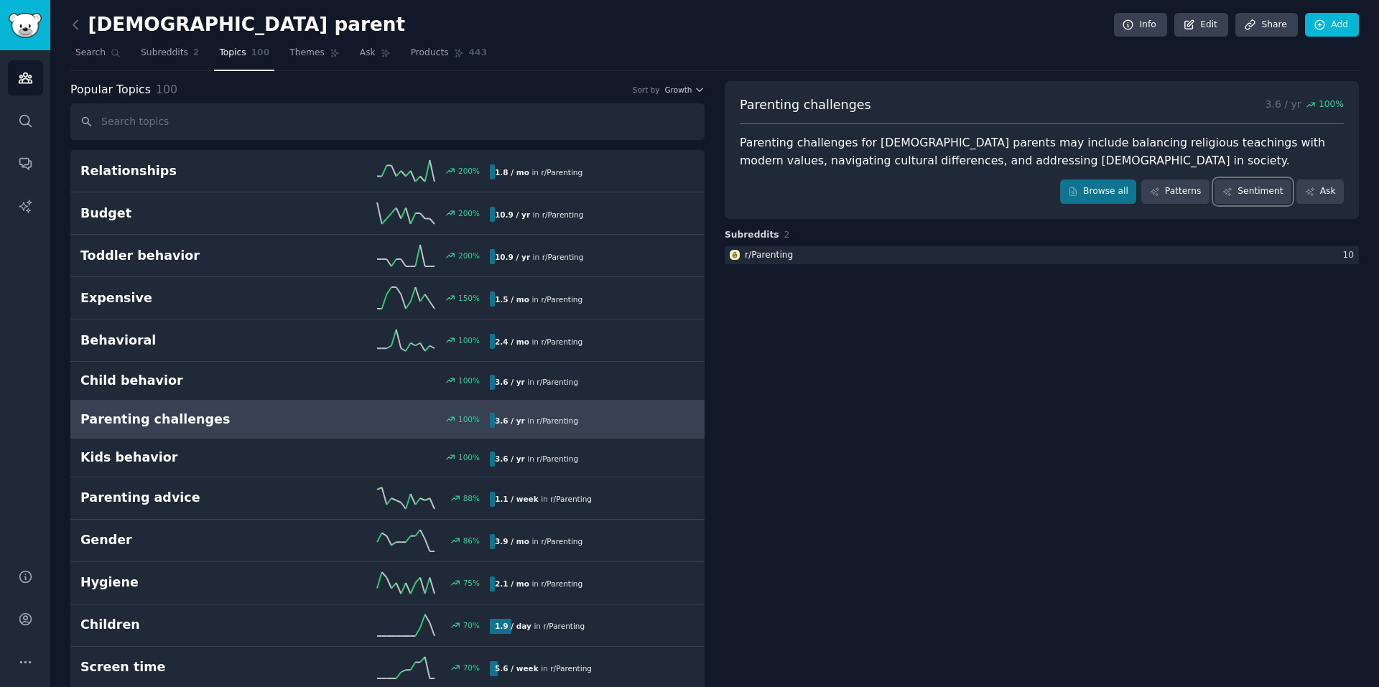
click at [1264, 199] on link "Sentiment" at bounding box center [1252, 192] width 77 height 24
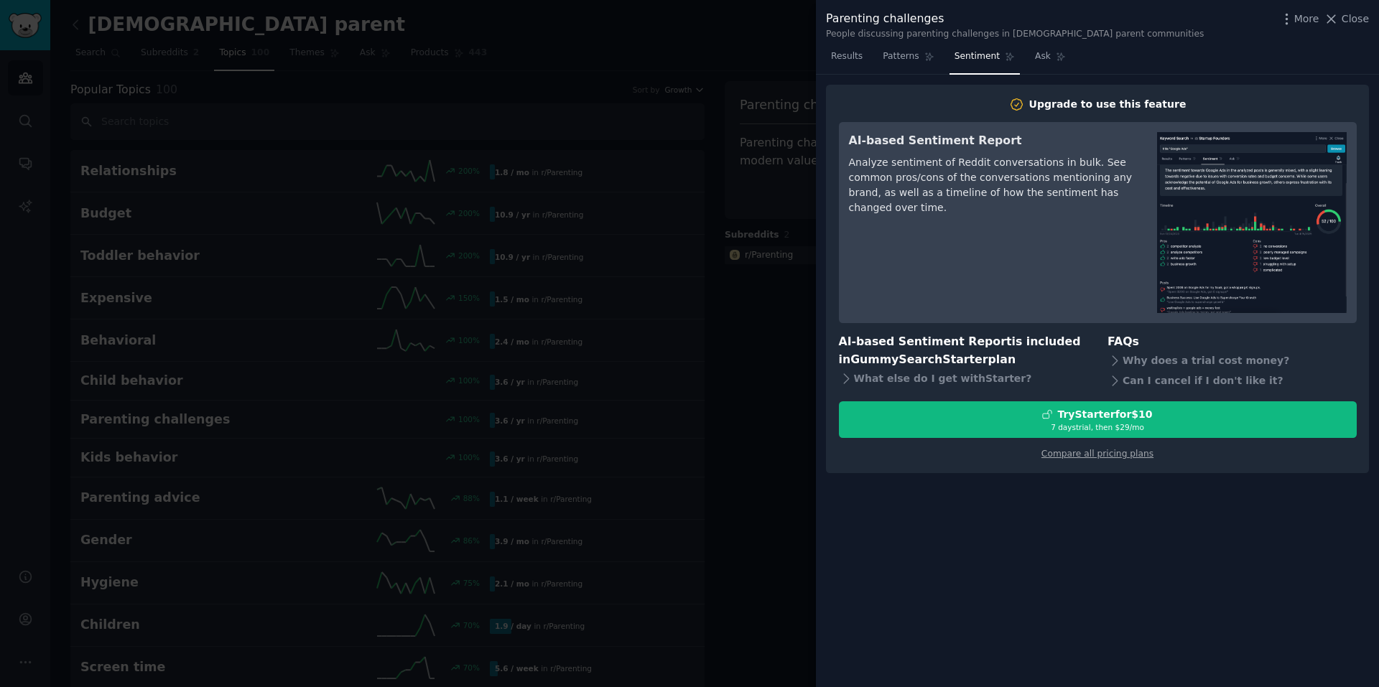
click at [901, 65] on link "Patterns" at bounding box center [907, 59] width 61 height 29
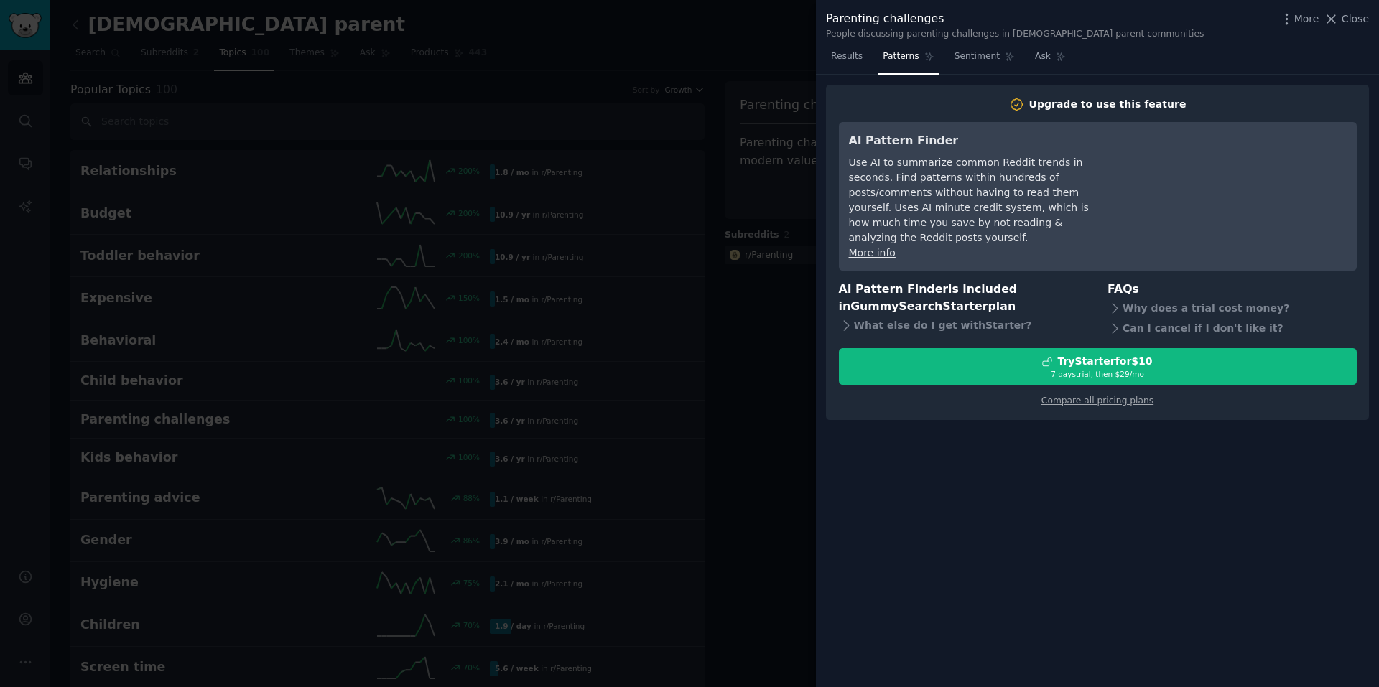
click at [750, 215] on div at bounding box center [689, 343] width 1379 height 687
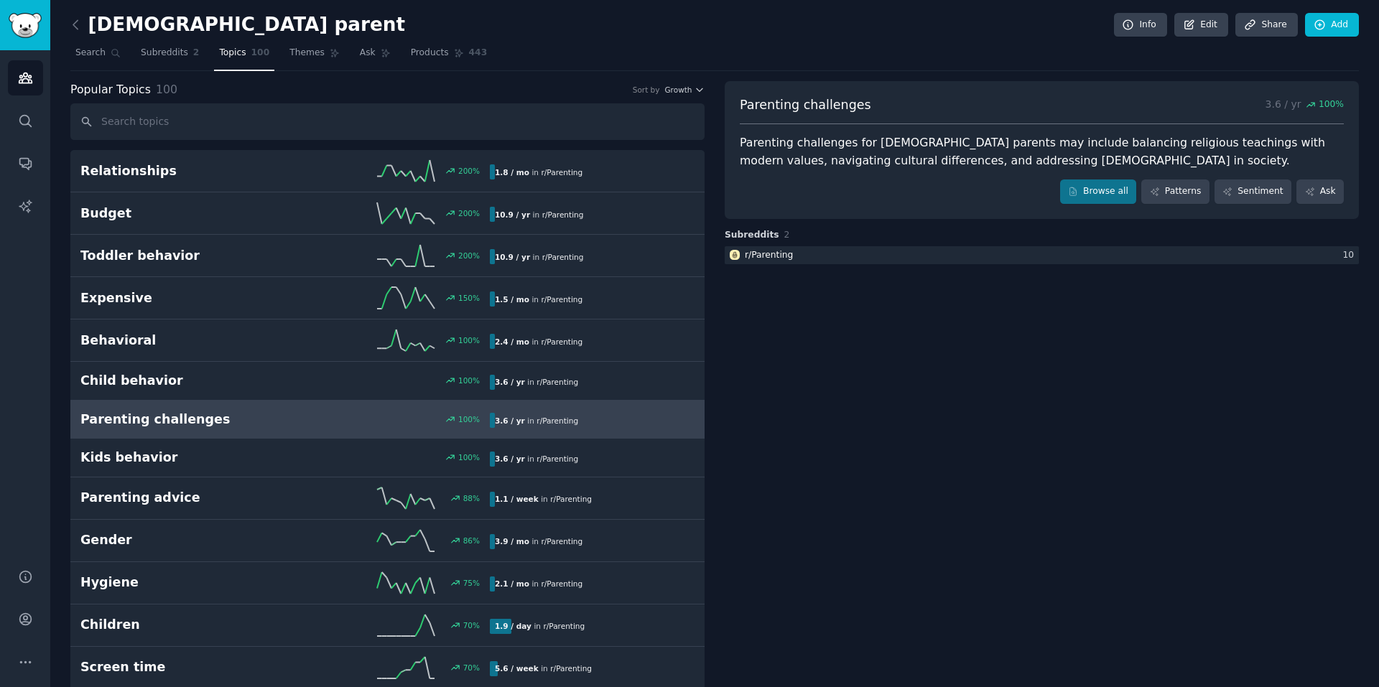
click at [161, 463] on h2 "Kids behavior" at bounding box center [182, 458] width 205 height 18
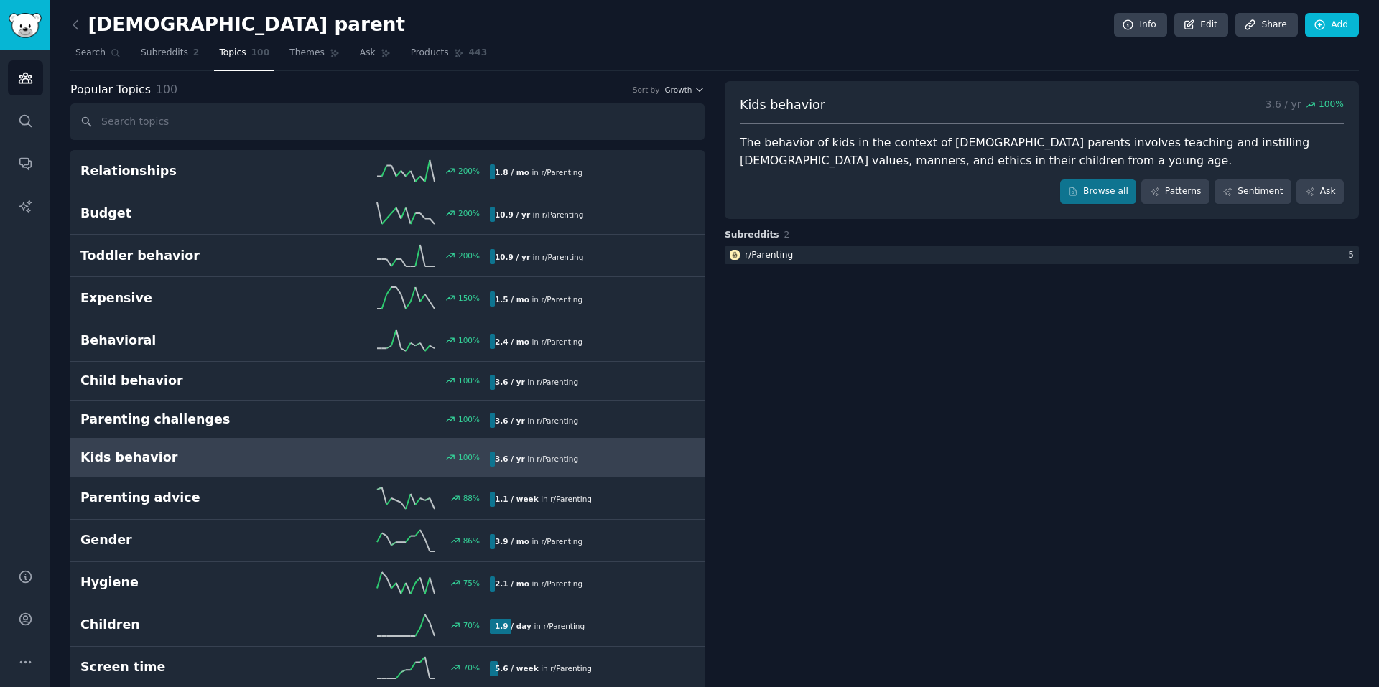
click at [210, 500] on h2 "Parenting advice" at bounding box center [182, 498] width 205 height 18
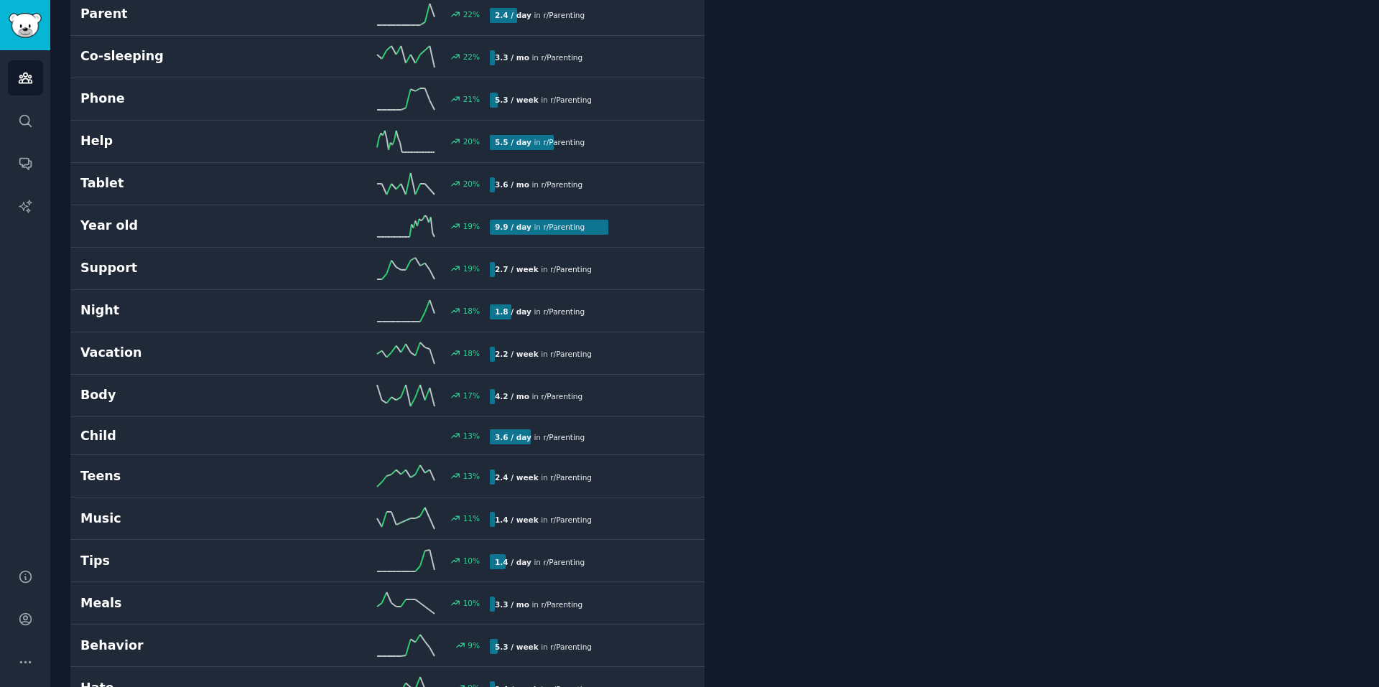
scroll to position [1020, 0]
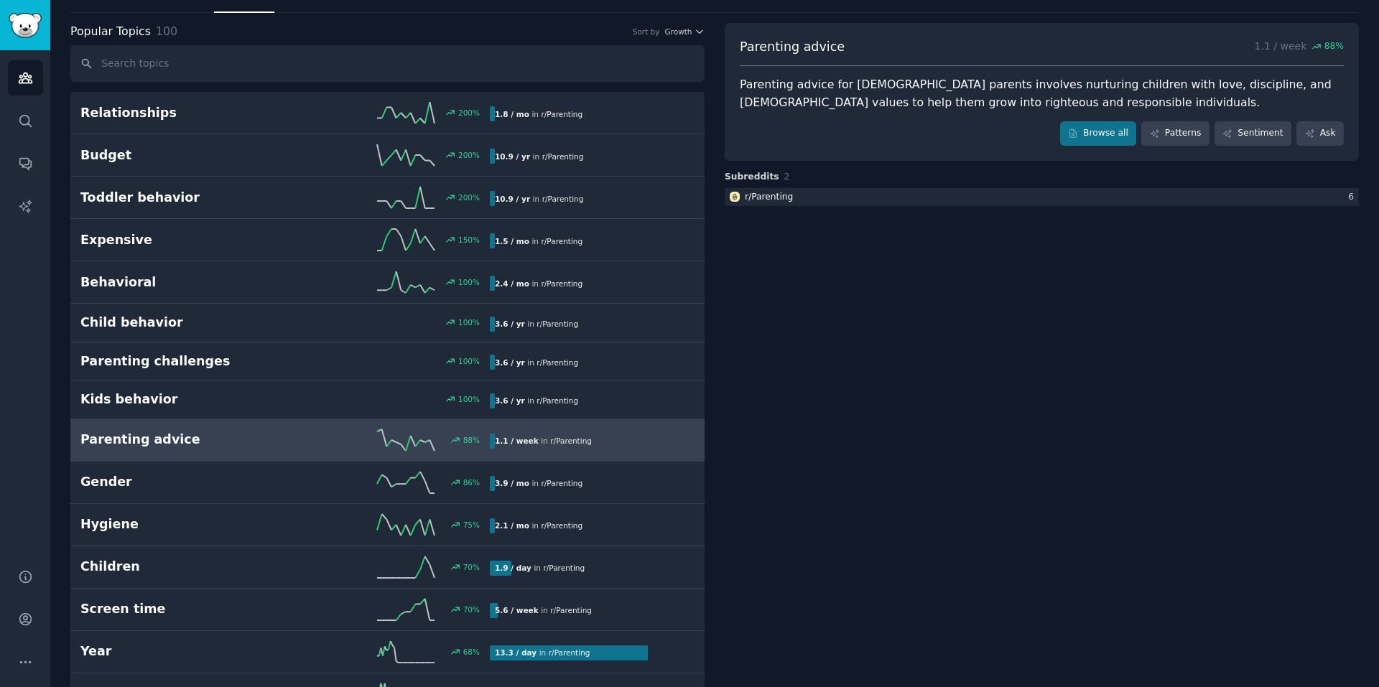
scroll to position [0, 0]
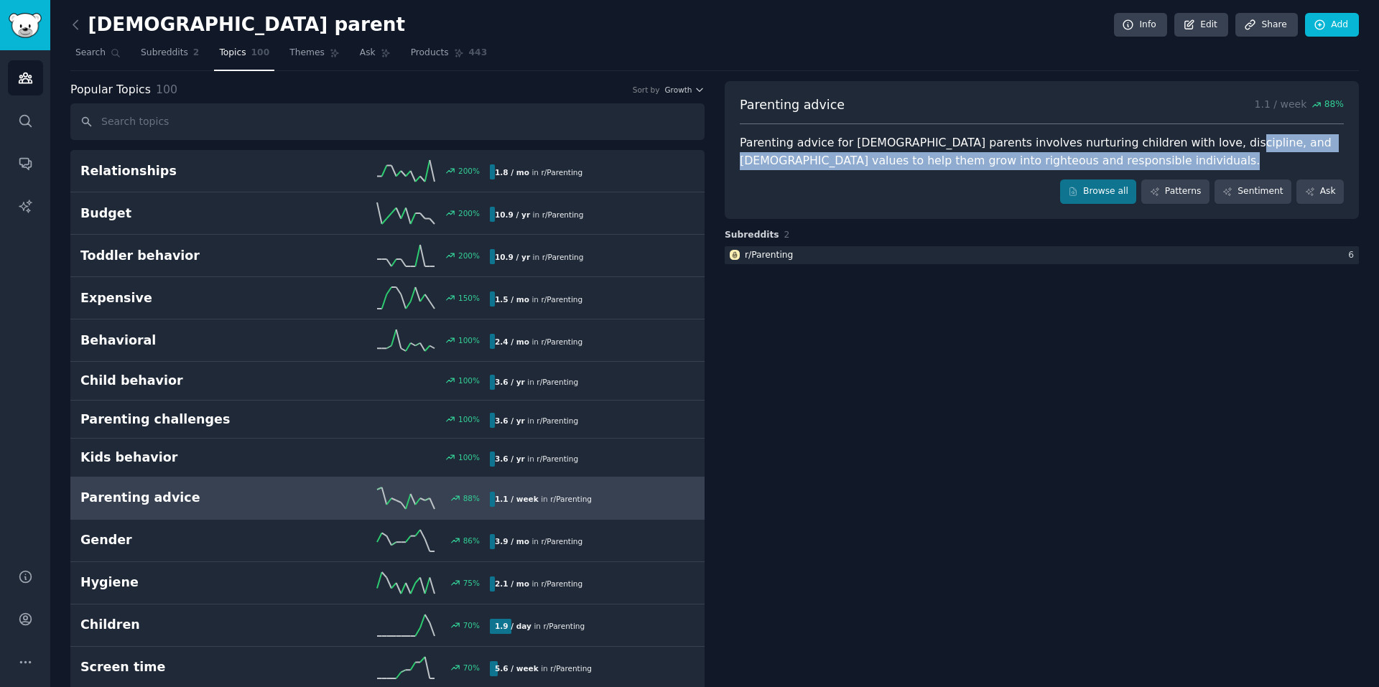
drag, startPoint x: 1178, startPoint y: 145, endPoint x: 970, endPoint y: 171, distance: 209.8
click at [970, 171] on div "Parenting advice 1.1 / week 88 % Parenting advice for Muslim parents involves n…" at bounding box center [1042, 150] width 634 height 138
copy div "Islamic values to help them grow into righteous and responsible individuals."
click at [233, 424] on h2 "Parenting challenges" at bounding box center [182, 420] width 205 height 18
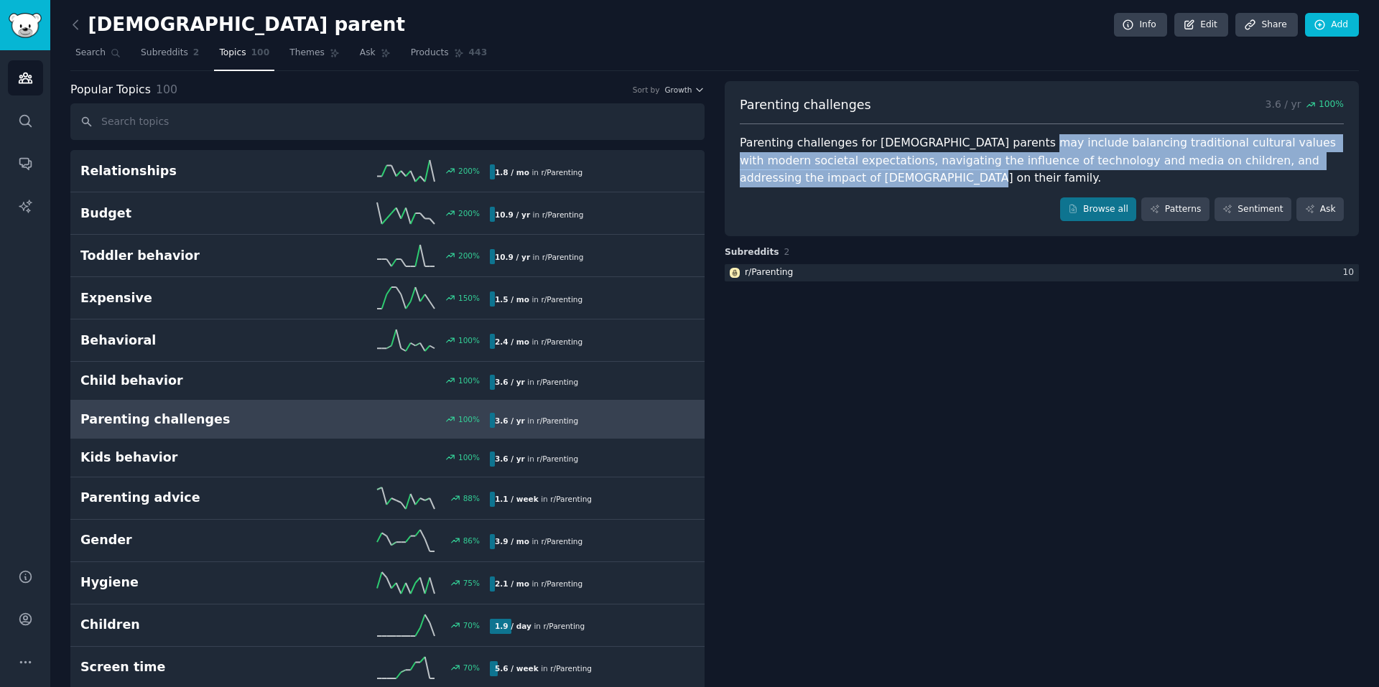
drag, startPoint x: 1004, startPoint y: 144, endPoint x: 990, endPoint y: 175, distance: 34.4
click at [990, 175] on div "Parenting challenges for Muslim parents may include balancing traditional cultu…" at bounding box center [1042, 160] width 604 height 53
copy div "balancing traditional cultural values with modern societal expectations, naviga…"
click at [113, 337] on h2 "Behavioral" at bounding box center [182, 341] width 205 height 18
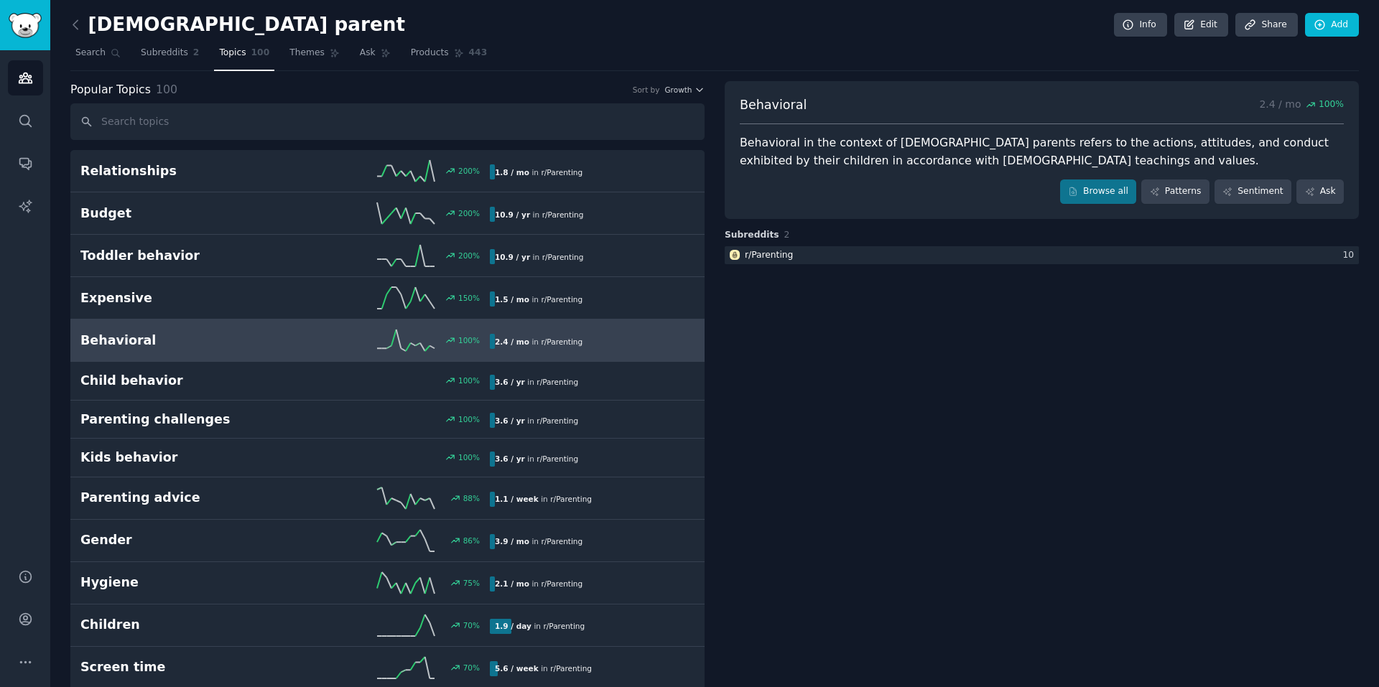
click at [228, 399] on link "Child behavior 100 % 3.6 / yr in r/ Parenting" at bounding box center [387, 381] width 634 height 39
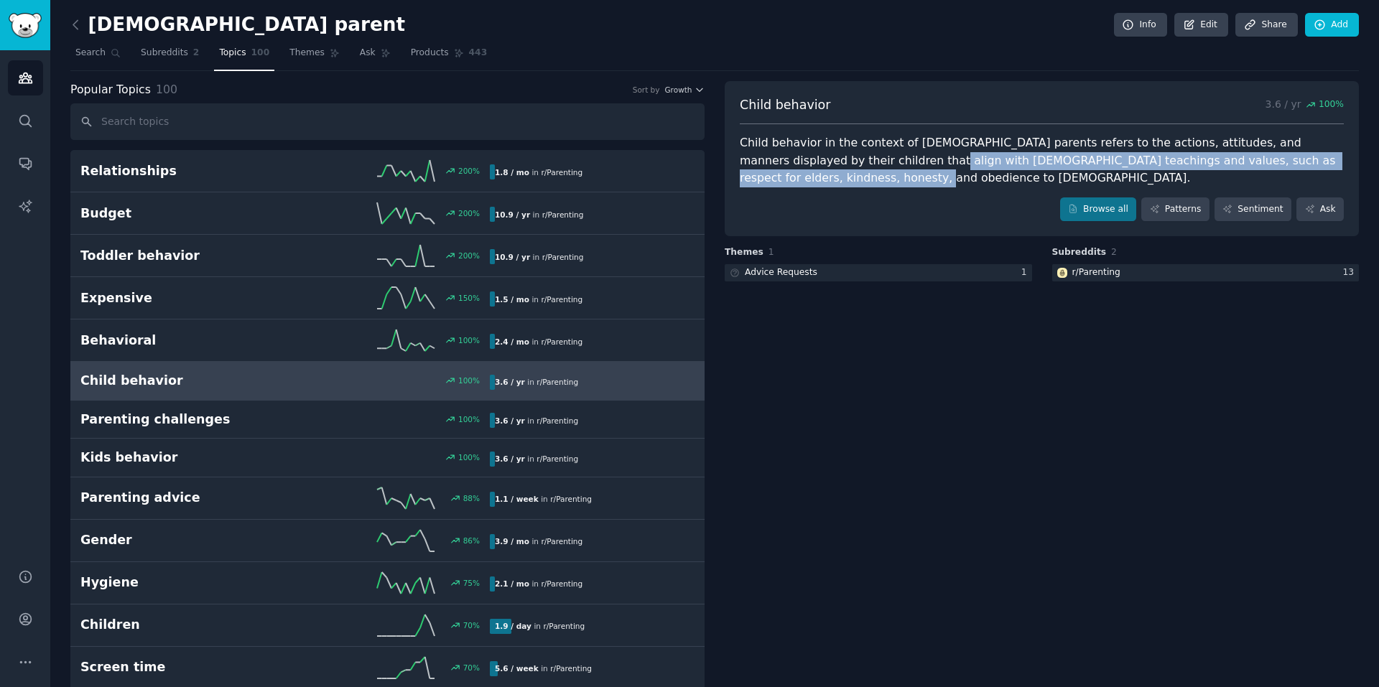
drag, startPoint x: 811, startPoint y: 162, endPoint x: 1315, endPoint y: 161, distance: 504.1
click at [1315, 161] on div "Child behavior in the context of Muslim parents refers to the actions, attitude…" at bounding box center [1042, 160] width 604 height 53
copy div "Islamic teachings and values, such as respect for elders, kindness, honesty, an…"
click at [210, 164] on h2 "Relationships" at bounding box center [182, 171] width 205 height 18
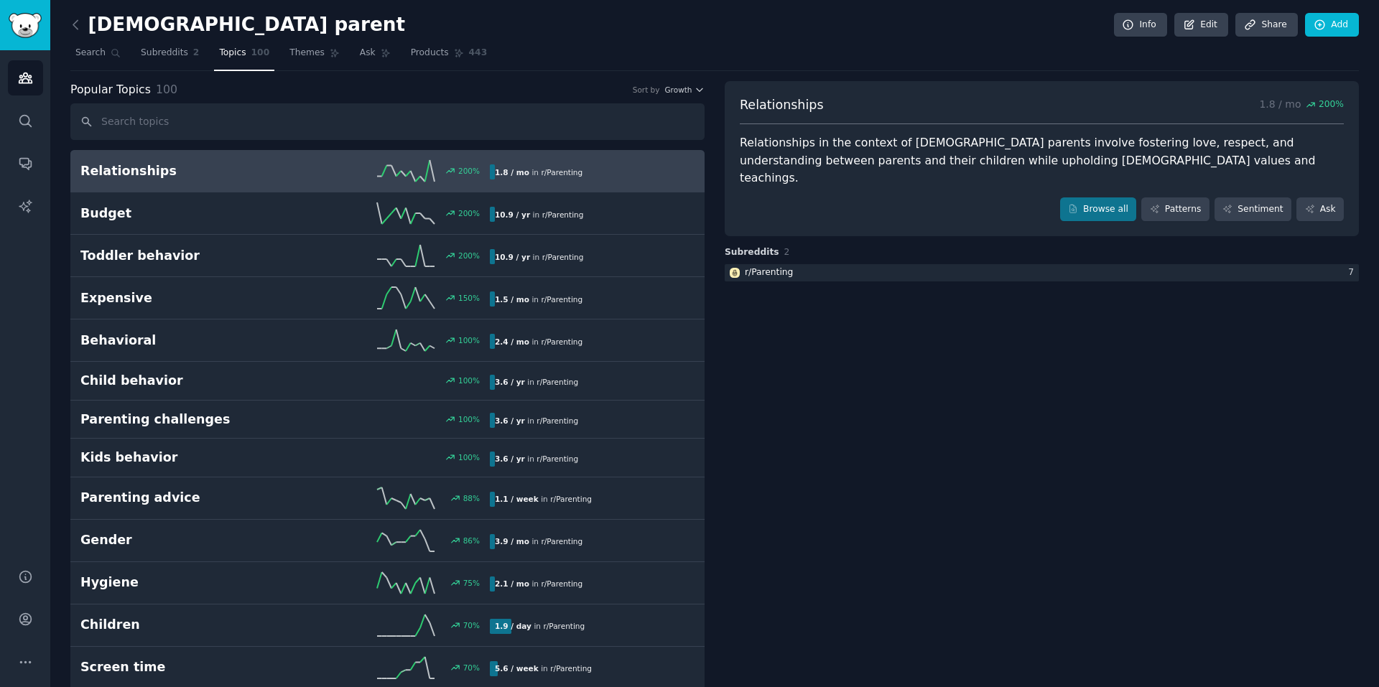
click at [192, 223] on div "Budget 200 % 10.9 / yr in r/ Parenting 200% increase in mentions recently" at bounding box center [387, 213] width 614 height 22
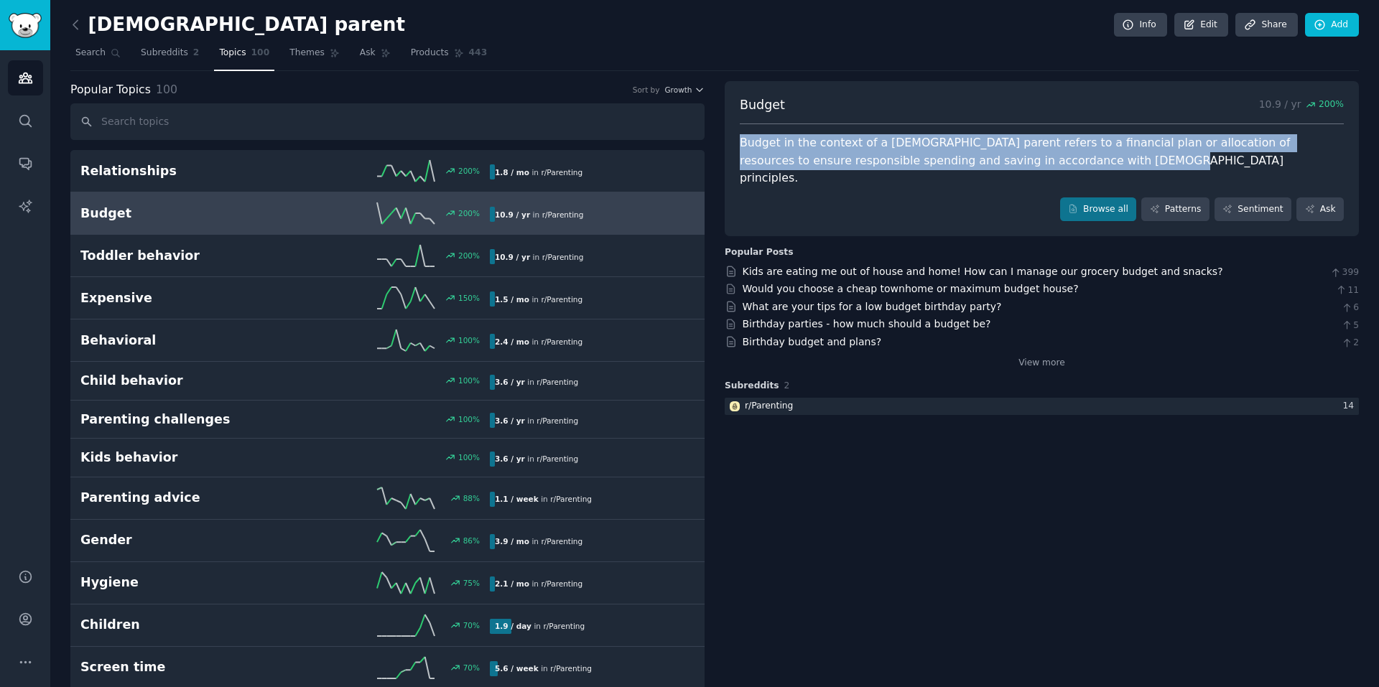
drag, startPoint x: 1032, startPoint y: 161, endPoint x: 731, endPoint y: 135, distance: 302.0
click at [731, 135] on div "Budget 10.9 / yr 200 % Budget in the context of a Muslim parent refers to a fin…" at bounding box center [1042, 159] width 634 height 156
copy div "Budget in the context of a Muslim parent refers to a financial plan or allocati…"
click at [1038, 357] on link "View more" at bounding box center [1041, 363] width 47 height 13
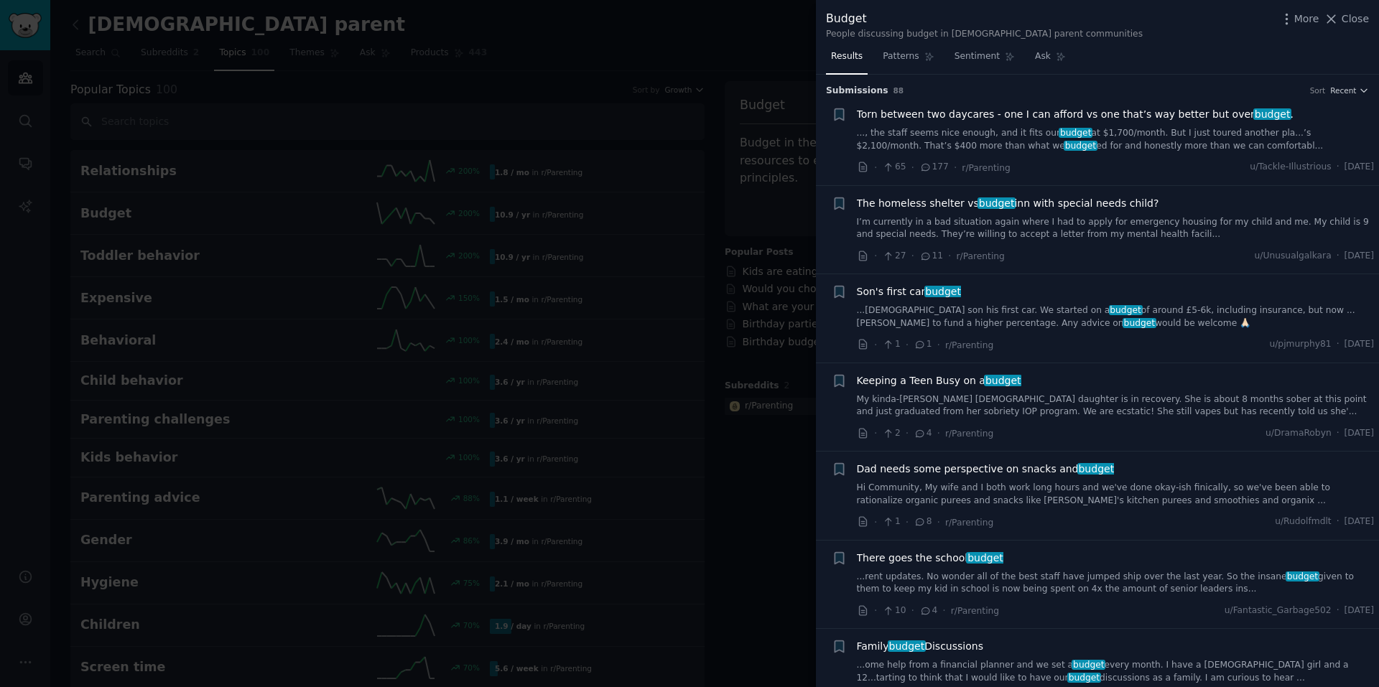
click at [763, 61] on div at bounding box center [689, 343] width 1379 height 687
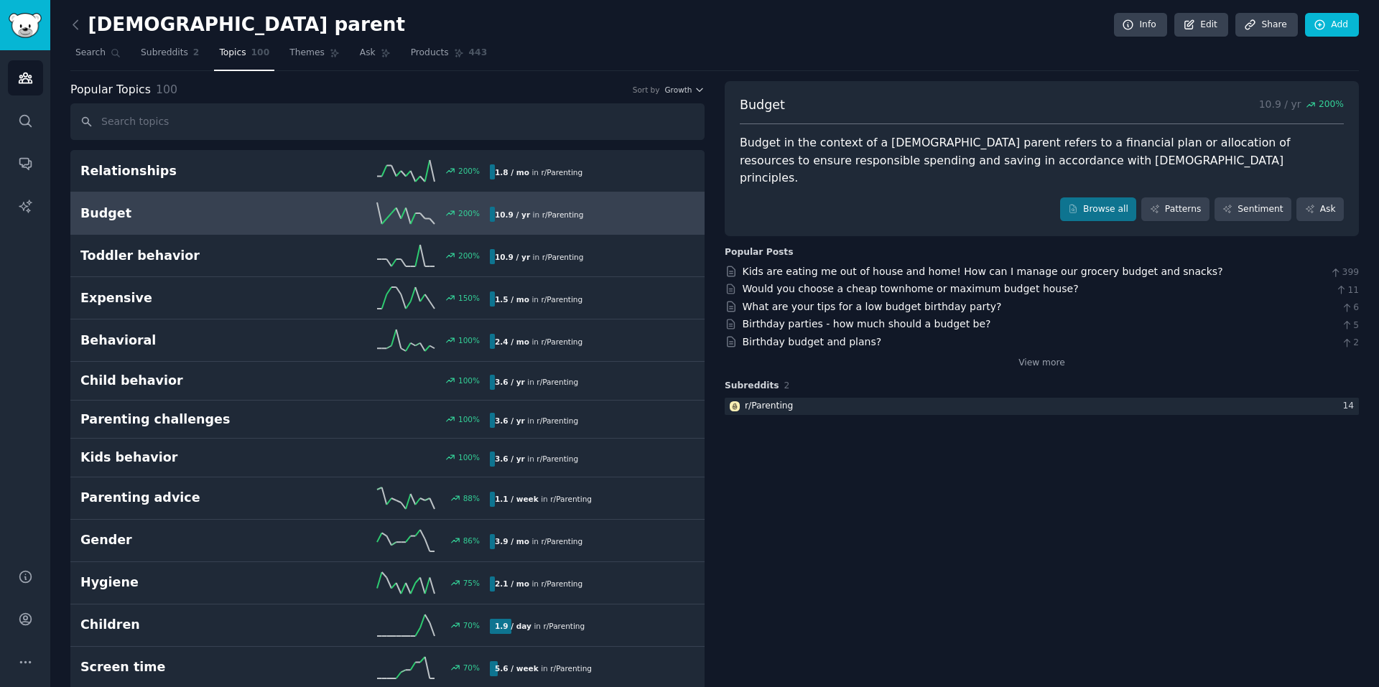
click at [172, 171] on h2 "Relationships" at bounding box center [182, 171] width 205 height 18
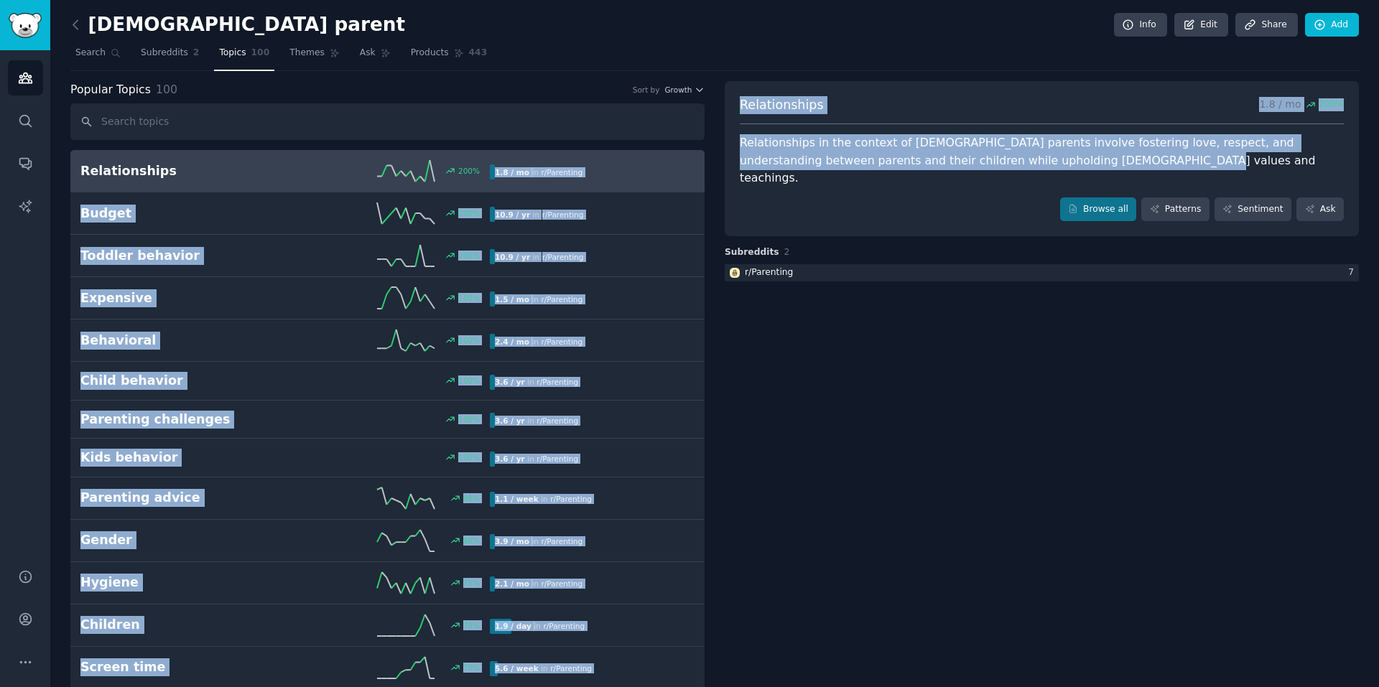
drag, startPoint x: 1044, startPoint y: 163, endPoint x: 697, endPoint y: 142, distance: 347.5
click at [870, 167] on div "Relationships in the context of Muslim parents involve fostering love, respect,…" at bounding box center [1042, 160] width 604 height 53
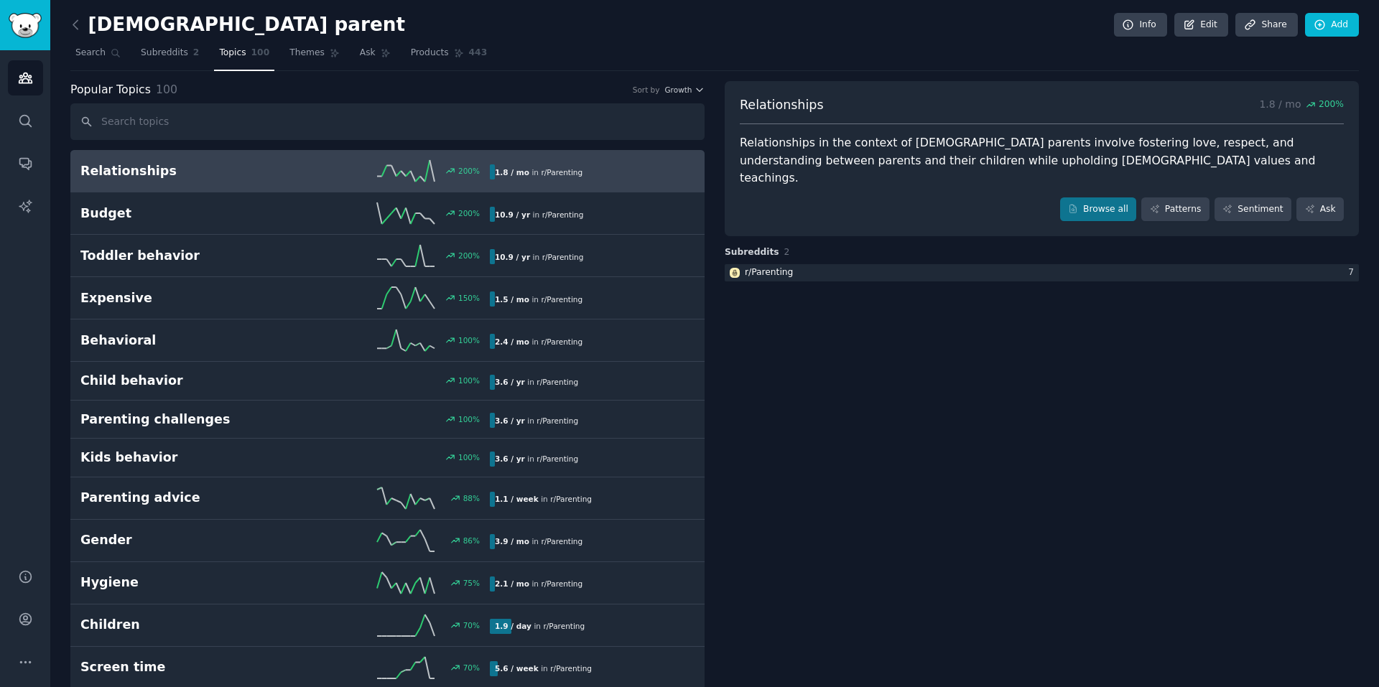
click at [863, 164] on div "Relationships in the context of Muslim parents involve fostering love, respect,…" at bounding box center [1042, 160] width 604 height 53
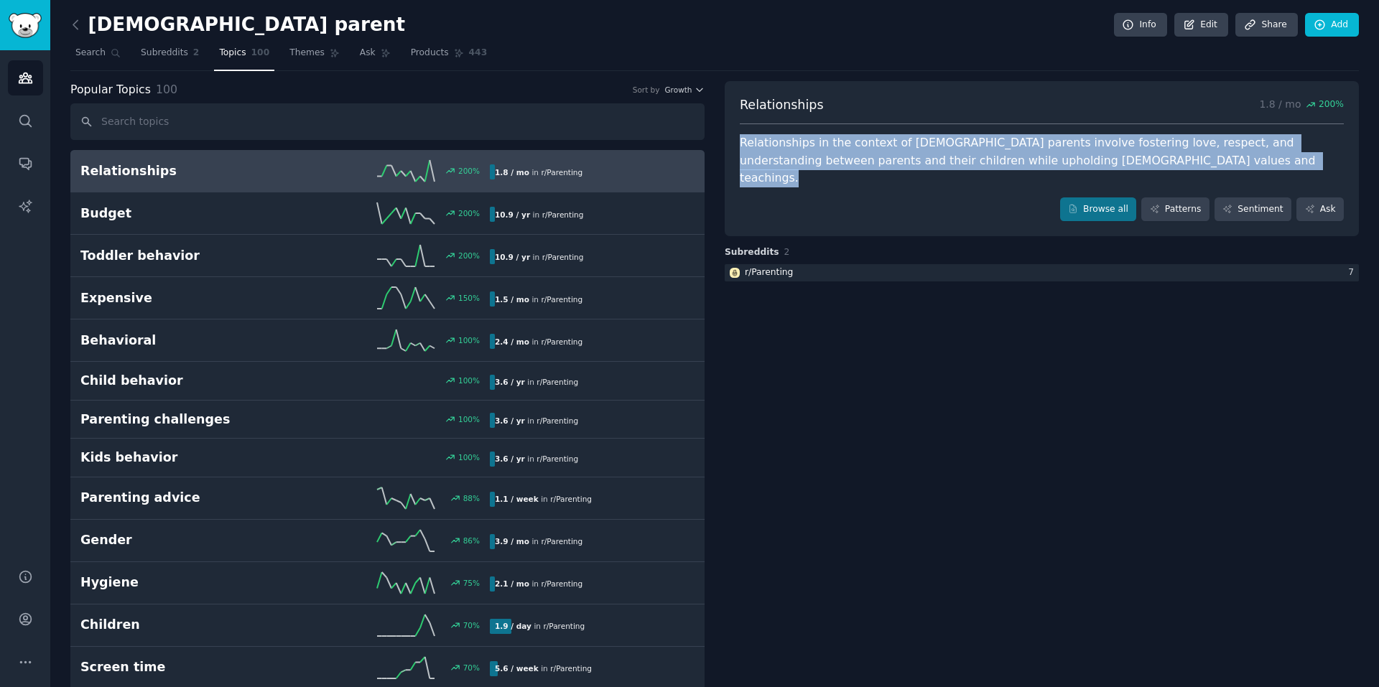
click at [863, 164] on div "Relationships in the context of Muslim parents involve fostering love, respect,…" at bounding box center [1042, 160] width 604 height 53
copy div "Relationships in the context of Muslim parents involve fostering love, respect,…"
click at [256, 210] on h2 "Budget" at bounding box center [182, 214] width 205 height 18
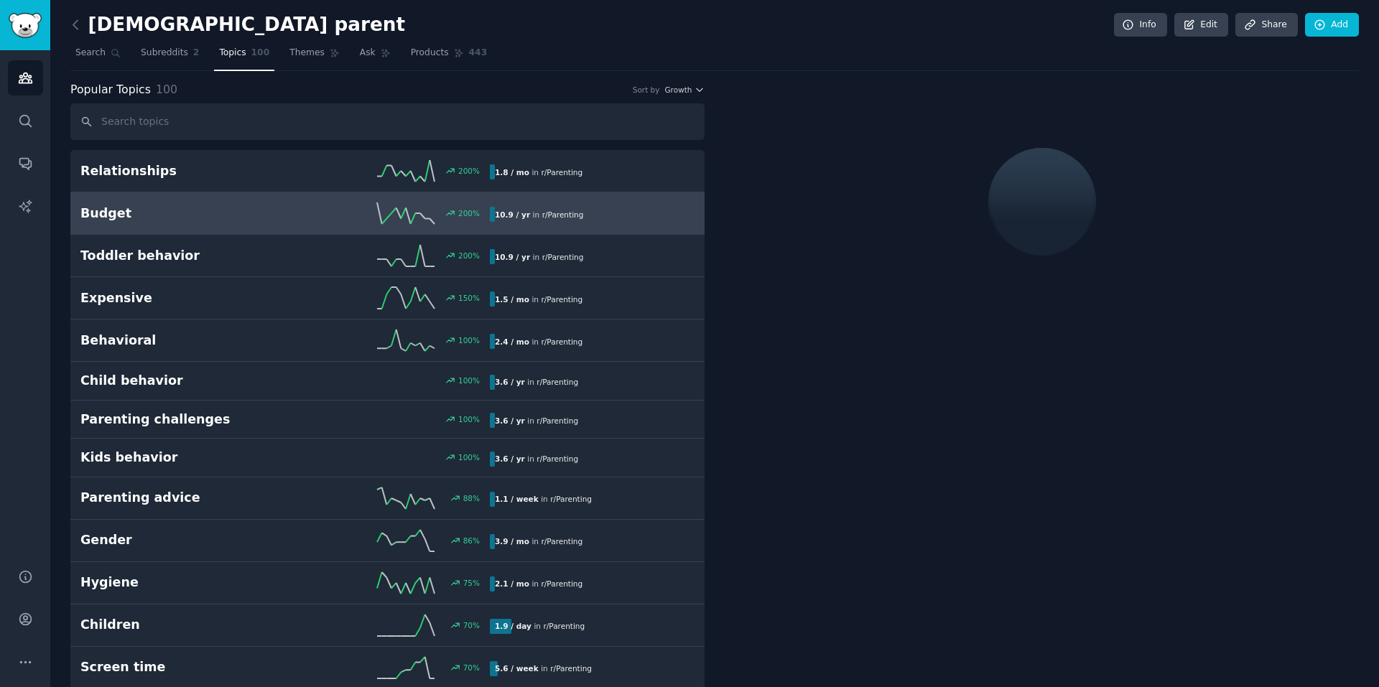
click at [247, 250] on h2 "Toddler behavior" at bounding box center [182, 256] width 205 height 18
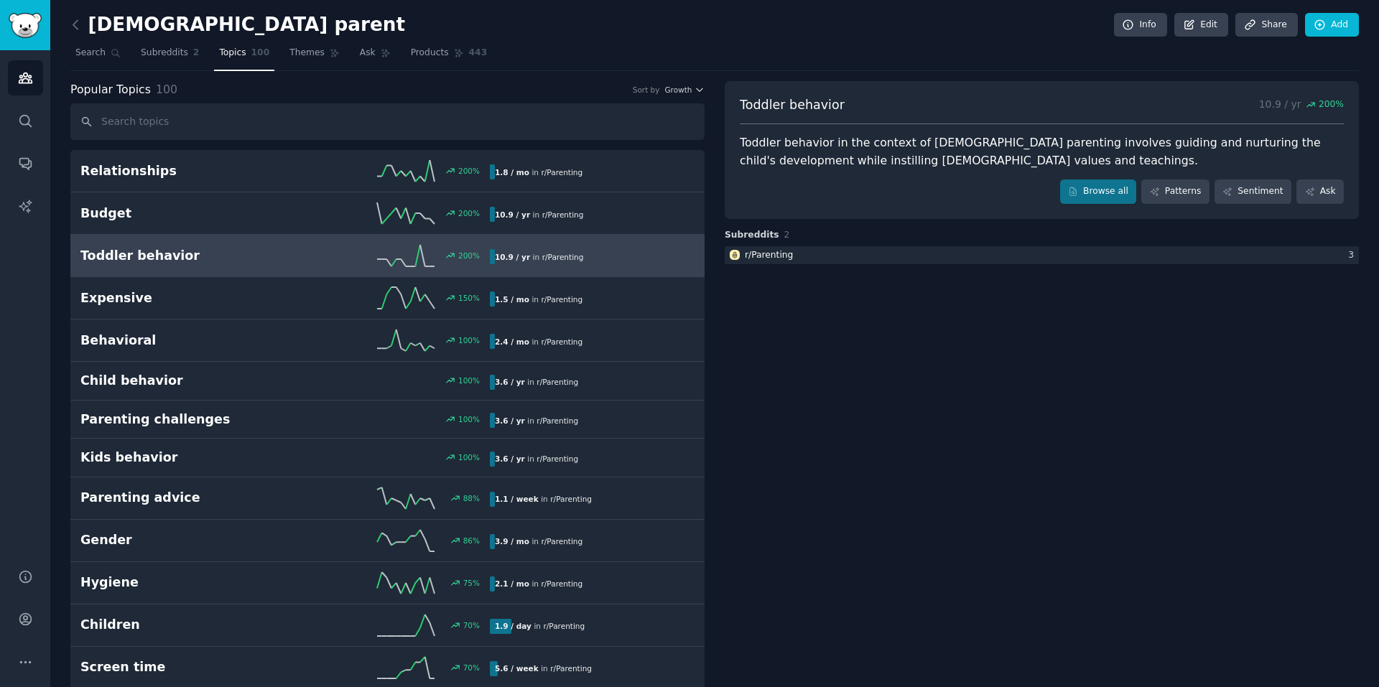
click at [883, 157] on div "Toddler behavior in the context of Muslim parenting involves guiding and nurtur…" at bounding box center [1042, 151] width 604 height 35
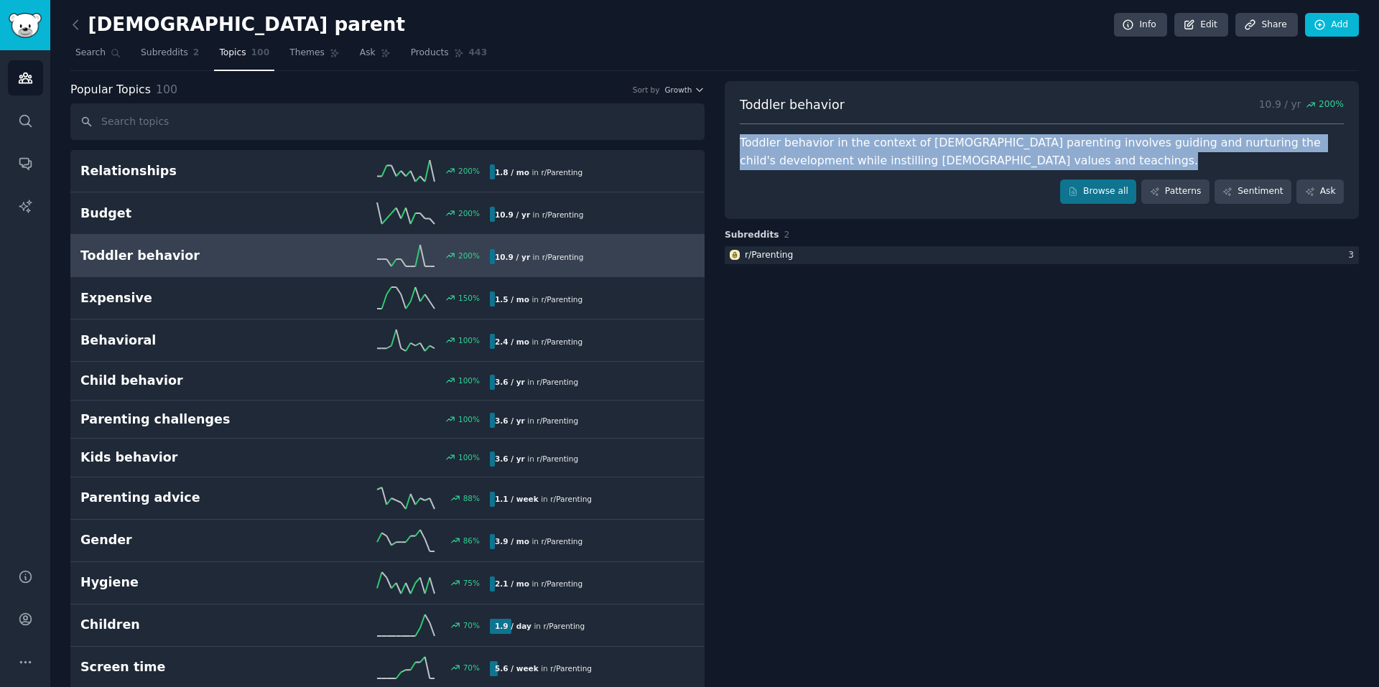
click at [883, 157] on div "Toddler behavior in the context of Muslim parenting involves guiding and nurtur…" at bounding box center [1042, 151] width 604 height 35
copy div "Toddler behavior in the context of Muslim parenting involves guiding and nurtur…"
click at [184, 298] on h2 "Expensive" at bounding box center [182, 298] width 205 height 18
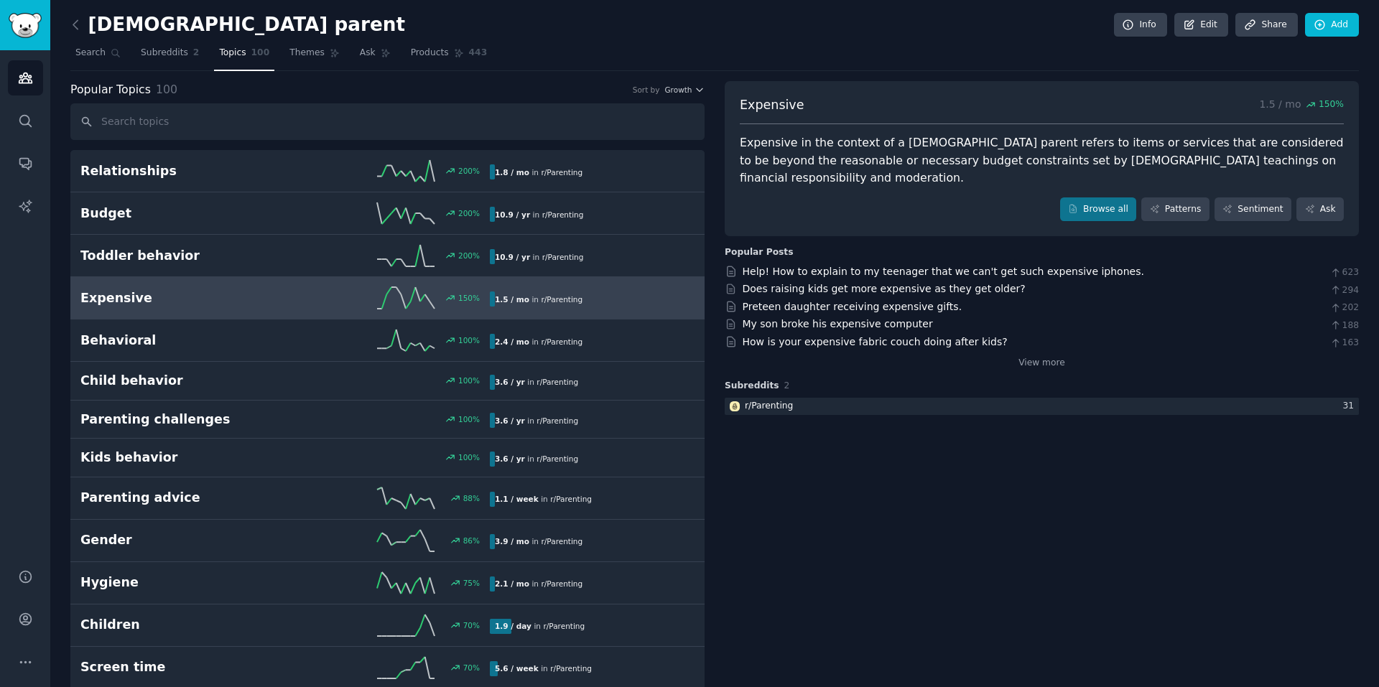
click at [801, 197] on div "Browse all Patterns Sentiment Ask" at bounding box center [1042, 209] width 604 height 24
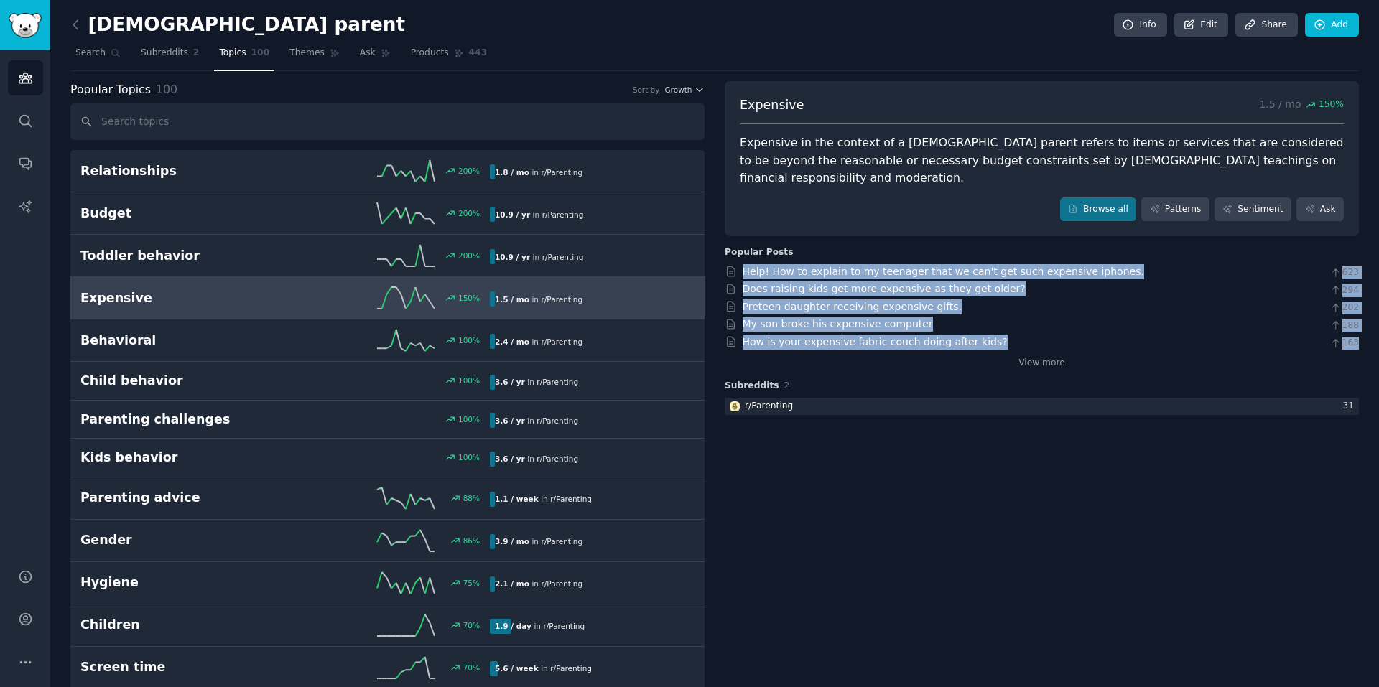
drag, startPoint x: 987, startPoint y: 333, endPoint x: 715, endPoint y: 243, distance: 286.6
copy div "Help! How to explain to my teenager that we can't get such expensive iphones. 6…"
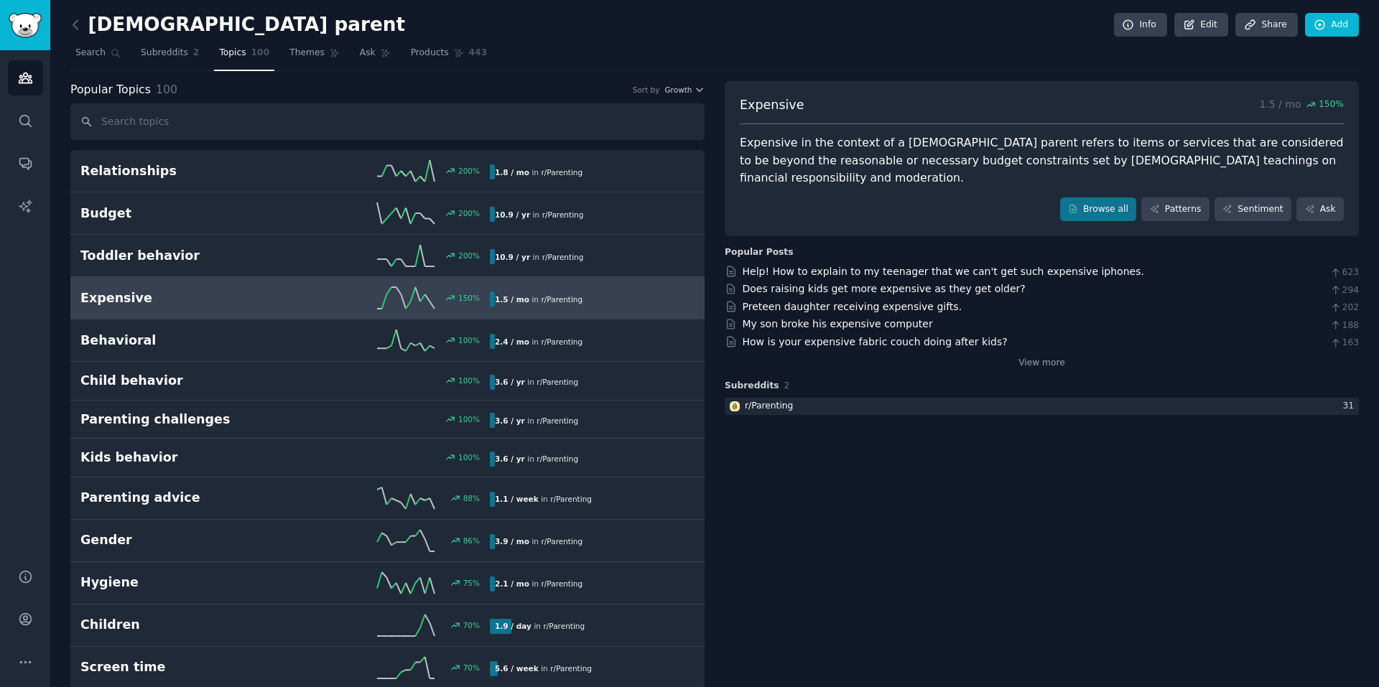
click at [1226, 152] on div "Expensive in the context of a Muslim parent refers to items or services that ar…" at bounding box center [1042, 160] width 604 height 53
click at [1211, 160] on div "Expensive in the context of a Muslim parent refers to items or services that ar…" at bounding box center [1042, 160] width 604 height 53
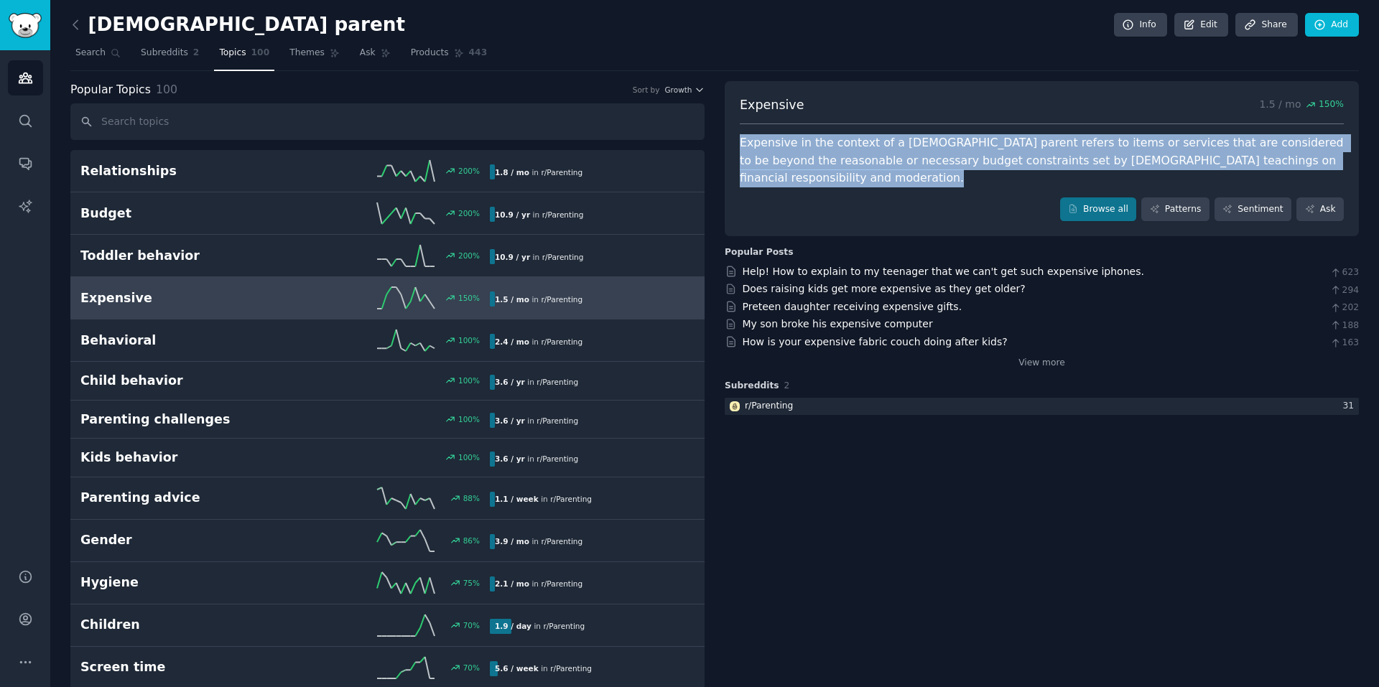
click at [1211, 160] on div "Expensive in the context of a Muslim parent refers to items or services that ar…" at bounding box center [1042, 160] width 604 height 53
copy div "Expensive in the context of a Muslim parent refers to items or services that ar…"
click at [182, 355] on link "Behavioral 100 % 2.4 / mo in r/ Parenting" at bounding box center [387, 341] width 634 height 42
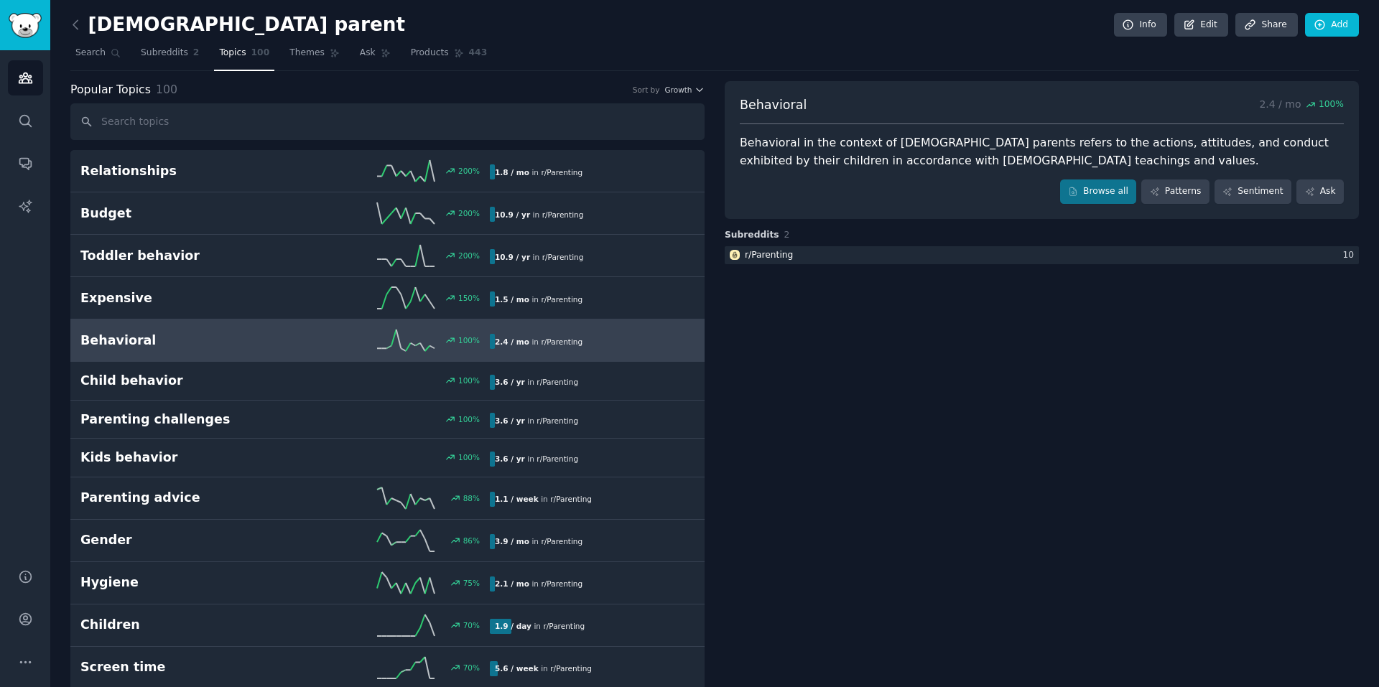
click at [228, 388] on h2 "Child behavior" at bounding box center [182, 381] width 205 height 18
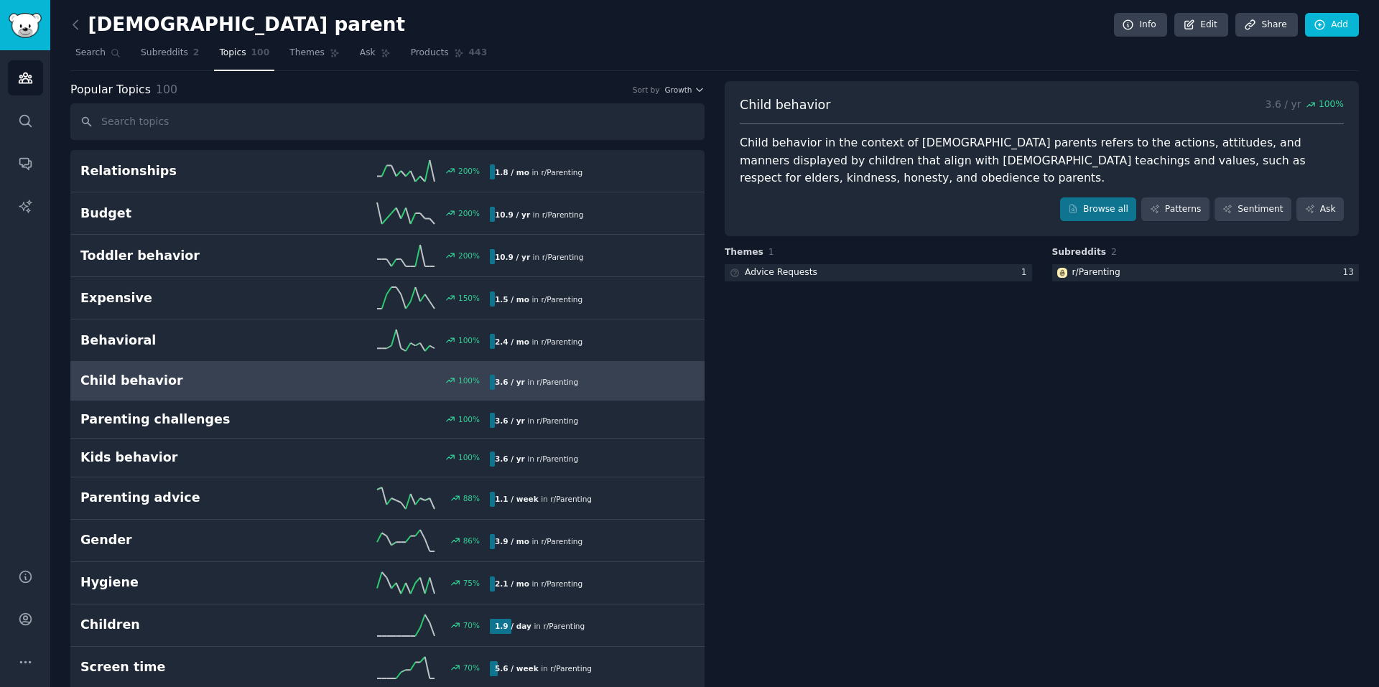
click at [873, 164] on div "Child behavior in the context of Muslim parents refers to the actions, attitude…" at bounding box center [1042, 160] width 604 height 53
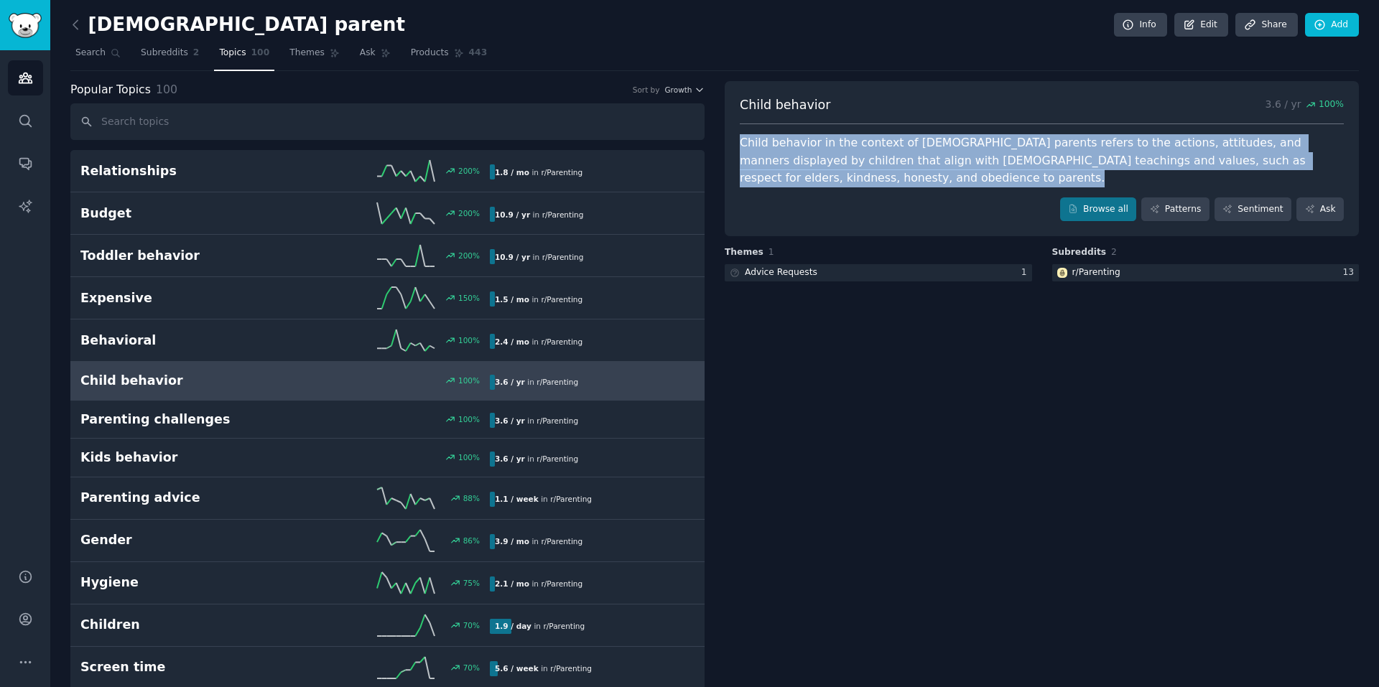
click at [873, 164] on div "Child behavior in the context of Muslim parents refers to the actions, attitude…" at bounding box center [1042, 160] width 604 height 53
copy div "Child behavior in the context of Muslim parents refers to the actions, attitude…"
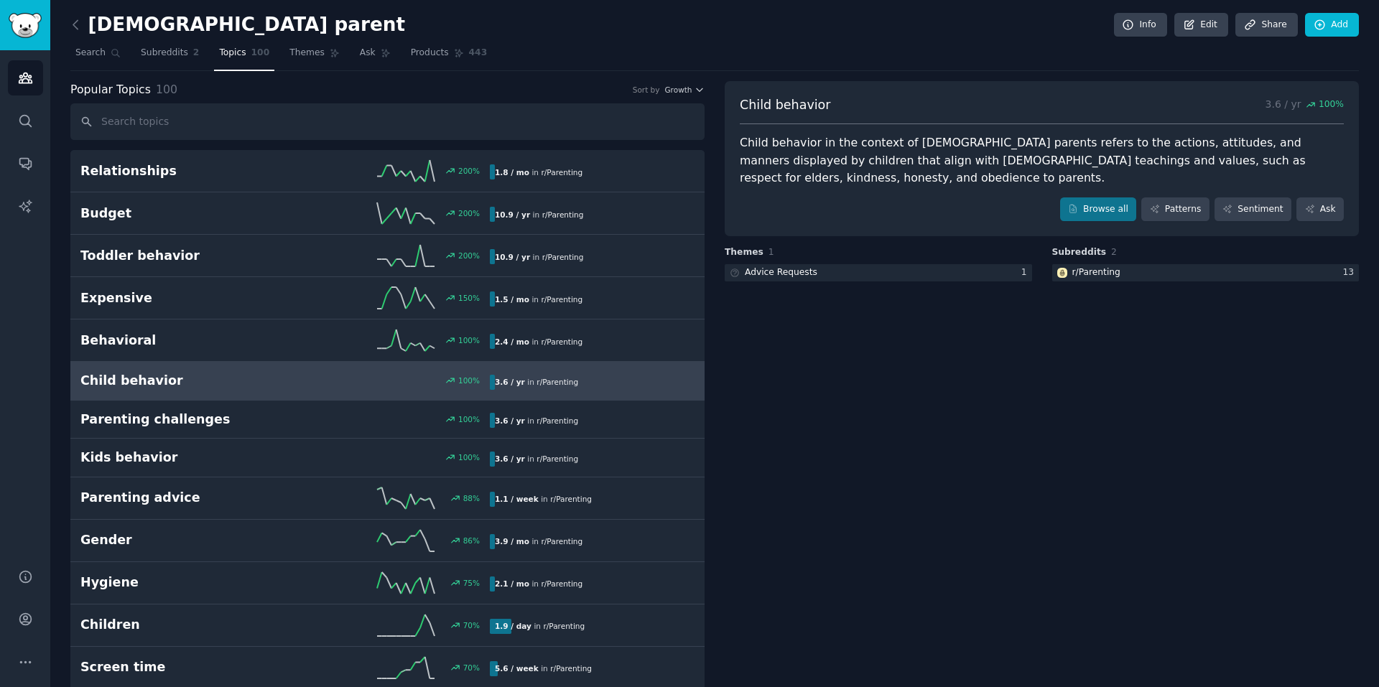
click at [809, 104] on span "Child behavior" at bounding box center [785, 105] width 91 height 18
copy span "Child behavior"
click at [234, 419] on h2 "Parenting challenges" at bounding box center [182, 420] width 205 height 18
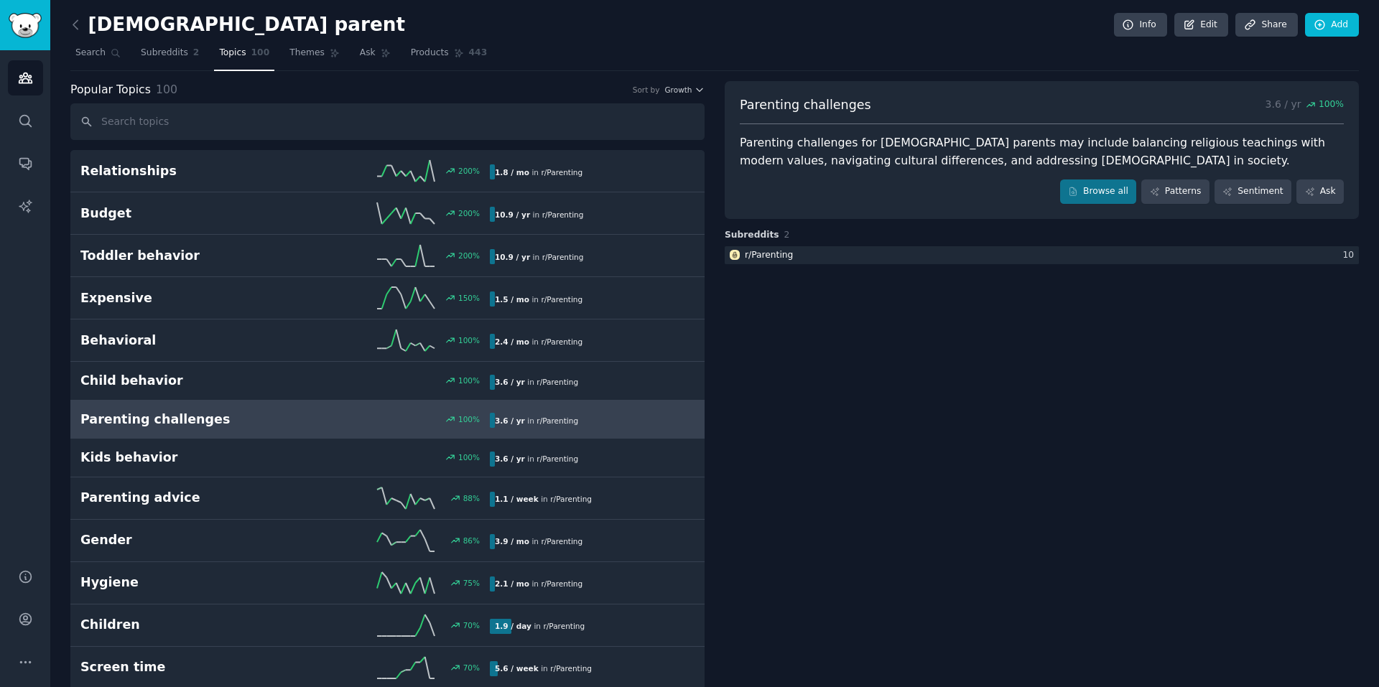
click at [872, 163] on div "Parenting challenges for Muslim parents may include balancing religious teachin…" at bounding box center [1042, 151] width 604 height 35
click at [873, 163] on div "Parenting challenges for Muslim parents may include balancing religious teachin…" at bounding box center [1042, 151] width 604 height 35
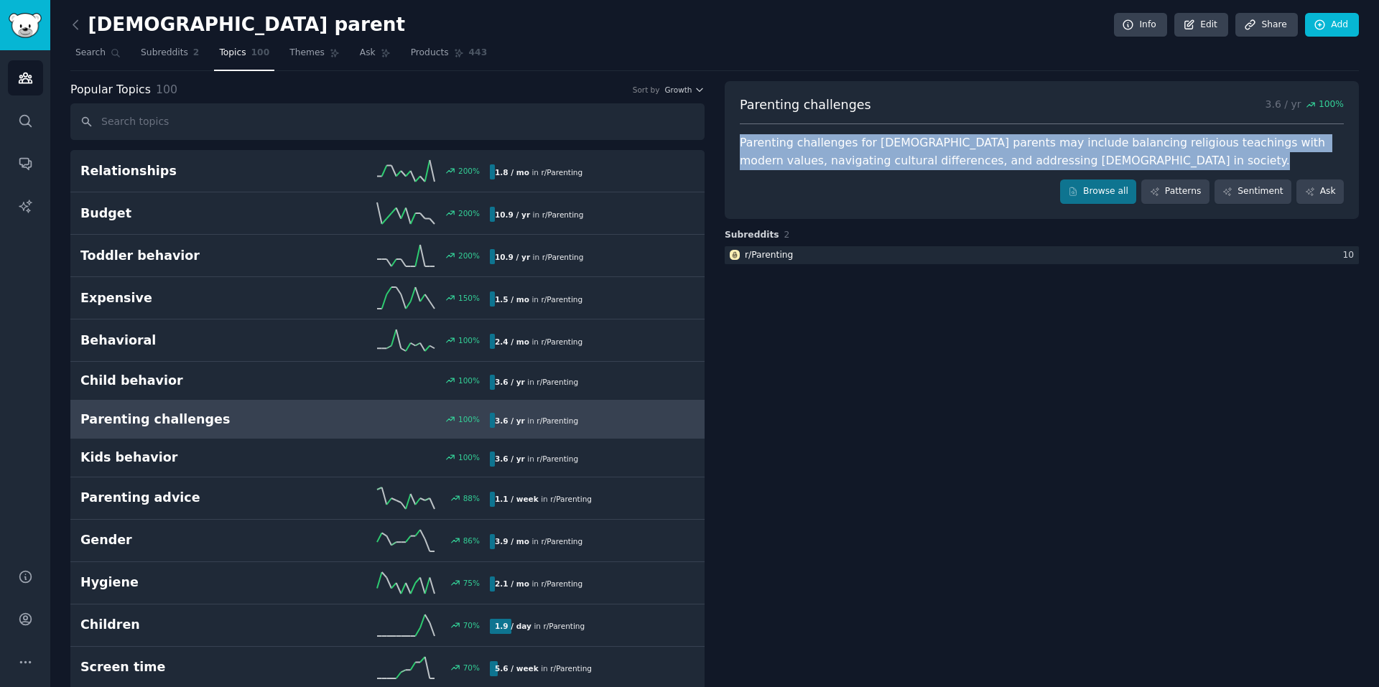
click at [873, 163] on div "Parenting challenges for Muslim parents may include balancing religious teachin…" at bounding box center [1042, 151] width 604 height 35
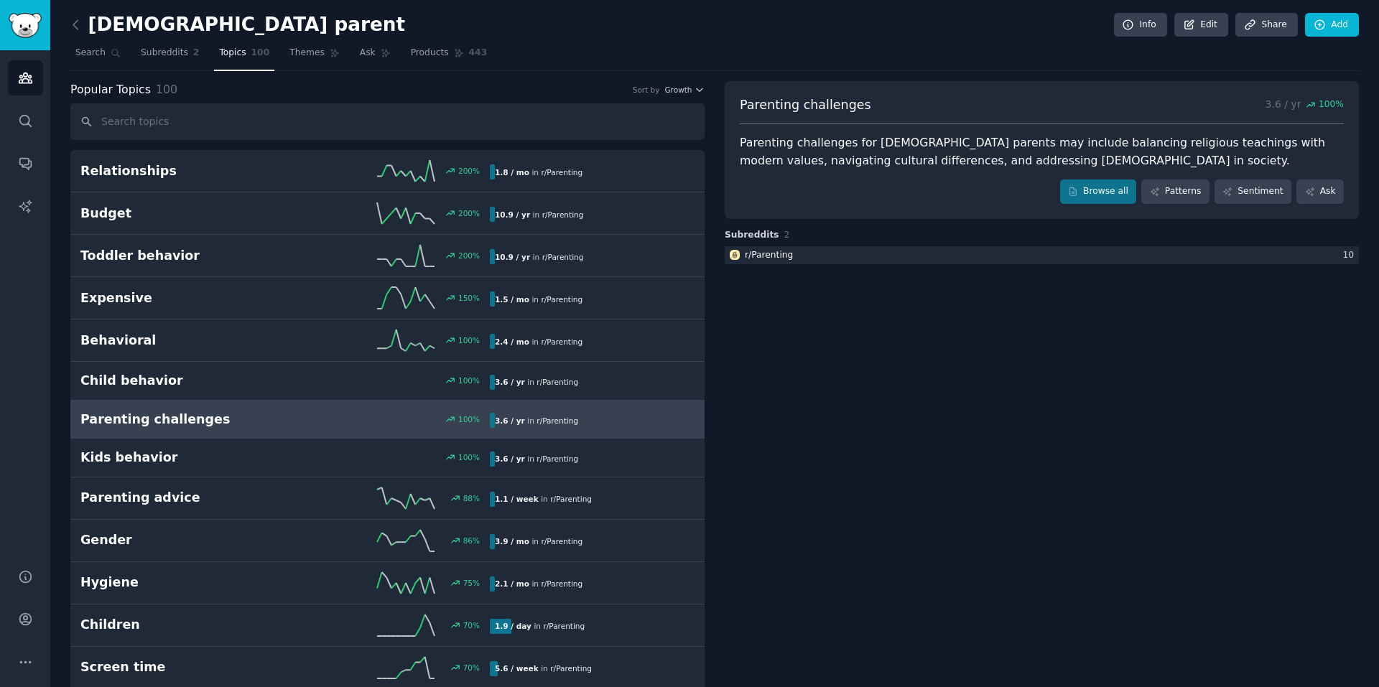
click at [849, 99] on span "Parenting challenges" at bounding box center [805, 105] width 131 height 18
click at [159, 456] on h2 "Kids behavior" at bounding box center [182, 458] width 205 height 18
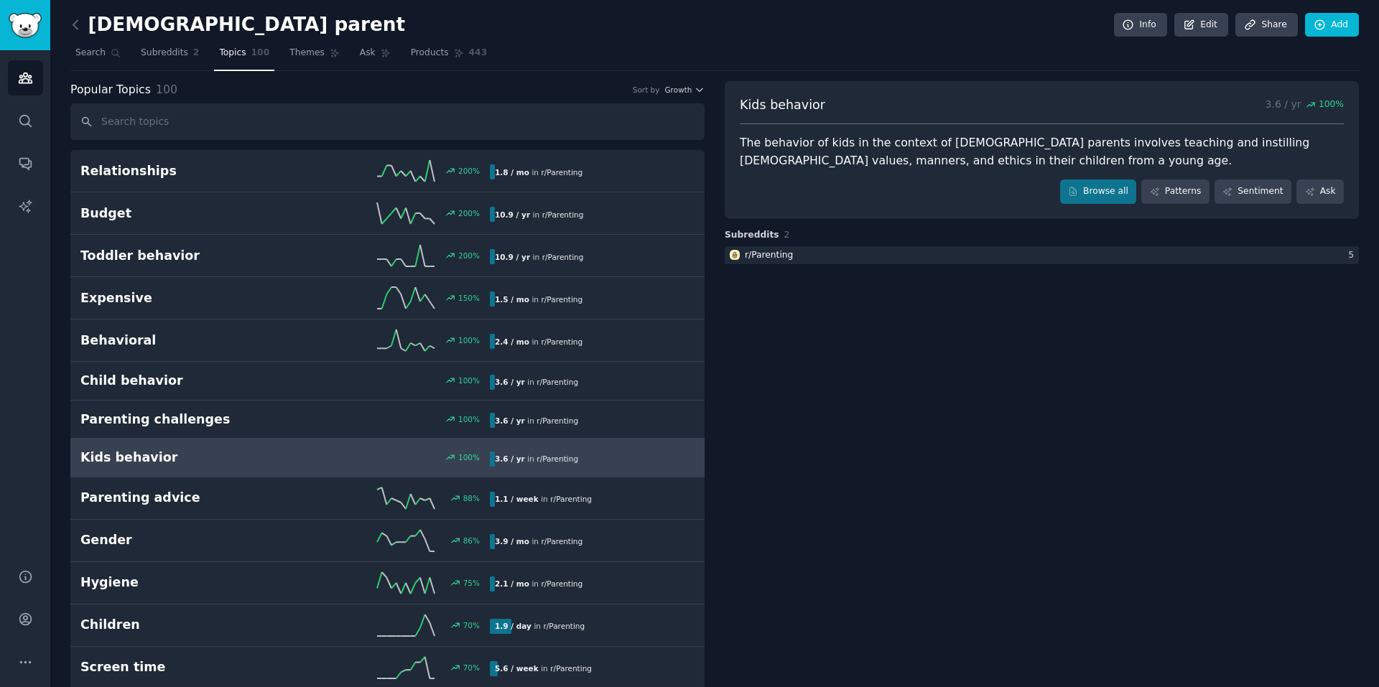
click at [797, 106] on span "Kids behavior" at bounding box center [782, 105] width 85 height 18
click at [872, 153] on div "The behavior of kids in the context of Muslim parents involves teaching and ins…" at bounding box center [1042, 151] width 604 height 35
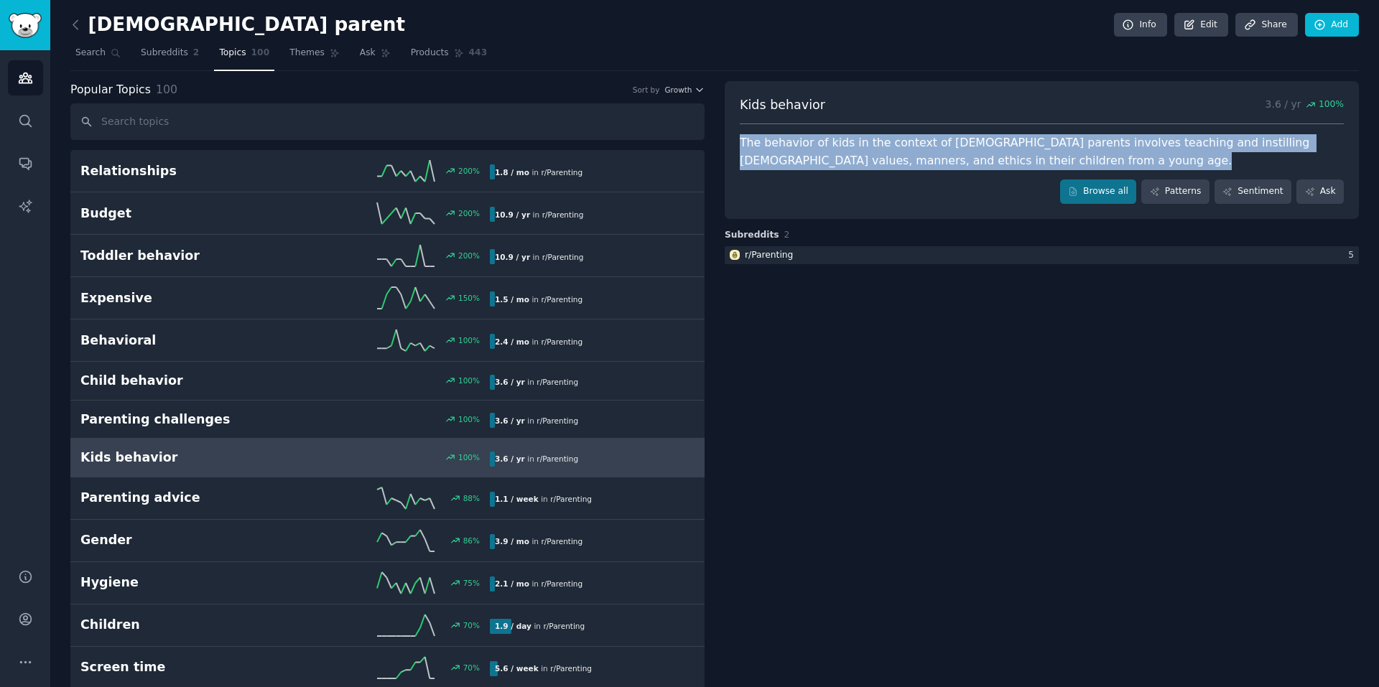
click at [872, 153] on div "The behavior of kids in the context of Muslim parents involves teaching and ins…" at bounding box center [1042, 151] width 604 height 35
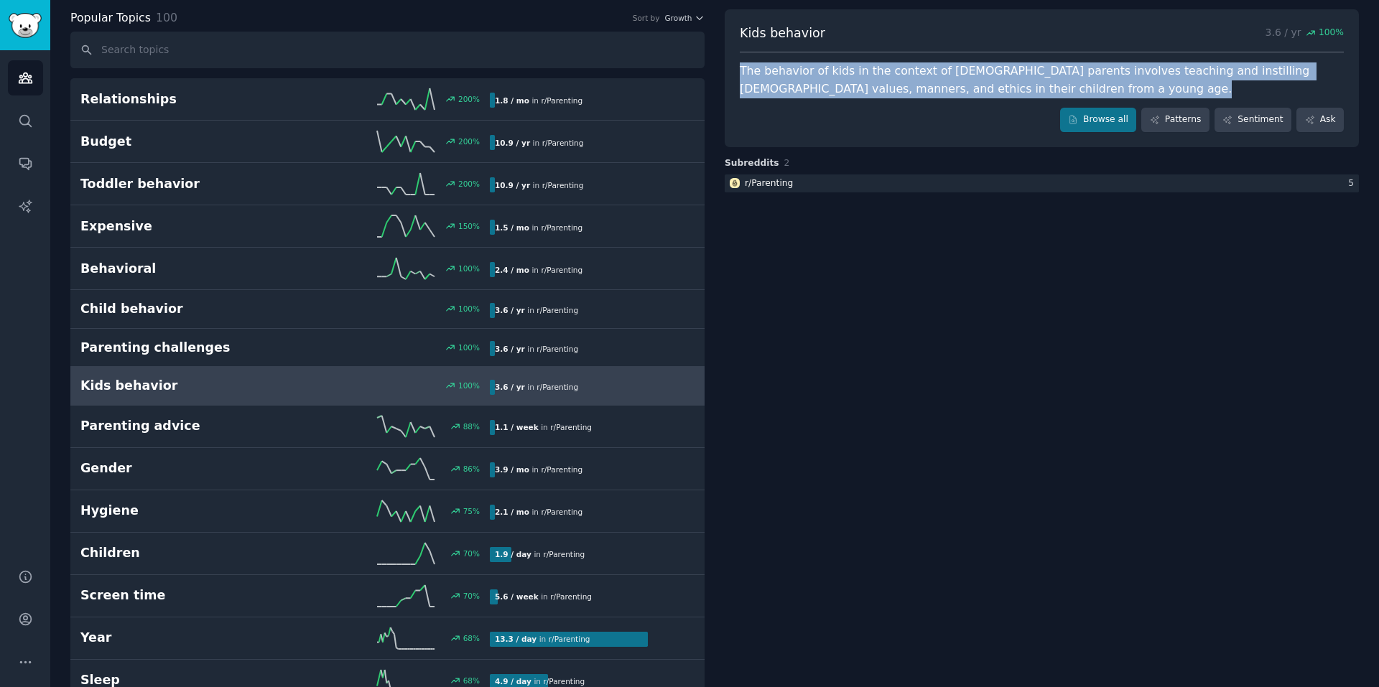
click at [225, 427] on h2 "Parenting advice" at bounding box center [182, 426] width 205 height 18
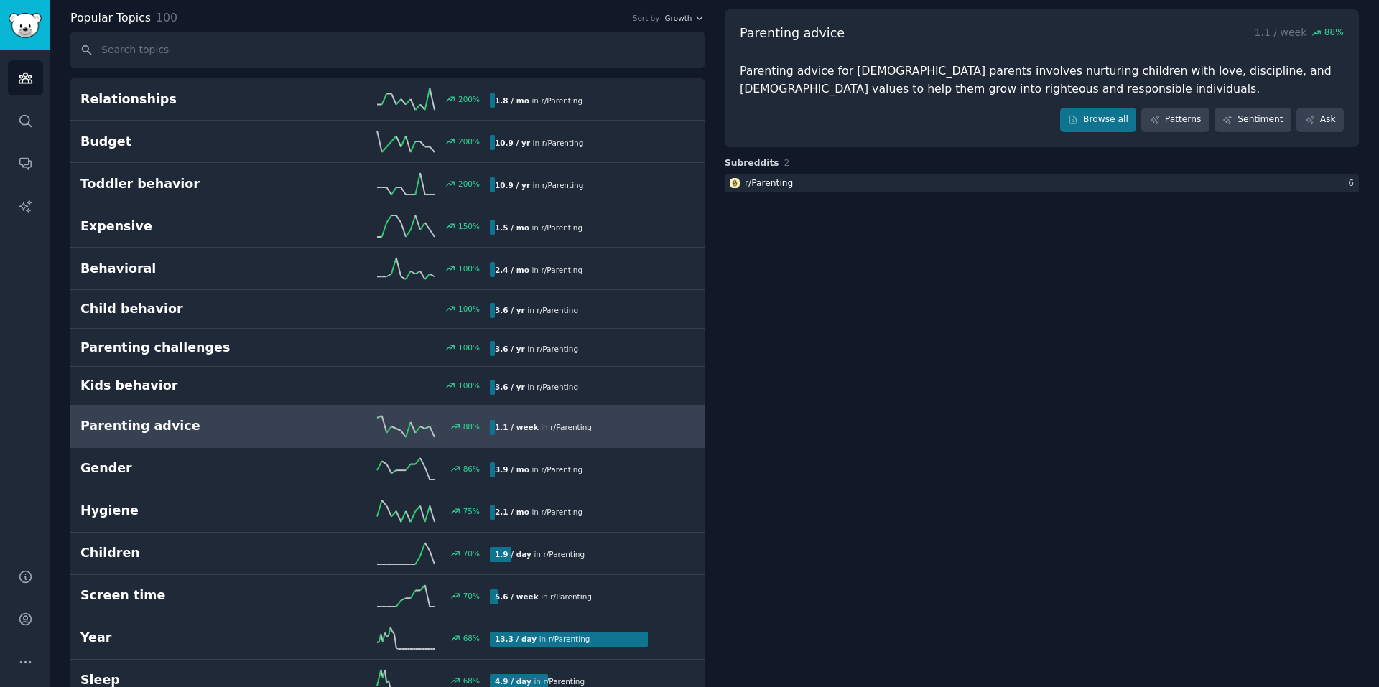
click at [819, 29] on span "Parenting advice" at bounding box center [792, 33] width 105 height 18
click at [916, 67] on div "Parenting advice for Muslim parents involves nurturing children with love, disc…" at bounding box center [1042, 79] width 604 height 35
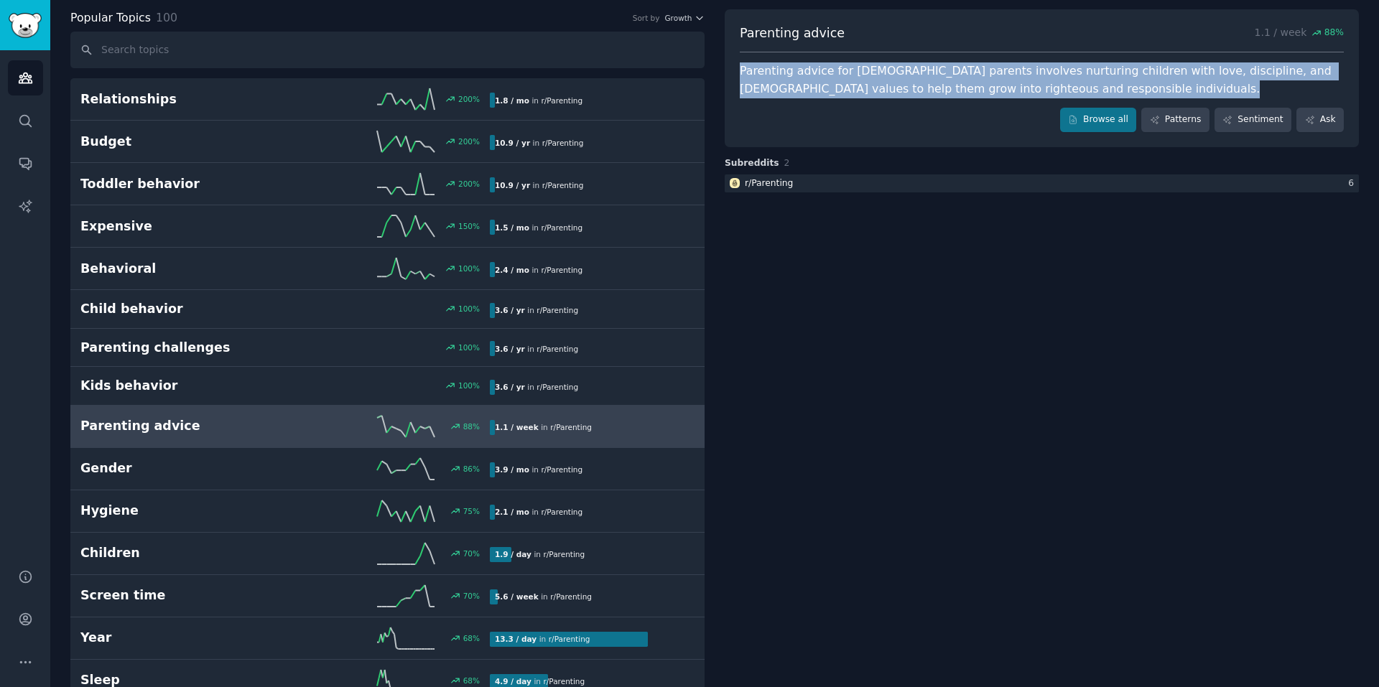
click at [916, 67] on div "Parenting advice for Muslim parents involves nurturing children with love, disc…" at bounding box center [1042, 79] width 604 height 35
click at [162, 467] on h2 "Gender" at bounding box center [182, 469] width 205 height 18
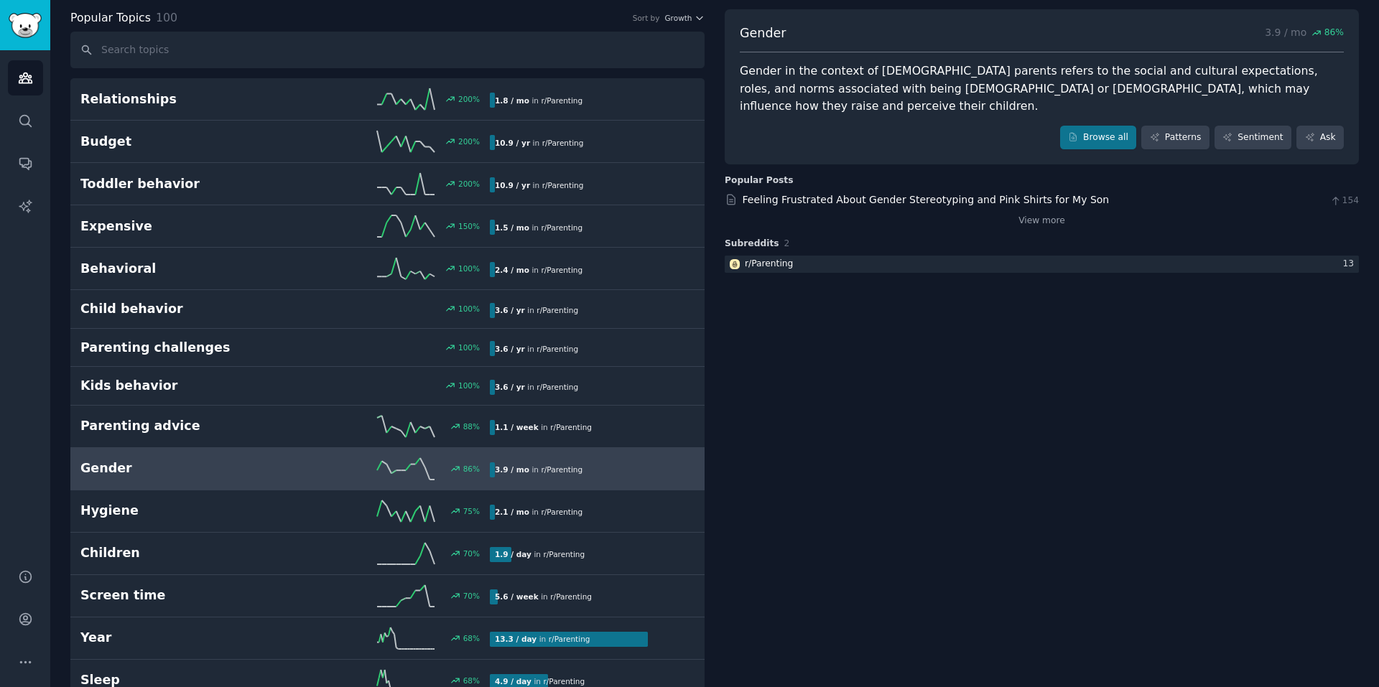
click at [919, 194] on link "Feeling Frustrated About Gender Stereotyping and Pink Shirts for My Son" at bounding box center [925, 199] width 367 height 11
drag, startPoint x: 1074, startPoint y: 177, endPoint x: 717, endPoint y: 163, distance: 357.1
click at [819, 65] on div "Gender in the context of Muslim parents refers to the social and cultural expec…" at bounding box center [1042, 88] width 604 height 53
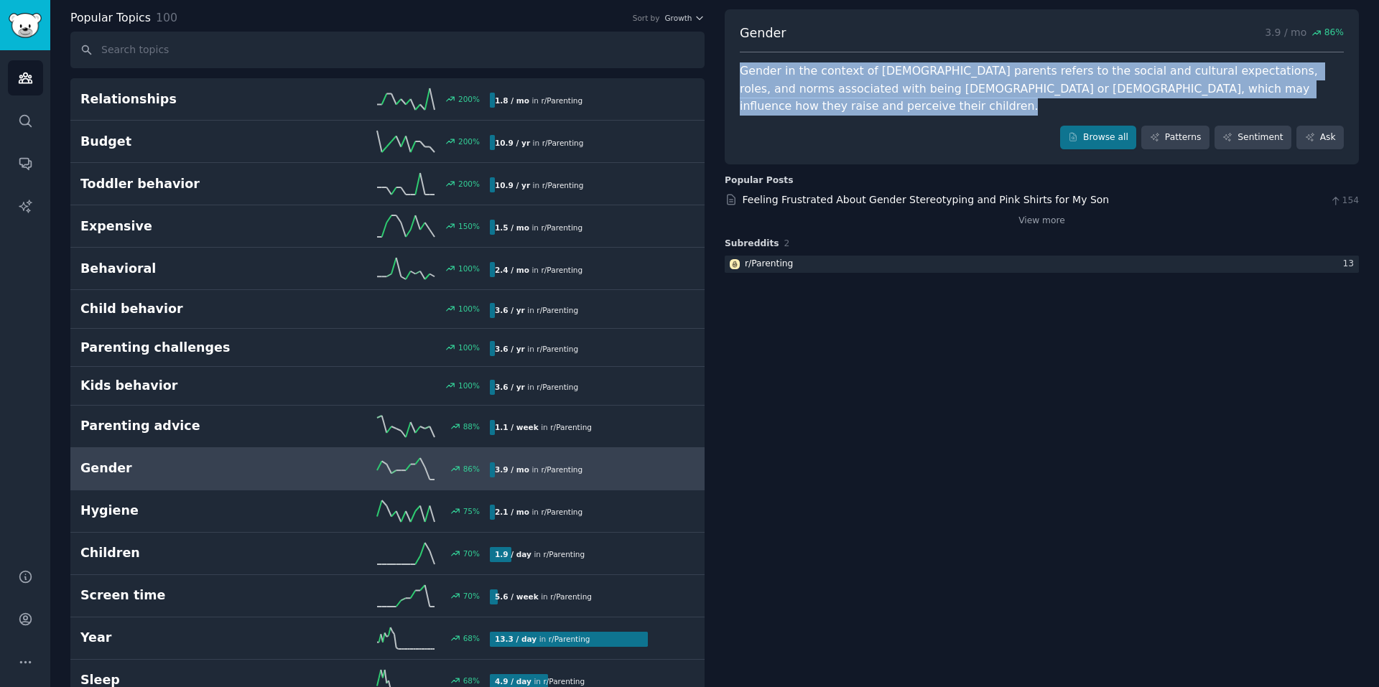
click at [819, 65] on div "Gender in the context of Muslim parents refers to the social and cultural expec…" at bounding box center [1042, 88] width 604 height 53
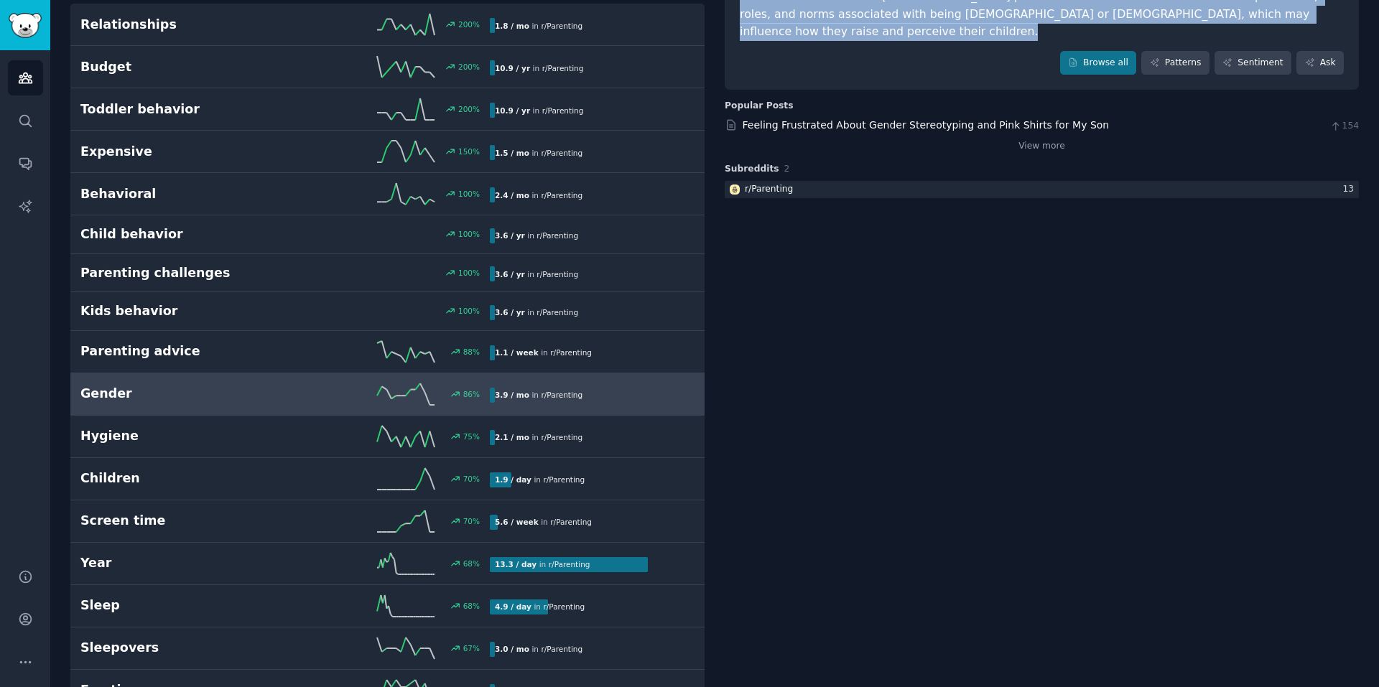
scroll to position [215, 0]
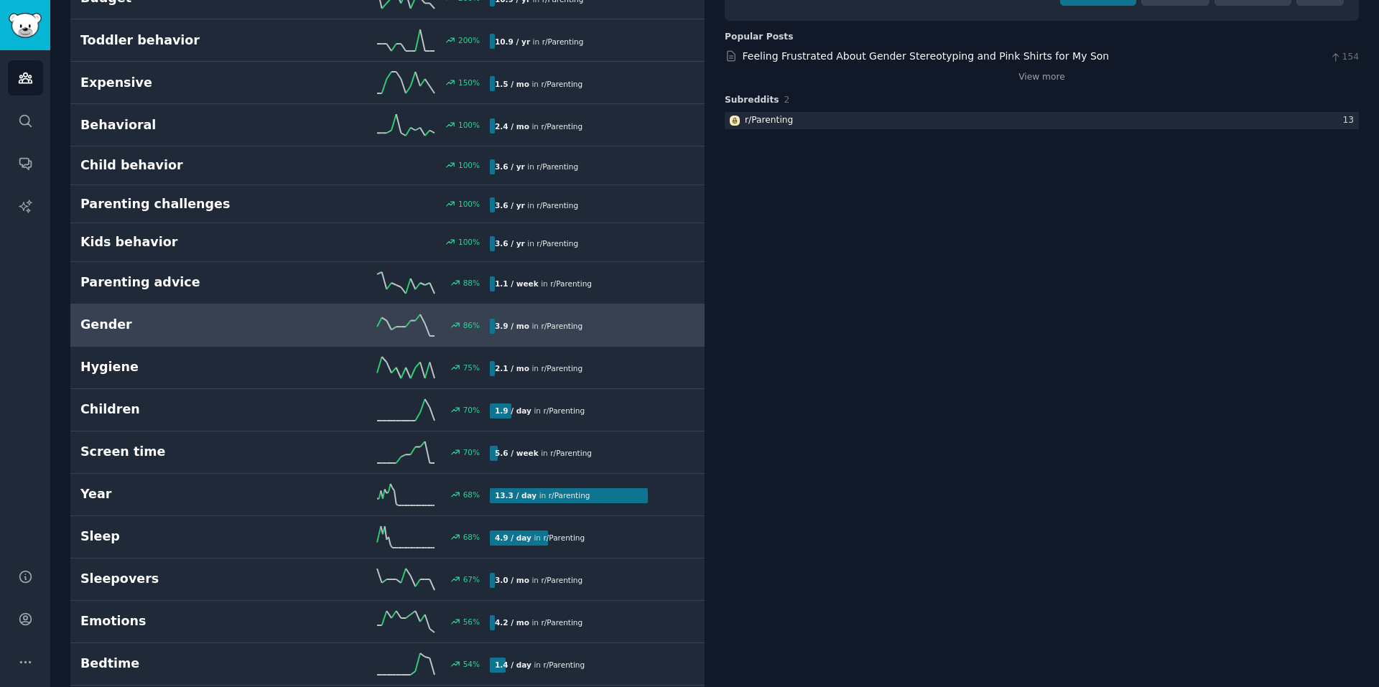
click at [171, 456] on h2 "Screen time" at bounding box center [182, 452] width 205 height 18
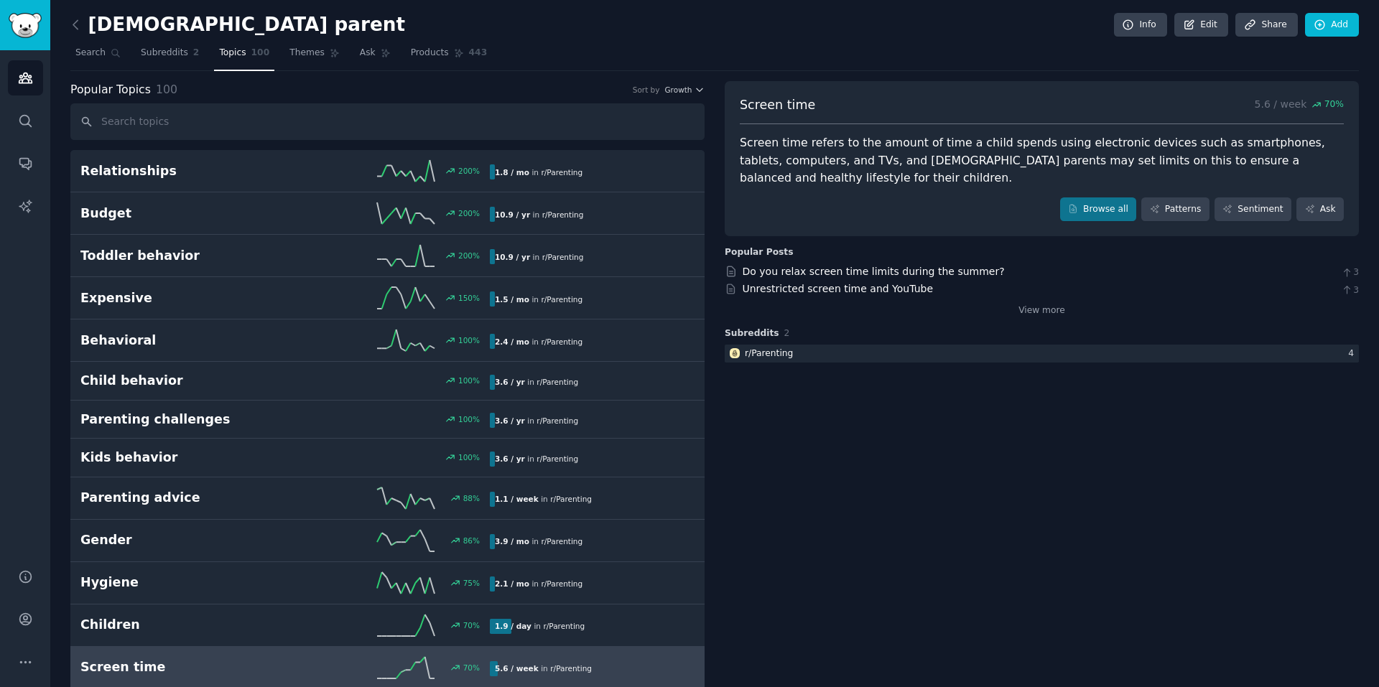
click at [808, 162] on div "Screen time refers to the amount of time a child spends using electronic device…" at bounding box center [1042, 160] width 604 height 53
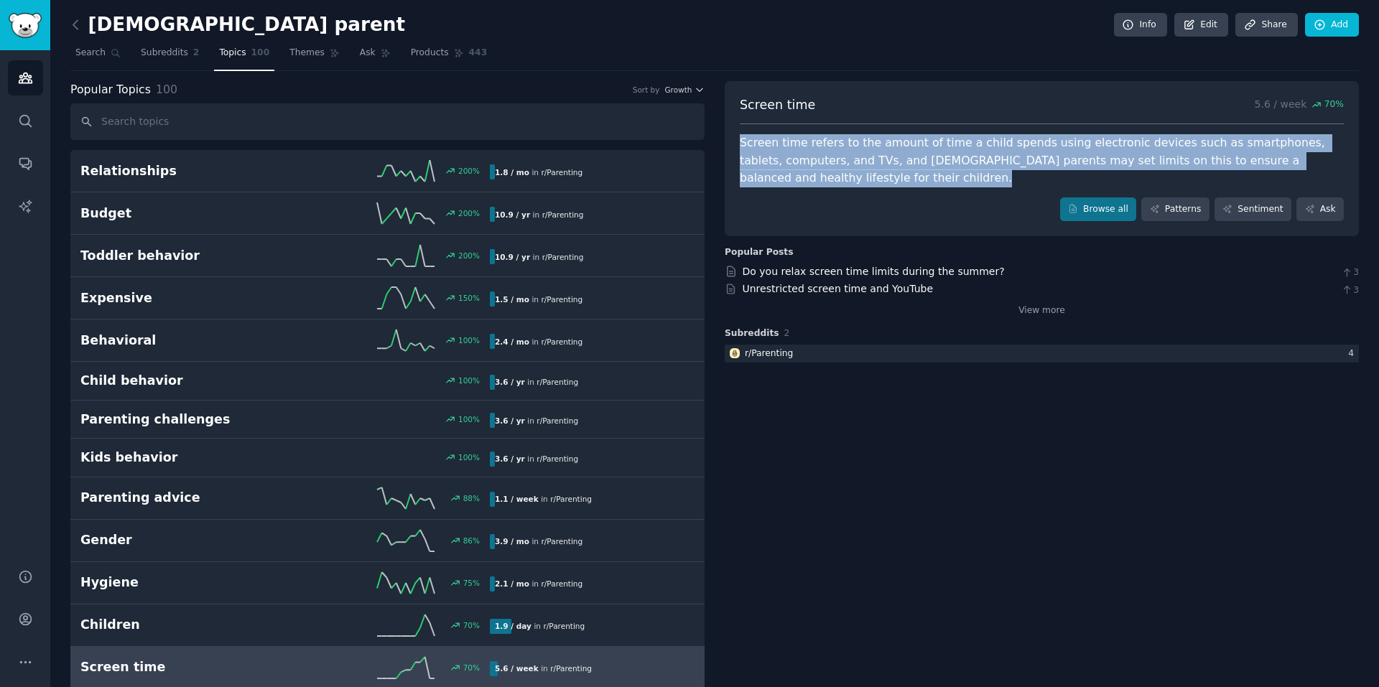
click at [808, 162] on div "Screen time refers to the amount of time a child spends using electronic device…" at bounding box center [1042, 160] width 604 height 53
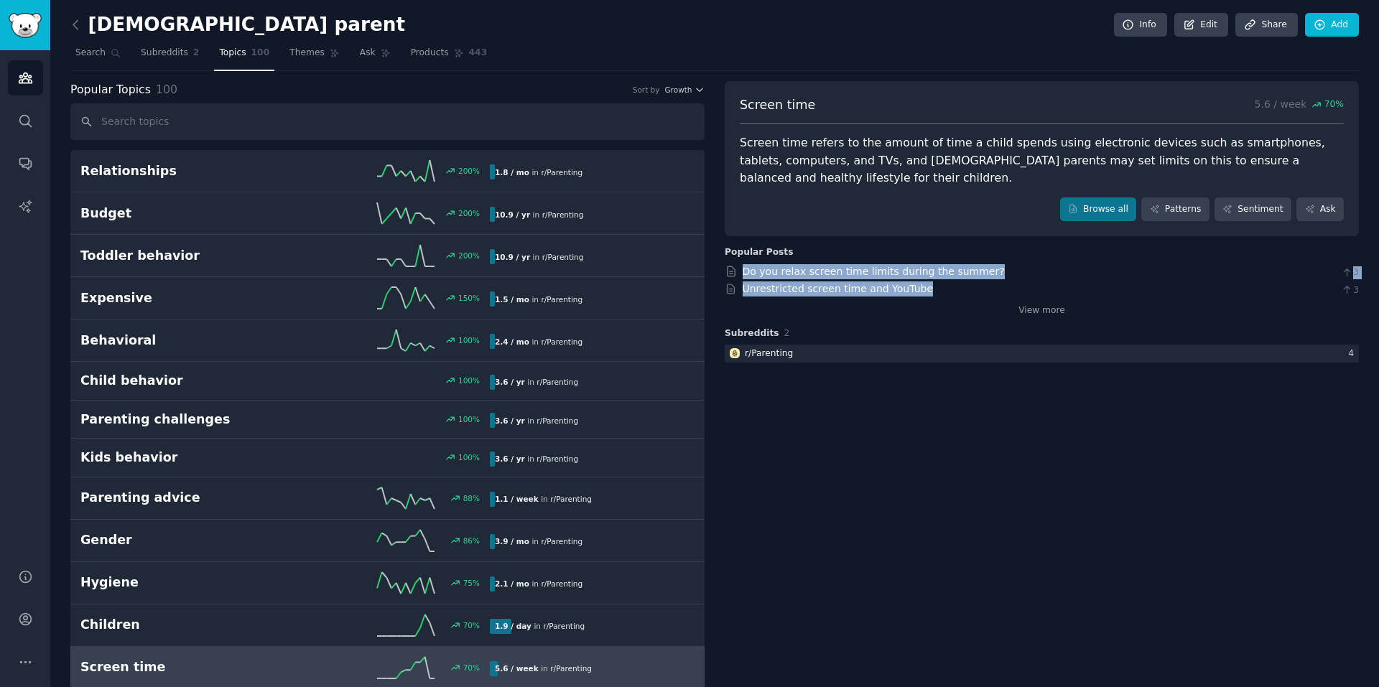
drag, startPoint x: 936, startPoint y: 292, endPoint x: 736, endPoint y: 274, distance: 201.2
click at [736, 274] on div "Do you relax screen time limits during the summer? 3 Unrestricted screen time a…" at bounding box center [1042, 290] width 634 height 53
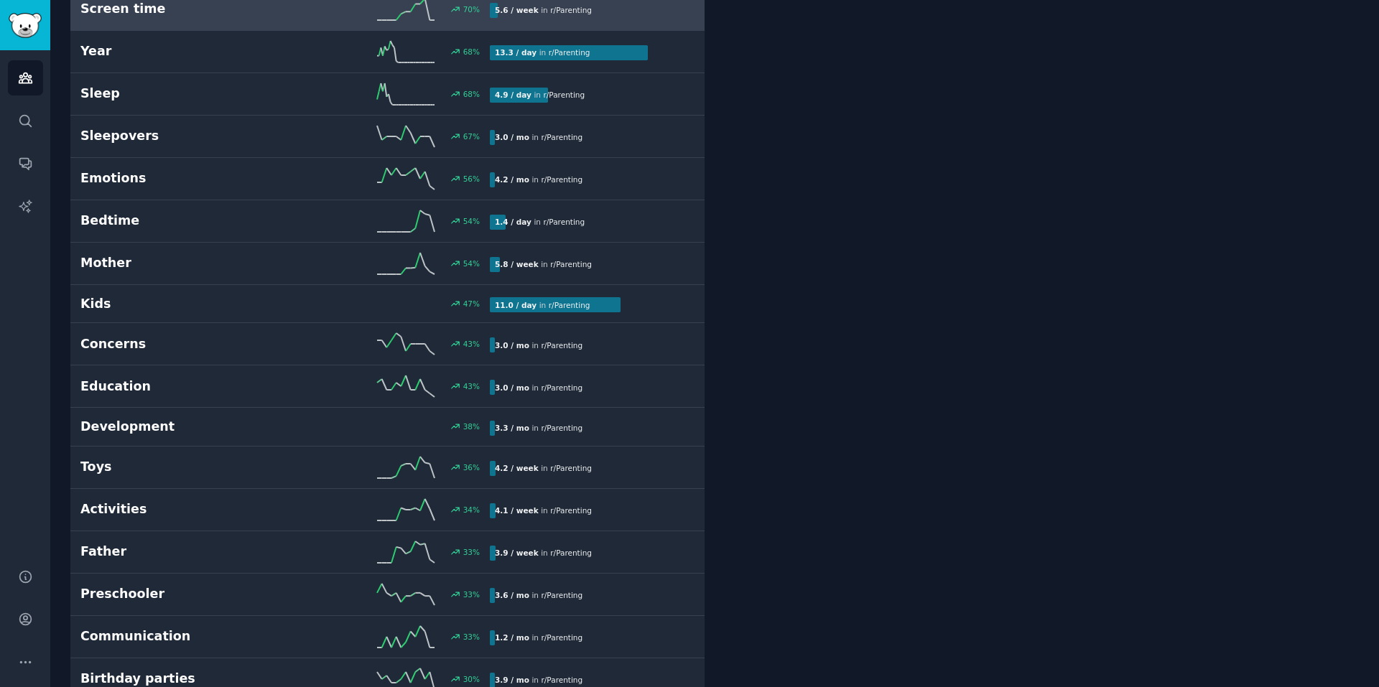
scroll to position [718, 0]
